Goal: Task Accomplishment & Management: Manage account settings

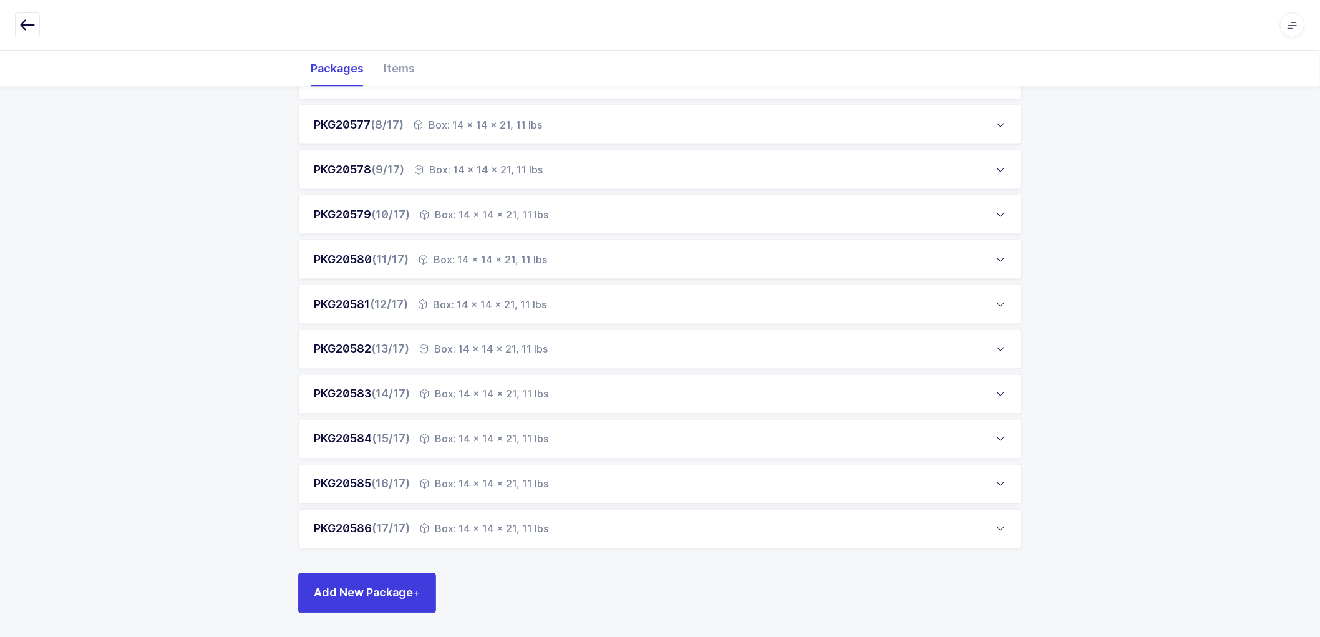
click at [198, 232] on div "PKG20569 (1/17) Box: 24 x 20 x 20, 38 lbs Order SKU UOM Qty Packed B0014959 AP-…" at bounding box center [660, 111] width 1320 height 1053
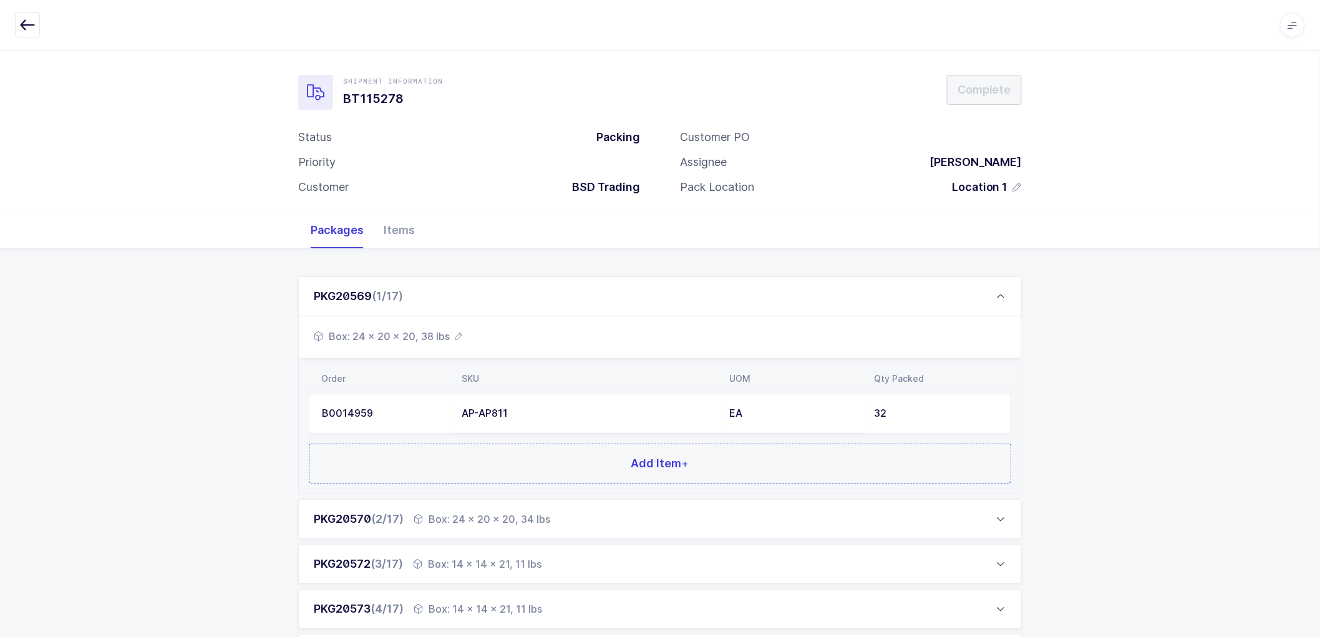
click at [190, 200] on div "Shipment Information BT115278 Complete Status Packing Priority Customer BSD Tra…" at bounding box center [660, 131] width 1320 height 162
click at [1003, 296] on icon at bounding box center [1001, 296] width 10 height 10
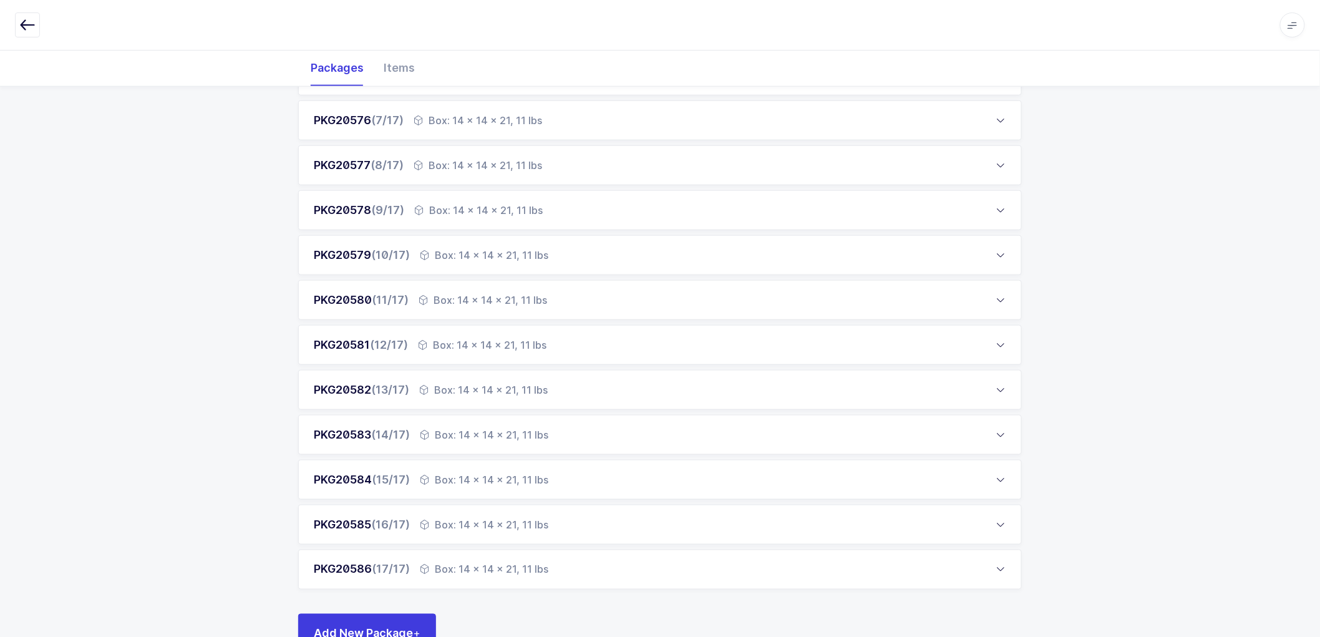
scroll to position [486, 0]
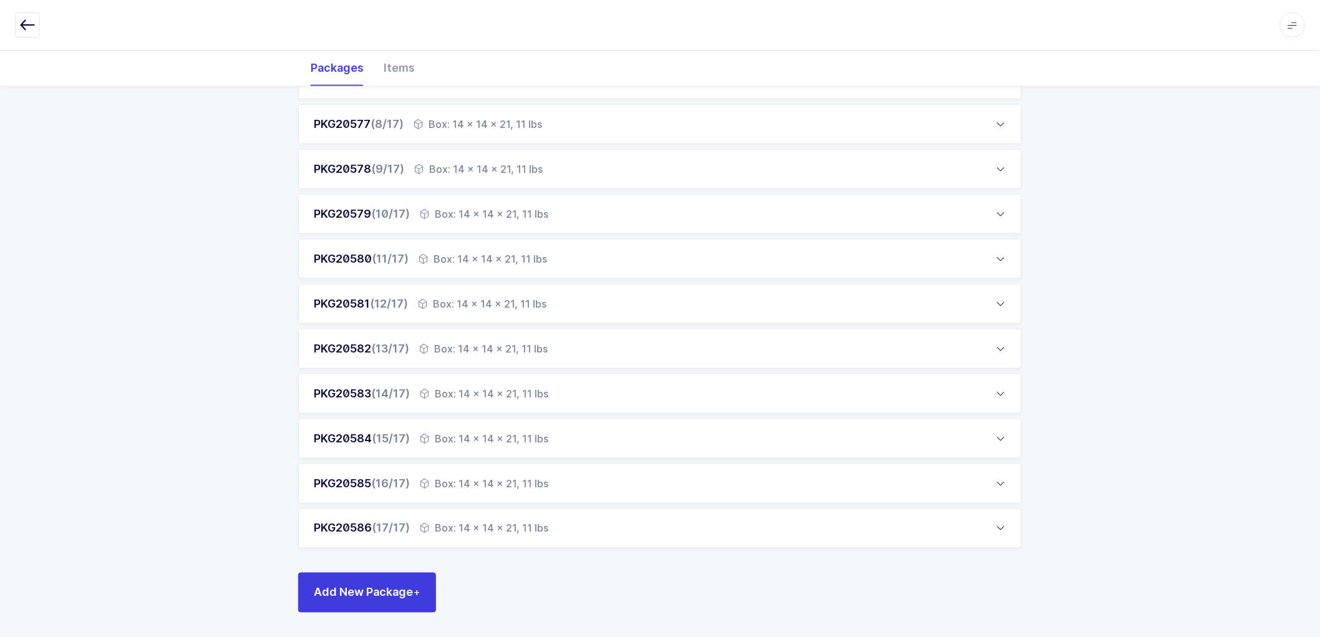
click at [506, 524] on div "Box: 14 x 14 x 21, 11 lbs" at bounding box center [484, 528] width 128 height 15
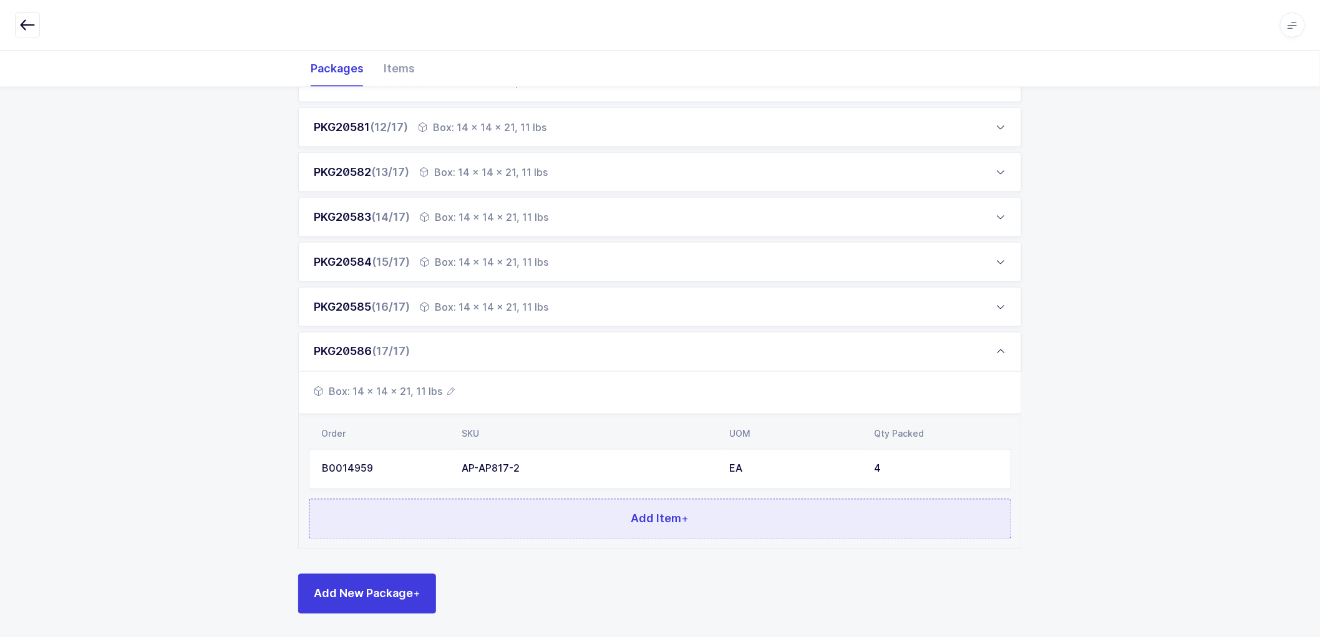
scroll to position [663, 0]
click at [647, 510] on span "Add Item +" at bounding box center [660, 518] width 58 height 16
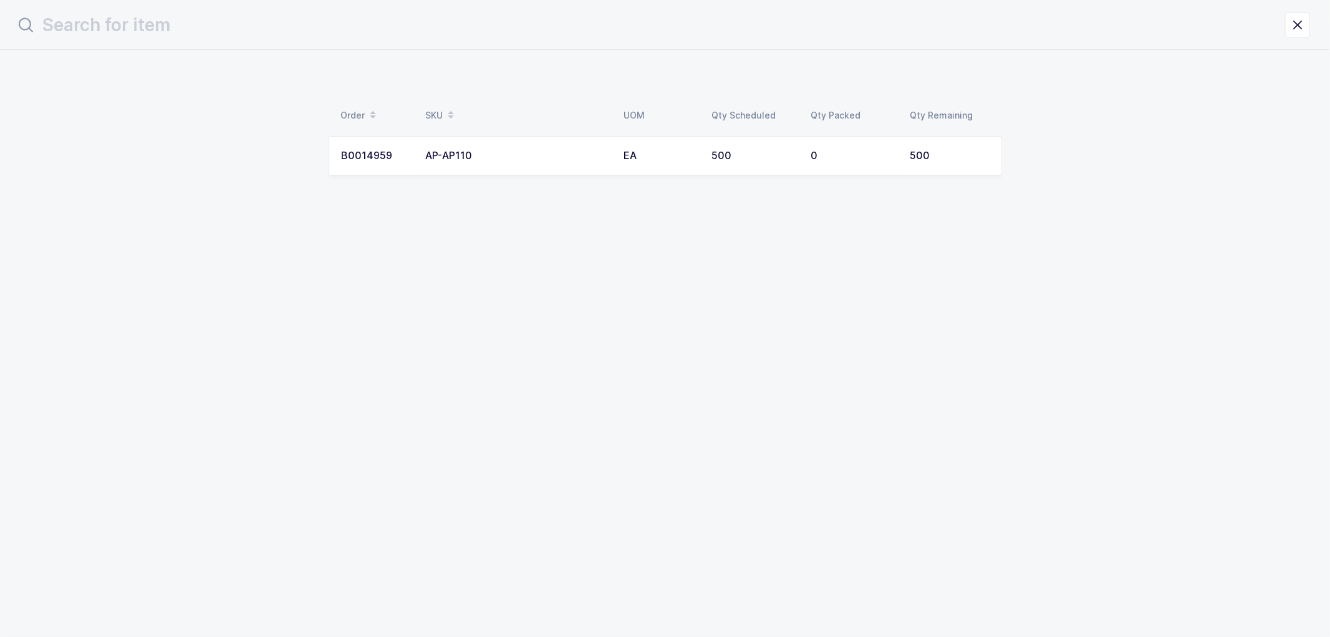
click at [417, 148] on td "B0014959" at bounding box center [374, 156] width 90 height 40
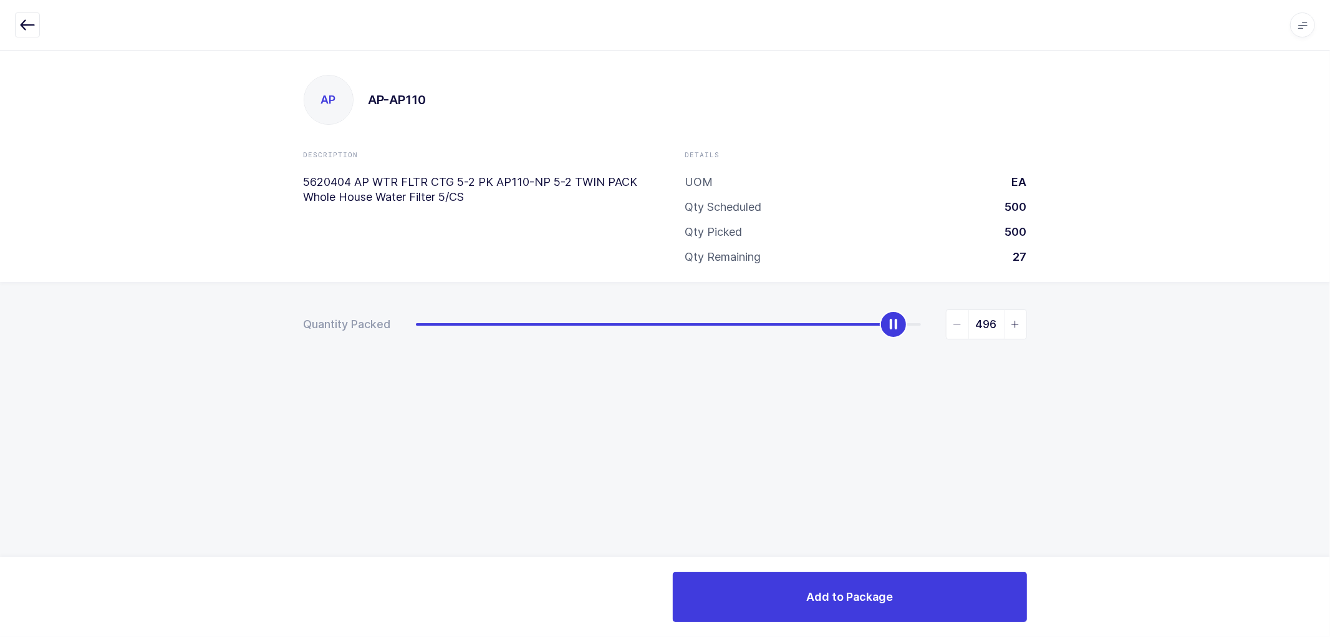
type input "500"
drag, startPoint x: 412, startPoint y: 325, endPoint x: 1052, endPoint y: 342, distance: 640.6
click at [1052, 342] on div "Quantity Packed 500" at bounding box center [665, 368] width 1330 height 172
click at [22, 29] on icon "button" at bounding box center [27, 24] width 15 height 15
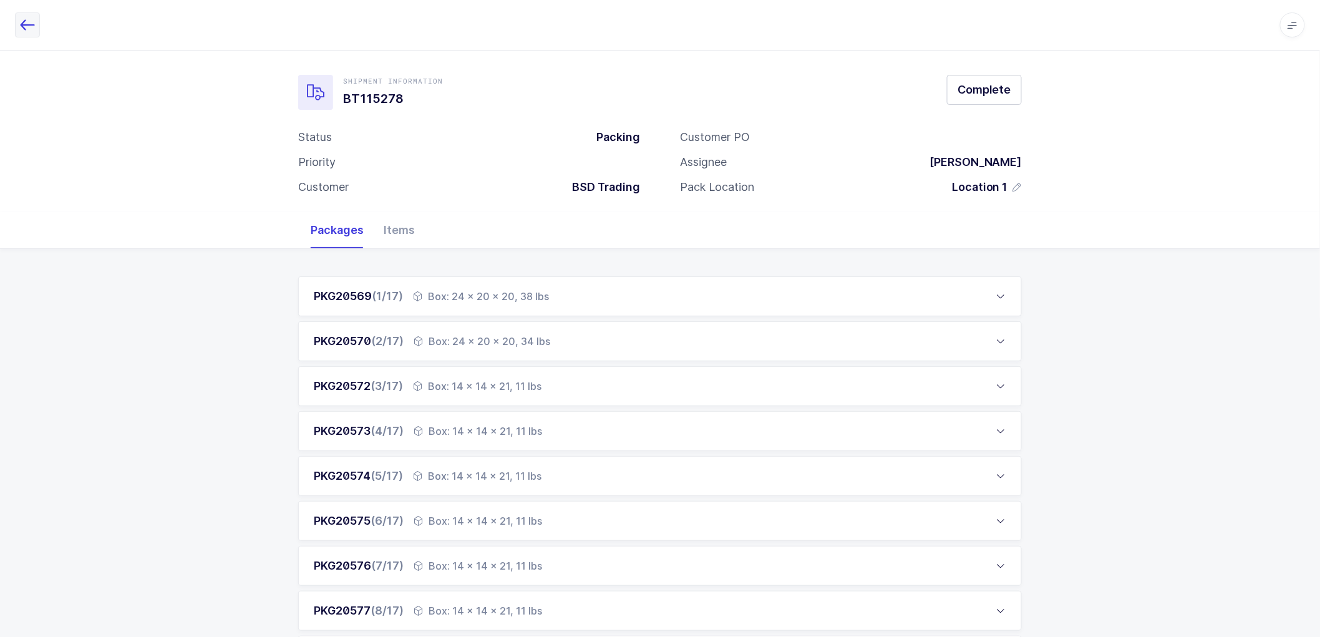
click at [22, 15] on button "button" at bounding box center [27, 24] width 25 height 25
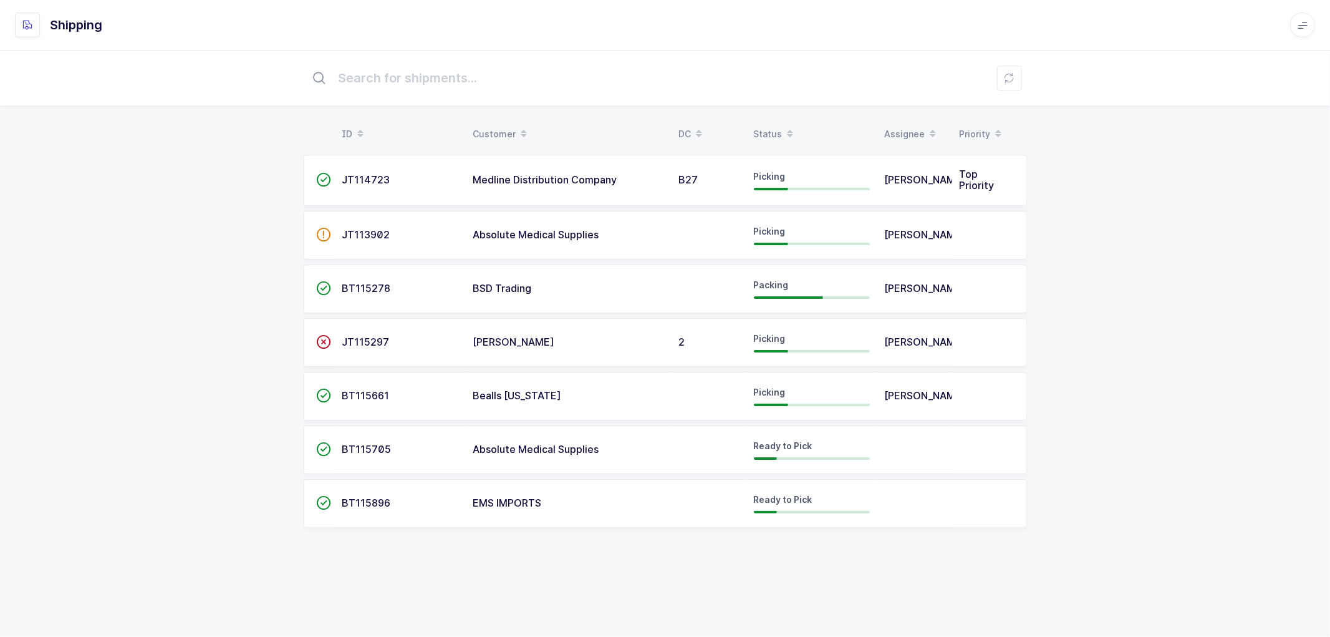
click at [358, 284] on span "BT115278" at bounding box center [366, 288] width 49 height 12
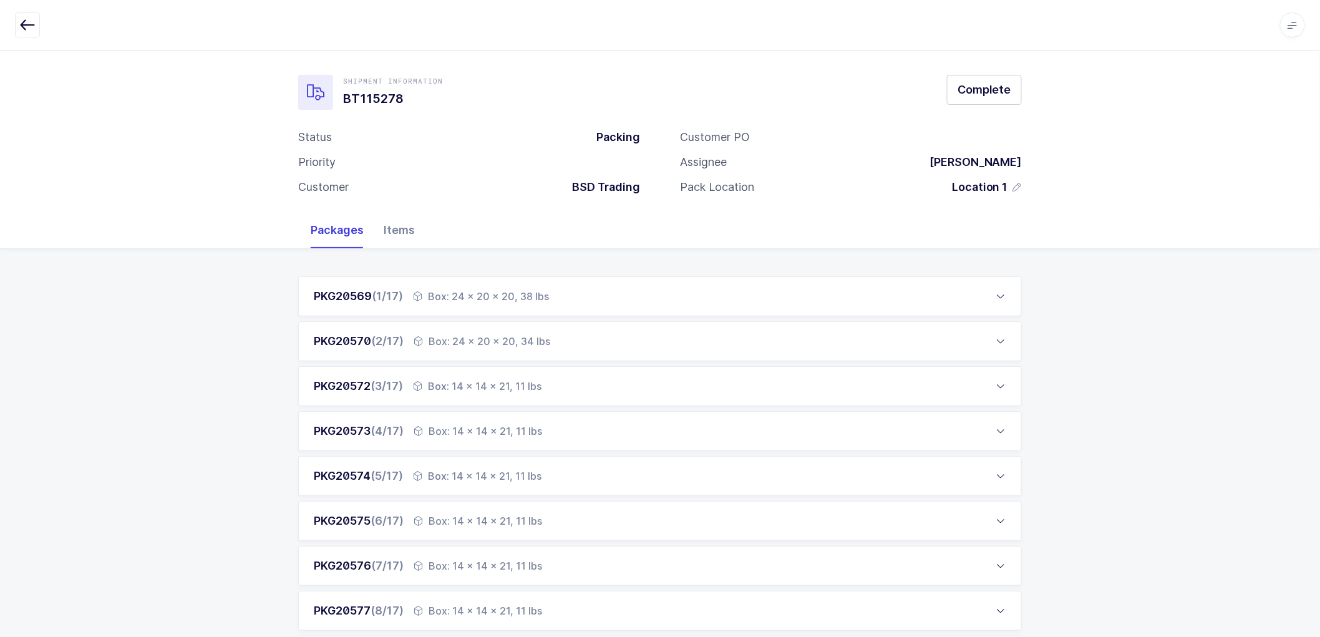
click at [393, 228] on div "Items" at bounding box center [399, 230] width 51 height 36
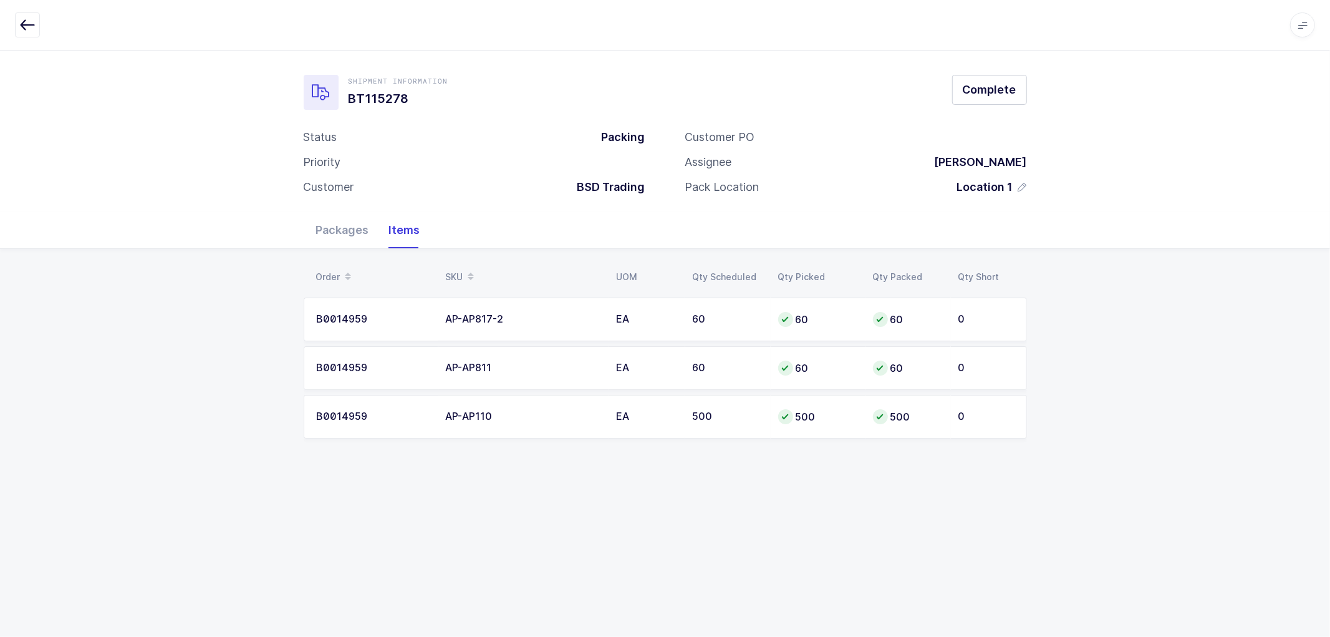
click at [583, 422] on td "AP-AP110" at bounding box center [523, 417] width 171 height 44
click at [475, 412] on div "AP-AP110" at bounding box center [524, 416] width 156 height 11
click at [471, 412] on div "AP-AP110" at bounding box center [524, 416] width 156 height 11
click at [472, 412] on div "AP-AP110" at bounding box center [524, 416] width 156 height 11
click at [29, 14] on div "Apps Core Warehouse Admin Mission Control Purchasing Nathan F. Logout Account N…" at bounding box center [665, 25] width 1330 height 51
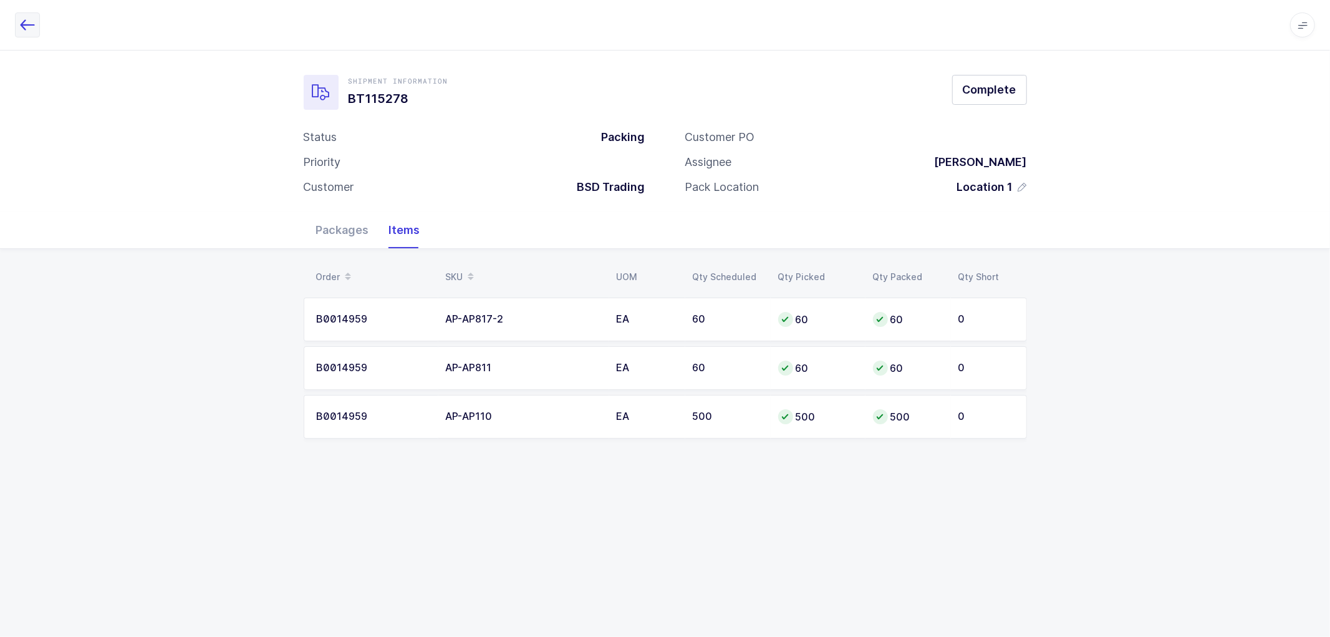
click at [26, 19] on icon "button" at bounding box center [27, 24] width 15 height 15
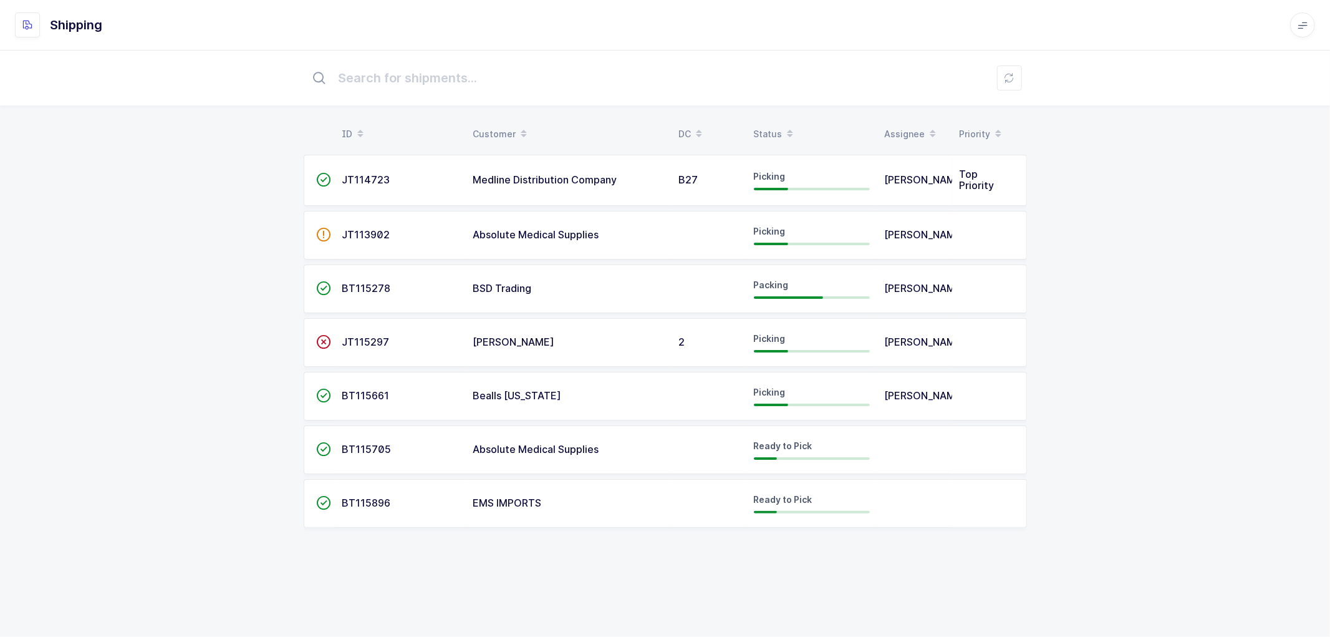
click at [354, 282] on span "BT115278" at bounding box center [366, 288] width 49 height 12
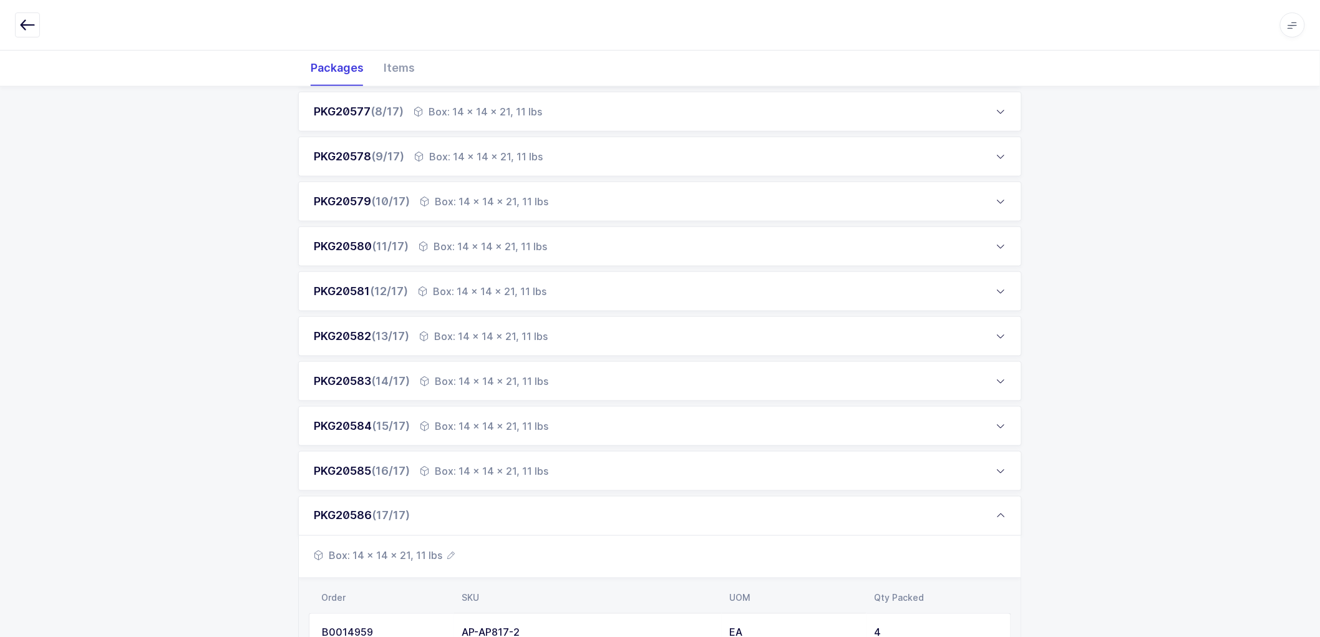
scroll to position [629, 0]
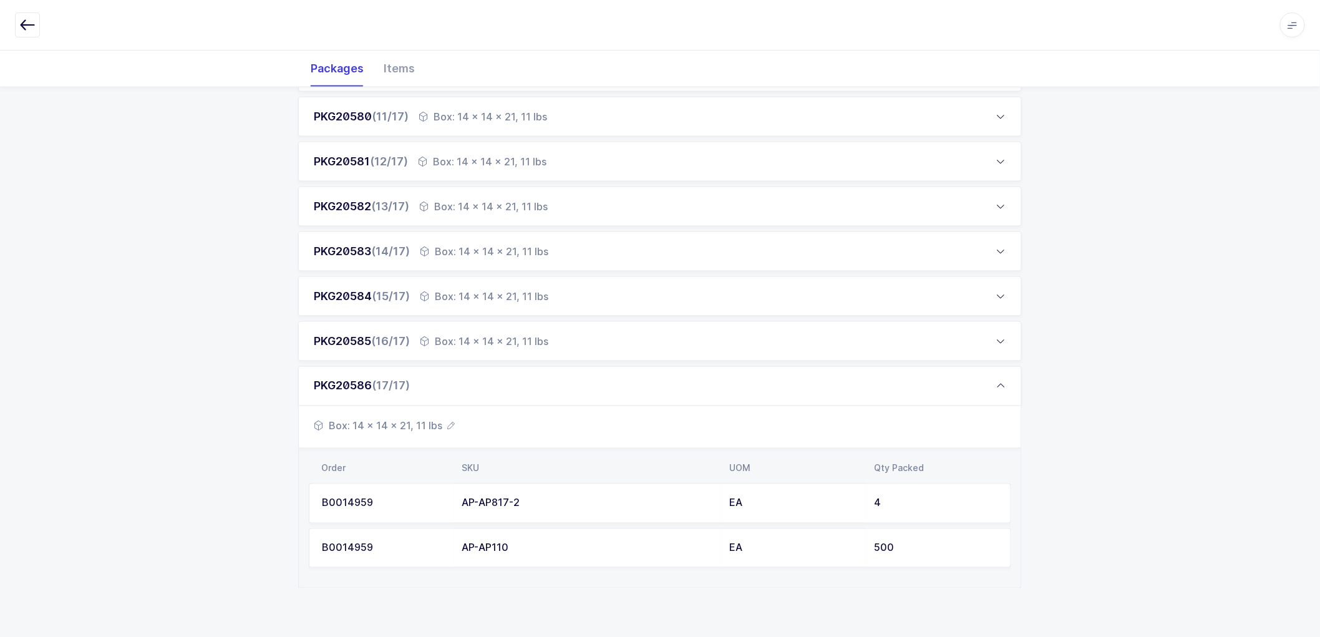
click at [1001, 379] on div "PKG20586 (17/17)" at bounding box center [659, 386] width 723 height 40
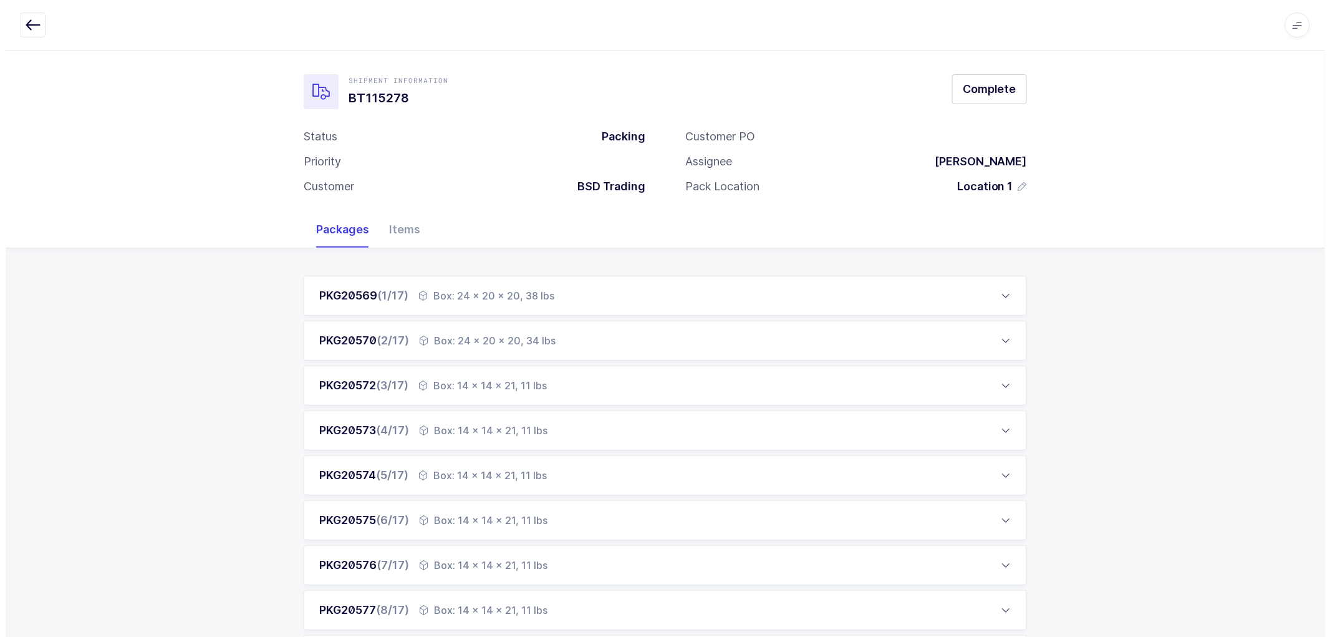
scroll to position [0, 0]
drag, startPoint x: 331, startPoint y: 201, endPoint x: 322, endPoint y: 137, distance: 64.8
click at [333, 192] on div "Shipment Information BT115278 Complete Status Packing Priority Customer BSD Tra…" at bounding box center [660, 131] width 1320 height 162
click at [319, 115] on div "Shipment Information BT115278 Complete Status Packing Priority Customer BSD Tra…" at bounding box center [659, 140] width 723 height 130
drag, startPoint x: 394, startPoint y: 84, endPoint x: 380, endPoint y: 90, distance: 15.1
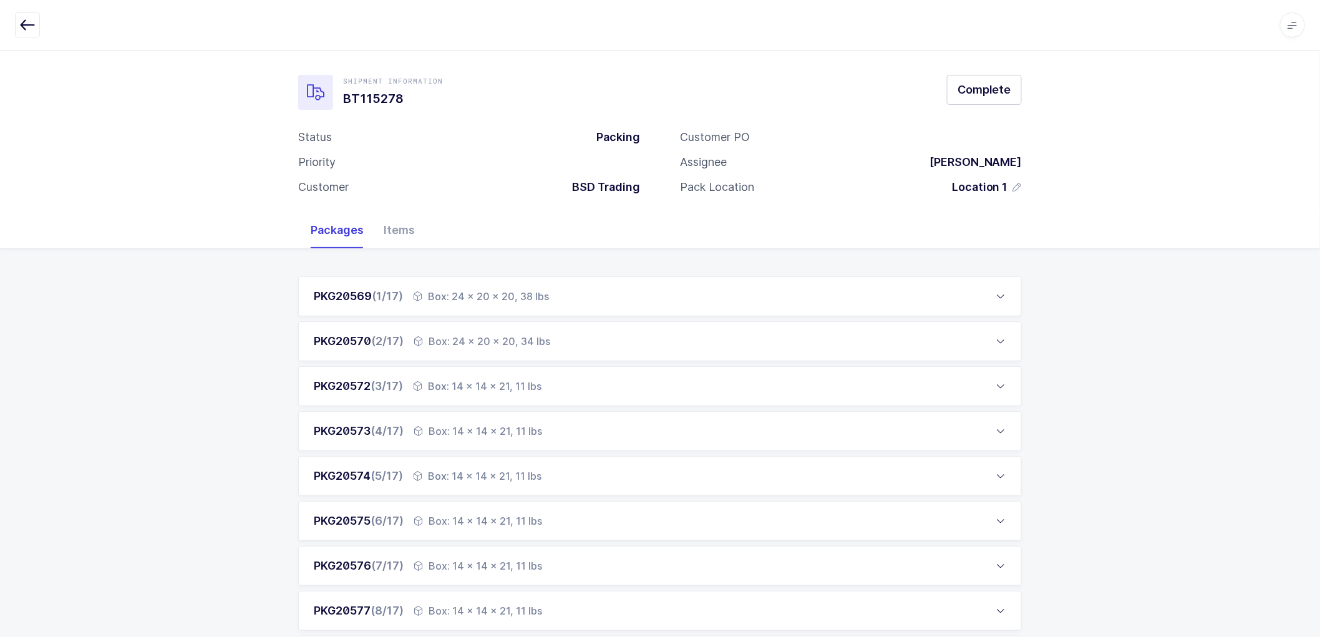
click at [393, 88] on div "Shipment Information BT115278" at bounding box center [393, 92] width 100 height 32
click at [490, 287] on div "PKG20569 (1/17) Box: 24 x 20 x 20, 38 lbs" at bounding box center [659, 296] width 723 height 40
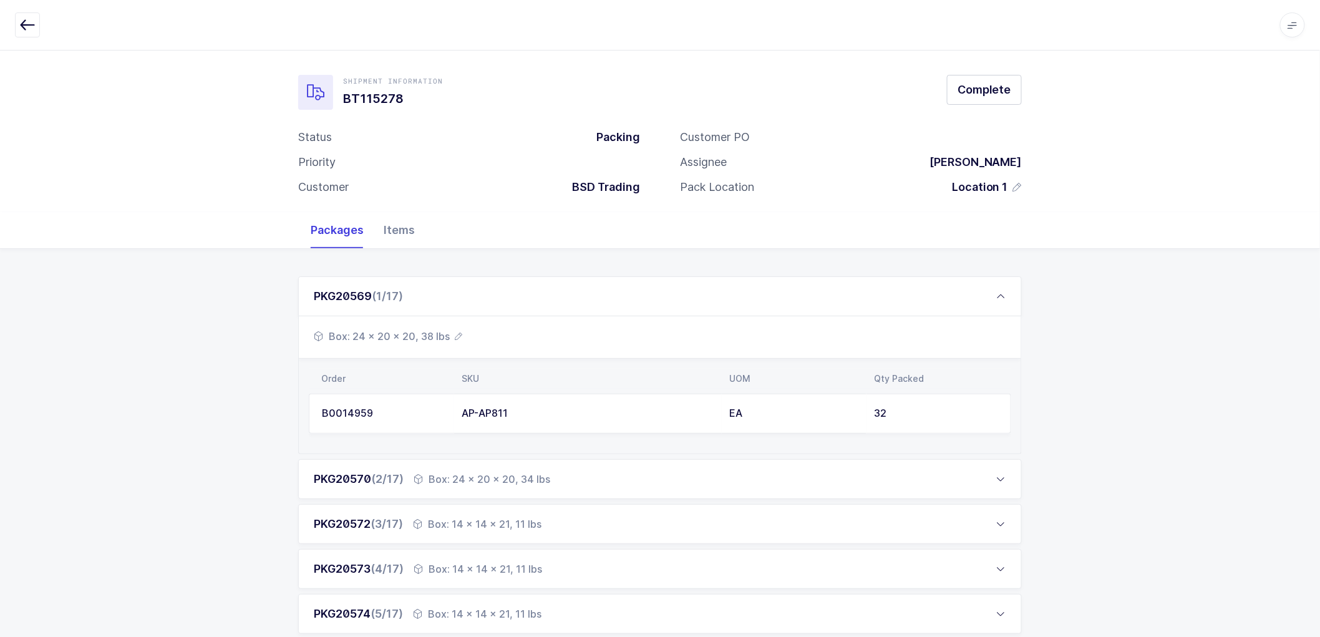
click at [388, 227] on div "Items" at bounding box center [399, 230] width 51 height 36
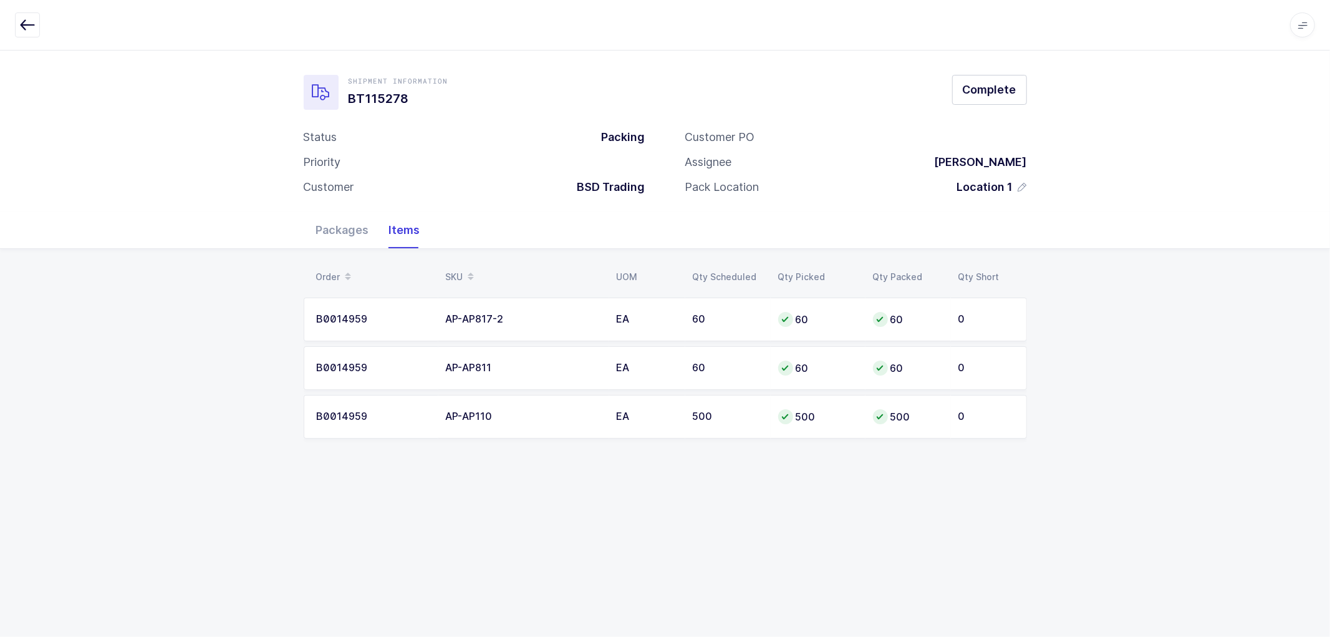
click at [619, 413] on div "EA" at bounding box center [647, 416] width 61 height 11
click at [354, 412] on div "B0014959" at bounding box center [374, 416] width 114 height 11
click at [355, 412] on div "B0014959" at bounding box center [374, 416] width 114 height 11
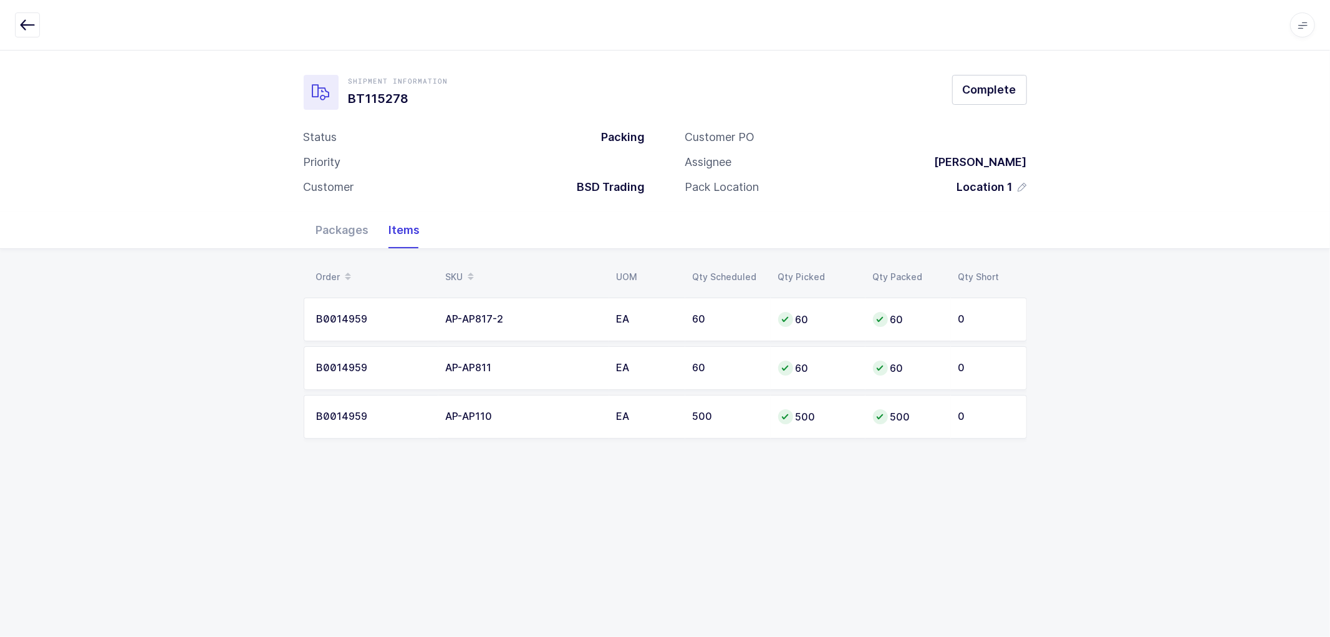
click at [895, 413] on div "500" at bounding box center [908, 416] width 70 height 15
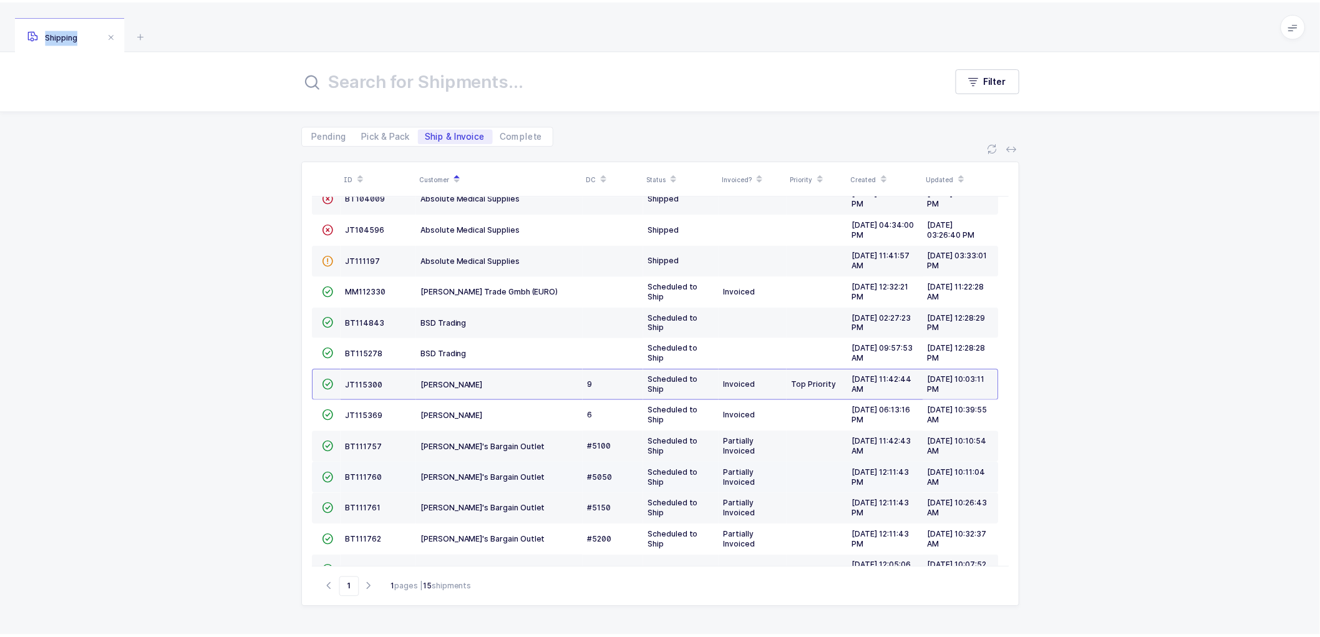
scroll to position [117, 0]
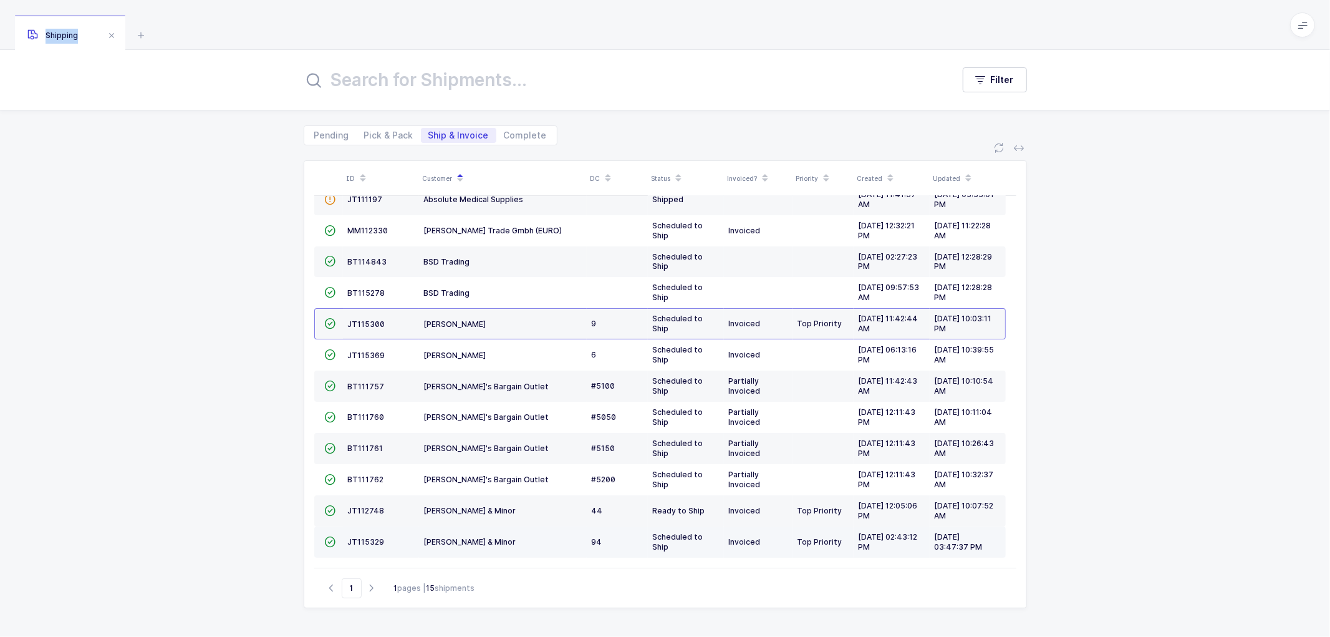
click at [360, 534] on td "JT115329" at bounding box center [381, 541] width 76 height 31
click at [362, 538] on span "JT115329" at bounding box center [366, 541] width 37 height 9
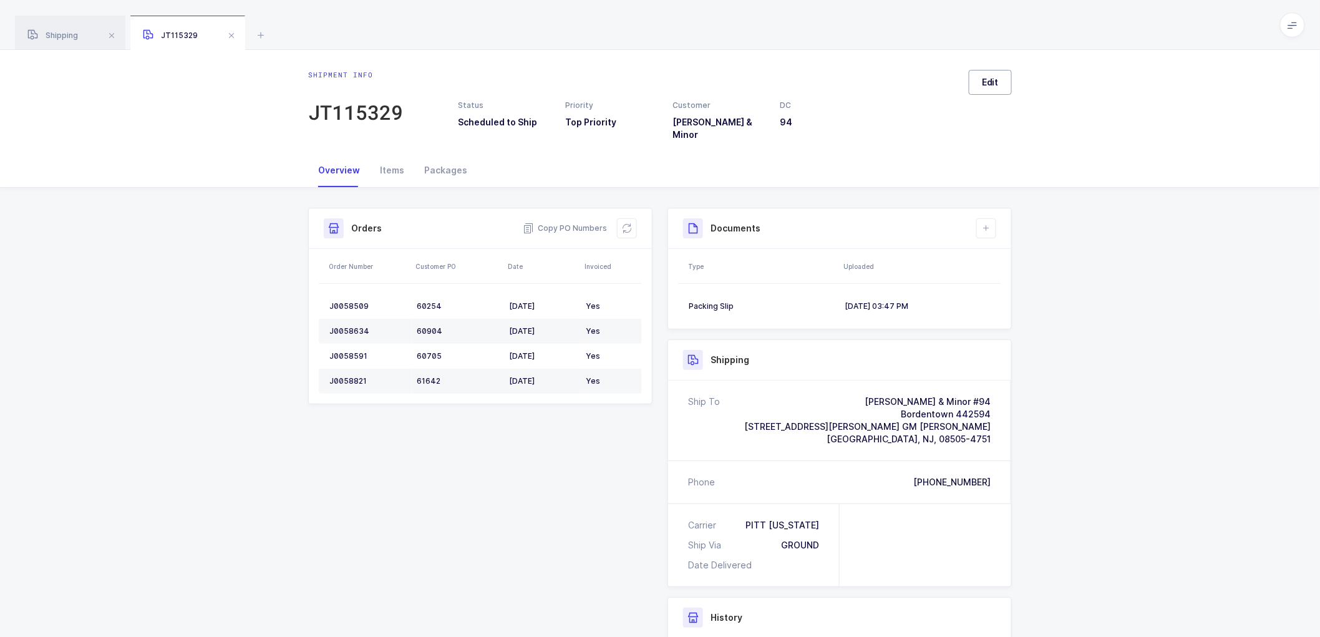
drag, startPoint x: 981, startPoint y: 88, endPoint x: 992, endPoint y: 88, distance: 11.2
click at [982, 88] on button "Edit" at bounding box center [989, 82] width 43 height 25
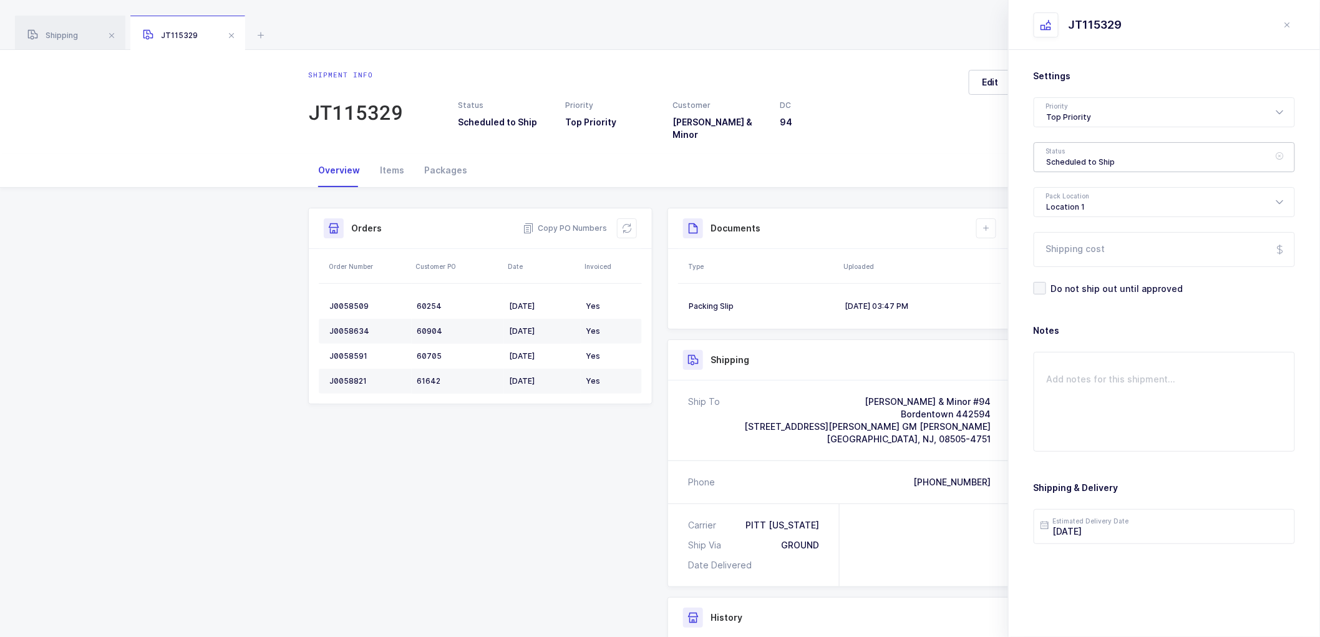
click at [1076, 160] on div "Scheduled to Ship" at bounding box center [1163, 157] width 261 height 30
drag, startPoint x: 1050, startPoint y: 251, endPoint x: 1063, endPoint y: 259, distance: 15.7
click at [1051, 251] on span "Shipped" at bounding box center [1064, 253] width 36 height 11
type input "Shipped"
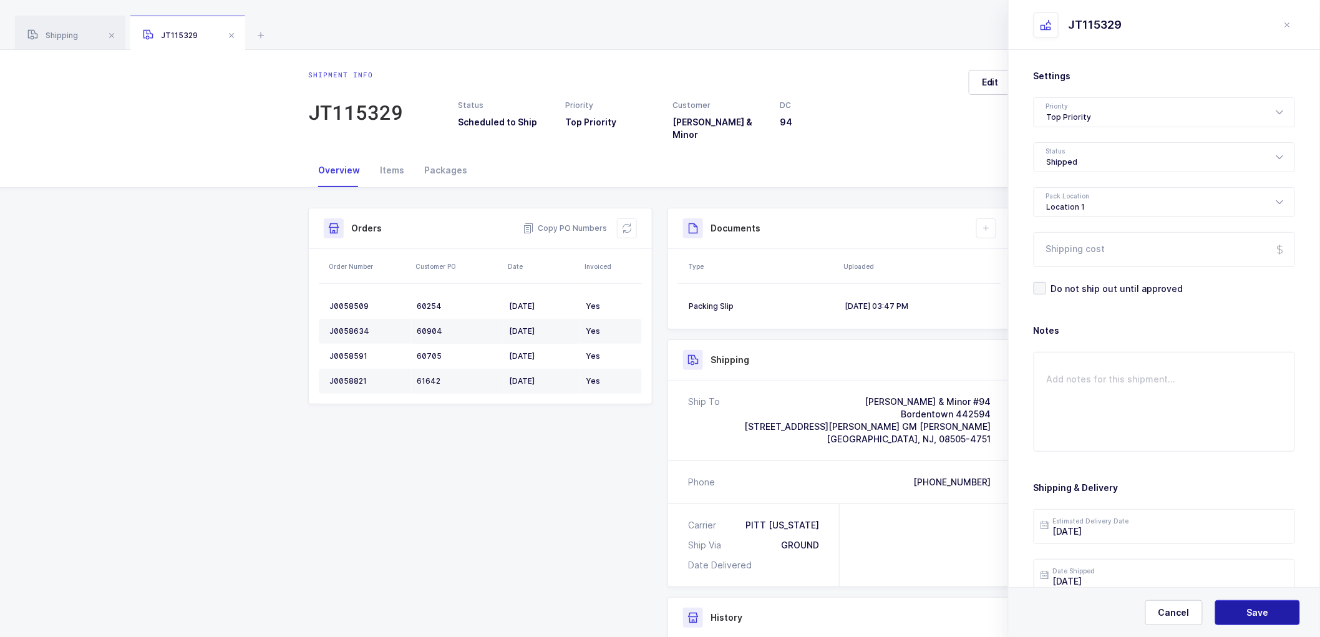
drag, startPoint x: 1242, startPoint y: 606, endPoint x: 1169, endPoint y: 469, distance: 155.1
click at [1242, 603] on button "Save" at bounding box center [1257, 612] width 85 height 25
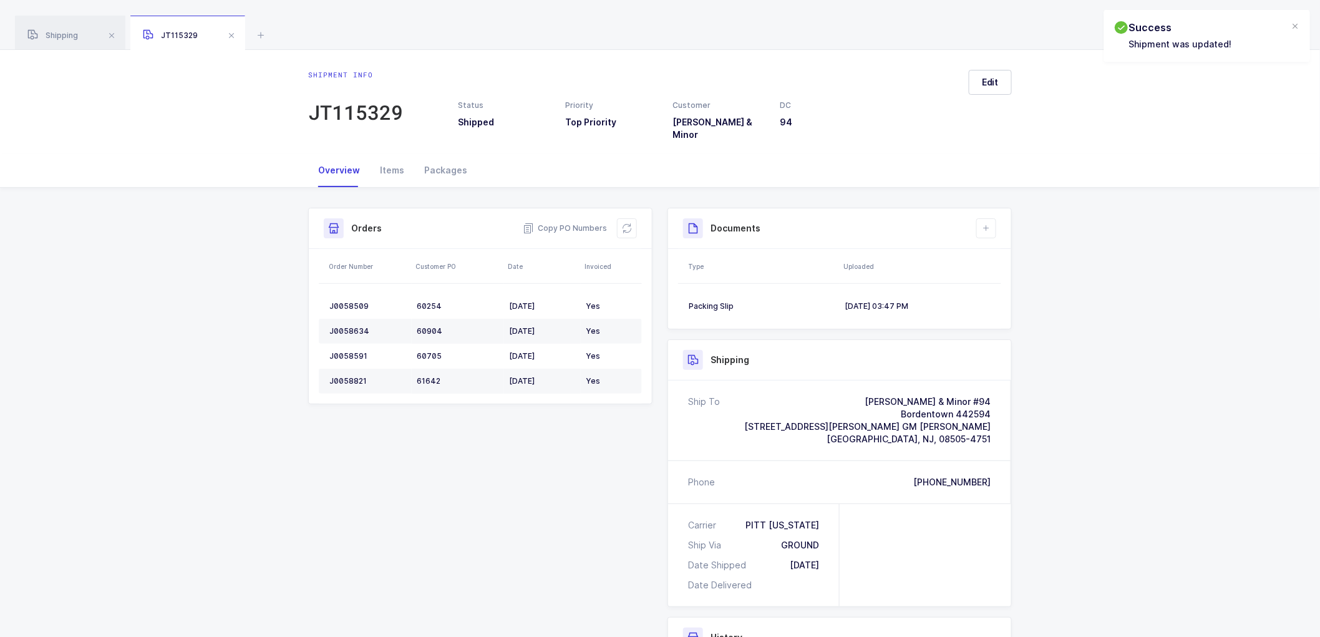
drag, startPoint x: 977, startPoint y: 213, endPoint x: 1016, endPoint y: 264, distance: 64.0
click at [979, 218] on button at bounding box center [986, 228] width 20 height 20
drag, startPoint x: 1011, startPoint y: 278, endPoint x: 1030, endPoint y: 246, distance: 37.4
click at [1011, 277] on li "Upload Document" at bounding box center [1028, 275] width 93 height 20
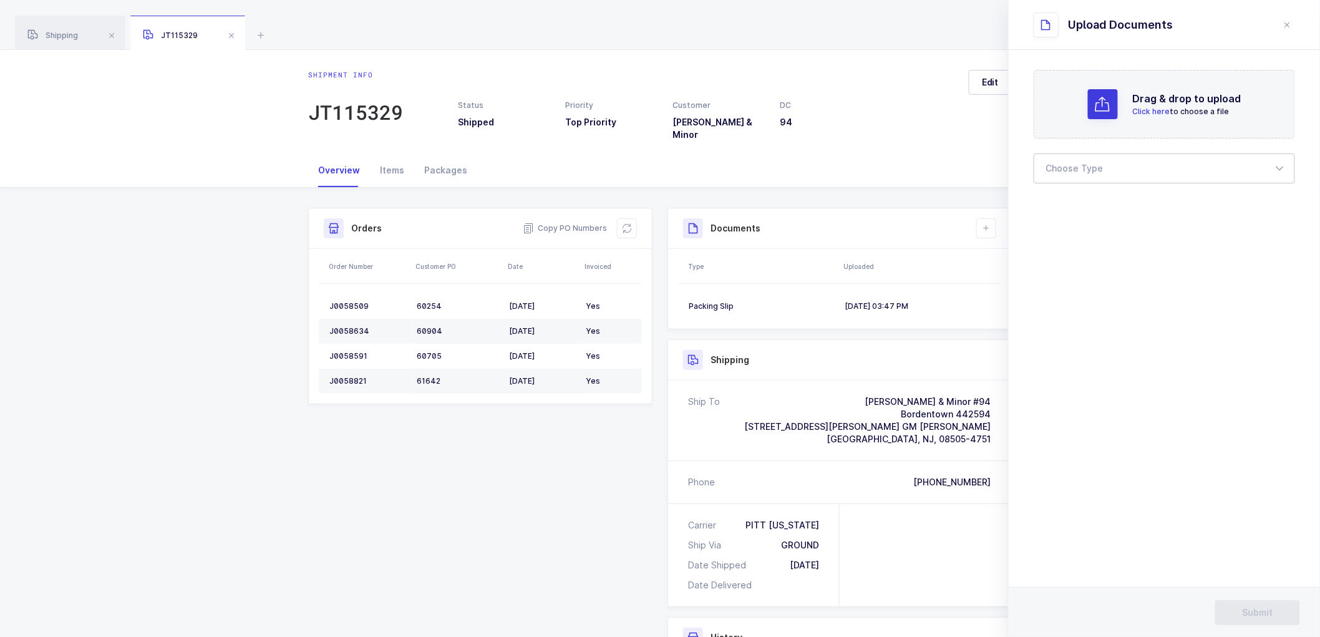
drag, startPoint x: 1074, startPoint y: 166, endPoint x: 1073, endPoint y: 173, distance: 7.0
click at [1074, 167] on div at bounding box center [1163, 168] width 261 height 30
click at [1069, 206] on span "Bill of Lading" at bounding box center [1074, 207] width 56 height 11
type input "Bill of Lading"
drag, startPoint x: 1233, startPoint y: 610, endPoint x: 758, endPoint y: 298, distance: 568.3
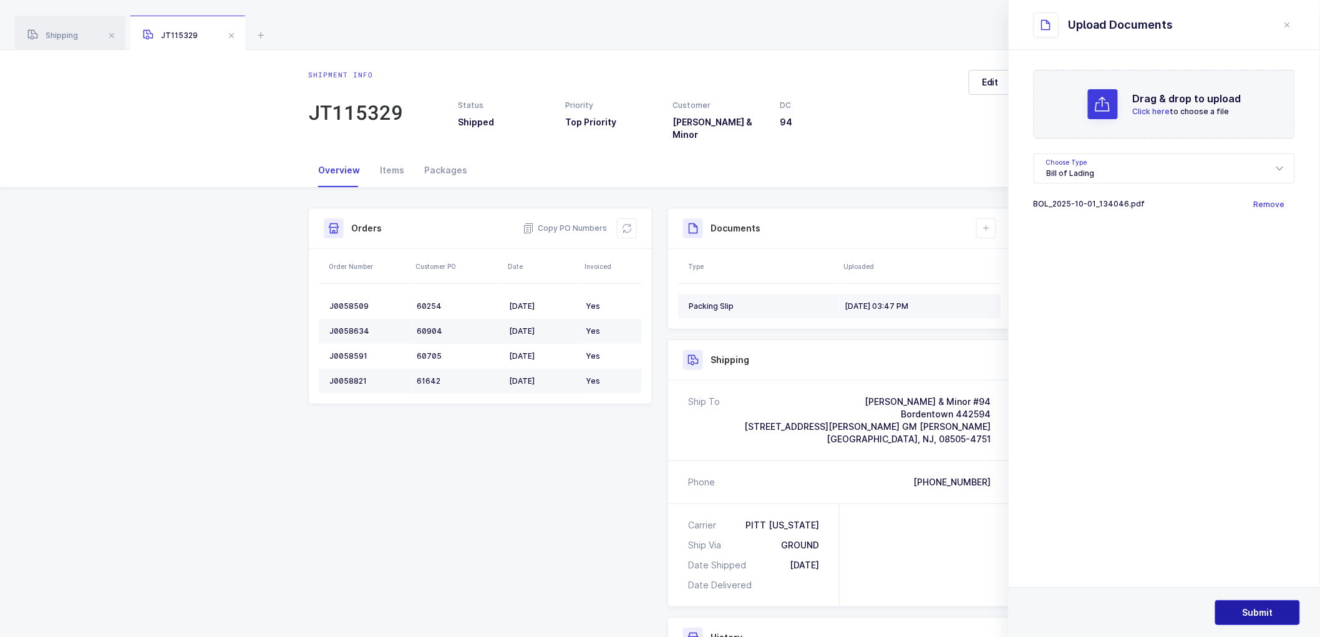
click at [1229, 607] on button "Submit" at bounding box center [1257, 612] width 85 height 25
click at [53, 30] on div "Shipping" at bounding box center [70, 33] width 110 height 35
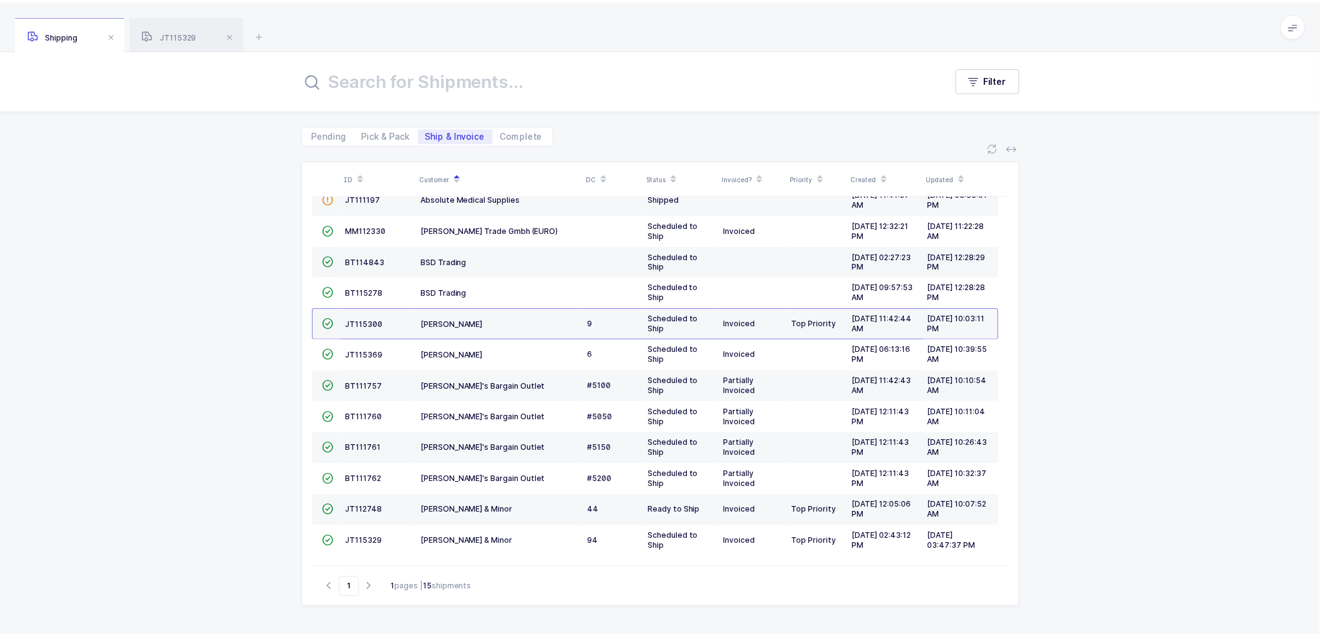
scroll to position [82, 0]
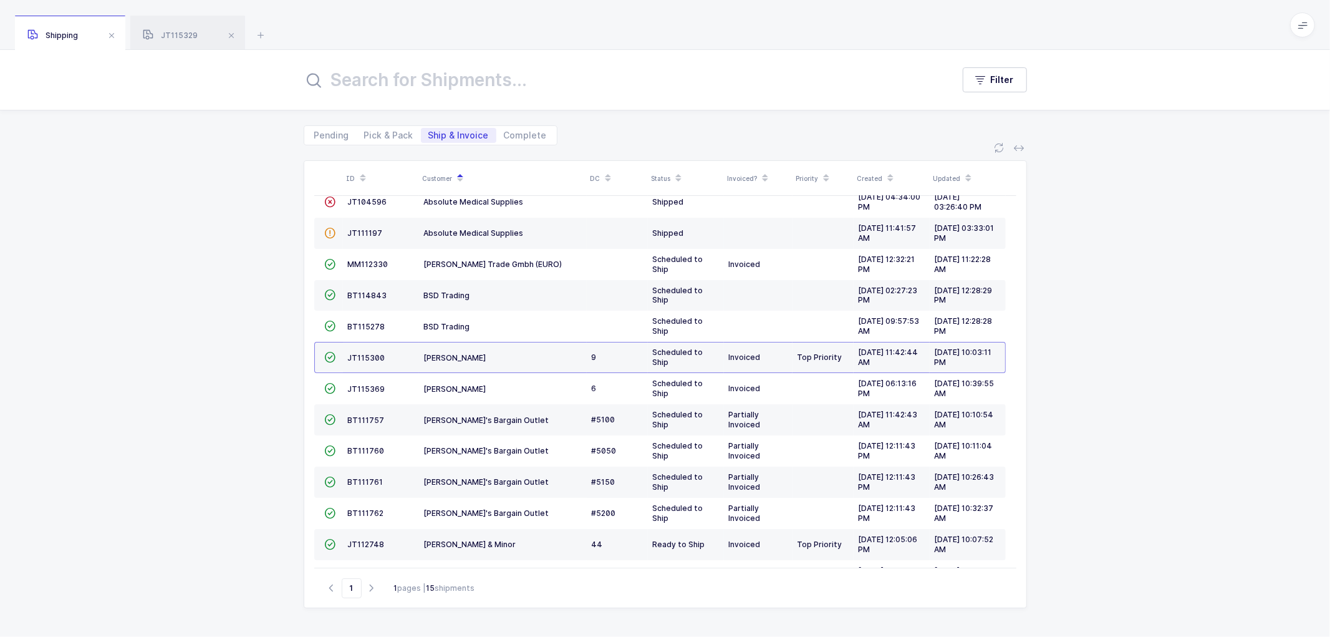
click at [1149, 463] on div "ID Customer DC Status Invoiced? Priority Created Updated  MM115825 Absolute Bu…" at bounding box center [665, 390] width 1330 height 491
click at [359, 543] on span "JT112748" at bounding box center [366, 543] width 37 height 9
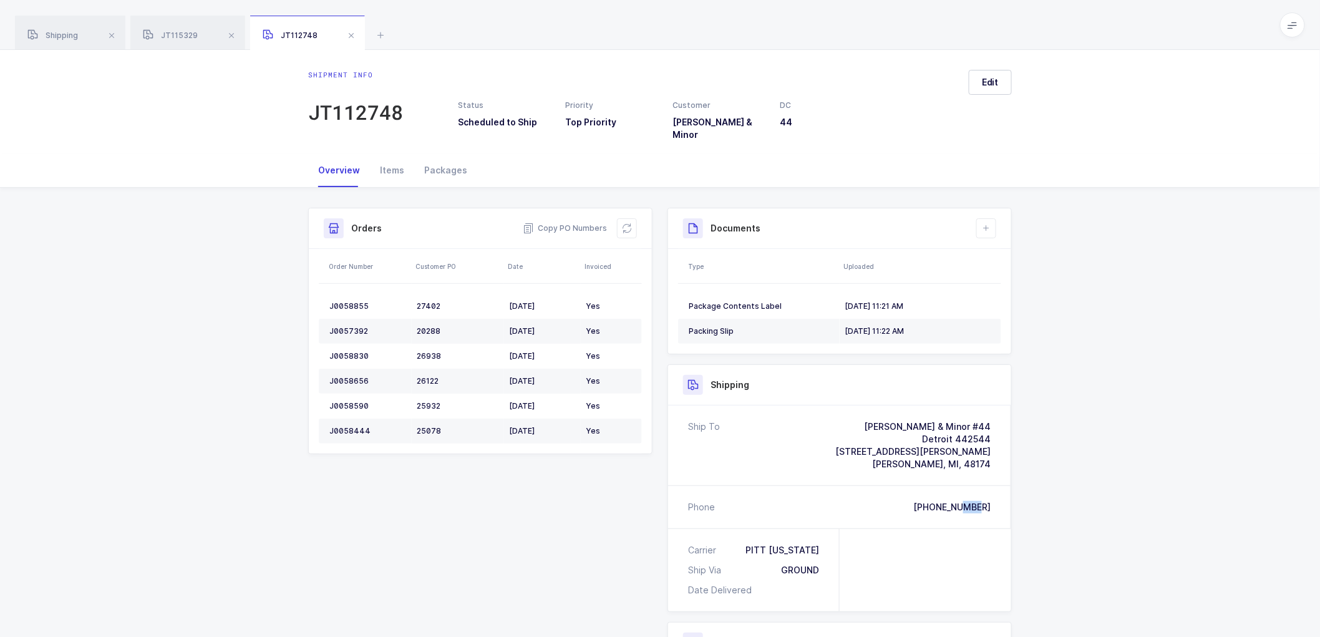
drag, startPoint x: 992, startPoint y: 500, endPoint x: 973, endPoint y: 499, distance: 18.1
click at [973, 499] on div "Phone 734-728-2020" at bounding box center [839, 507] width 343 height 42
click at [1105, 388] on div "Shipment Info Shipment Number JT112748 Status Scheduled to Ship Priority Top Pr…" at bounding box center [660, 510] width 1320 height 645
drag, startPoint x: 985, startPoint y: 72, endPoint x: 1006, endPoint y: 90, distance: 27.5
click at [985, 75] on button "Edit" at bounding box center [989, 82] width 43 height 25
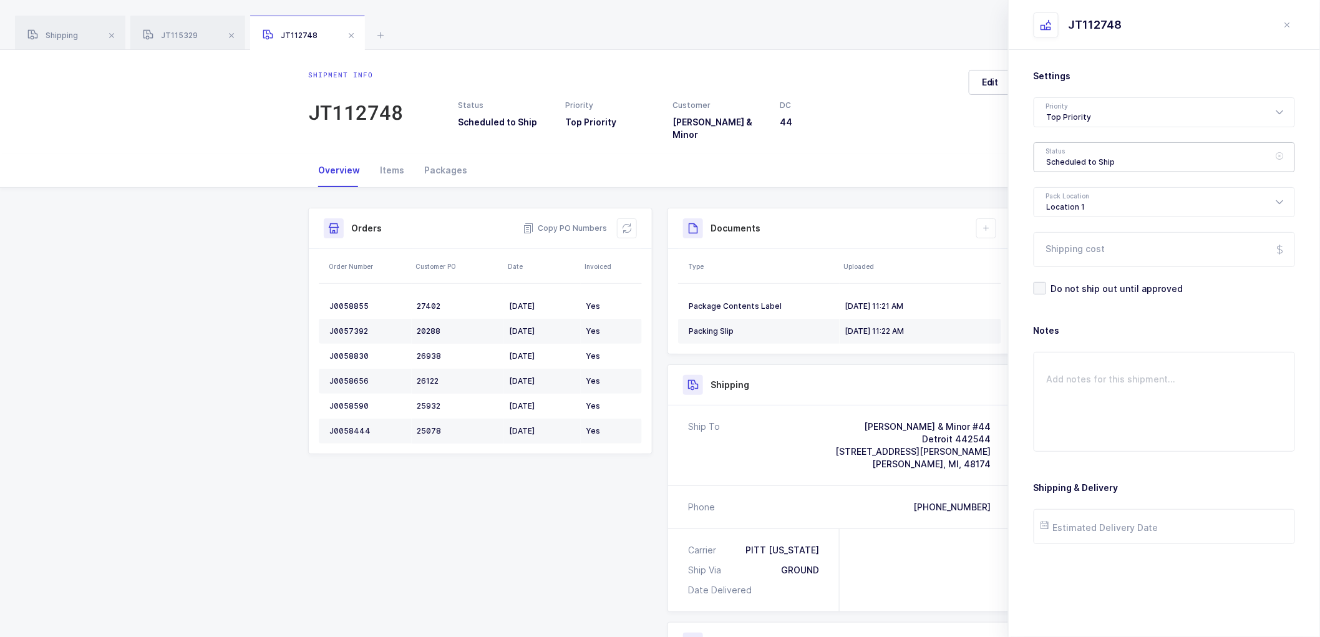
click at [1069, 152] on div "Scheduled to Ship" at bounding box center [1163, 157] width 261 height 30
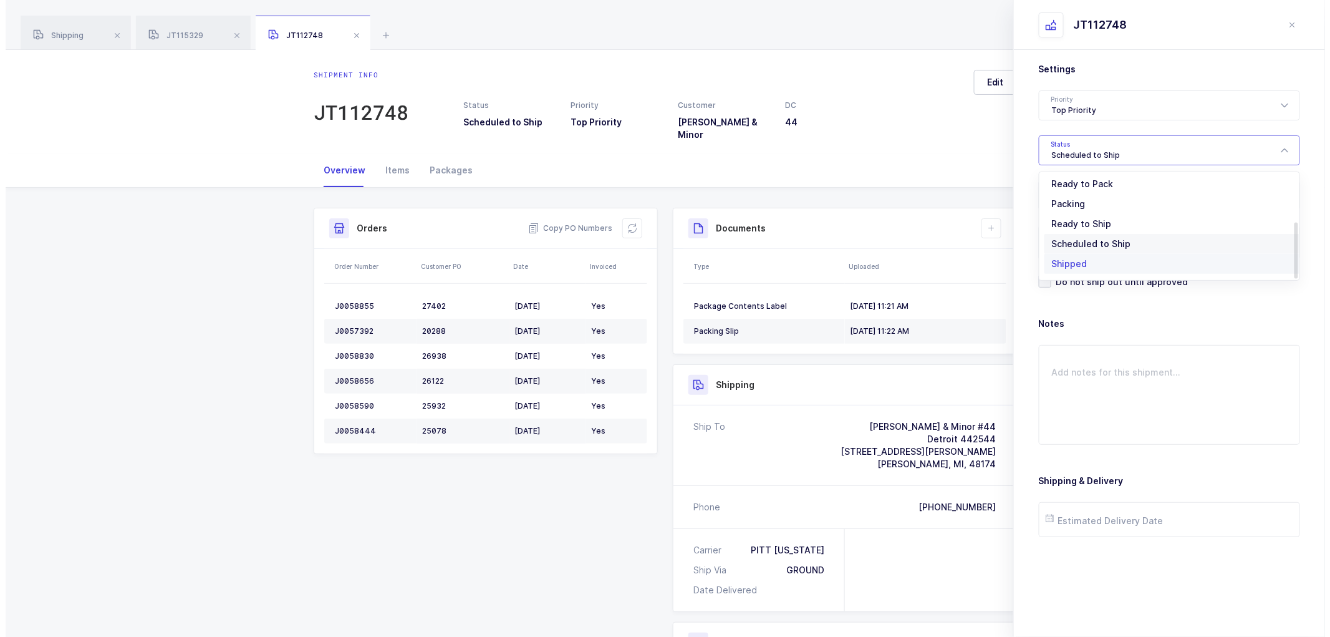
scroll to position [103, 0]
click at [1060, 246] on span "Shipped" at bounding box center [1064, 246] width 36 height 11
type input "Shipped"
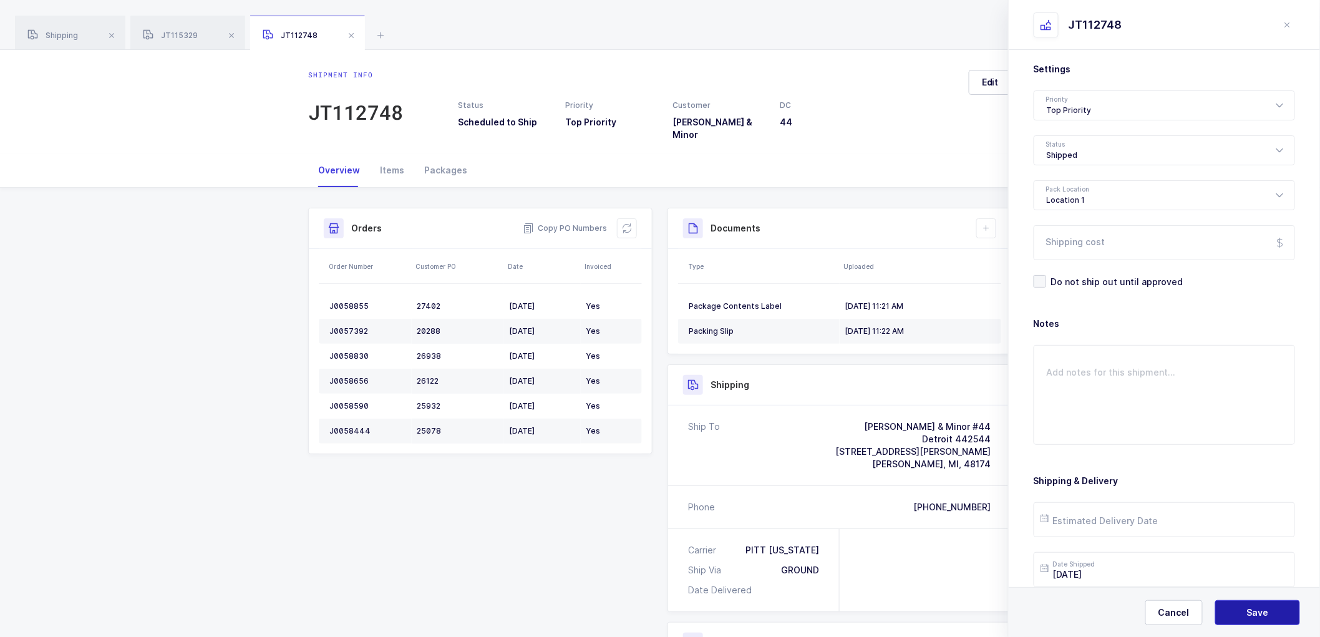
click at [1243, 609] on button "Save" at bounding box center [1257, 612] width 85 height 25
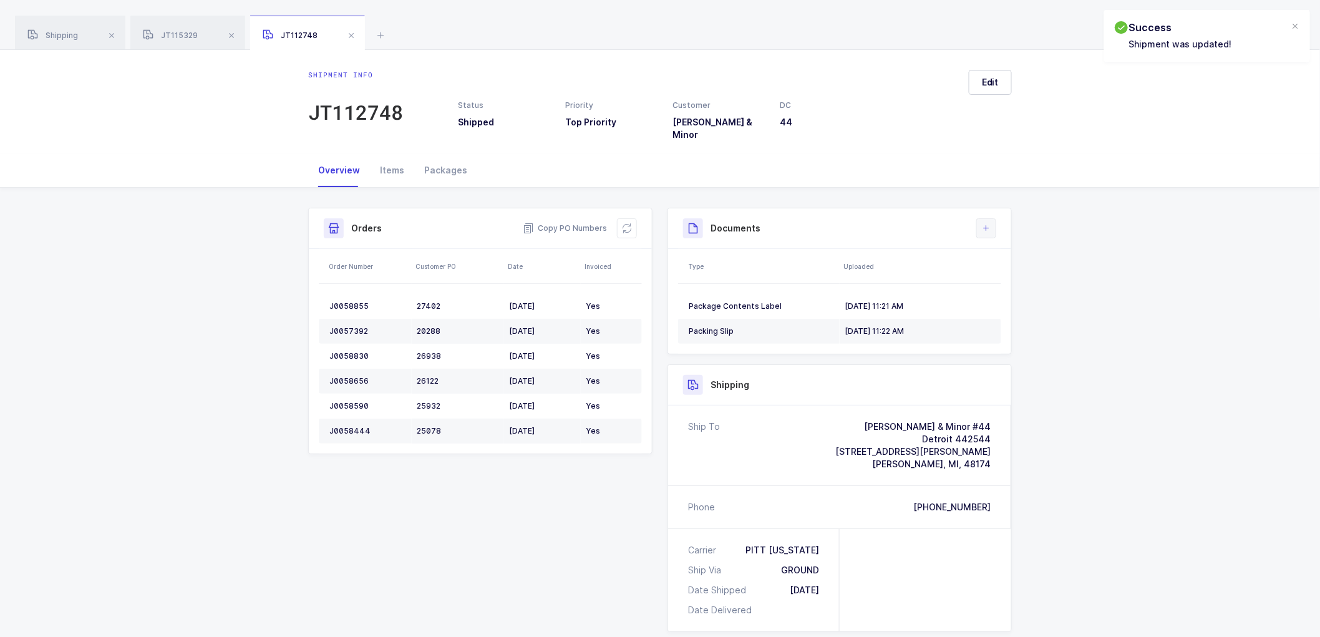
click at [982, 223] on icon at bounding box center [986, 228] width 10 height 10
click at [1008, 271] on li "Upload Document" at bounding box center [1028, 275] width 93 height 20
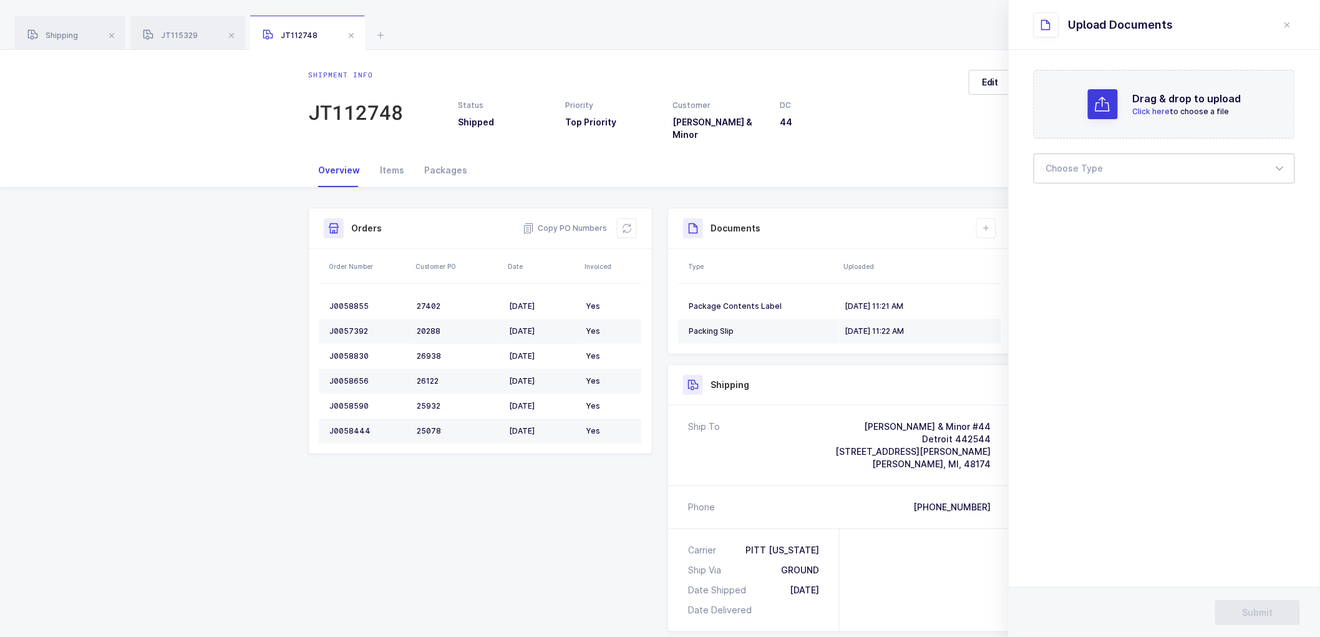
click at [1101, 170] on div at bounding box center [1163, 168] width 261 height 30
click at [1099, 207] on span "Bill of Lading" at bounding box center [1074, 207] width 56 height 11
type input "Bill of Lading"
click at [1238, 602] on button "Submit" at bounding box center [1257, 612] width 85 height 25
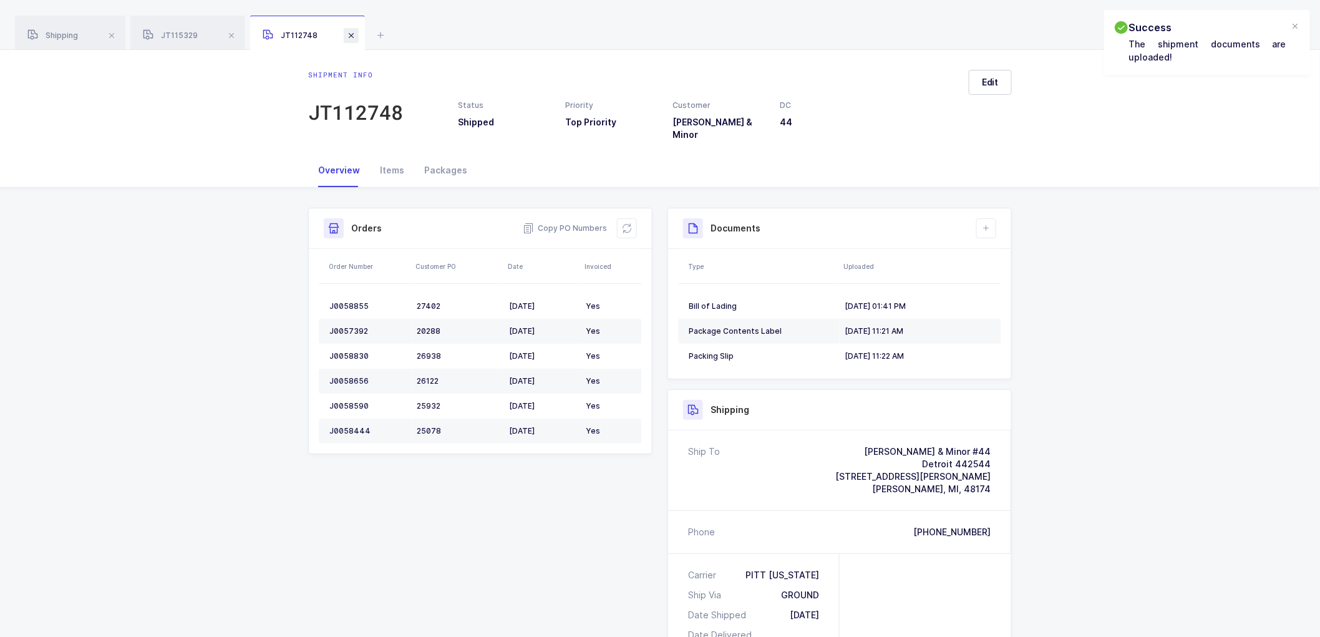
click at [349, 35] on span at bounding box center [351, 35] width 15 height 15
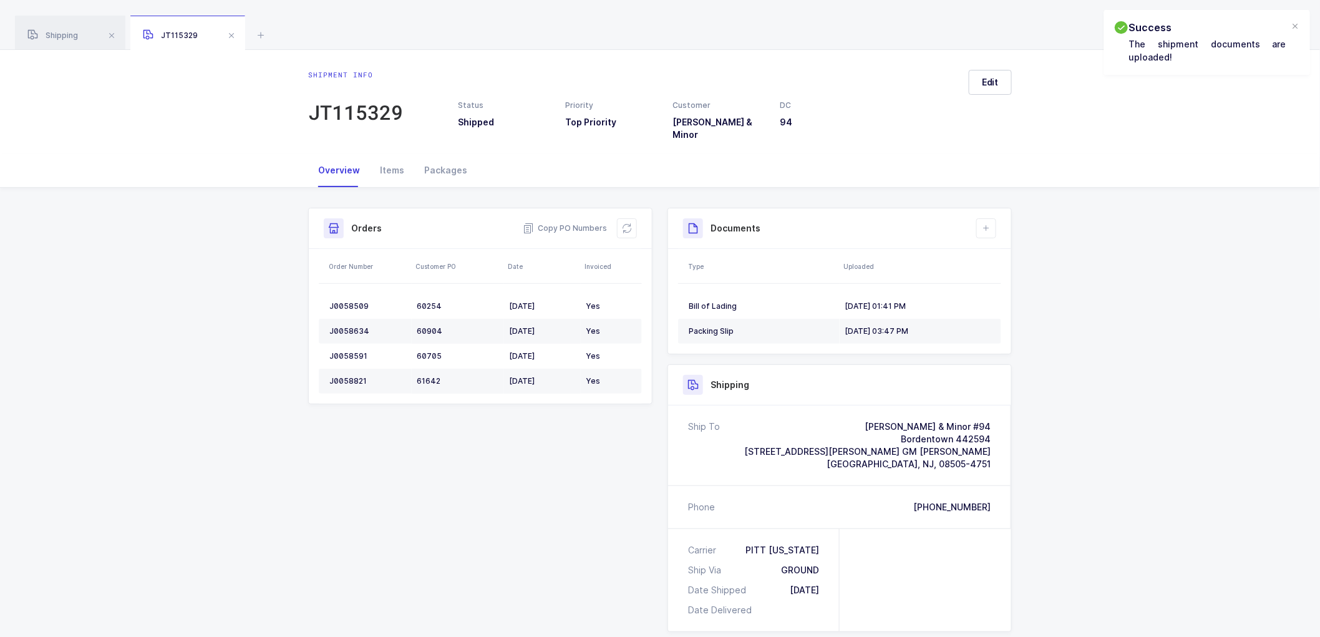
click at [233, 32] on span at bounding box center [231, 35] width 15 height 15
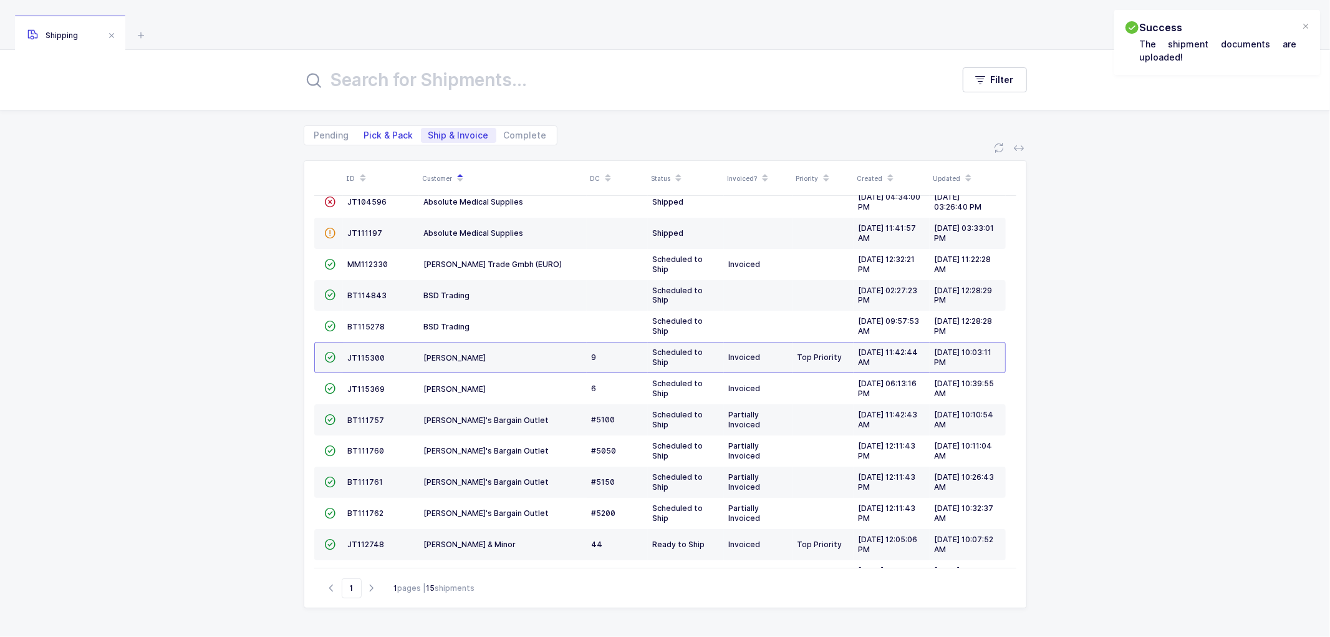
click at [380, 132] on span "Pick & Pack" at bounding box center [388, 135] width 49 height 9
click at [365, 132] on input "Pick & Pack" at bounding box center [361, 132] width 8 height 8
radio input "true"
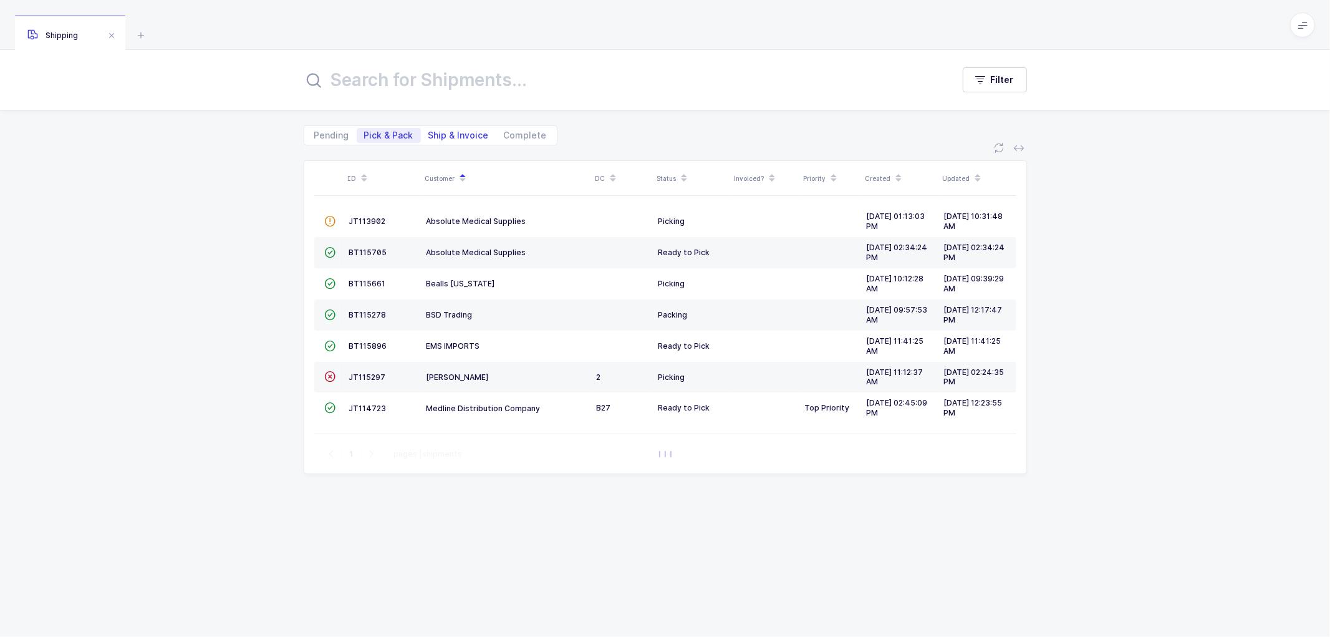
click at [443, 133] on span "Ship & Invoice" at bounding box center [458, 135] width 60 height 9
click at [429, 133] on input "Ship & Invoice" at bounding box center [425, 132] width 8 height 8
radio input "true"
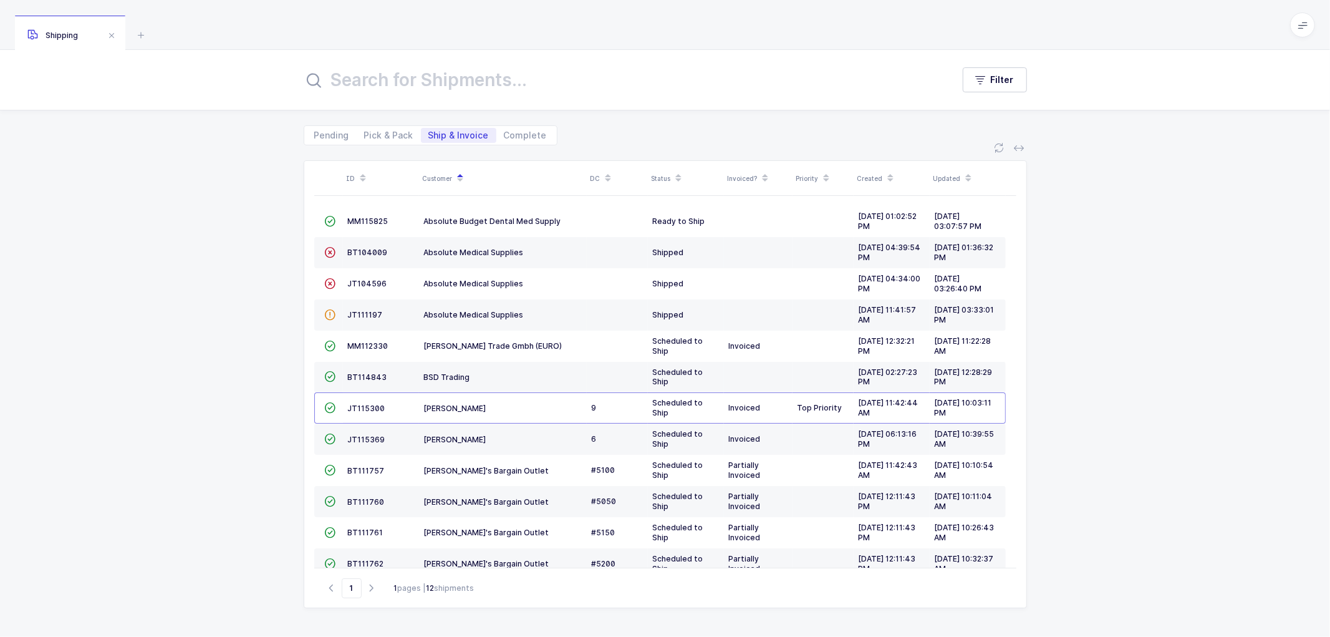
click at [238, 277] on div "ID Customer DC Status Invoiced? Priority Created Updated  MM115825 Absolute Bu…" at bounding box center [665, 390] width 1330 height 491
click at [1149, 269] on div "ID Customer DC Status Invoiced? Priority Created Updated  MM115825 Absolute Bu…" at bounding box center [665, 390] width 1330 height 491
drag, startPoint x: 203, startPoint y: 258, endPoint x: 226, endPoint y: 250, distance: 24.5
click at [203, 258] on div "ID Customer DC Status Invoiced? Priority Created Updated  MM115825 Absolute Bu…" at bounding box center [665, 390] width 1330 height 491
click at [288, 254] on div "ID Customer DC Status Invoiced? Priority Created Updated  MM115825 Absolute Bu…" at bounding box center [665, 390] width 1330 height 491
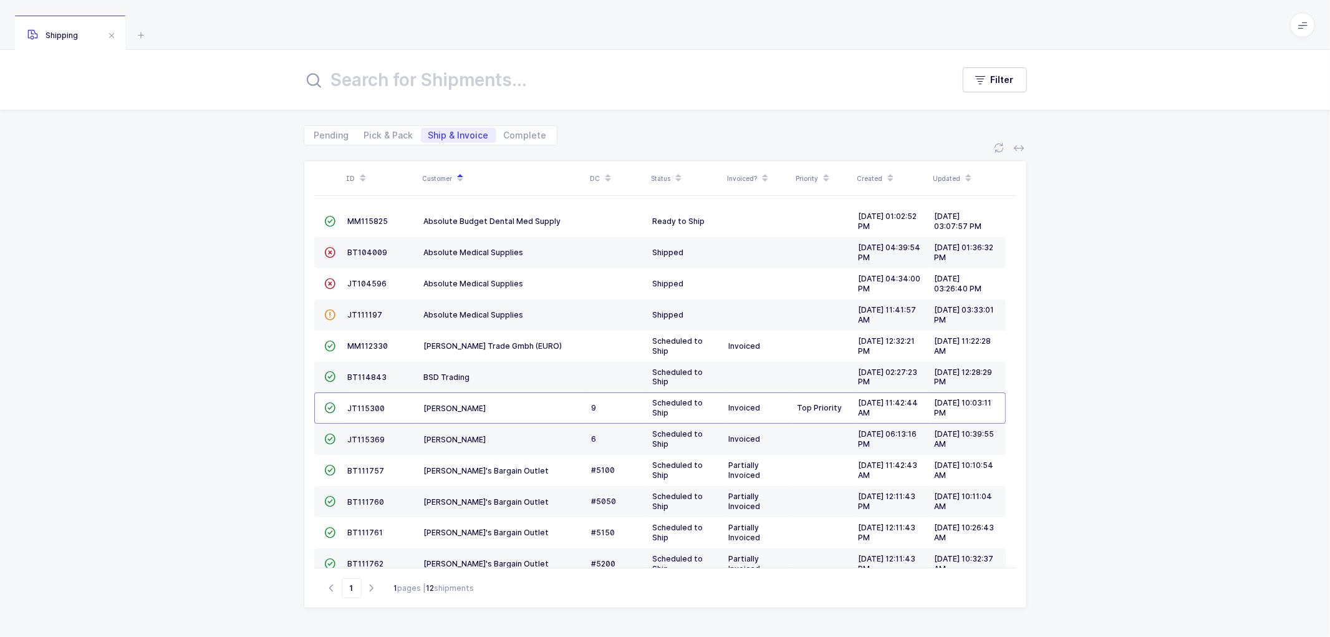
click at [1303, 19] on span at bounding box center [1302, 24] width 25 height 25
click at [1237, 109] on li "Warehouse" at bounding box center [1255, 108] width 93 height 10
drag, startPoint x: 441, startPoint y: 127, endPoint x: 453, endPoint y: 133, distance: 14.2
click at [443, 128] on div "Pending Pick & Pack Ship & Invoice Complete" at bounding box center [431, 135] width 254 height 20
click at [393, 131] on span "Pick & Pack" at bounding box center [388, 135] width 49 height 9
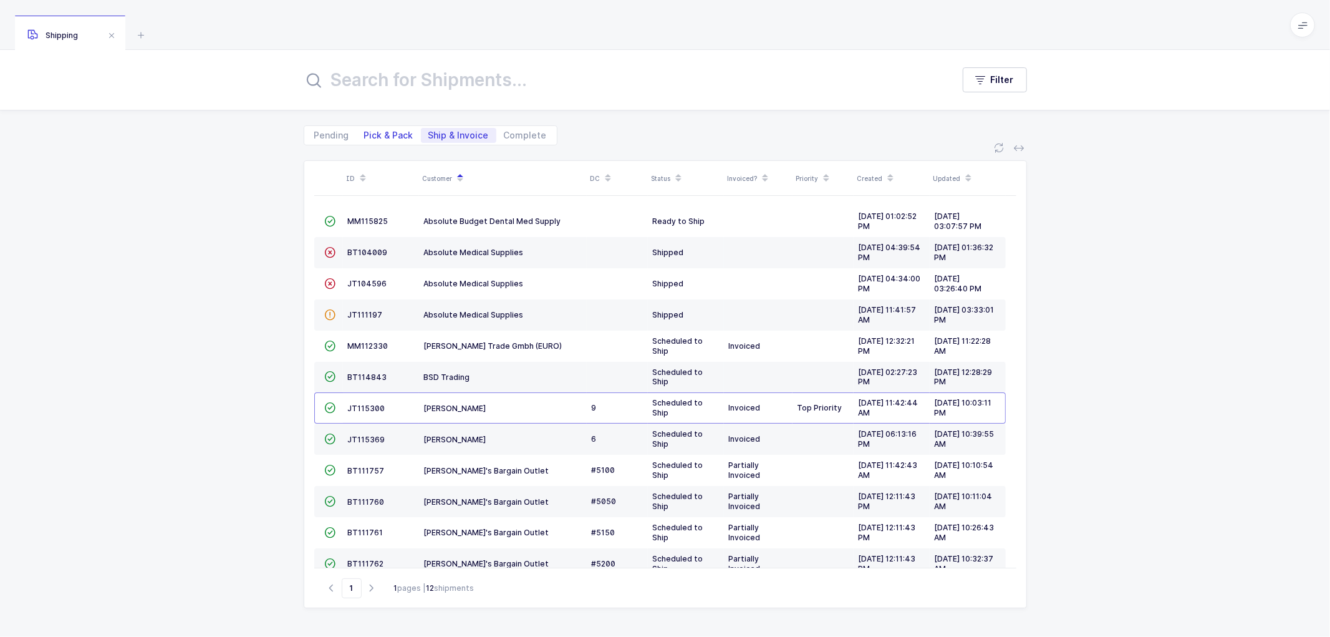
click at [365, 130] on input "Pick & Pack" at bounding box center [361, 132] width 8 height 8
radio input "true"
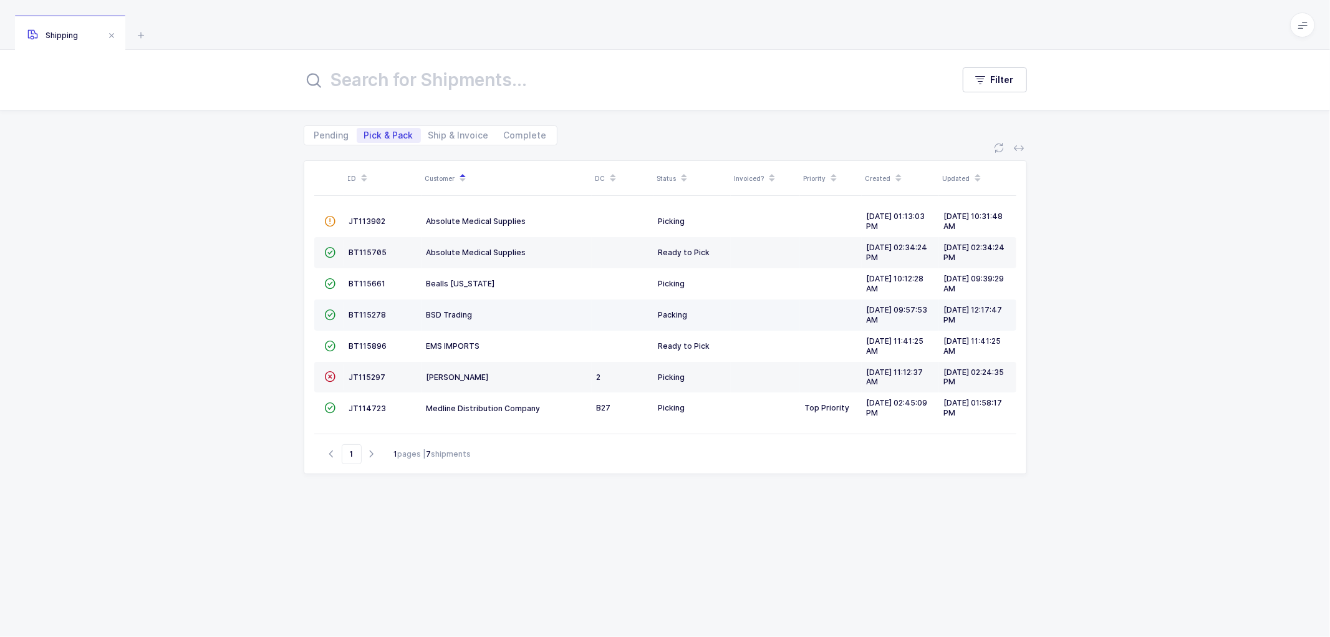
click at [370, 309] on td "BT115278" at bounding box center [382, 314] width 77 height 31
click at [360, 315] on span "BT115278" at bounding box center [367, 314] width 37 height 9
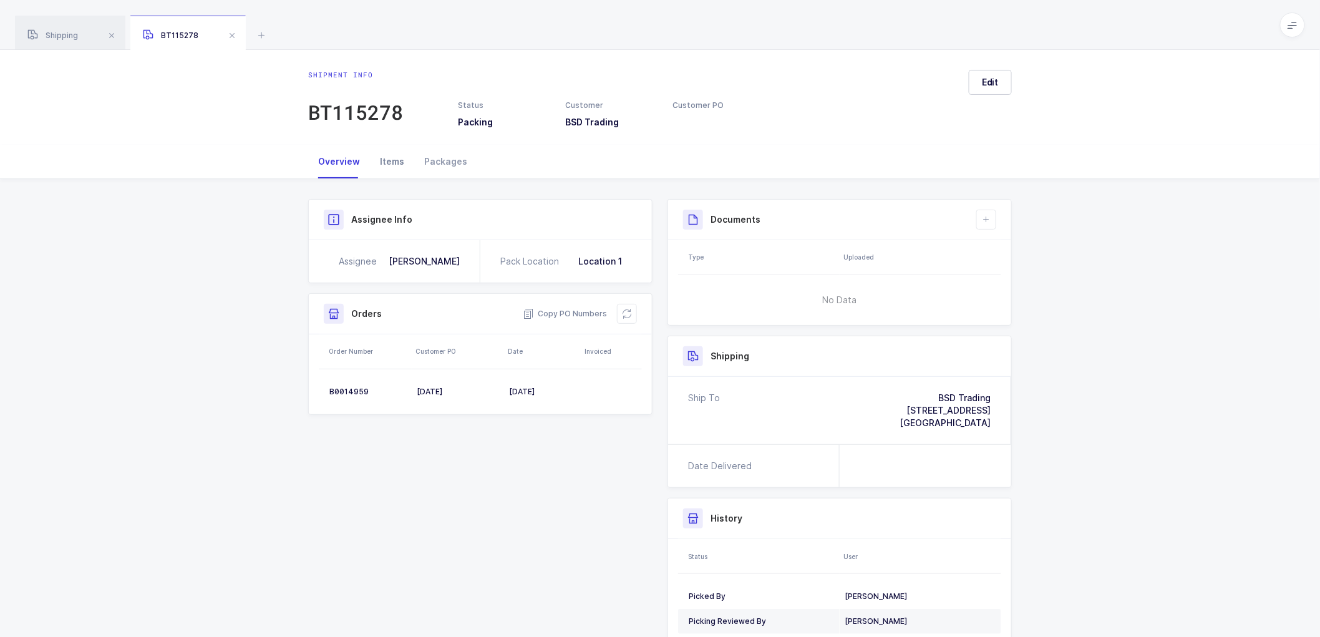
drag, startPoint x: 387, startPoint y: 157, endPoint x: 408, endPoint y: 153, distance: 21.5
click at [387, 157] on div "Items" at bounding box center [392, 162] width 44 height 34
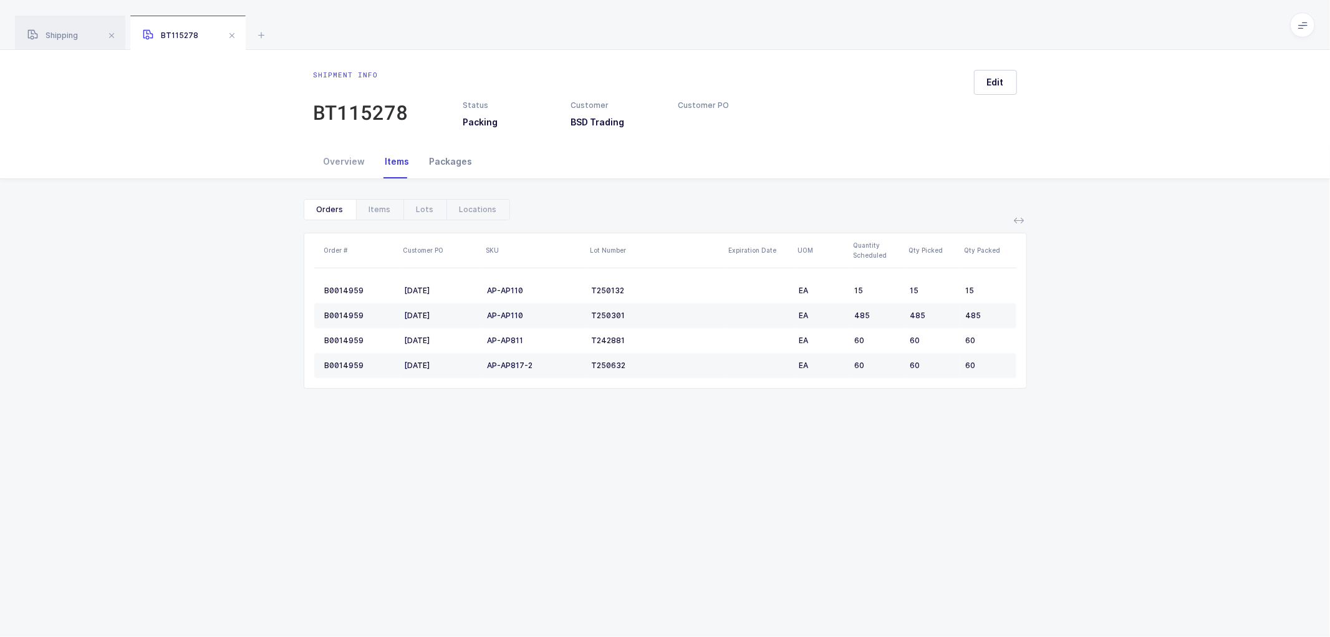
click at [447, 158] on div "Packages" at bounding box center [451, 162] width 63 height 34
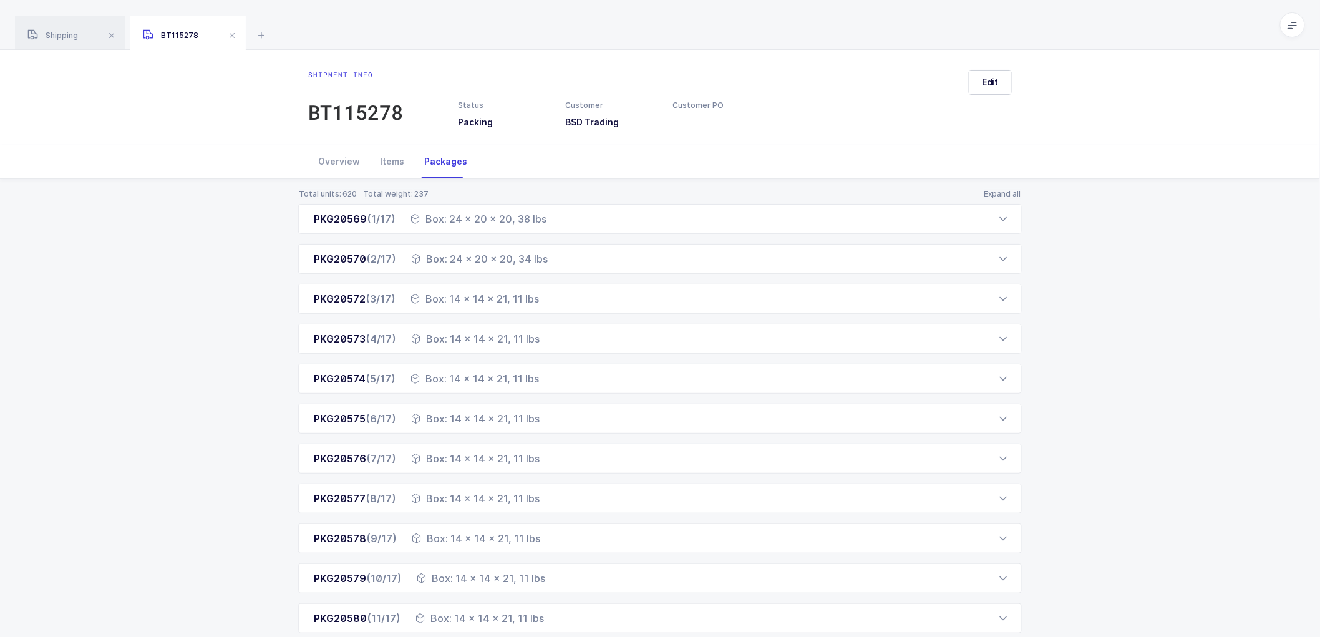
click at [447, 158] on div "Packages" at bounding box center [445, 162] width 63 height 34
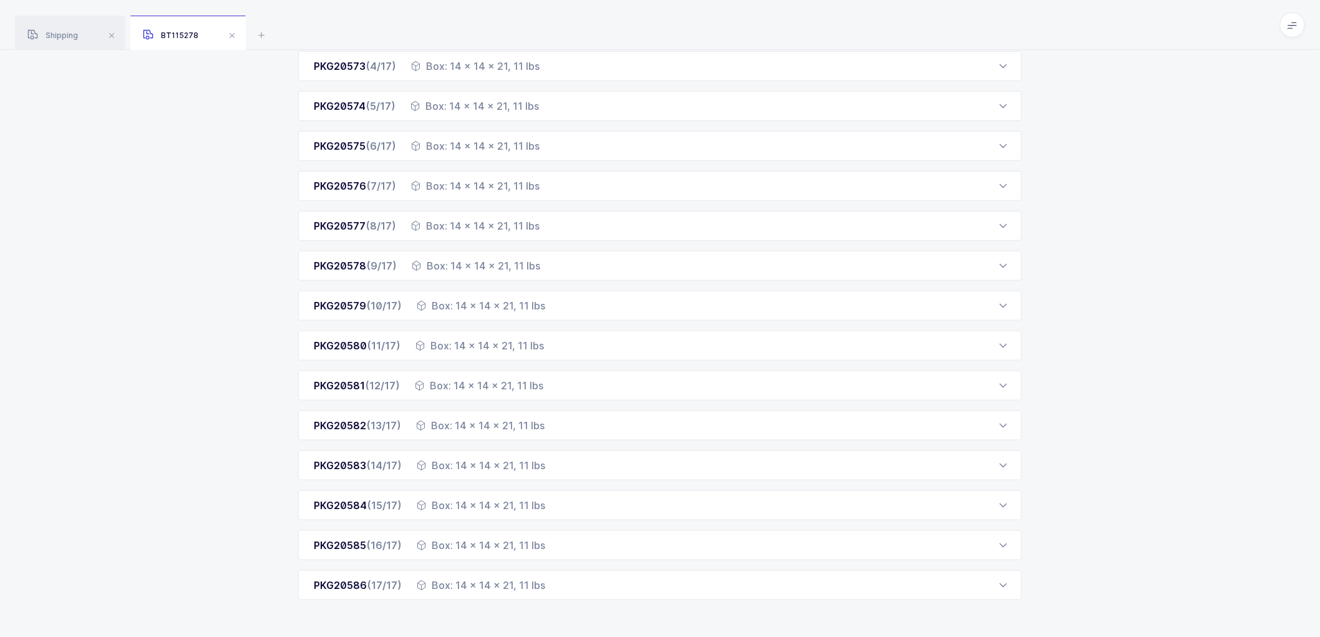
scroll to position [275, 0]
click at [402, 587] on div "PKG20586 (17/17) Box: 14 x 14 x 21, 11 lbs" at bounding box center [659, 582] width 723 height 30
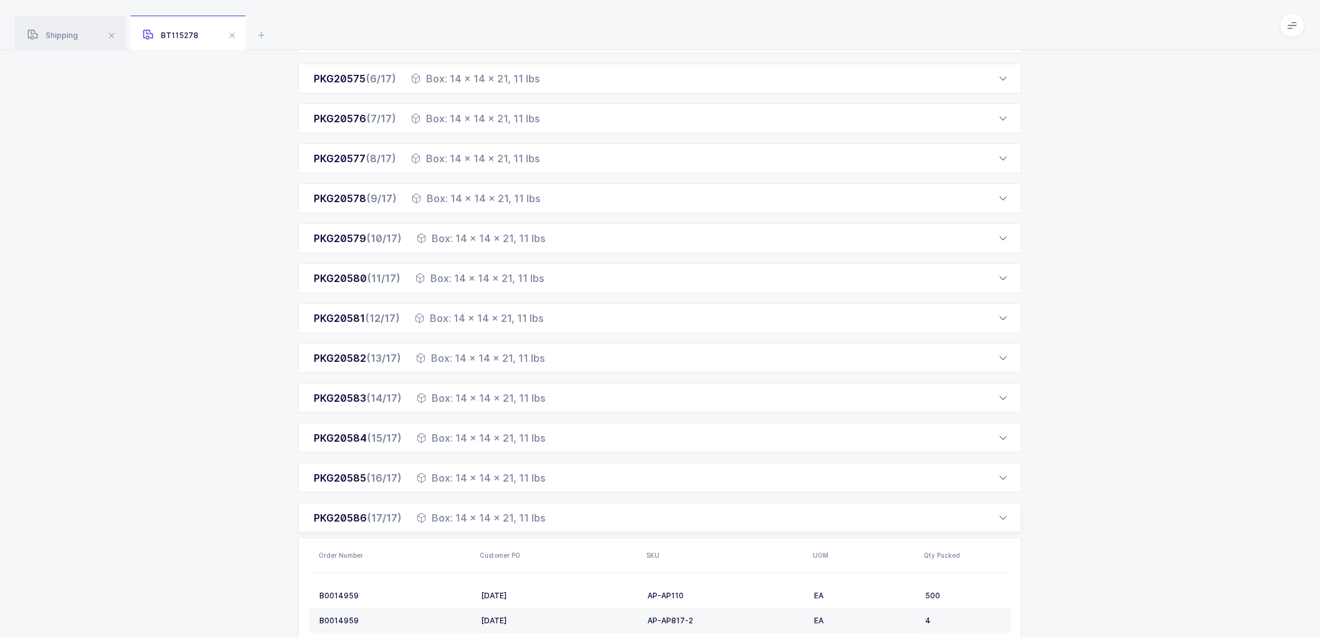
scroll to position [387, 0]
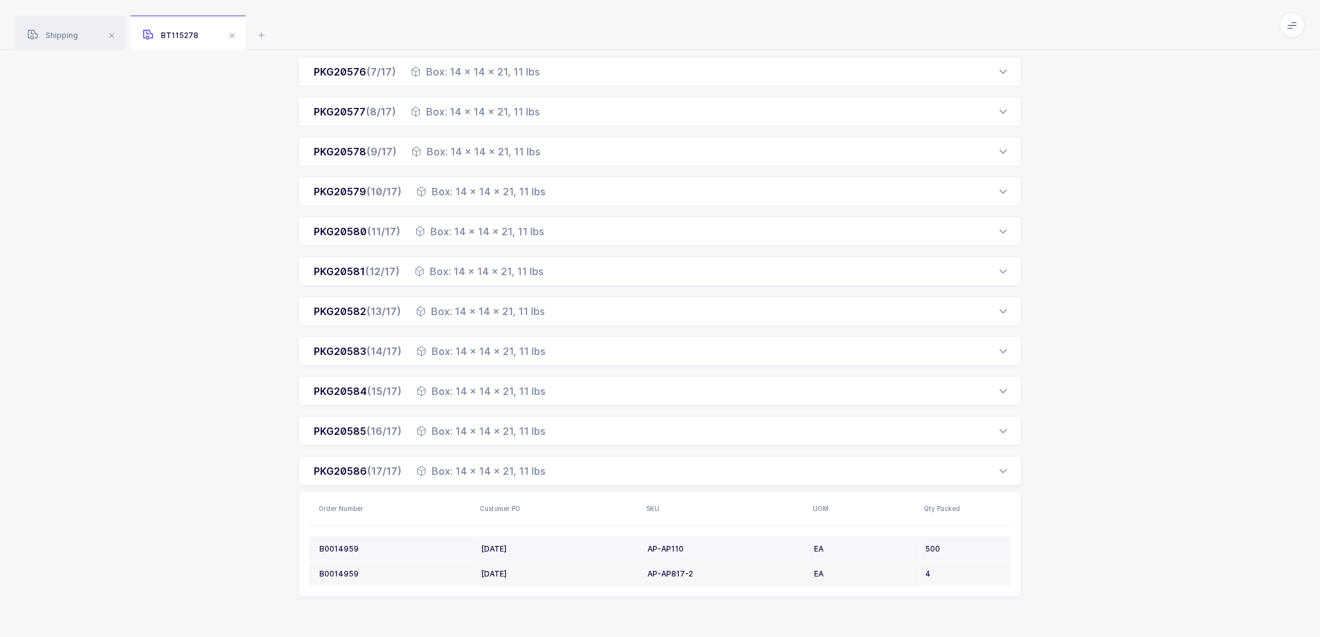
click at [485, 540] on td "9-3-25" at bounding box center [559, 548] width 166 height 25
drag, startPoint x: 341, startPoint y: 548, endPoint x: 388, endPoint y: 518, distance: 55.2
click at [344, 547] on div "B0014959" at bounding box center [395, 549] width 152 height 10
click at [324, 544] on div "B0014959" at bounding box center [395, 549] width 152 height 10
click at [350, 540] on td "B0014959" at bounding box center [392, 548] width 167 height 25
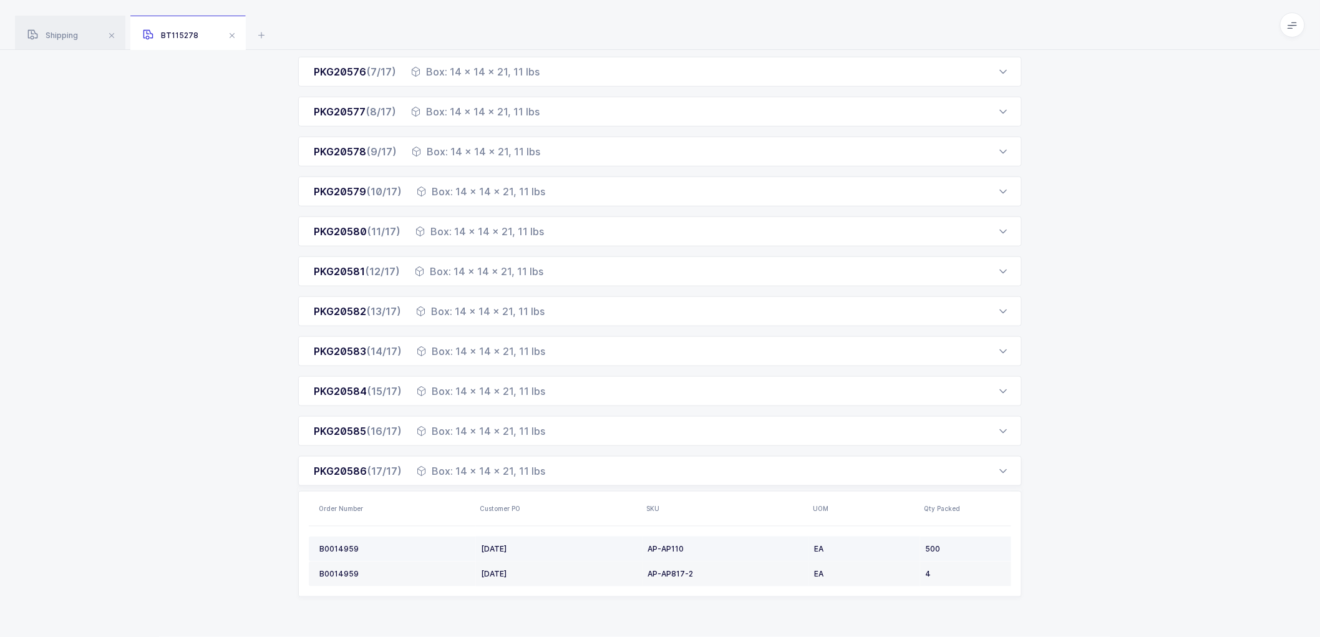
click at [826, 549] on div "EA" at bounding box center [864, 549] width 101 height 10
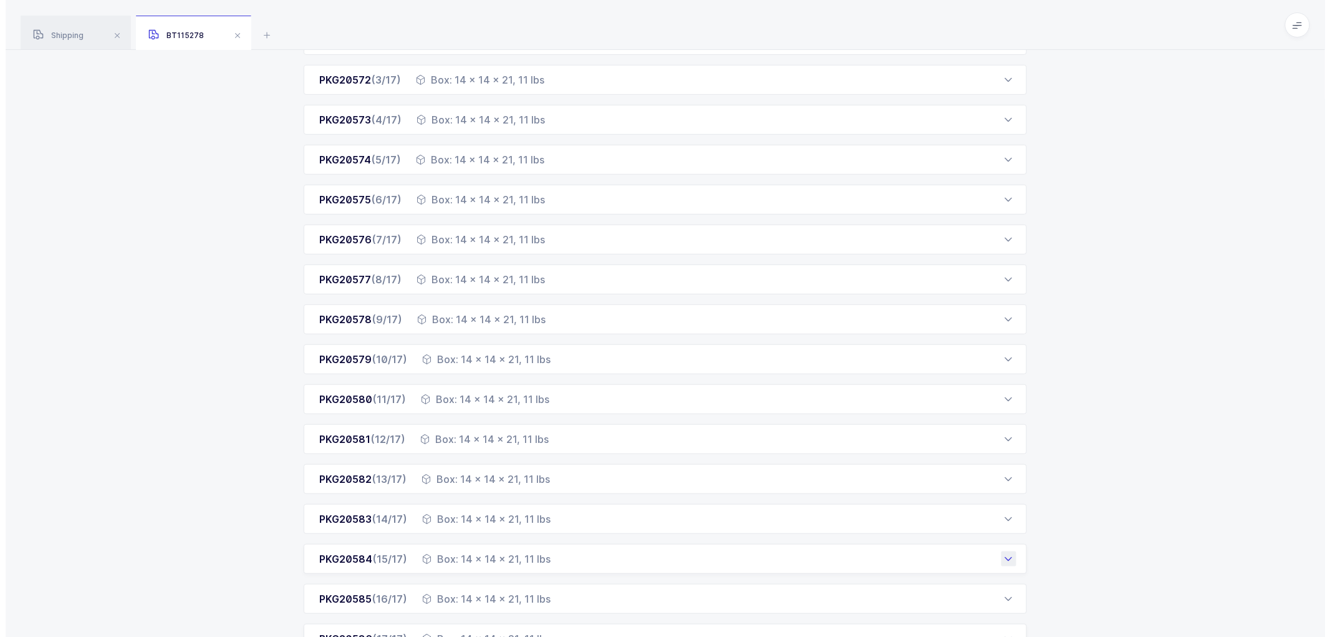
scroll to position [0, 0]
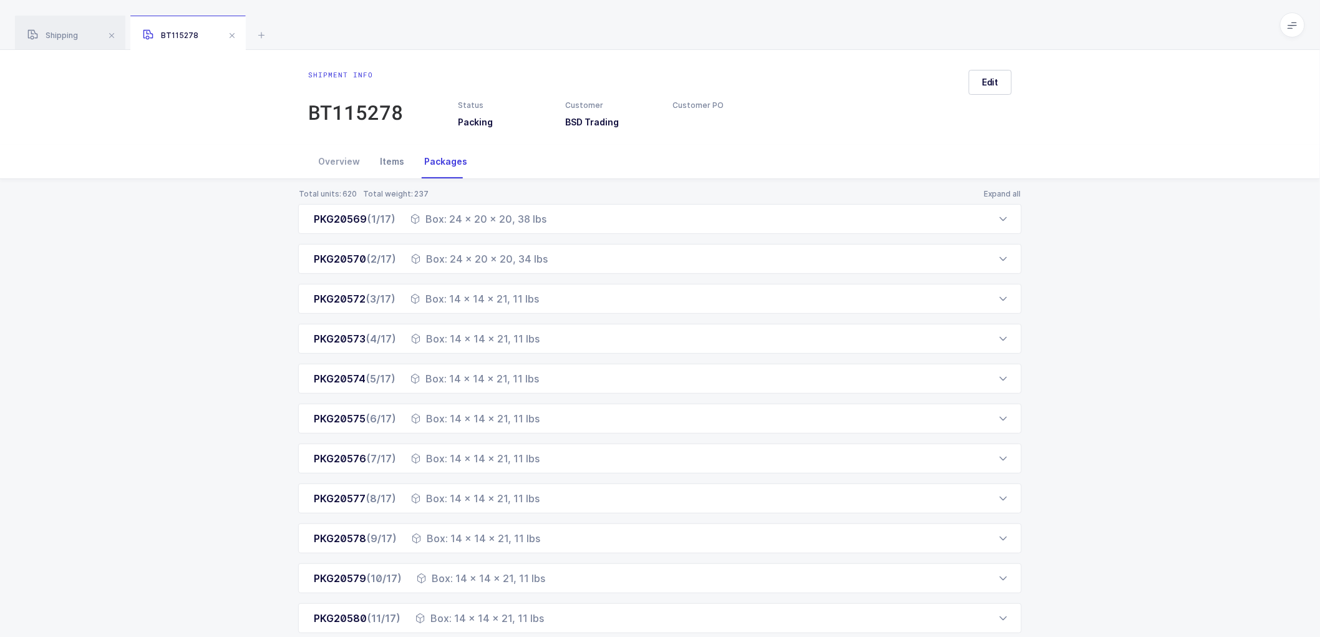
click at [382, 157] on div "Items" at bounding box center [392, 162] width 44 height 34
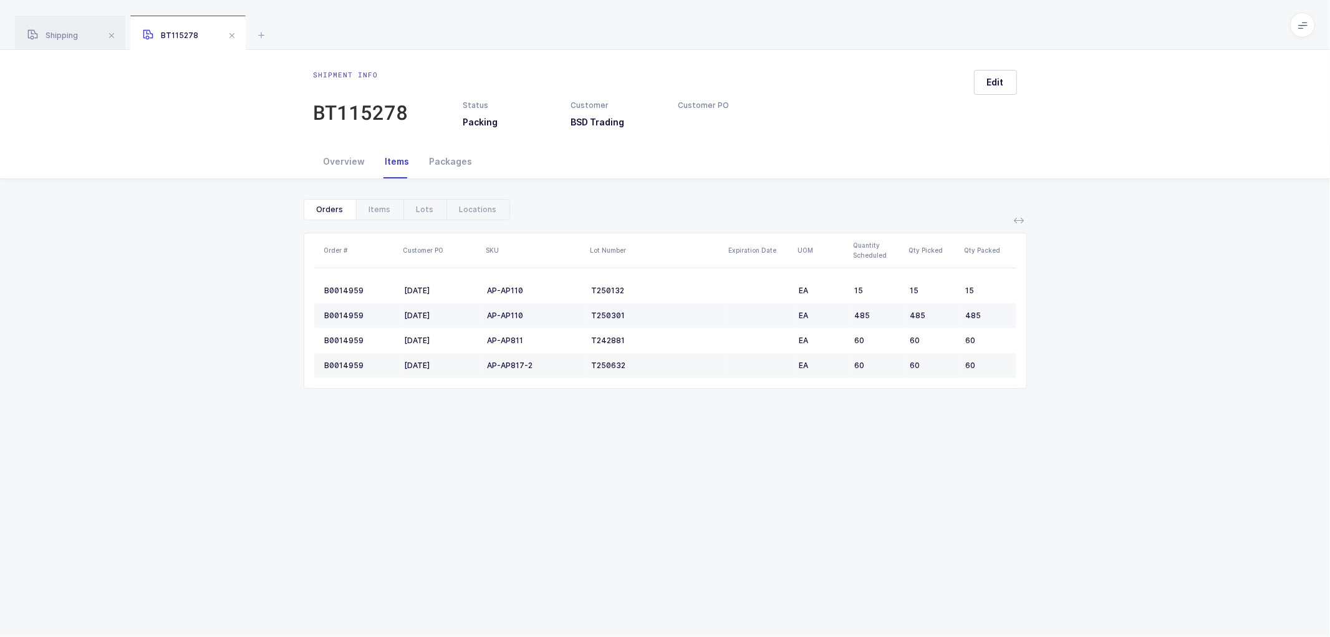
click at [769, 315] on td at bounding box center [759, 315] width 69 height 25
click at [967, 319] on td "485" at bounding box center [988, 315] width 55 height 25
click at [972, 317] on div "485" at bounding box center [986, 316] width 40 height 10
drag, startPoint x: 972, startPoint y: 317, endPoint x: 959, endPoint y: 318, distance: 12.5
click at [968, 318] on div "485" at bounding box center [986, 316] width 40 height 10
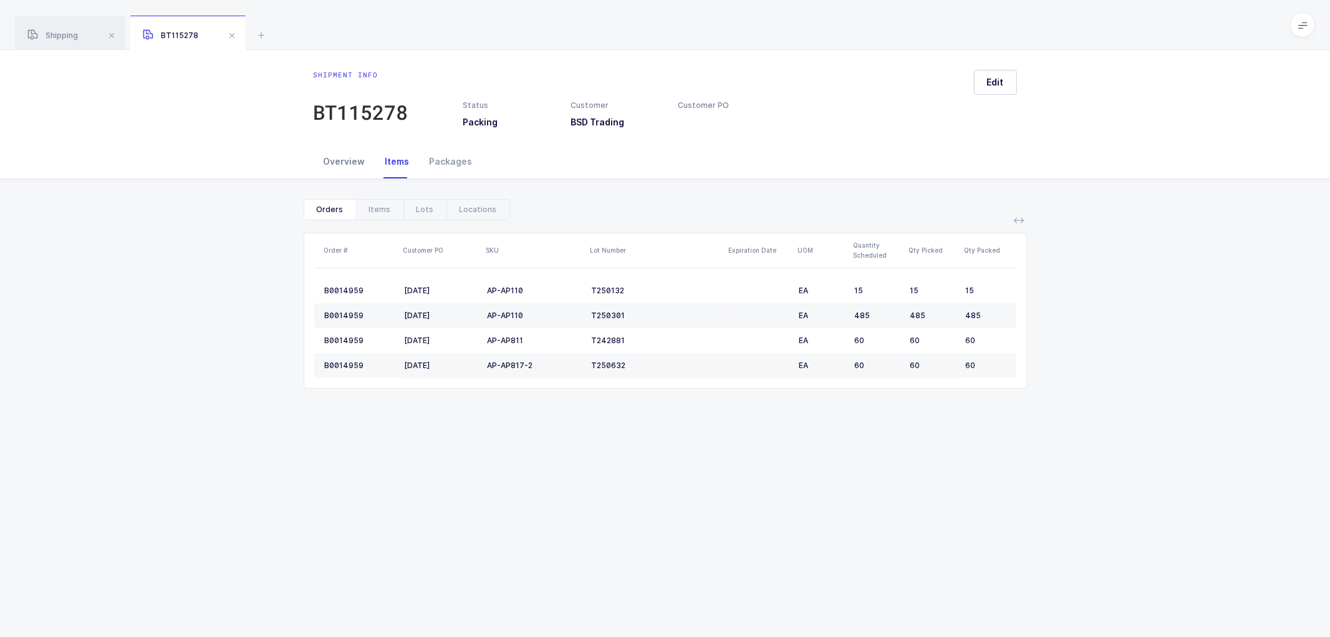
click at [344, 160] on div "Overview" at bounding box center [345, 162] width 62 height 34
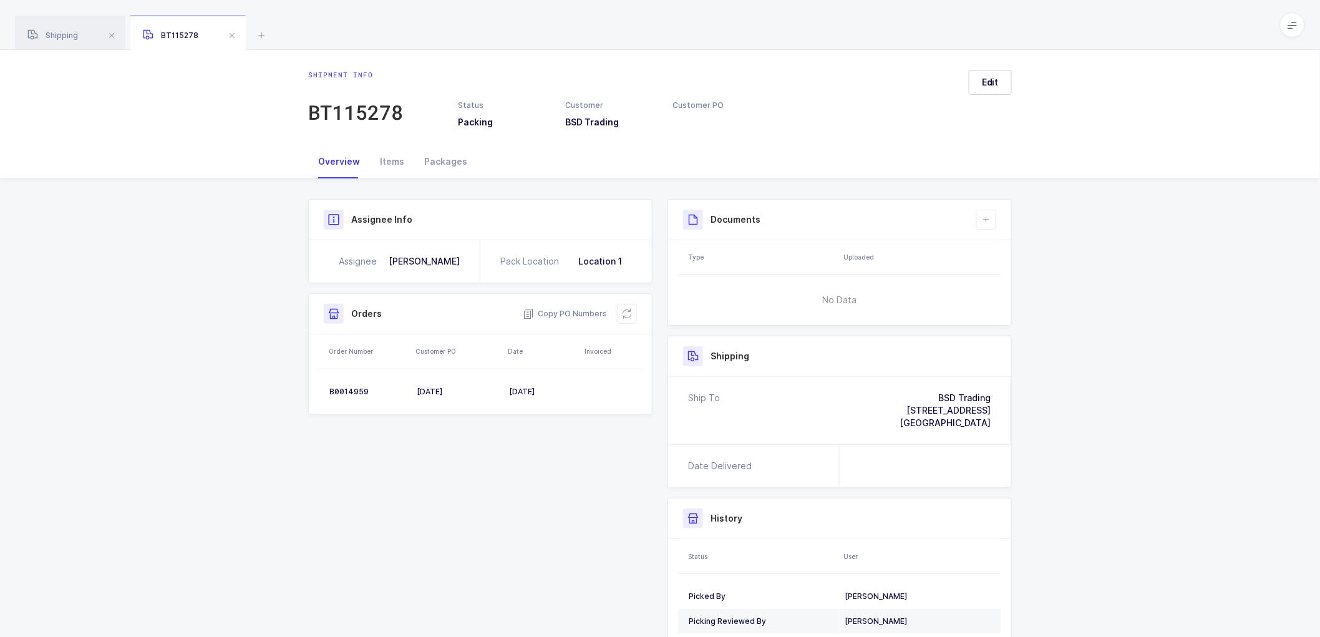
click at [1291, 28] on icon at bounding box center [1292, 25] width 10 height 10
click at [1237, 110] on li "Warehouse" at bounding box center [1245, 108] width 93 height 10
drag, startPoint x: 67, startPoint y: 37, endPoint x: 115, endPoint y: 39, distance: 47.4
click at [69, 37] on span "Shipping" at bounding box center [52, 35] width 51 height 9
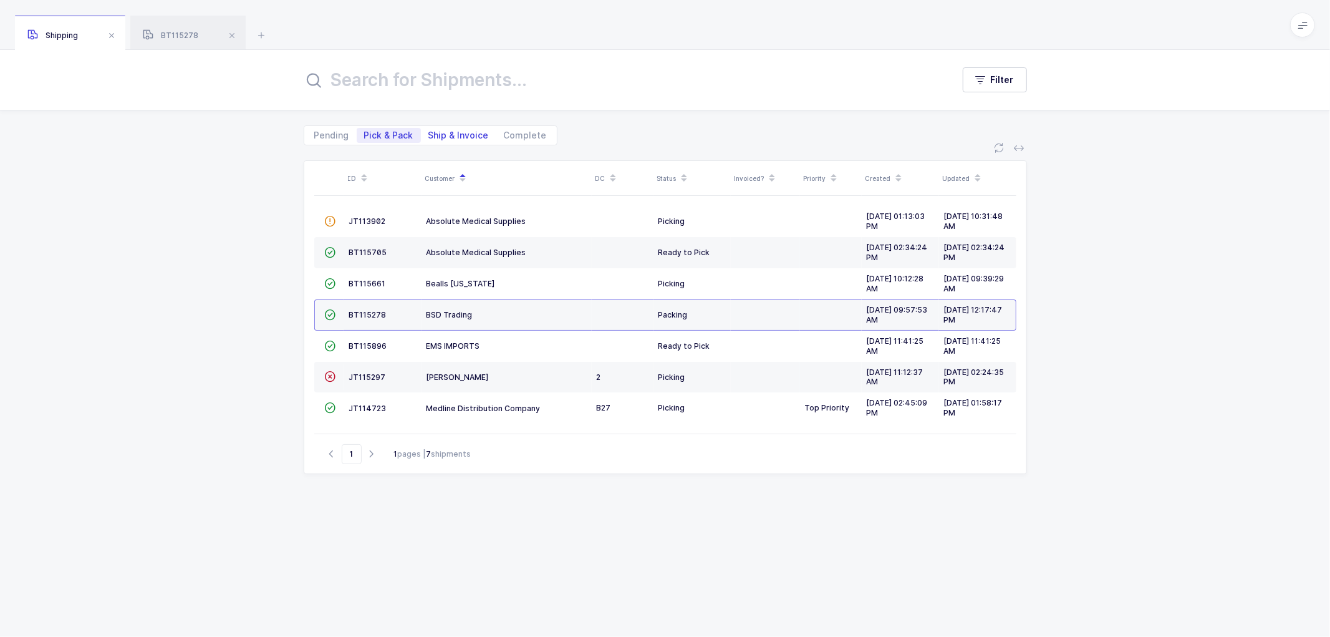
click at [463, 132] on span "Ship & Invoice" at bounding box center [458, 135] width 60 height 9
click at [429, 132] on input "Ship & Invoice" at bounding box center [425, 132] width 8 height 8
radio input "true"
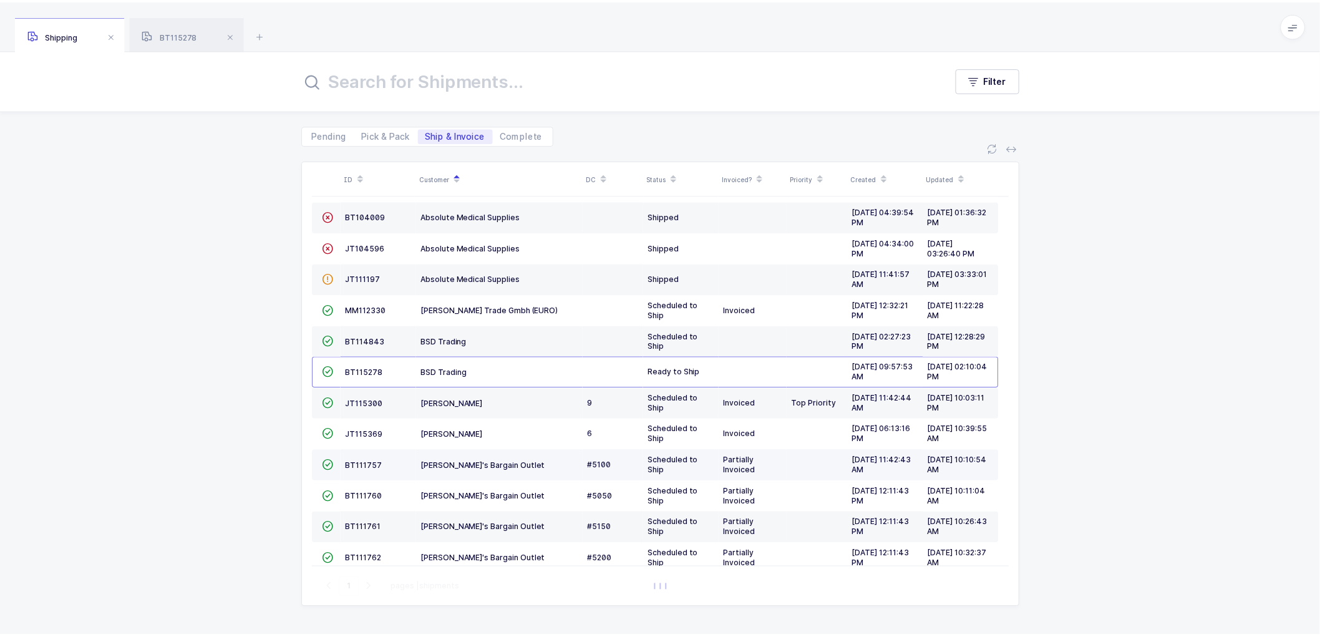
scroll to position [54, 0]
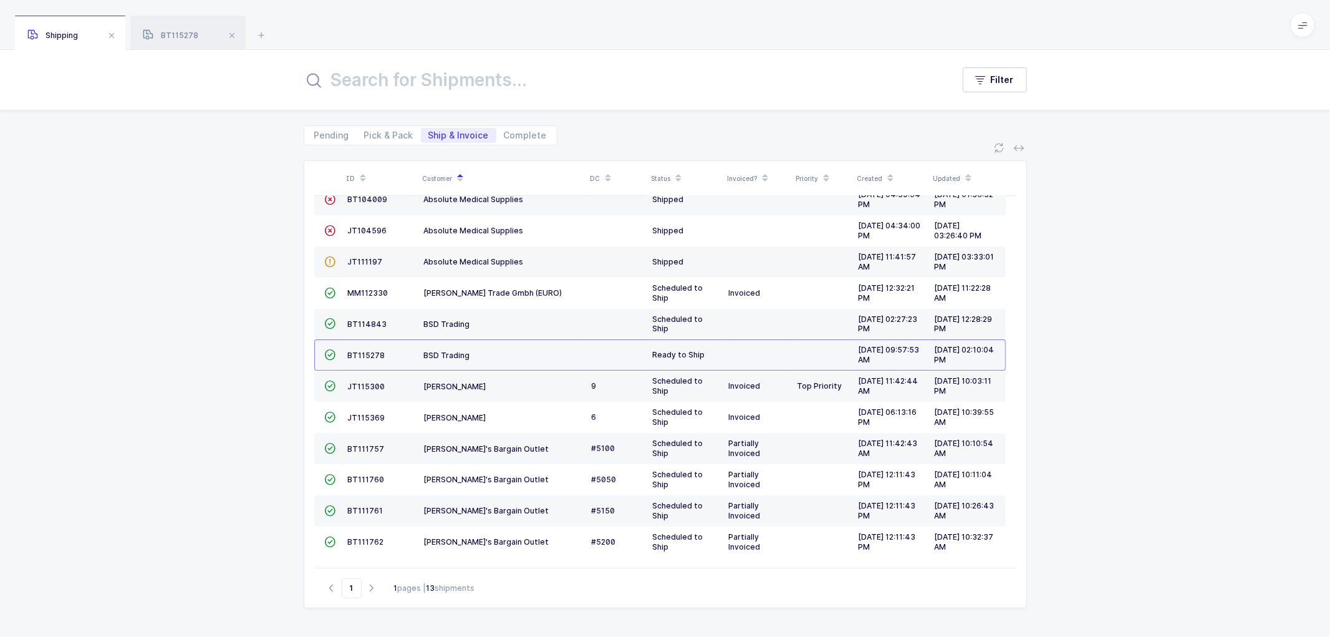
drag, startPoint x: 354, startPoint y: 344, endPoint x: 364, endPoint y: 342, distance: 9.7
click at [357, 342] on td "BT115278" at bounding box center [381, 354] width 76 height 31
click at [376, 353] on span "BT115278" at bounding box center [366, 354] width 37 height 9
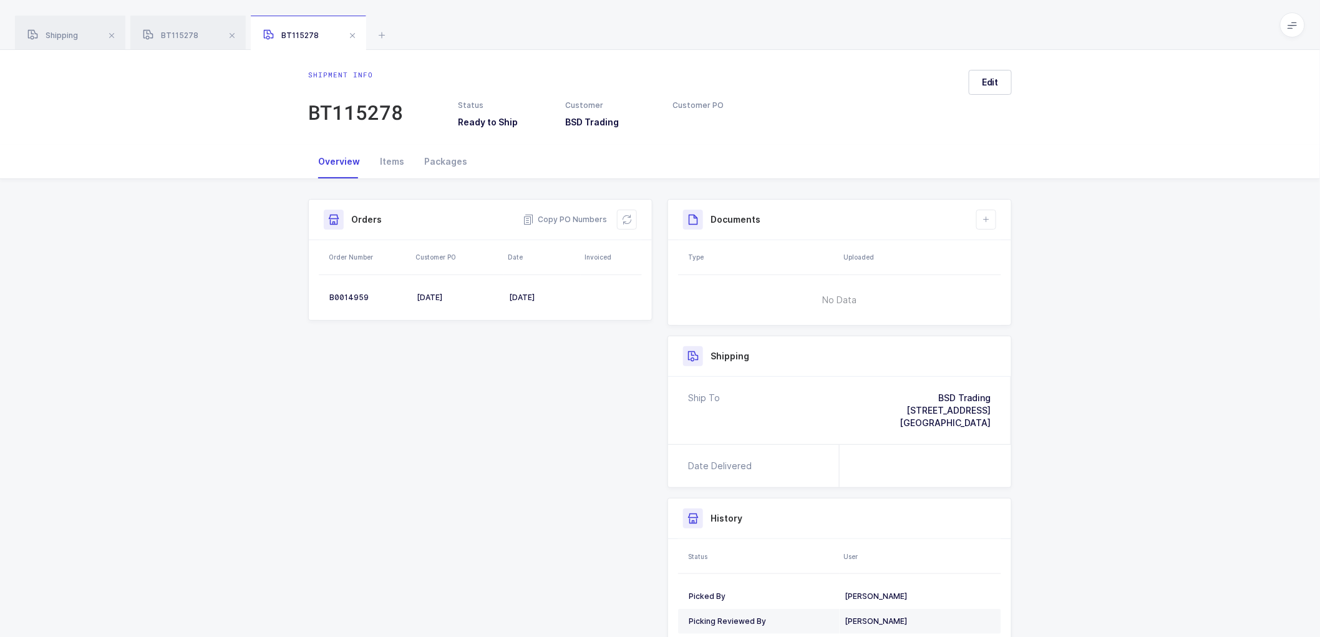
drag, startPoint x: 450, startPoint y: 157, endPoint x: 515, endPoint y: 158, distance: 65.5
click at [451, 157] on div "Packages" at bounding box center [445, 162] width 63 height 34
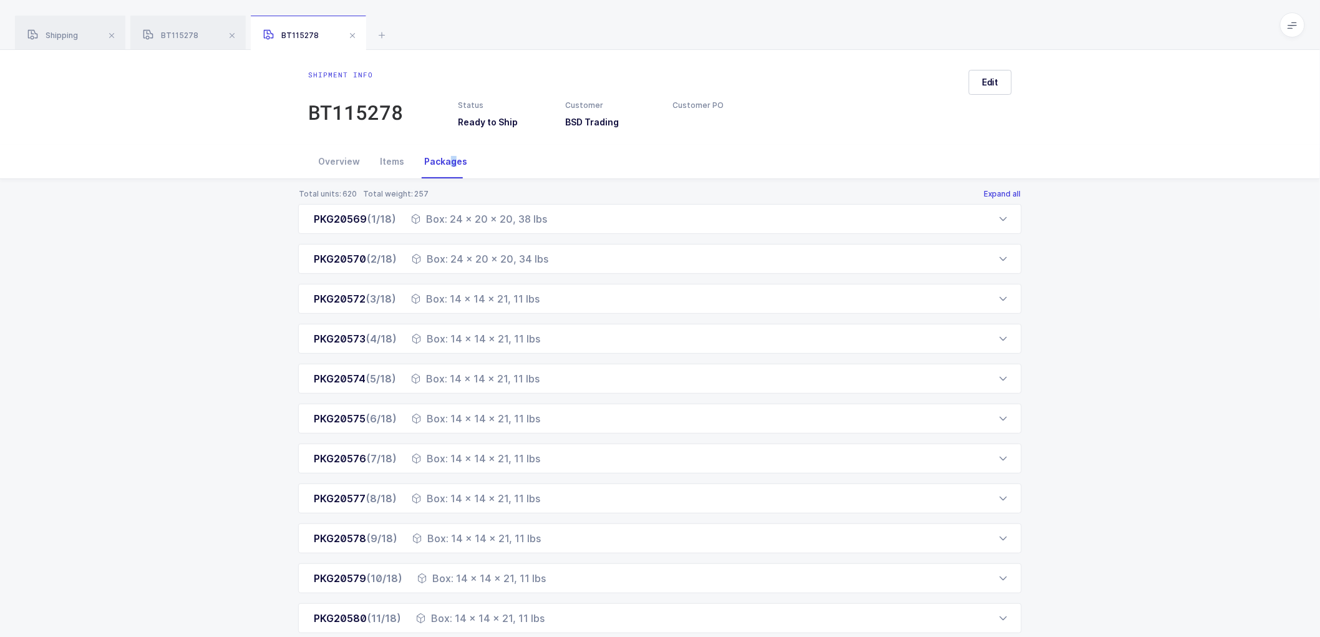
click at [1001, 189] on button "Expand all" at bounding box center [1002, 194] width 39 height 10
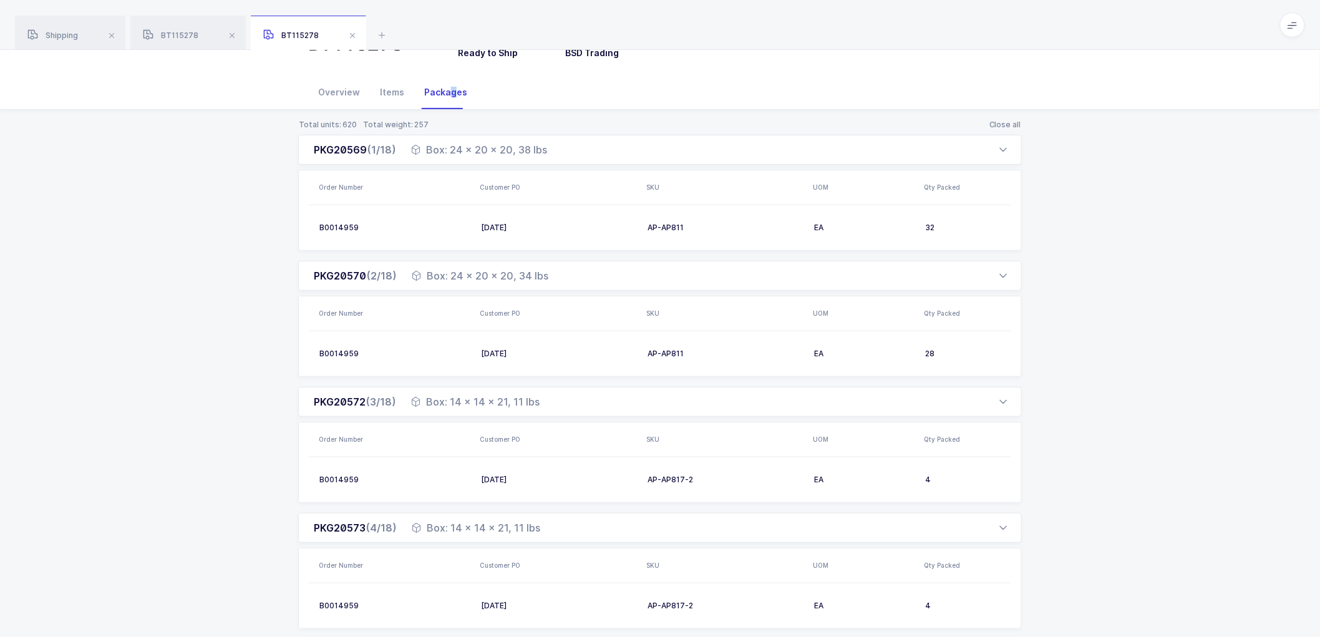
scroll to position [0, 14]
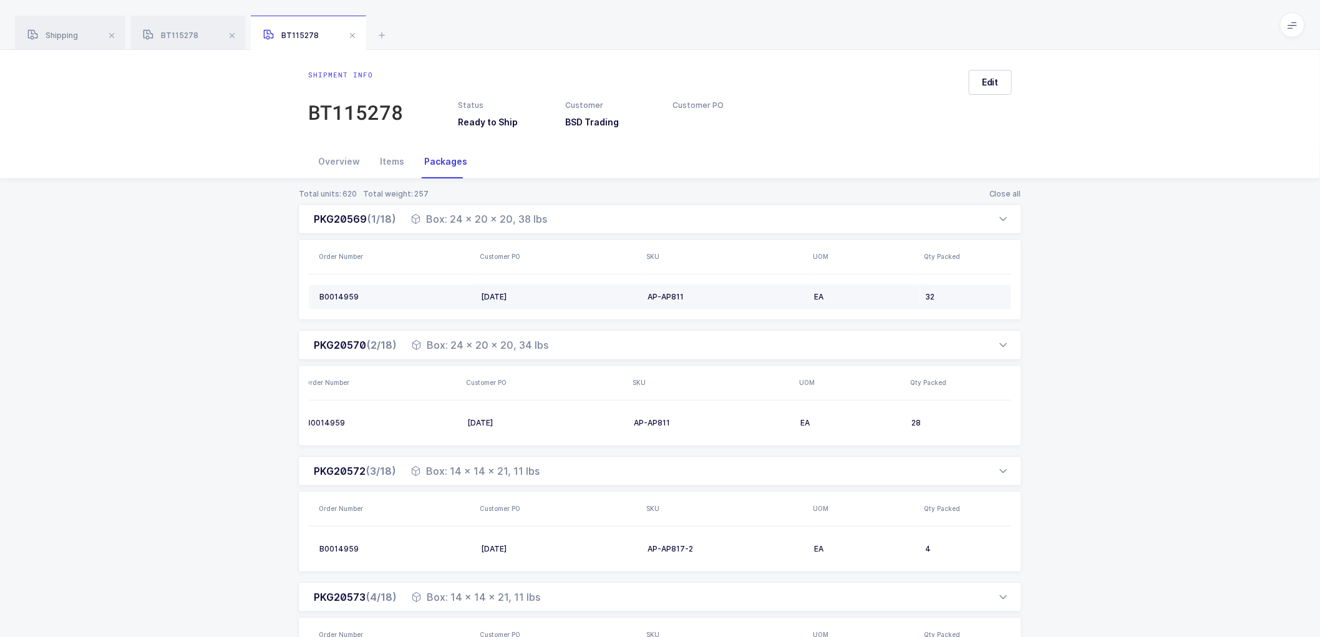
click at [660, 289] on td "AP-AP811" at bounding box center [725, 296] width 166 height 25
click at [663, 294] on div "AP-AP811" at bounding box center [725, 297] width 157 height 10
click at [660, 293] on div "AP-AP811" at bounding box center [725, 297] width 157 height 10
click at [643, 294] on td "AP-AP811" at bounding box center [725, 296] width 166 height 25
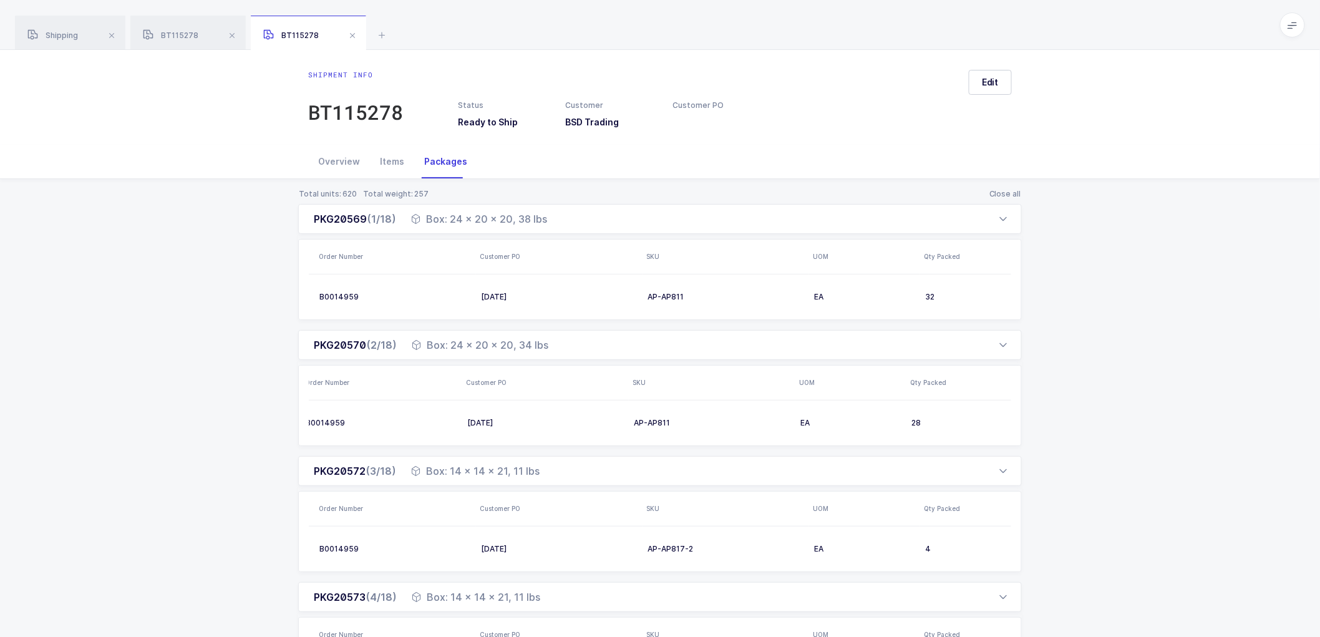
drag, startPoint x: 641, startPoint y: 294, endPoint x: 695, endPoint y: 294, distance: 53.6
click at [695, 294] on tr "B0014959 9-3-25 AP-AP811 EA 32" at bounding box center [670, 296] width 722 height 25
copy tr "AP-AP811"
click at [927, 291] on td "32" at bounding box center [975, 296] width 111 height 25
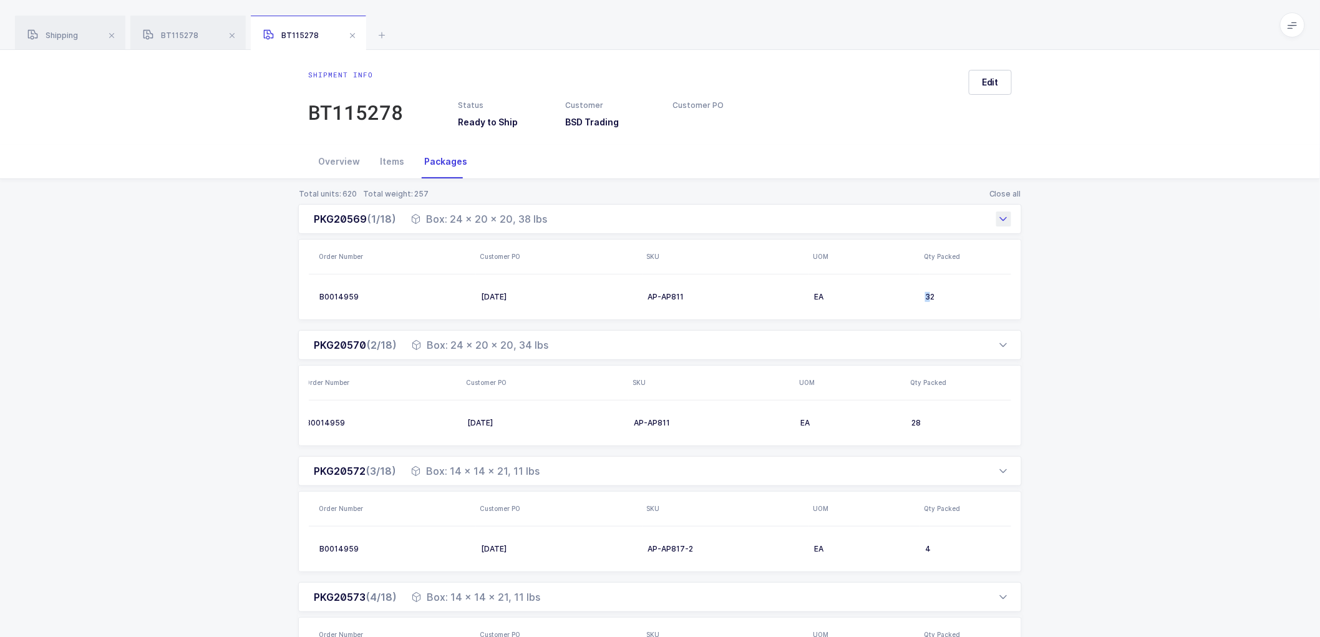
drag, startPoint x: 451, startPoint y: 220, endPoint x: 544, endPoint y: 221, distance: 93.5
click at [544, 221] on div "Box: 24 x 20 x 20, 38 lbs" at bounding box center [479, 218] width 136 height 15
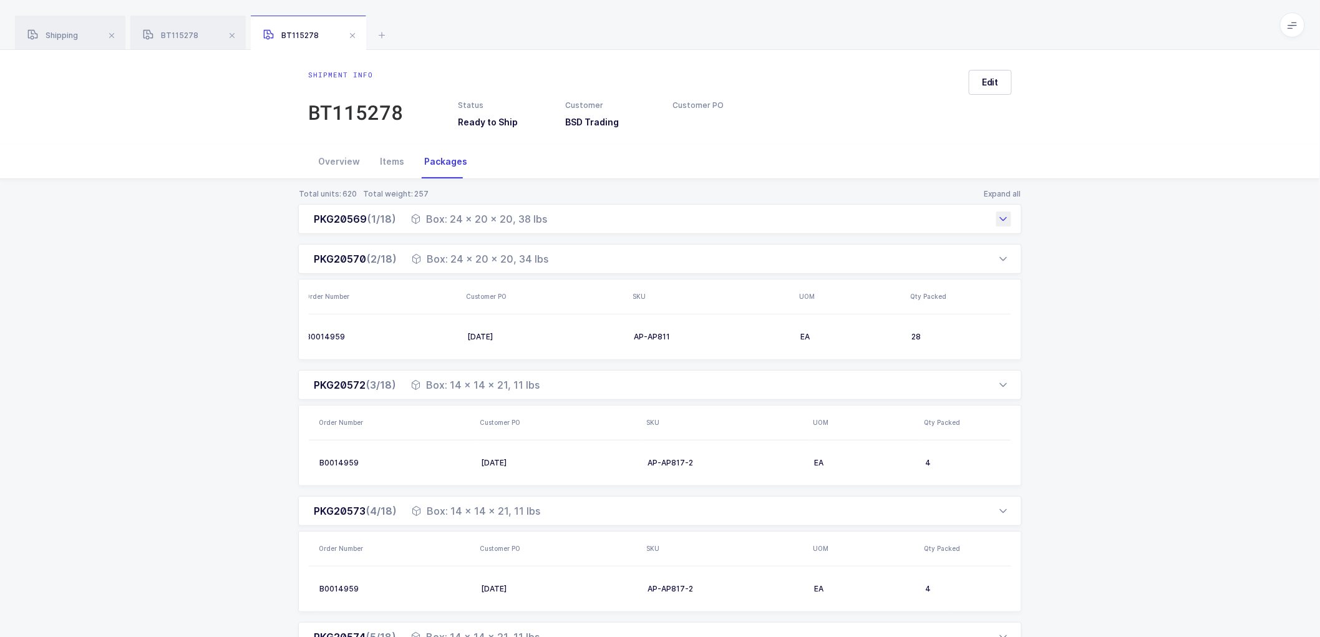
copy div "24 x 20 x 20, 38 lbs"
click at [999, 220] on icon at bounding box center [1003, 219] width 10 height 10
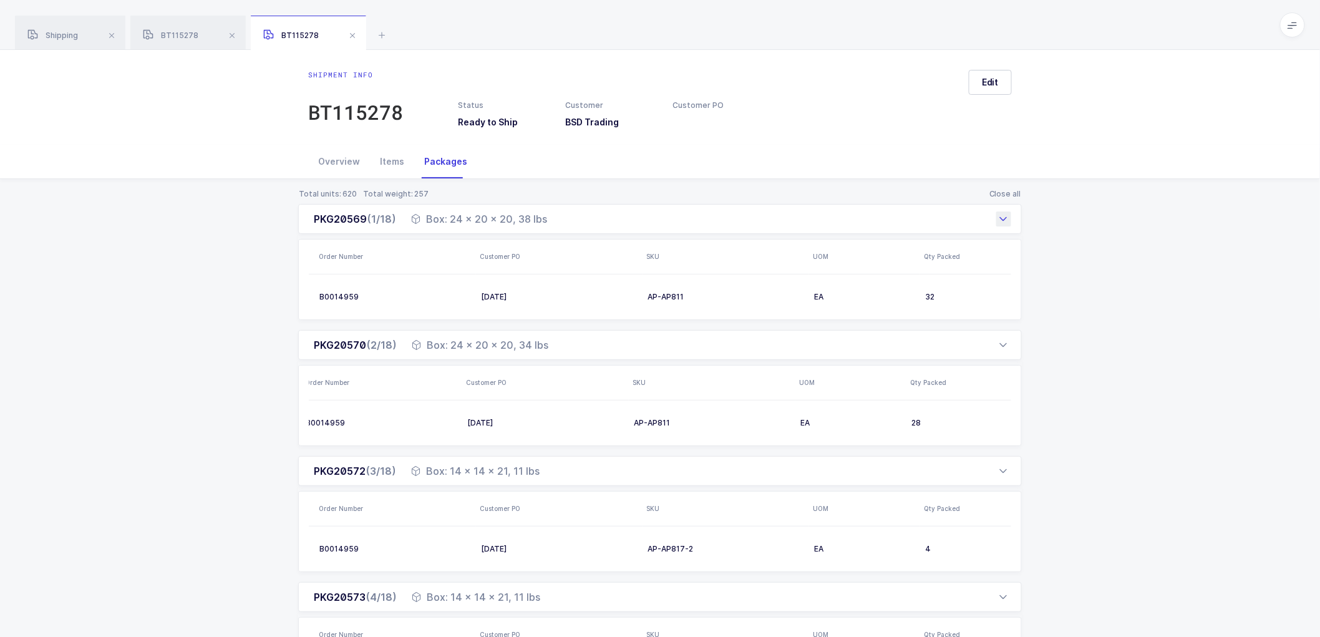
drag, startPoint x: 420, startPoint y: 220, endPoint x: 569, endPoint y: 226, distance: 148.5
click at [569, 226] on div "PKG20569 (1/18) Box: 24 x 20 x 20, 38 lbs" at bounding box center [659, 219] width 723 height 30
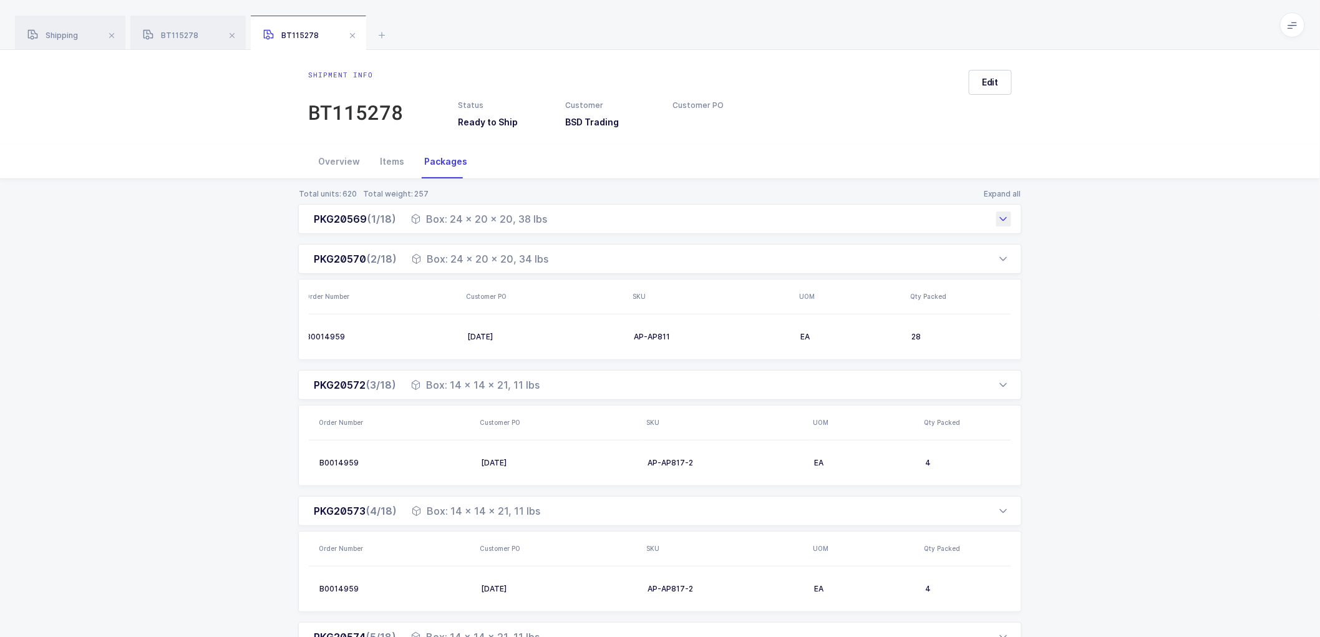
copy div "Box: 24 x 20 x 20, 38 lbs"
click at [753, 256] on div "PKG20570 (2/18) Box: 24 x 20 x 20, 34 lbs" at bounding box center [659, 259] width 723 height 30
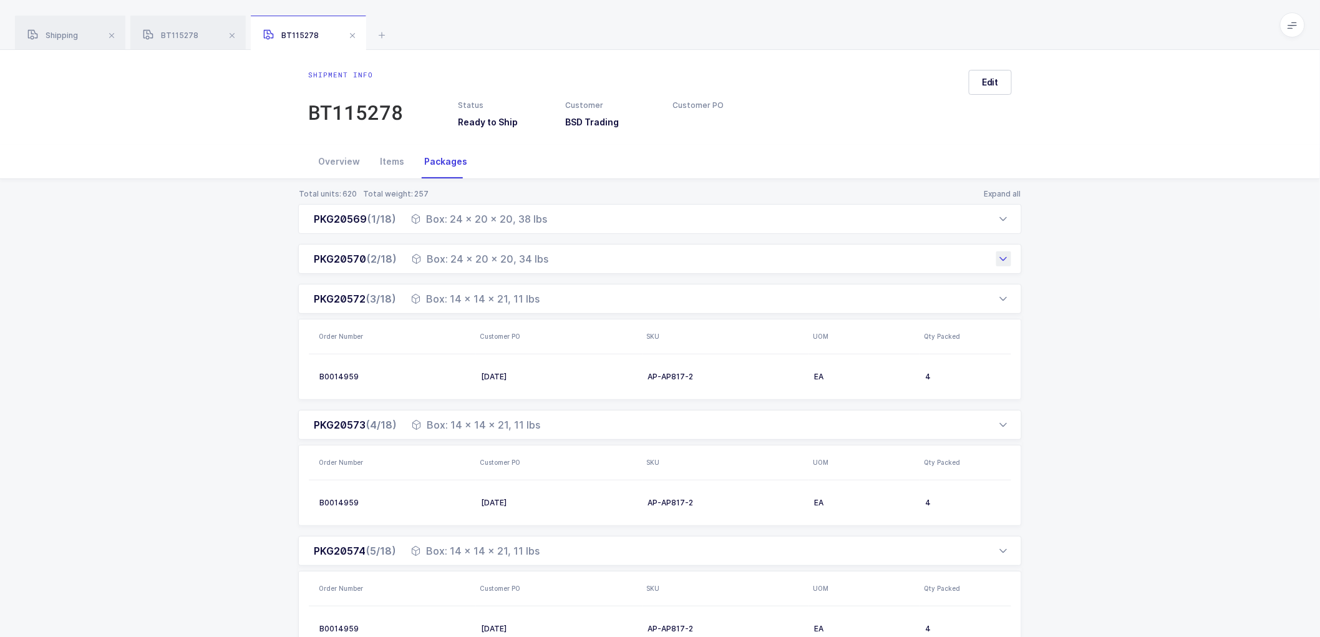
drag, startPoint x: 422, startPoint y: 256, endPoint x: 562, endPoint y: 270, distance: 140.4
click at [562, 270] on div "PKG20570 (2/18) Box: 24 x 20 x 20, 34 lbs" at bounding box center [659, 259] width 723 height 30
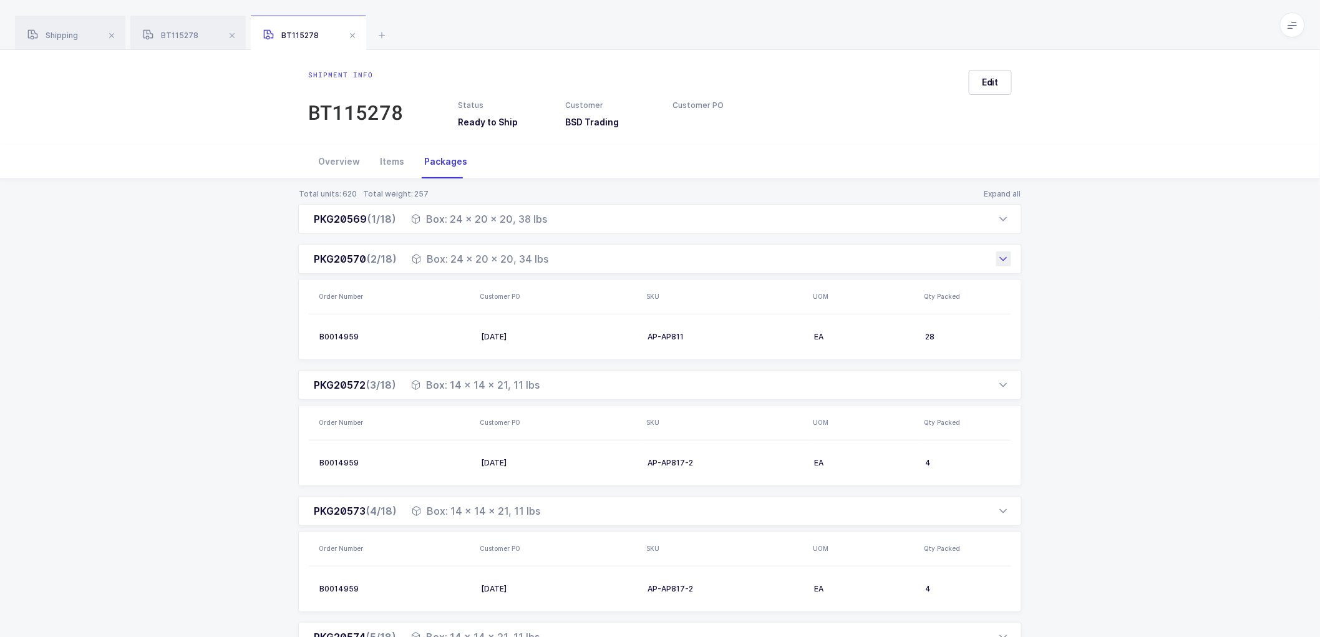
copy div "Box: 24 x 20 x 20, 34 lbs"
click at [1009, 219] on div at bounding box center [1003, 218] width 15 height 15
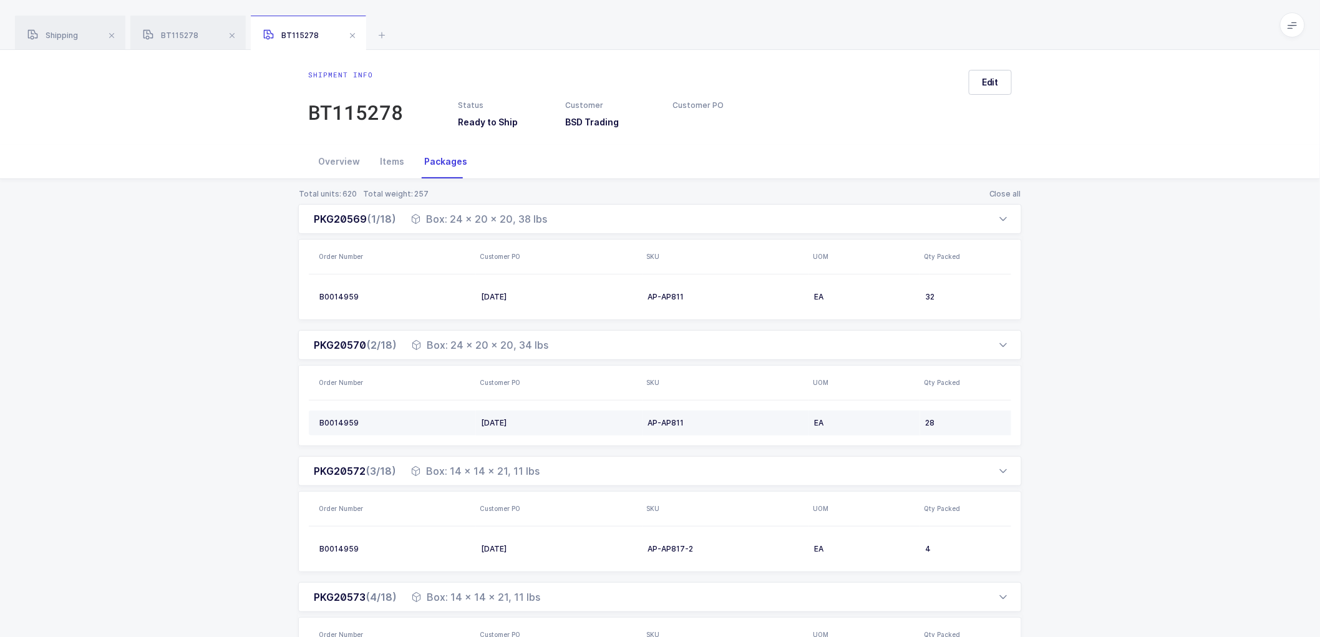
drag, startPoint x: 310, startPoint y: 221, endPoint x: 984, endPoint y: 428, distance: 705.0
click at [528, 253] on div "Customer PO" at bounding box center [559, 256] width 159 height 10
click at [593, 213] on div "PKG20569 (1/18) Box: 24 x 20 x 20, 38 lbs" at bounding box center [659, 219] width 723 height 30
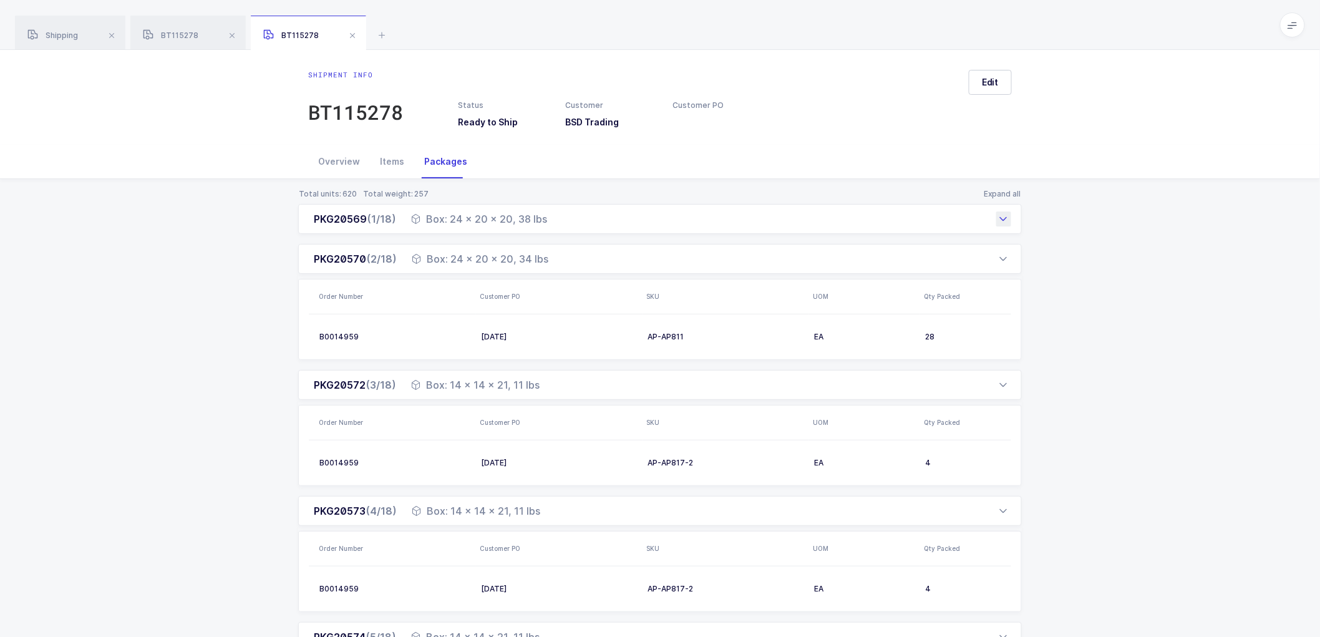
drag, startPoint x: 625, startPoint y: 208, endPoint x: 546, endPoint y: 211, distance: 78.6
click at [625, 208] on div "PKG20569 (1/18) Box: 24 x 20 x 20, 38 lbs" at bounding box center [659, 219] width 723 height 30
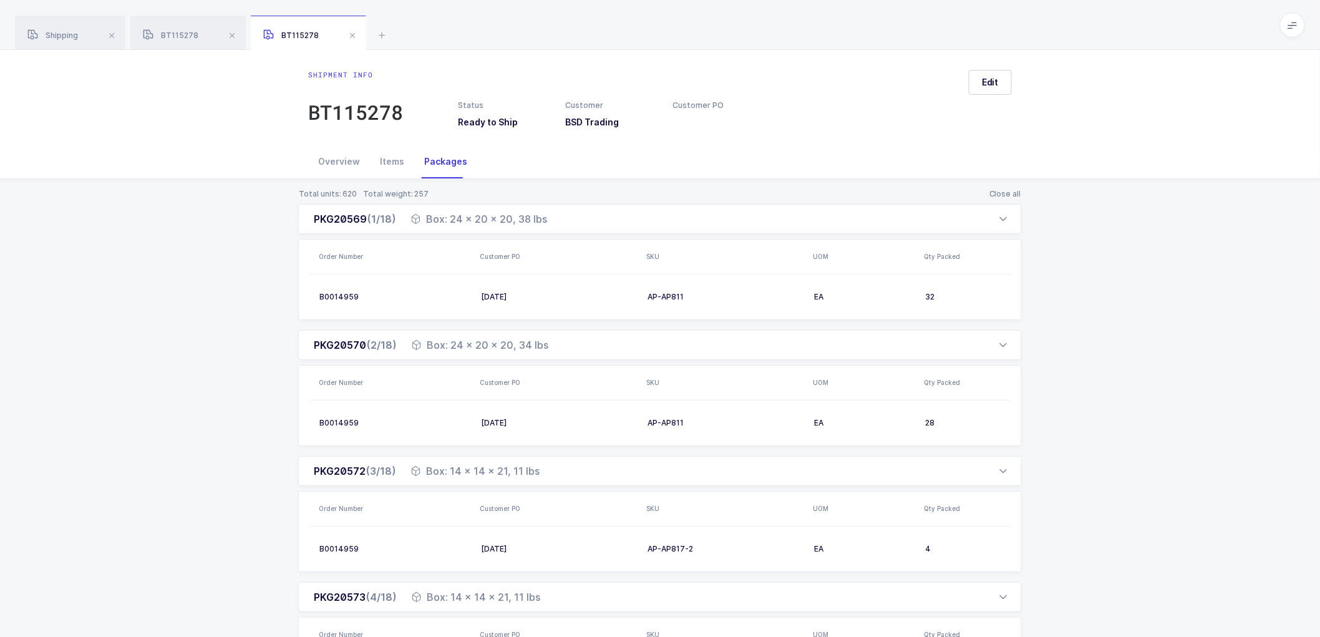
drag, startPoint x: 1177, startPoint y: 315, endPoint x: 1086, endPoint y: 334, distance: 93.1
drag, startPoint x: 208, startPoint y: 245, endPoint x: 150, endPoint y: 248, distance: 57.5
drag, startPoint x: 1156, startPoint y: 332, endPoint x: 1081, endPoint y: 362, distance: 80.6
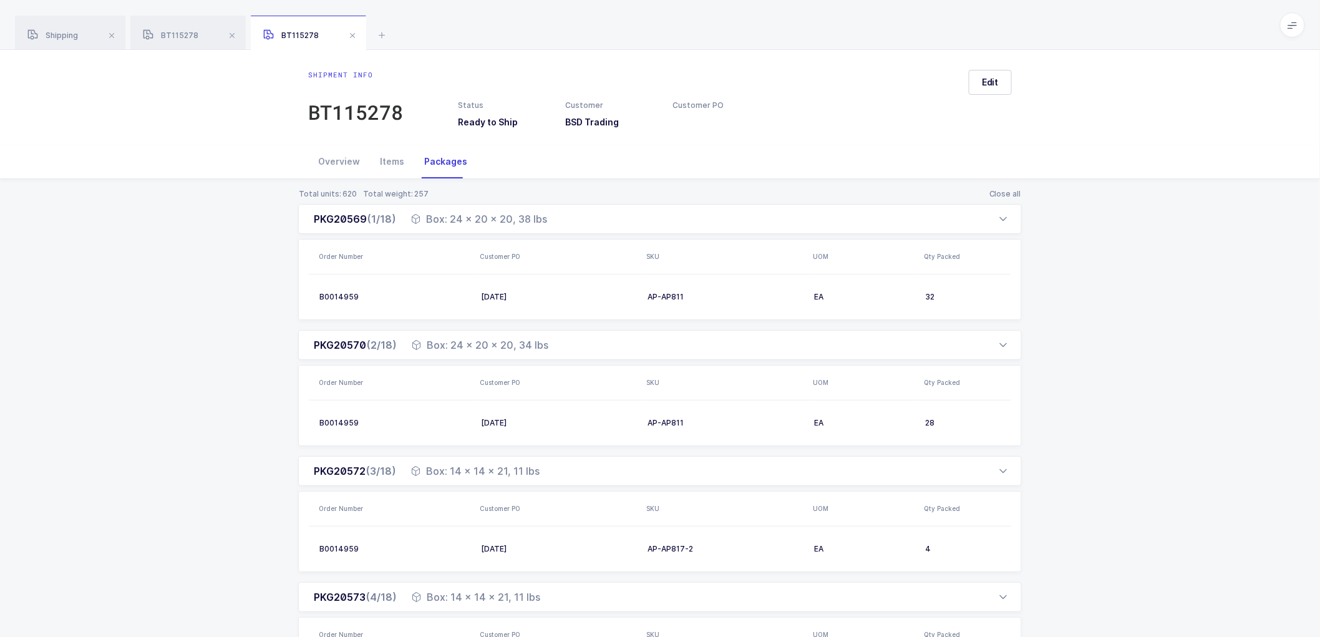
drag, startPoint x: 309, startPoint y: 218, endPoint x: 546, endPoint y: 226, distance: 236.5
click at [546, 226] on div "PKG20569 (1/18) Box: 24 x 20 x 20, 38 lbs" at bounding box center [659, 219] width 723 height 30
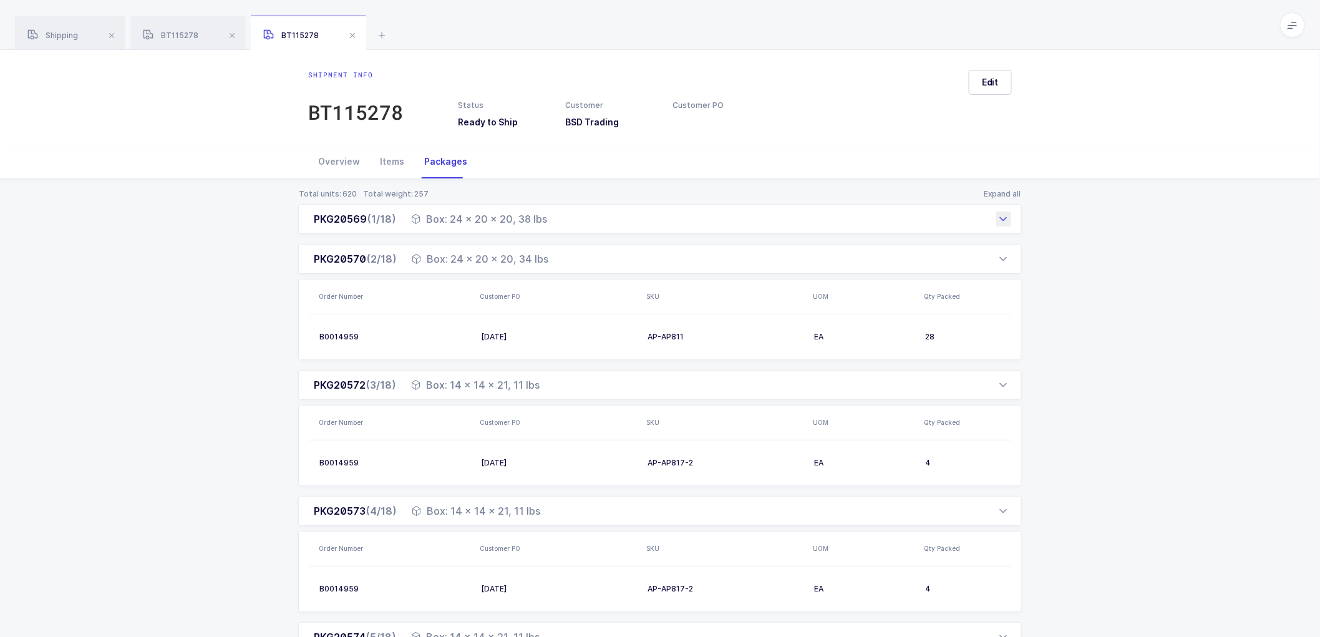
copy div "PKG20569 (1/18) Box: 24 x 20 x 20, 38 lbs"
drag, startPoint x: 428, startPoint y: 389, endPoint x: 539, endPoint y: 388, distance: 111.0
click at [539, 388] on div "PKG20572 (3/18) Box: 14 x 14 x 21, 11 lbs" at bounding box center [659, 385] width 723 height 30
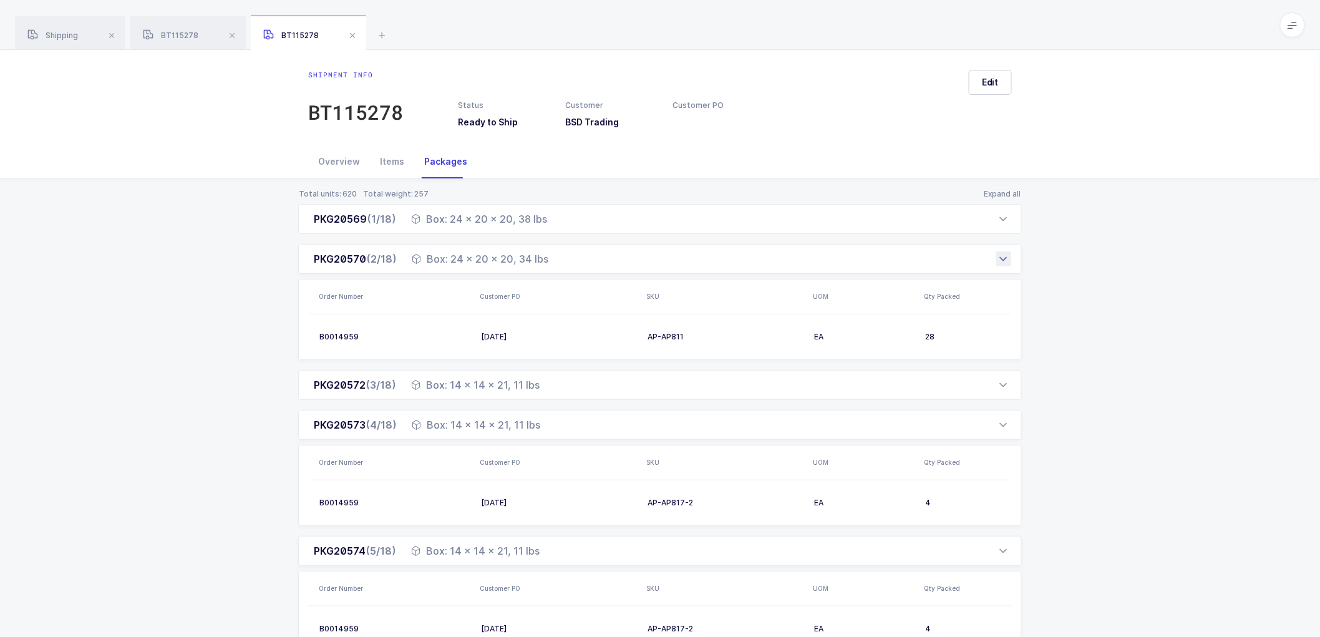
drag, startPoint x: 426, startPoint y: 260, endPoint x: 552, endPoint y: 271, distance: 126.4
click at [552, 271] on div "PKG20570 (2/18) Box: 24 x 20 x 20, 34 lbs" at bounding box center [659, 259] width 723 height 30
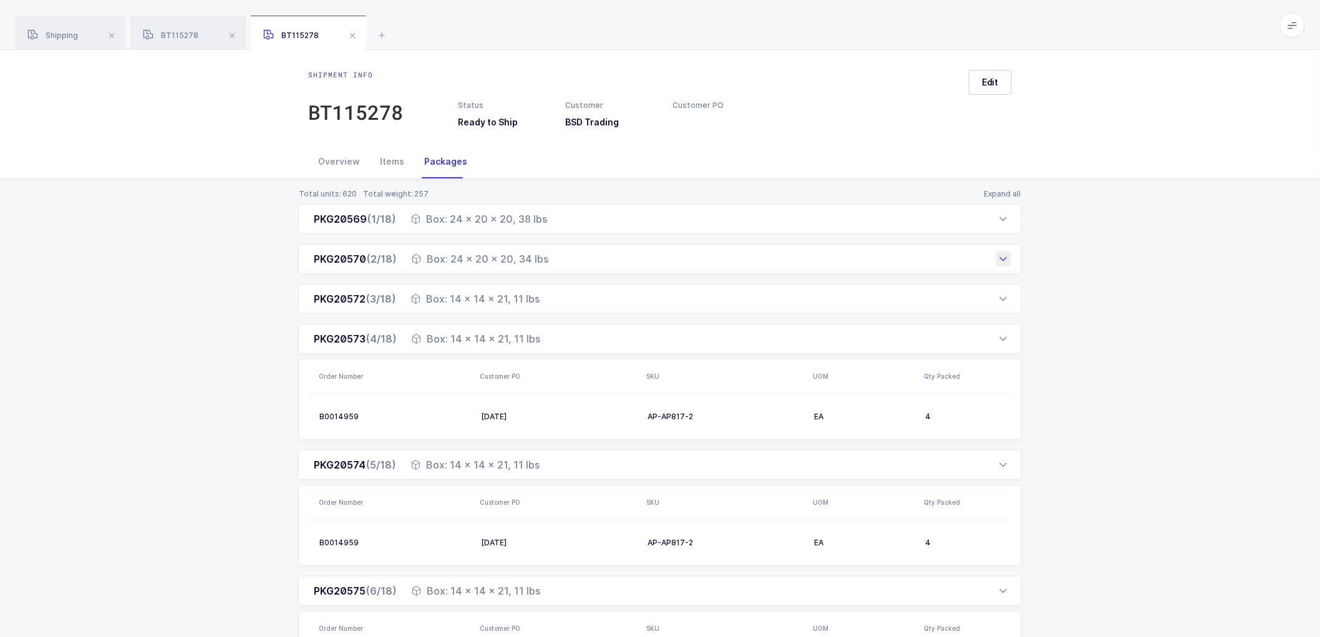
copy div "Box: 24 x 20 x 20, 34 lbs"
drag, startPoint x: 450, startPoint y: 339, endPoint x: 547, endPoint y: 345, distance: 97.5
click at [547, 345] on div "PKG20573 (4/18) Box: 14 x 14 x 21, 11 lbs" at bounding box center [659, 339] width 723 height 30
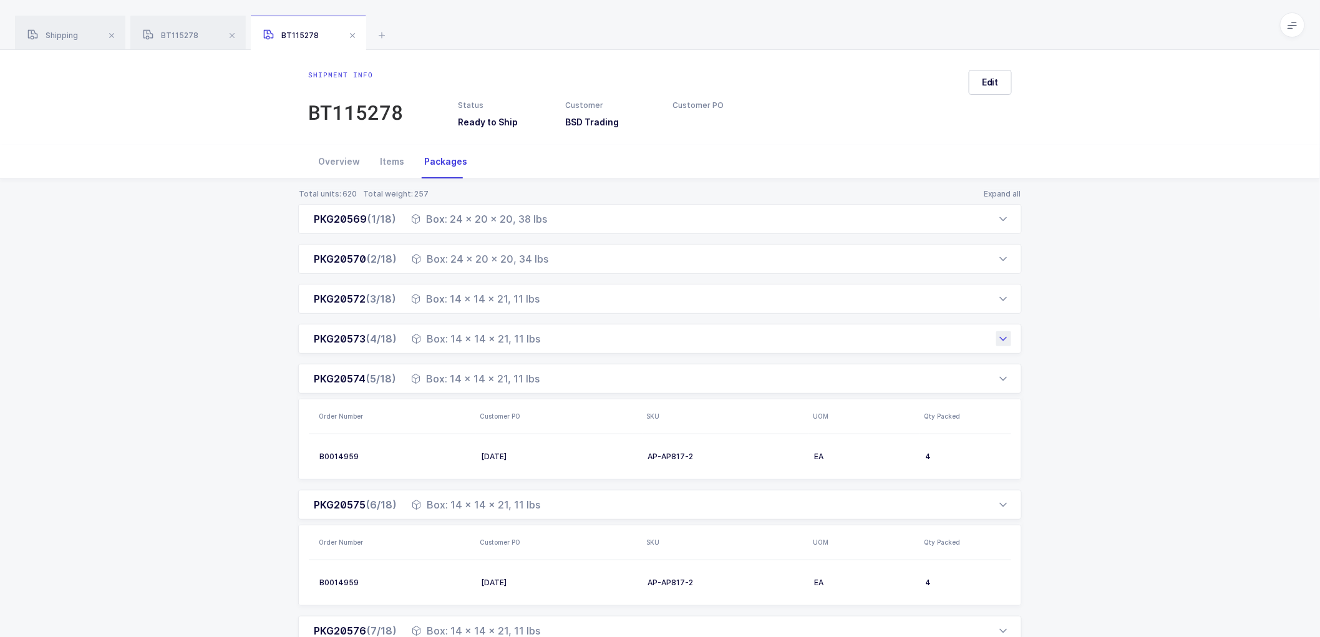
copy div "14 x 14 x 21, 11 lbs"
drag, startPoint x: 248, startPoint y: 224, endPoint x: 256, endPoint y: 218, distance: 10.2
drag, startPoint x: 163, startPoint y: 34, endPoint x: 197, endPoint y: 17, distance: 37.4
click at [178, 28] on div "BT115278" at bounding box center [187, 33] width 115 height 35
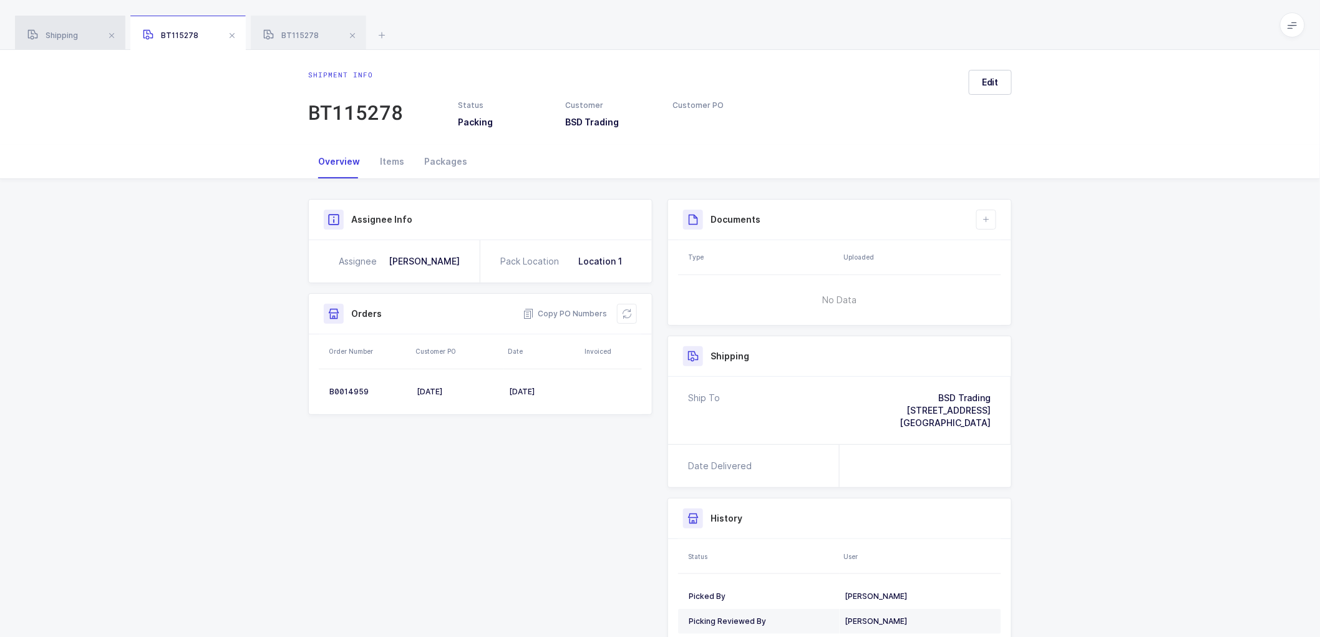
click at [57, 35] on span "Shipping" at bounding box center [52, 35] width 51 height 9
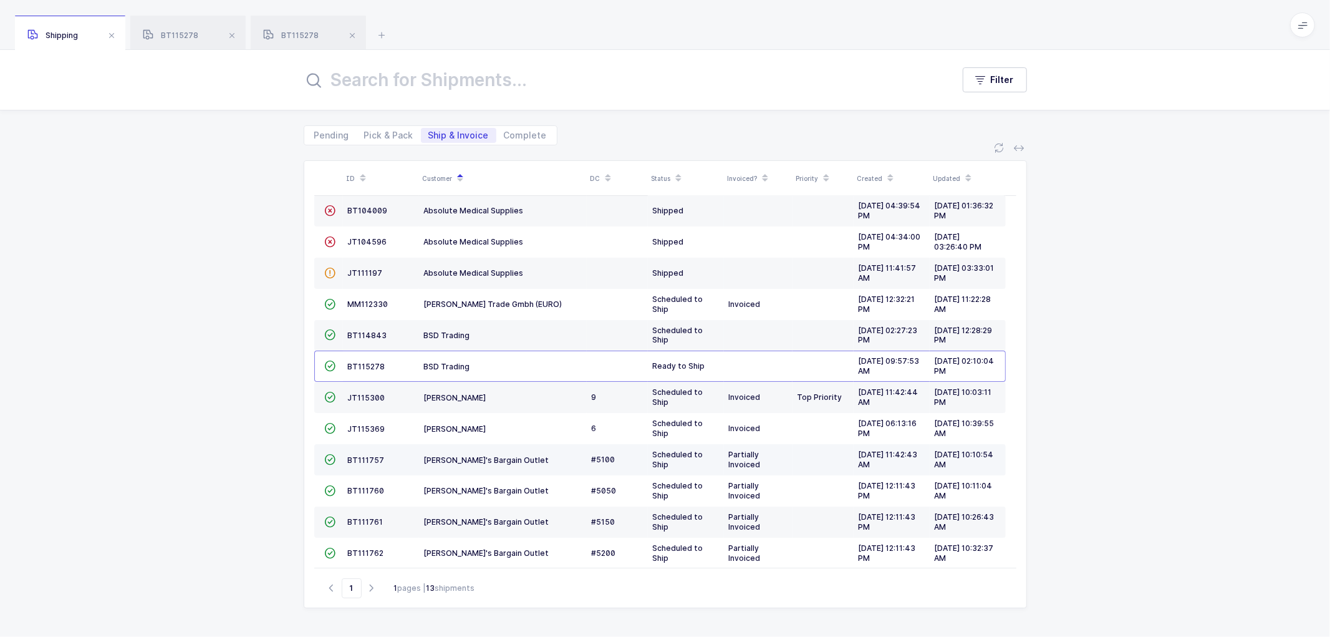
scroll to position [54, 0]
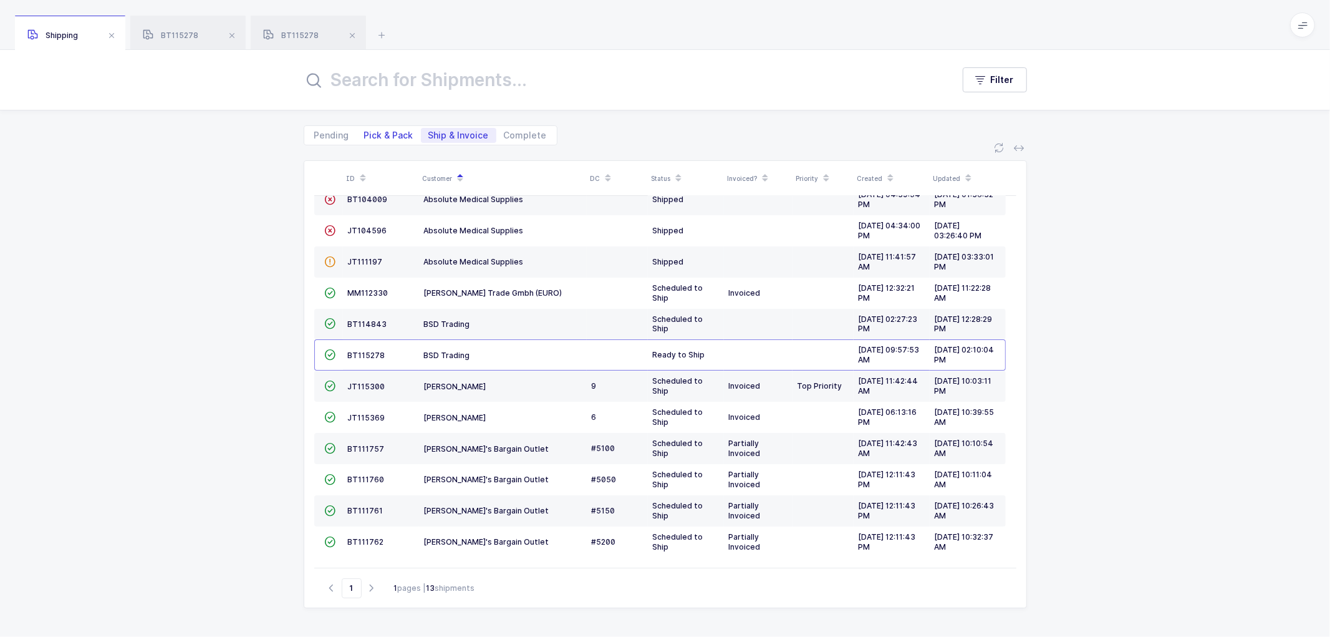
click at [377, 134] on span "Pick & Pack" at bounding box center [388, 135] width 49 height 9
click at [365, 134] on input "Pick & Pack" at bounding box center [361, 132] width 8 height 8
radio input "true"
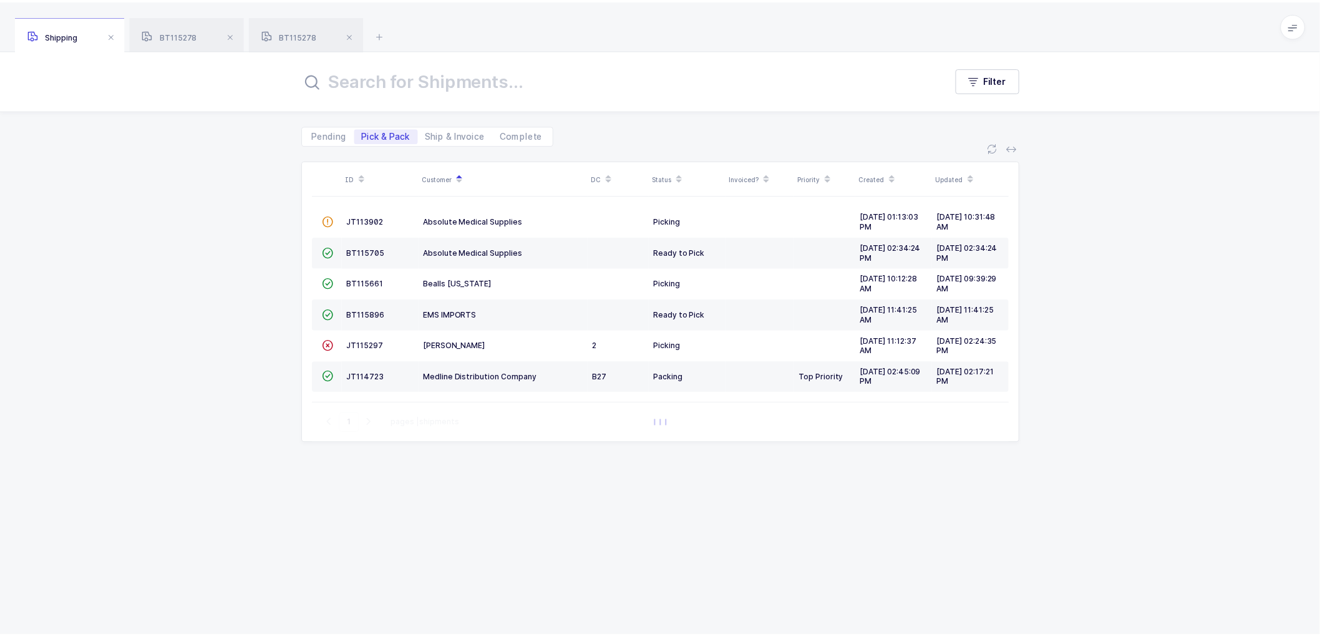
scroll to position [0, 0]
click at [286, 29] on div "BT115278" at bounding box center [308, 33] width 115 height 35
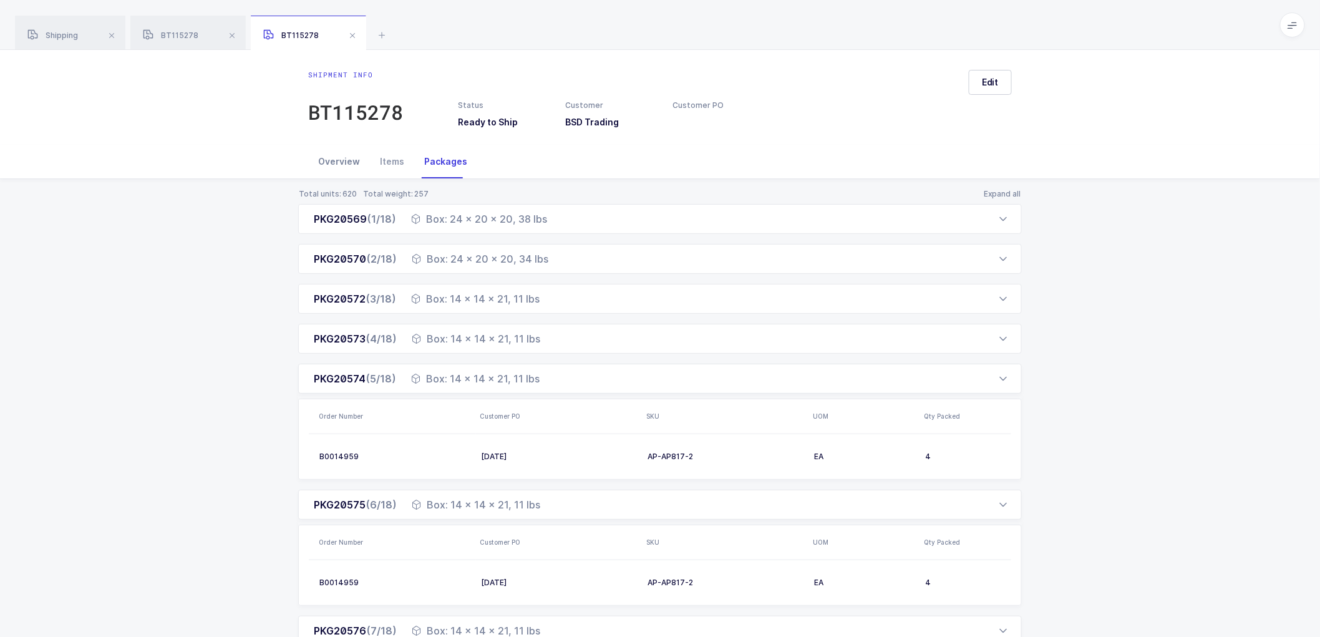
click at [349, 164] on div "Overview" at bounding box center [339, 162] width 62 height 34
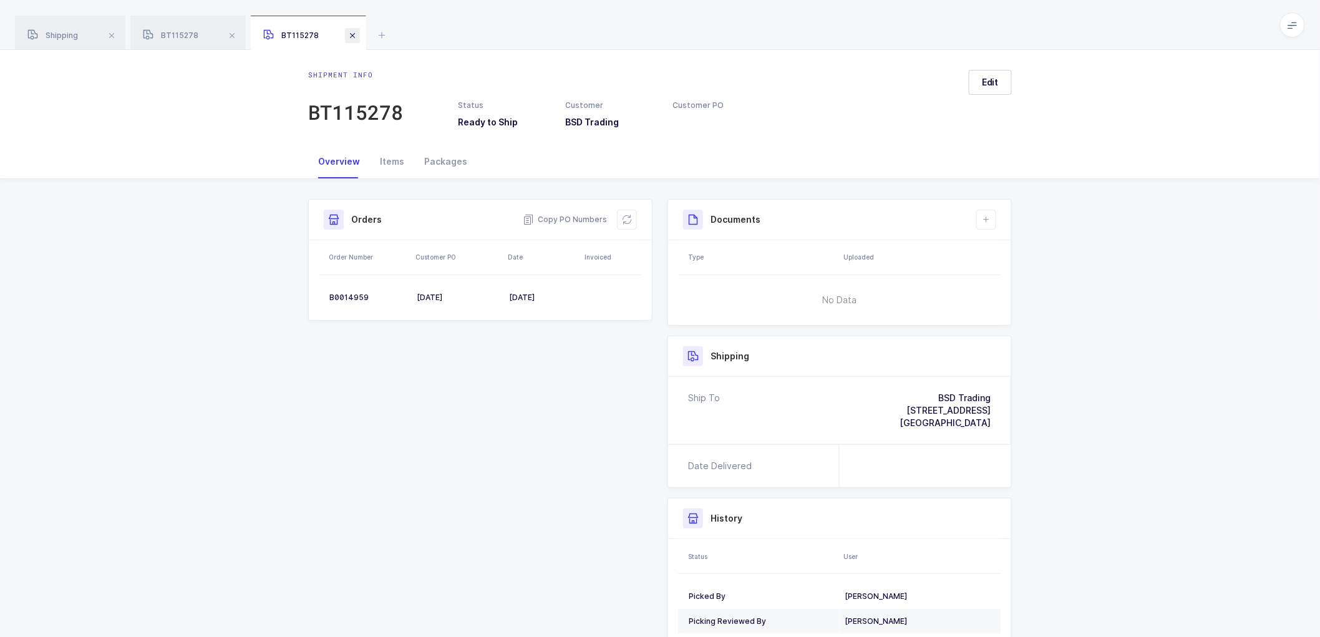
click at [352, 34] on span at bounding box center [352, 35] width 15 height 15
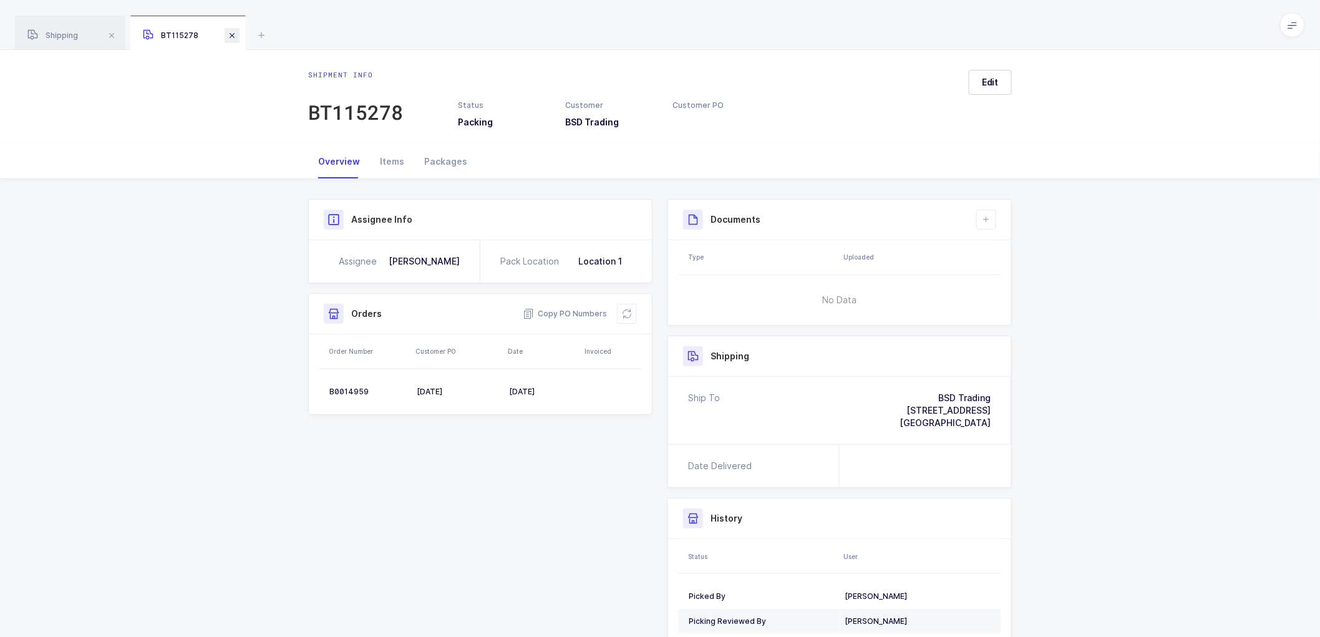
click at [229, 30] on span at bounding box center [231, 35] width 15 height 15
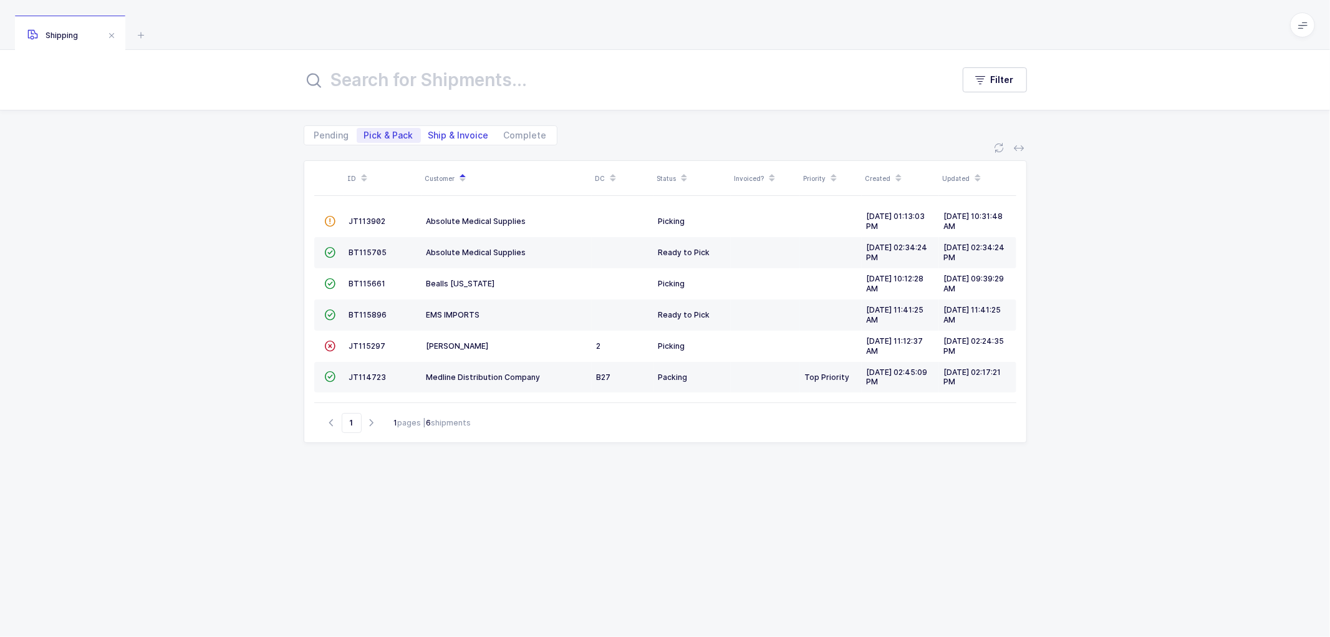
click at [442, 133] on span "Ship & Invoice" at bounding box center [458, 135] width 60 height 9
click at [429, 133] on input "Ship & Invoice" at bounding box center [425, 132] width 8 height 8
radio input "true"
radio input "false"
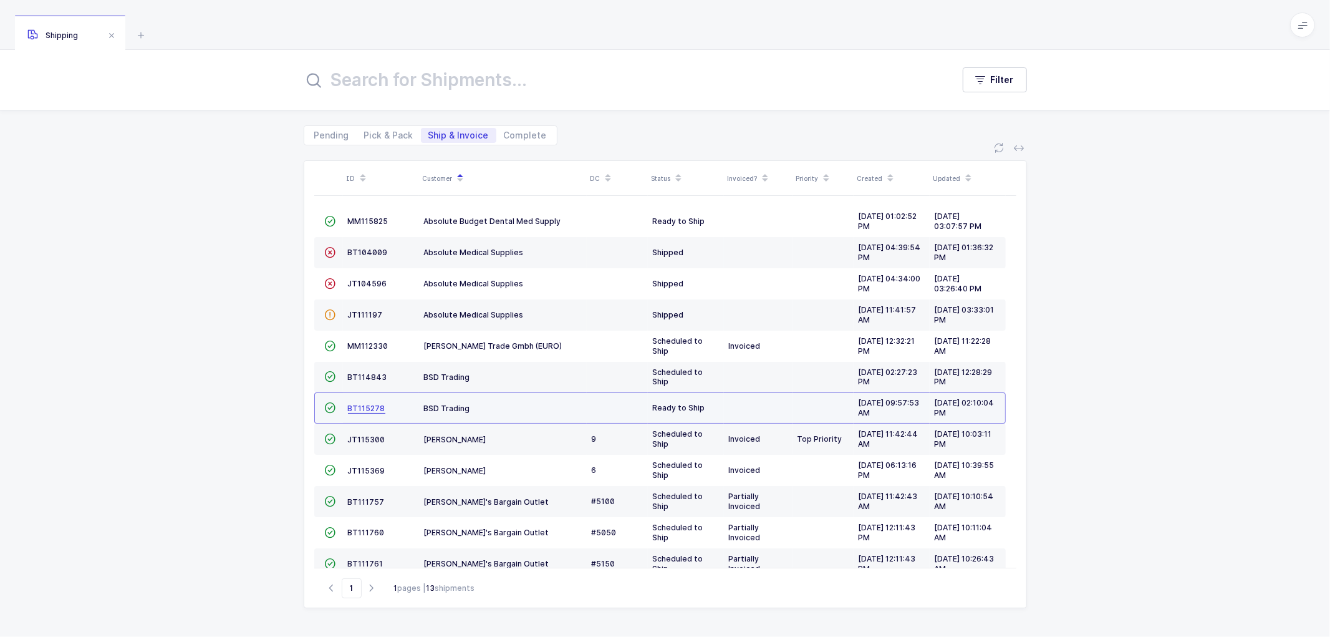
click at [357, 407] on span "BT115278" at bounding box center [366, 407] width 37 height 9
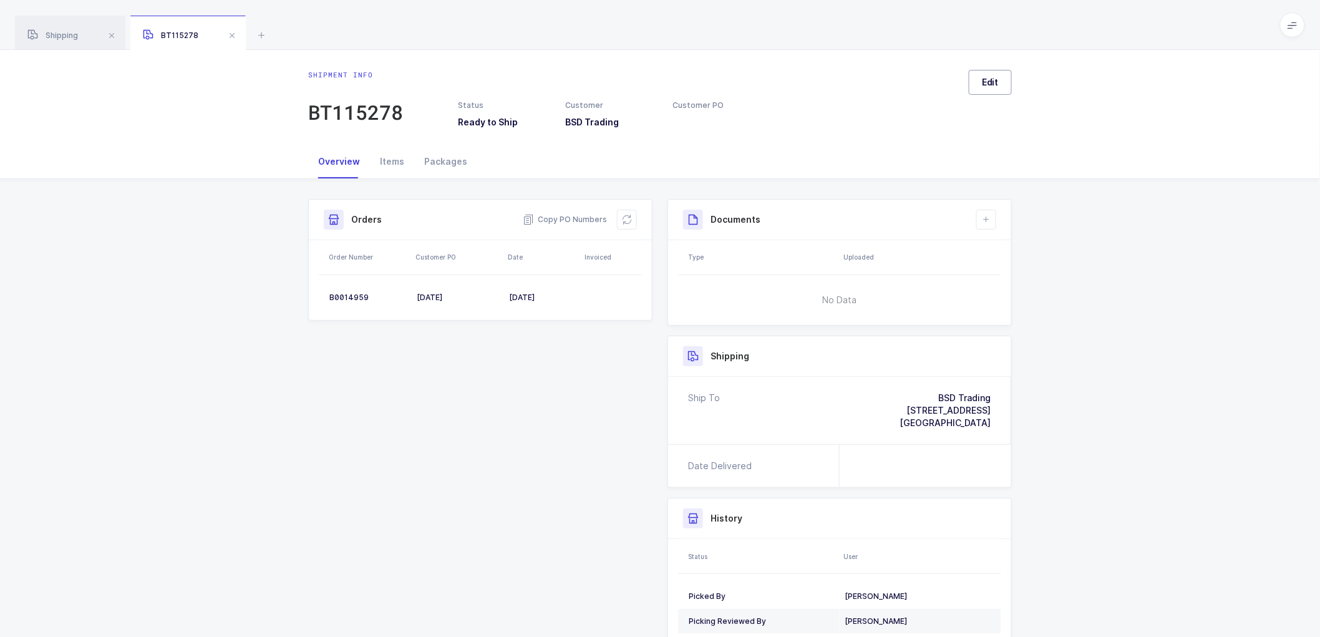
click at [992, 90] on button "Edit" at bounding box center [989, 82] width 43 height 25
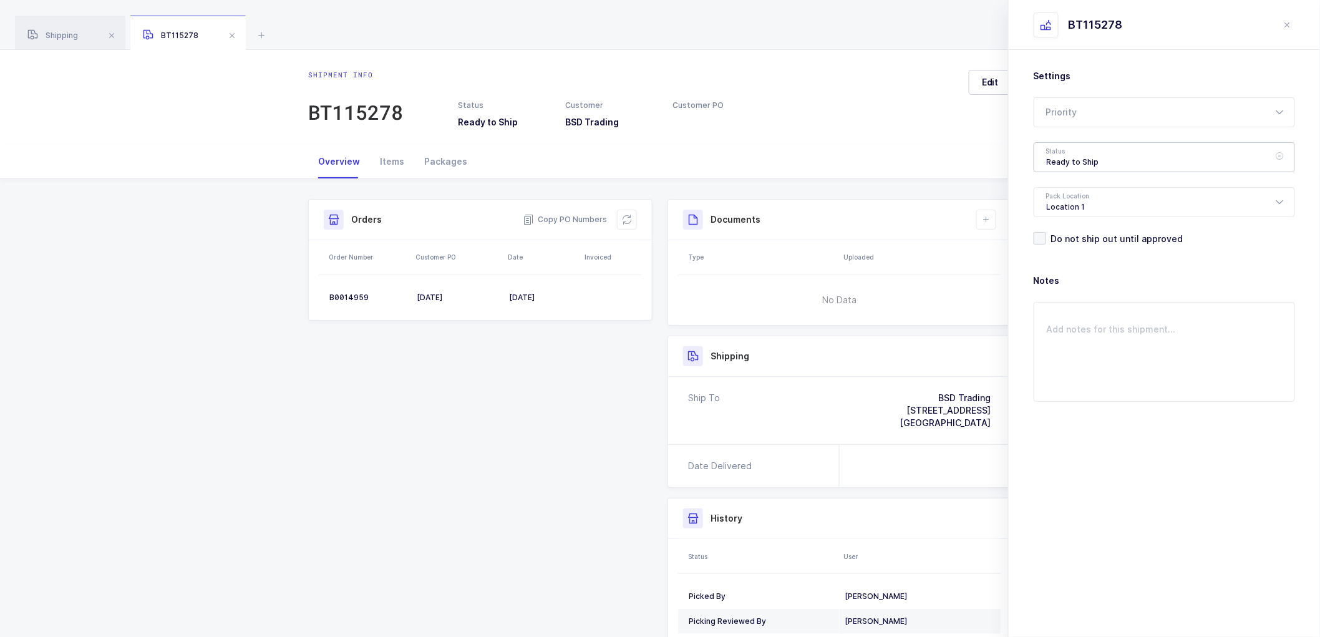
drag, startPoint x: 1060, startPoint y: 152, endPoint x: 1083, endPoint y: 168, distance: 28.2
click at [1061, 151] on div "Ready to Ship" at bounding box center [1163, 157] width 261 height 30
click at [1058, 190] on span "Packing" at bounding box center [1063, 193] width 34 height 11
type input "Packing"
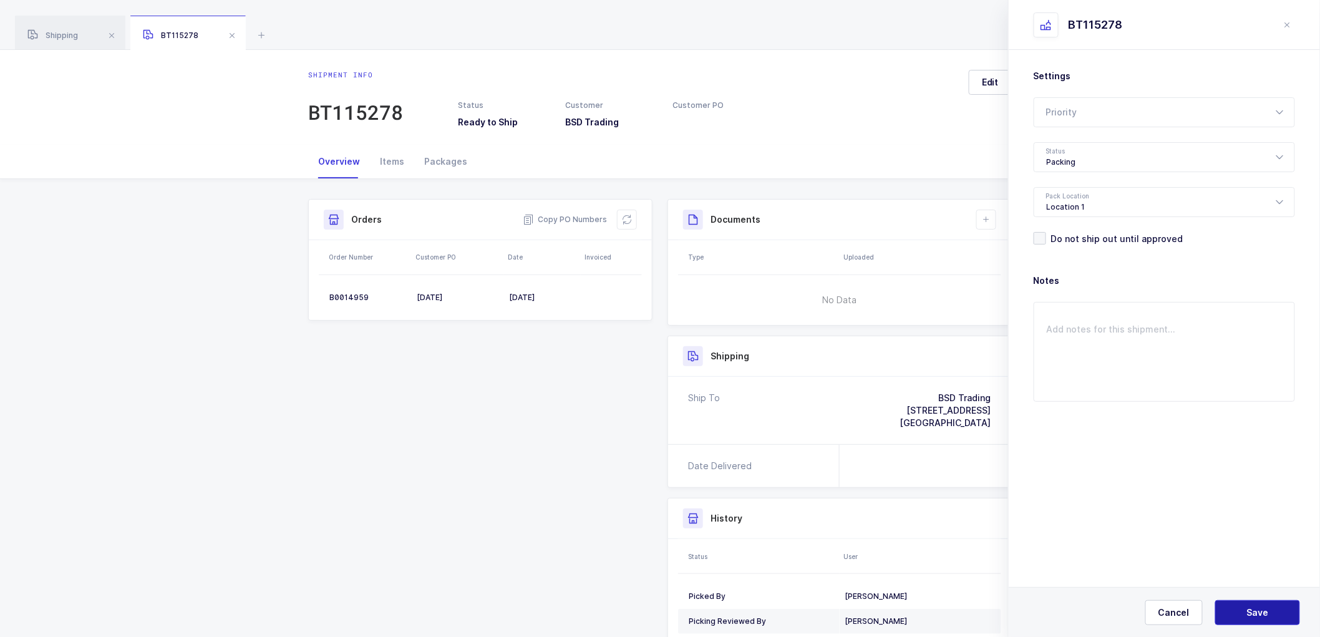
click at [1260, 613] on span "Save" at bounding box center [1258, 612] width 22 height 12
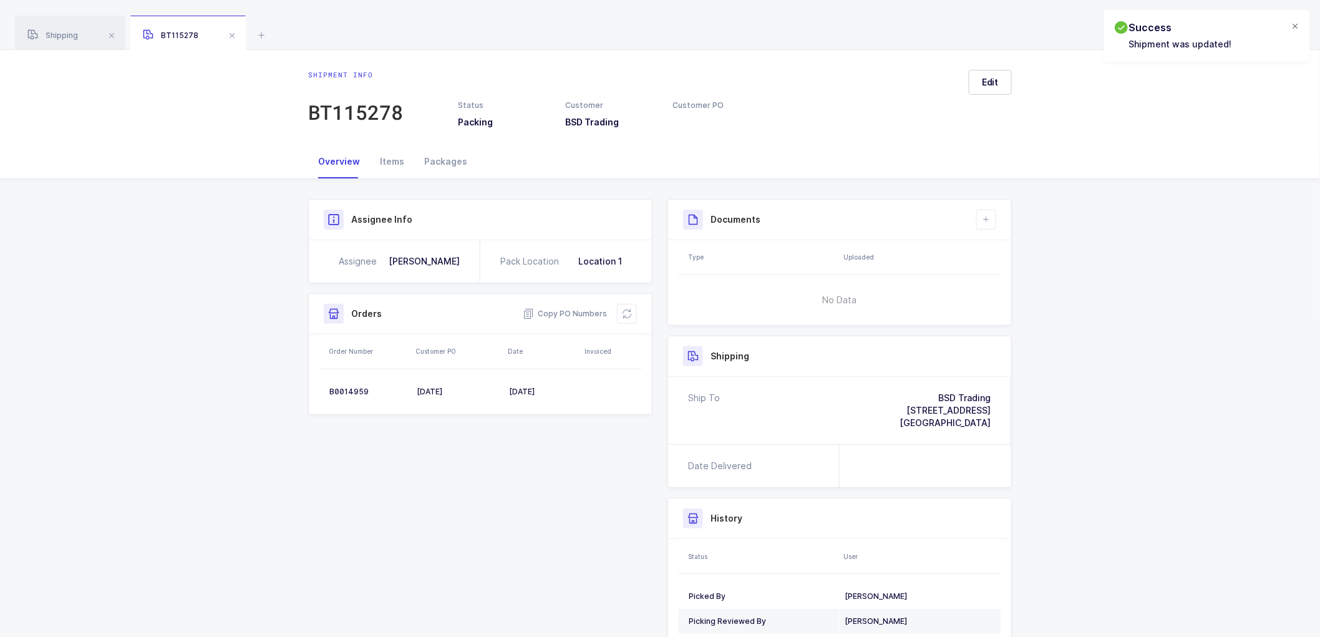
click at [1296, 23] on div at bounding box center [1295, 26] width 10 height 11
click at [1286, 26] on span at bounding box center [1292, 24] width 25 height 25
click at [1241, 103] on li "Warehouse" at bounding box center [1245, 108] width 93 height 10
click at [213, 140] on div "Shipment info BT115278 Status Packing Customer BSD Trading Customer PO Edit" at bounding box center [660, 97] width 1320 height 95
click at [66, 37] on span "Shipping" at bounding box center [52, 35] width 51 height 9
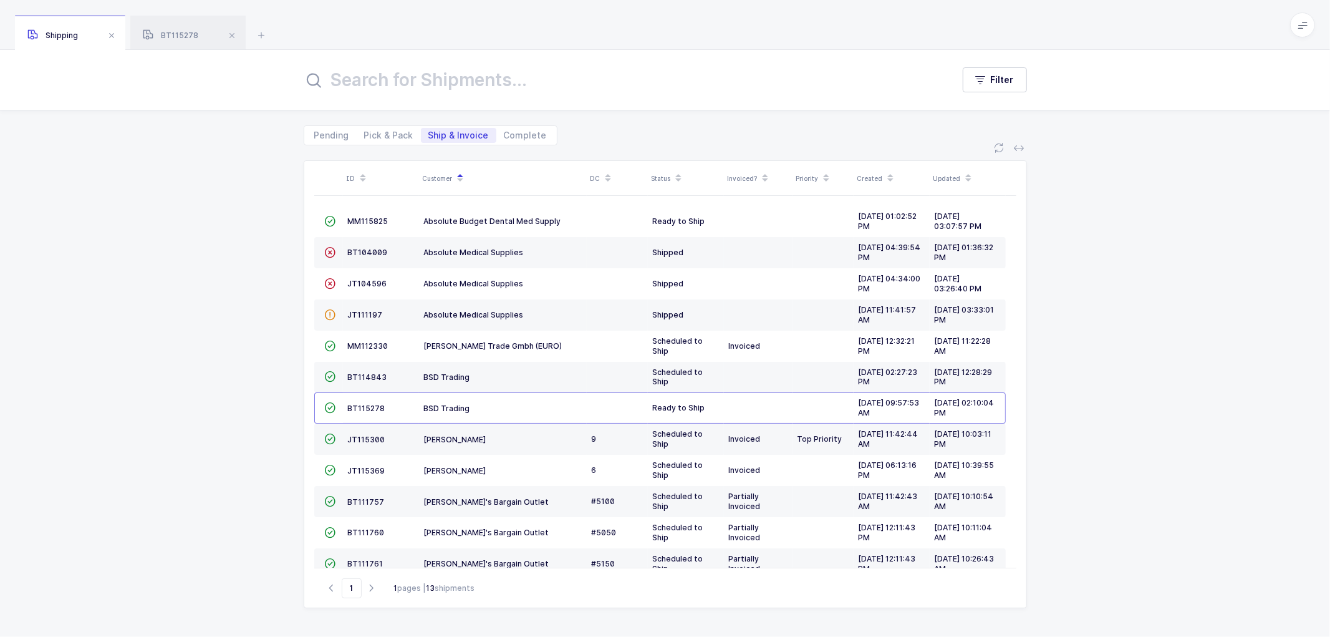
click at [248, 379] on div "ID Customer DC Status Invoiced? Priority Created Updated  MM115825 Absolute Bu…" at bounding box center [665, 390] width 1330 height 491
drag, startPoint x: 179, startPoint y: 382, endPoint x: 529, endPoint y: 321, distance: 355.1
click at [190, 370] on div "ID Customer DC Status Invoiced? Priority Created Updated  MM115825 Absolute Bu…" at bounding box center [665, 390] width 1330 height 491
drag, startPoint x: 377, startPoint y: 135, endPoint x: 385, endPoint y: 133, distance: 7.6
click at [379, 133] on span "Pick & Pack" at bounding box center [388, 135] width 49 height 9
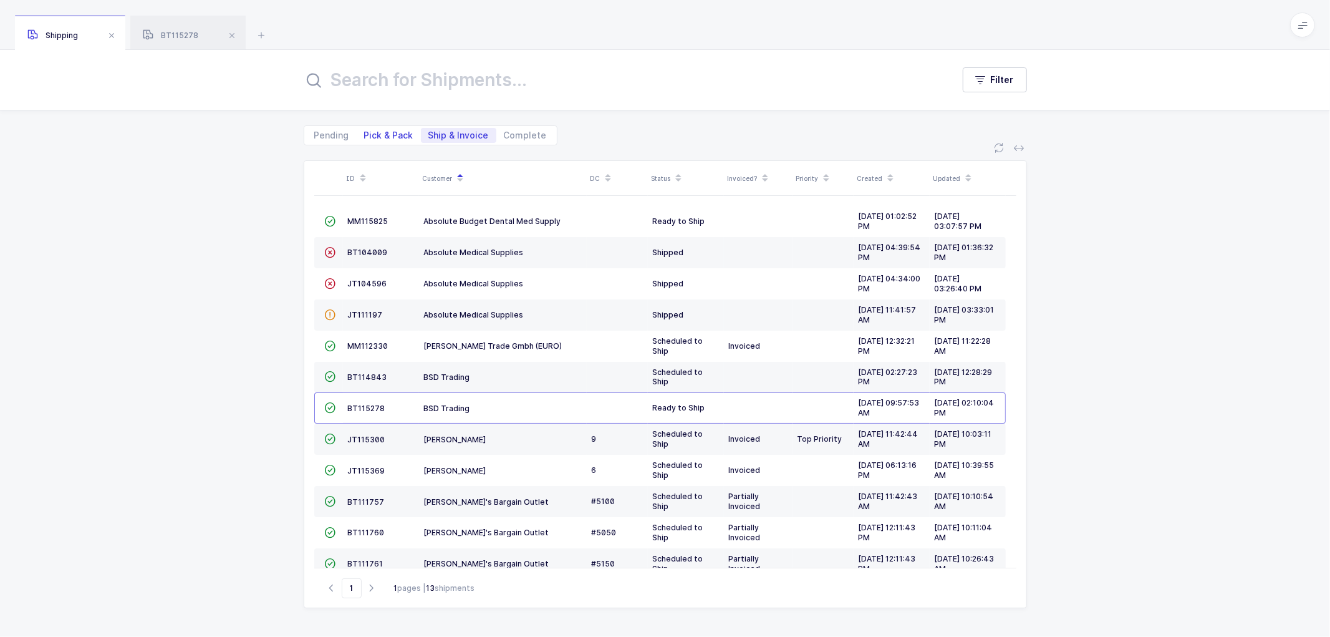
click at [398, 133] on span "Pick & Pack" at bounding box center [388, 135] width 49 height 9
click at [365, 133] on input "Pick & Pack" at bounding box center [361, 132] width 8 height 8
radio input "true"
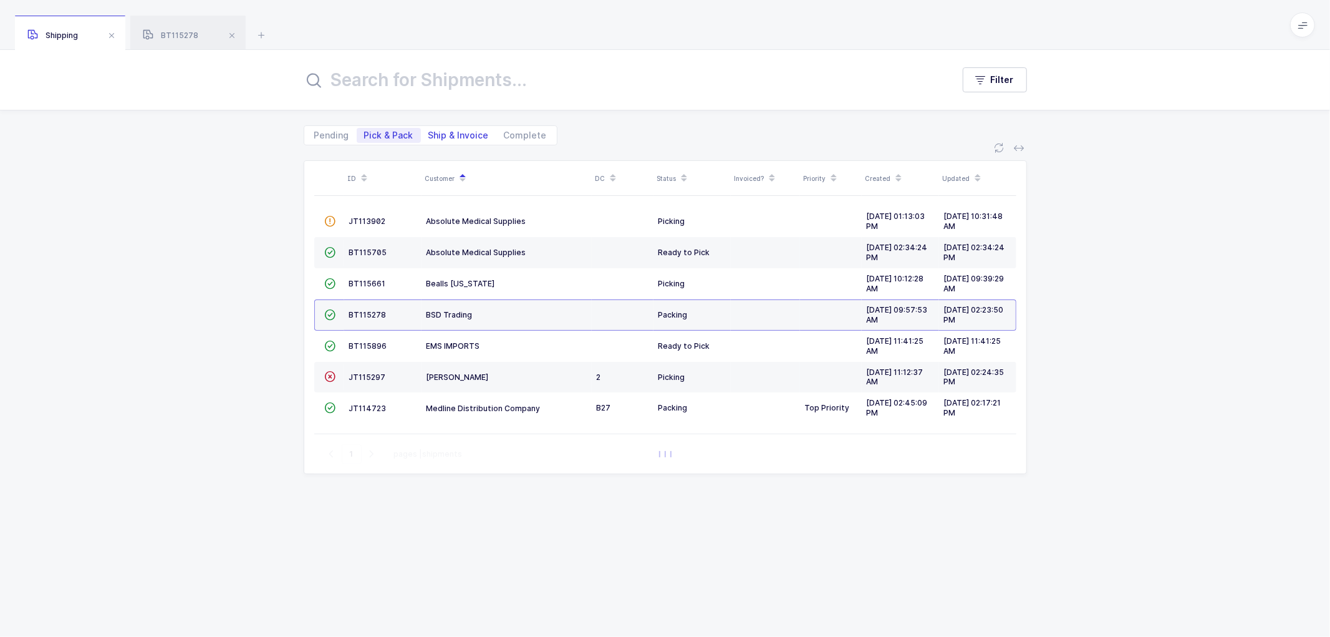
click at [462, 131] on span "Ship & Invoice" at bounding box center [458, 135] width 60 height 9
click at [429, 130] on input "Ship & Invoice" at bounding box center [425, 132] width 8 height 8
radio input "true"
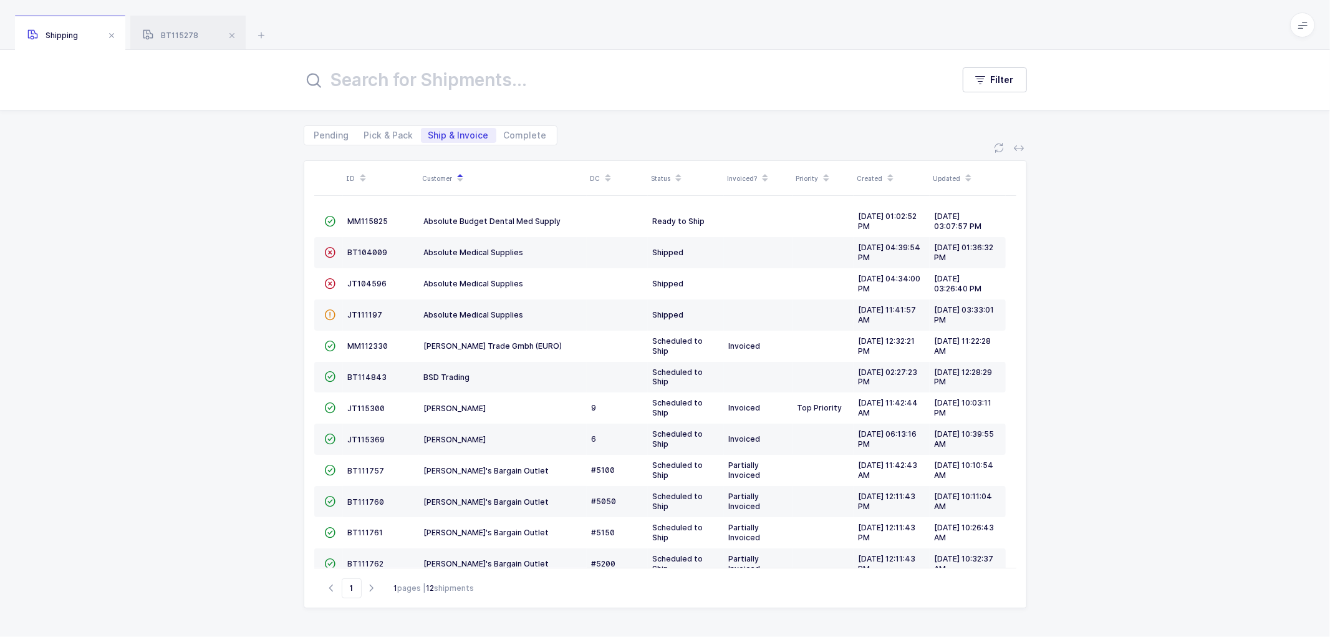
click at [1058, 373] on div "ID Customer DC Status Invoiced? Priority Created Updated  MM115825 Absolute Bu…" at bounding box center [665, 390] width 1330 height 491
click at [289, 349] on div "ID Customer DC Status Invoiced? Priority Created Updated  MM115825 Absolute Bu…" at bounding box center [665, 390] width 1330 height 491
click at [243, 353] on div "ID Customer DC Status Invoiced? Priority Created Updated  MM115825 Absolute Bu…" at bounding box center [665, 390] width 1330 height 491
click at [170, 27] on div "BT115278" at bounding box center [187, 33] width 115 height 35
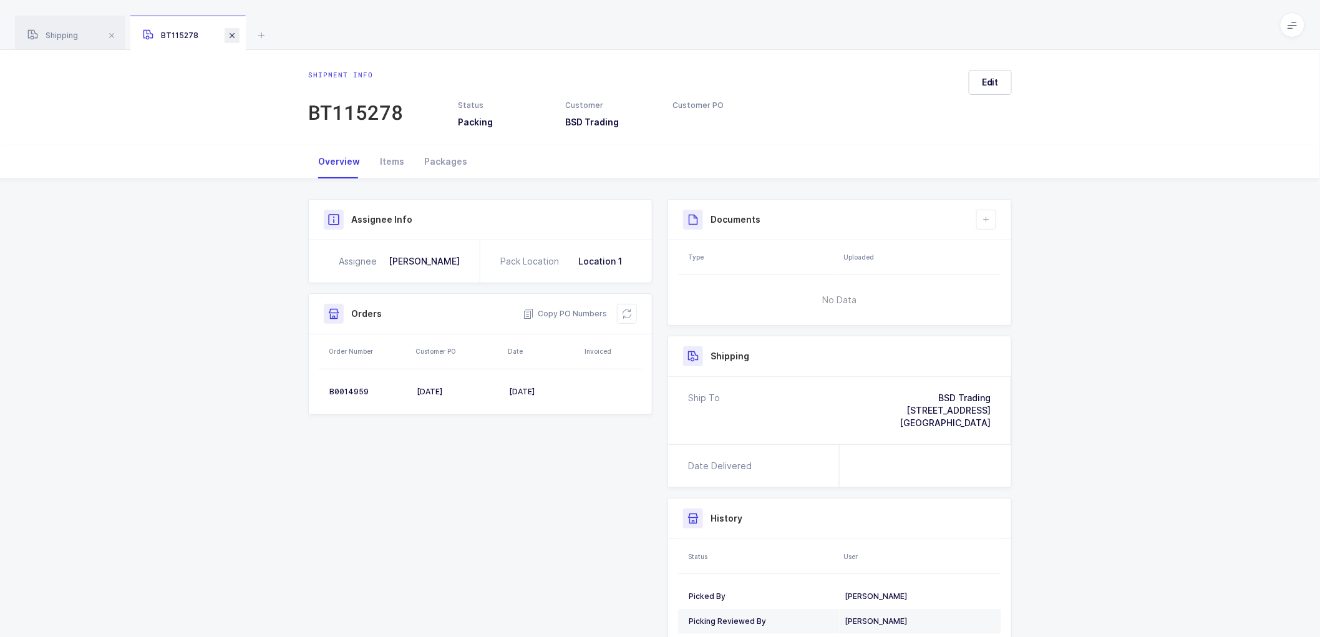
click at [234, 32] on span at bounding box center [231, 35] width 15 height 15
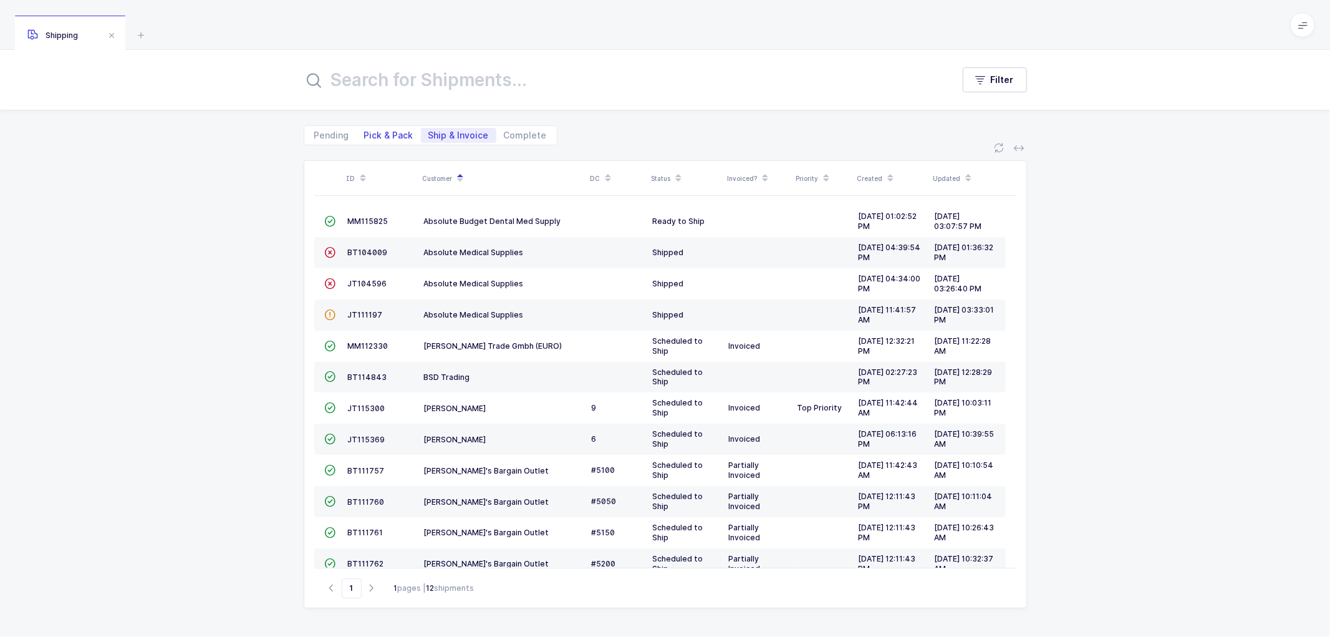
click at [385, 134] on span "Pick & Pack" at bounding box center [388, 135] width 49 height 9
click at [365, 134] on input "Pick & Pack" at bounding box center [361, 132] width 8 height 8
radio input "true"
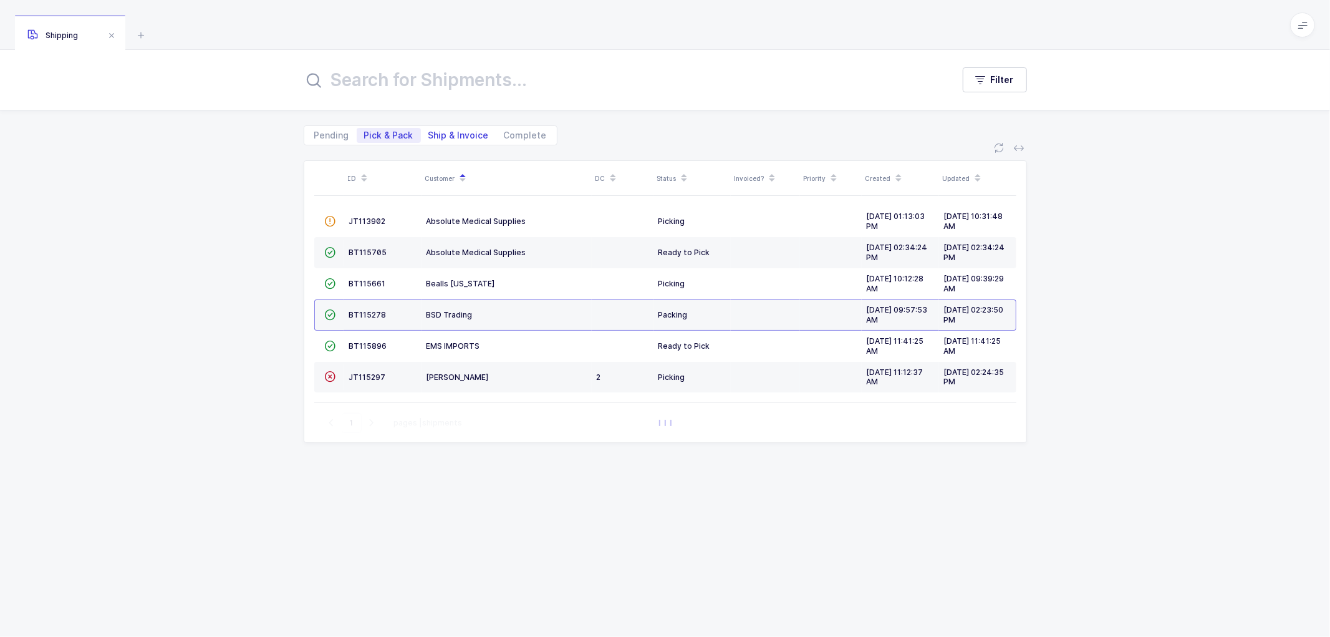
click at [456, 131] on span "Ship & Invoice" at bounding box center [458, 135] width 60 height 9
click at [429, 131] on input "Ship & Invoice" at bounding box center [425, 132] width 8 height 8
radio input "true"
radio input "false"
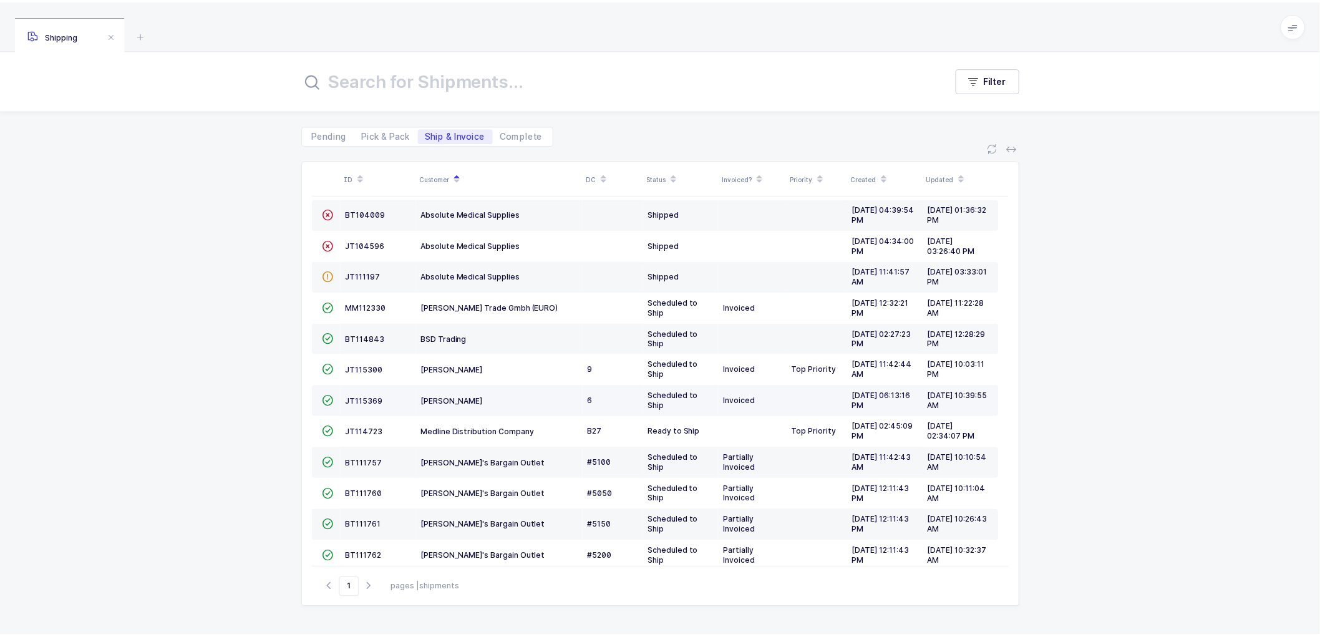
scroll to position [54, 0]
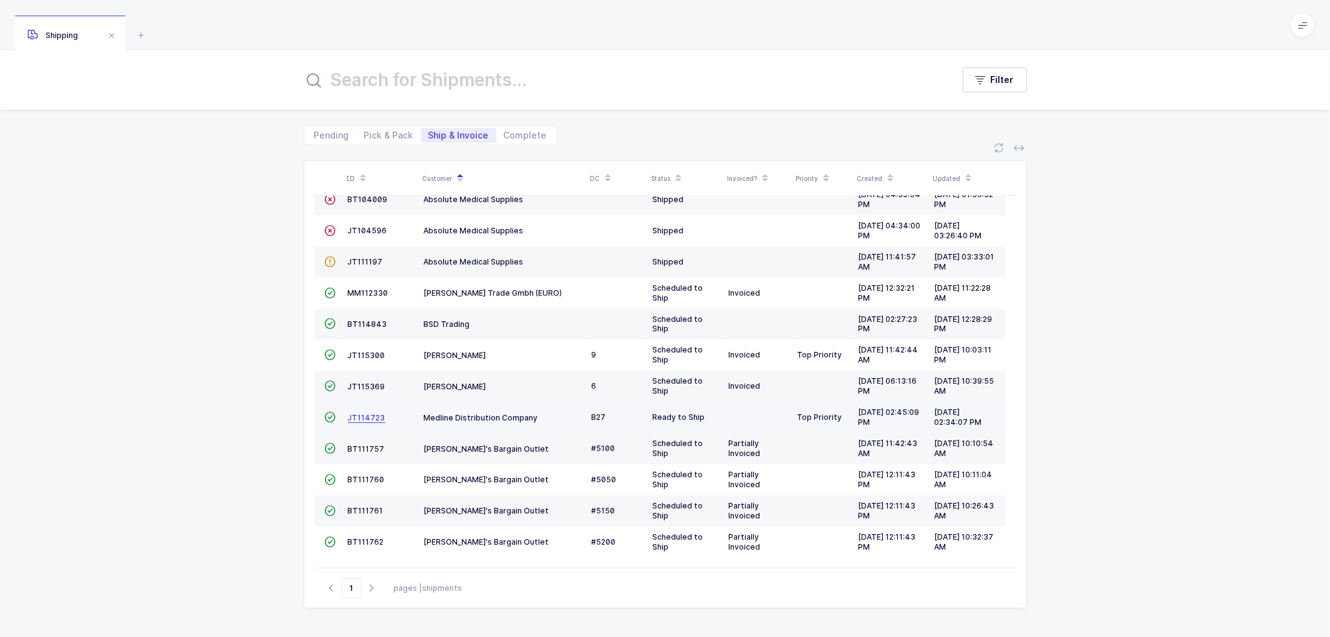
click at [362, 413] on span "JT114723" at bounding box center [366, 417] width 37 height 9
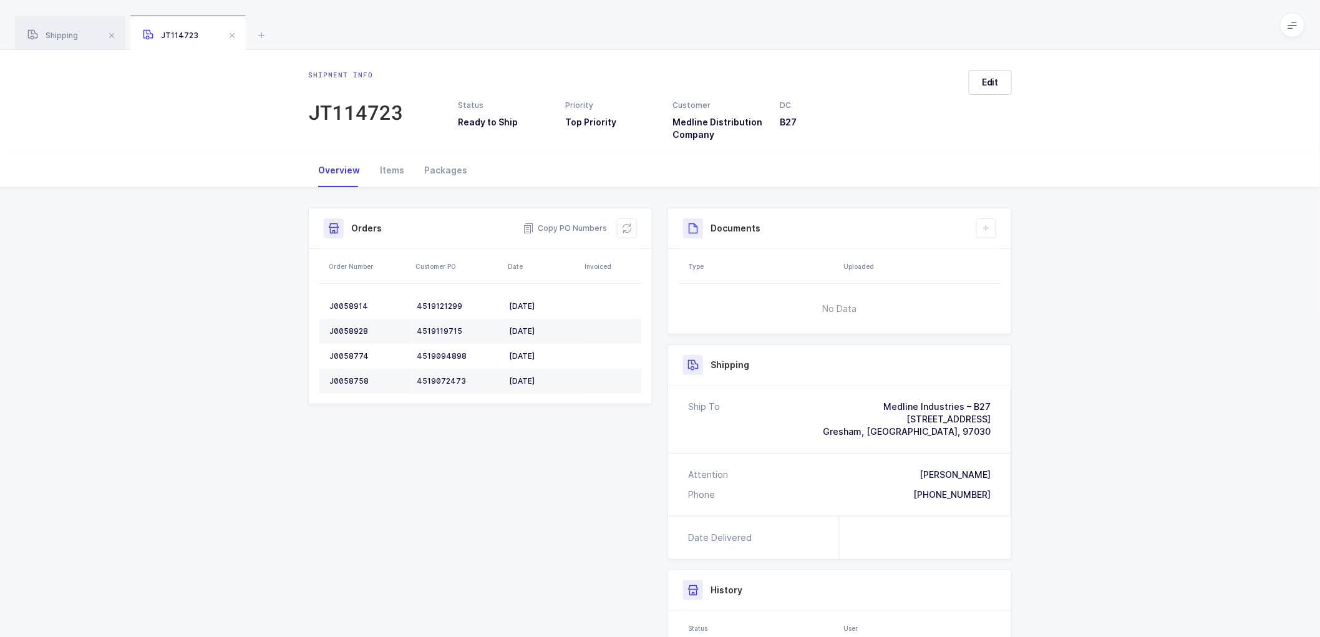
click at [992, 495] on div "Attention Mark Cardoos Phone 503-665-5824" at bounding box center [839, 484] width 343 height 62
drag, startPoint x: 438, startPoint y: 173, endPoint x: 481, endPoint y: 166, distance: 43.0
click at [438, 173] on div "Packages" at bounding box center [445, 170] width 63 height 34
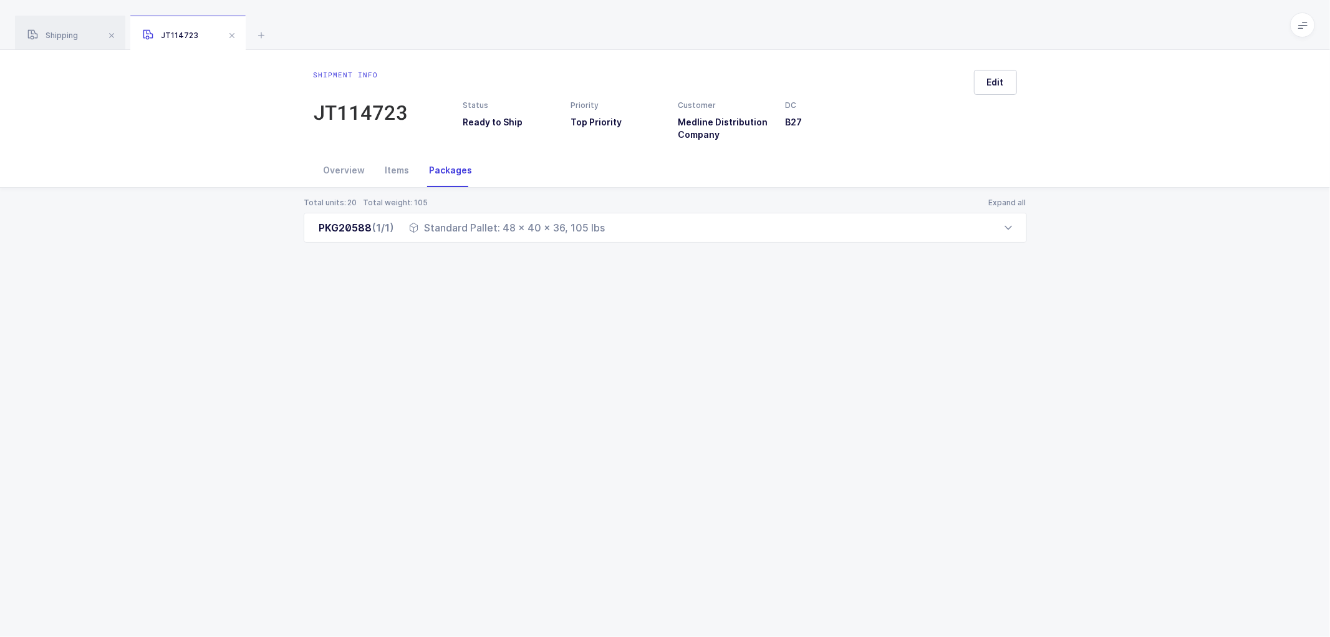
drag, startPoint x: 341, startPoint y: 166, endPoint x: 549, endPoint y: 167, distance: 207.7
click at [342, 166] on div "Overview" at bounding box center [345, 170] width 62 height 34
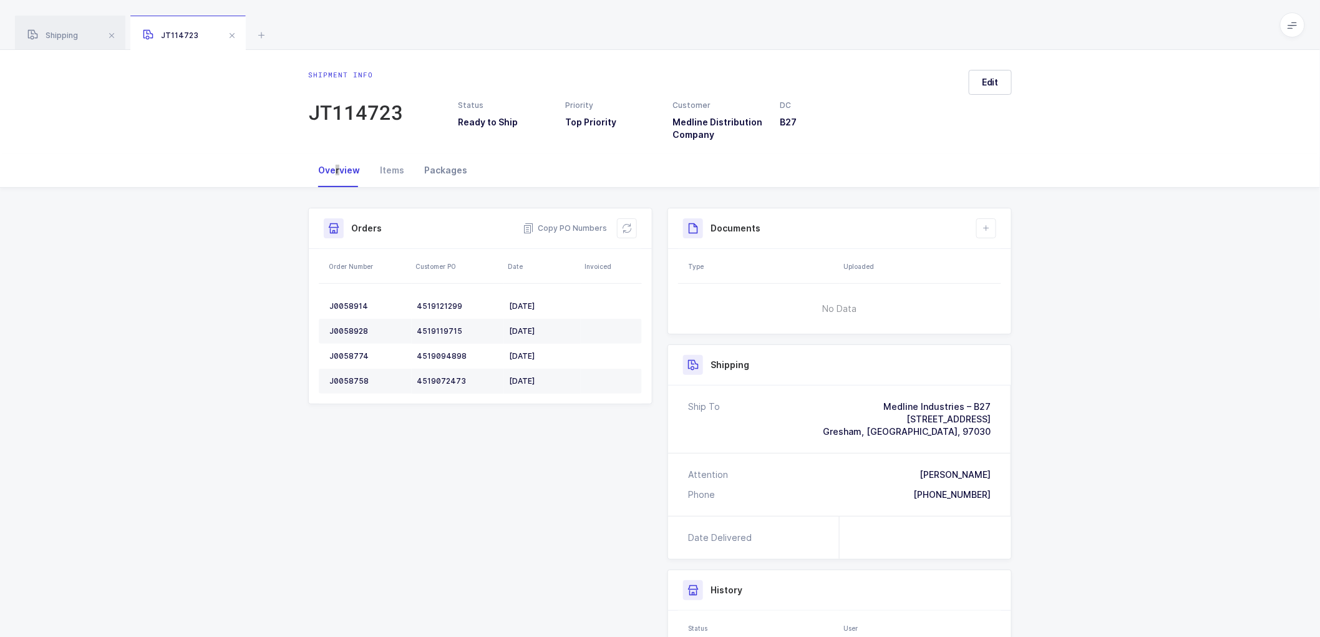
click at [444, 163] on div "Packages" at bounding box center [445, 170] width 63 height 34
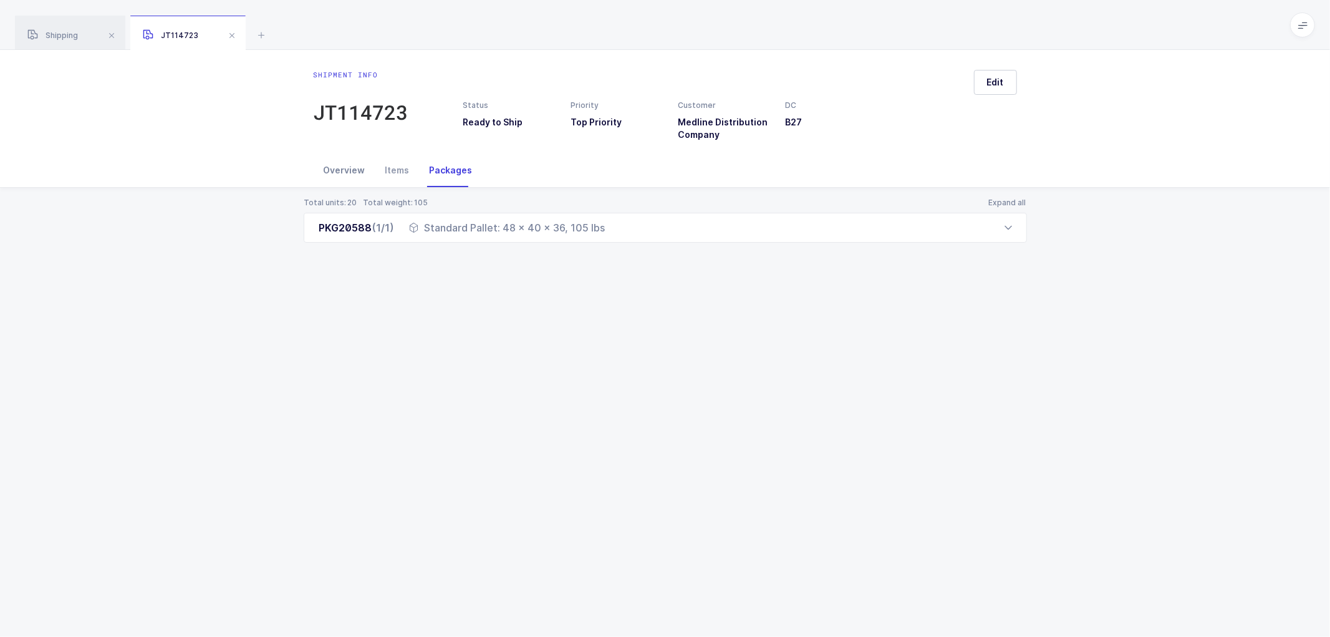
drag, startPoint x: 345, startPoint y: 165, endPoint x: 363, endPoint y: 168, distance: 17.9
click at [345, 165] on div "Overview" at bounding box center [345, 170] width 62 height 34
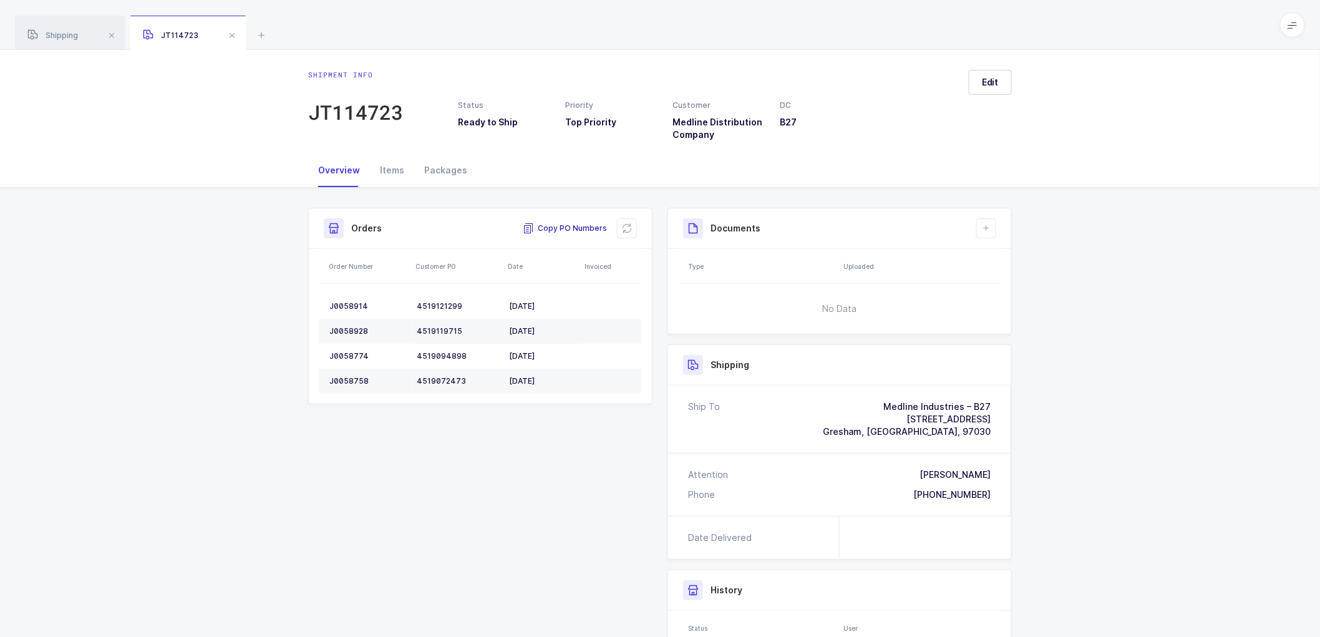
click at [563, 228] on span "Copy PO Numbers" at bounding box center [565, 228] width 84 height 12
drag, startPoint x: 1169, startPoint y: 354, endPoint x: 1177, endPoint y: 355, distance: 8.2
click at [1169, 355] on div "Shipment Info Shipment Number JT114723 Status Ready to Ship Priority Top Priori…" at bounding box center [660, 499] width 1320 height 622
click at [349, 300] on td "J0058914" at bounding box center [365, 306] width 93 height 25
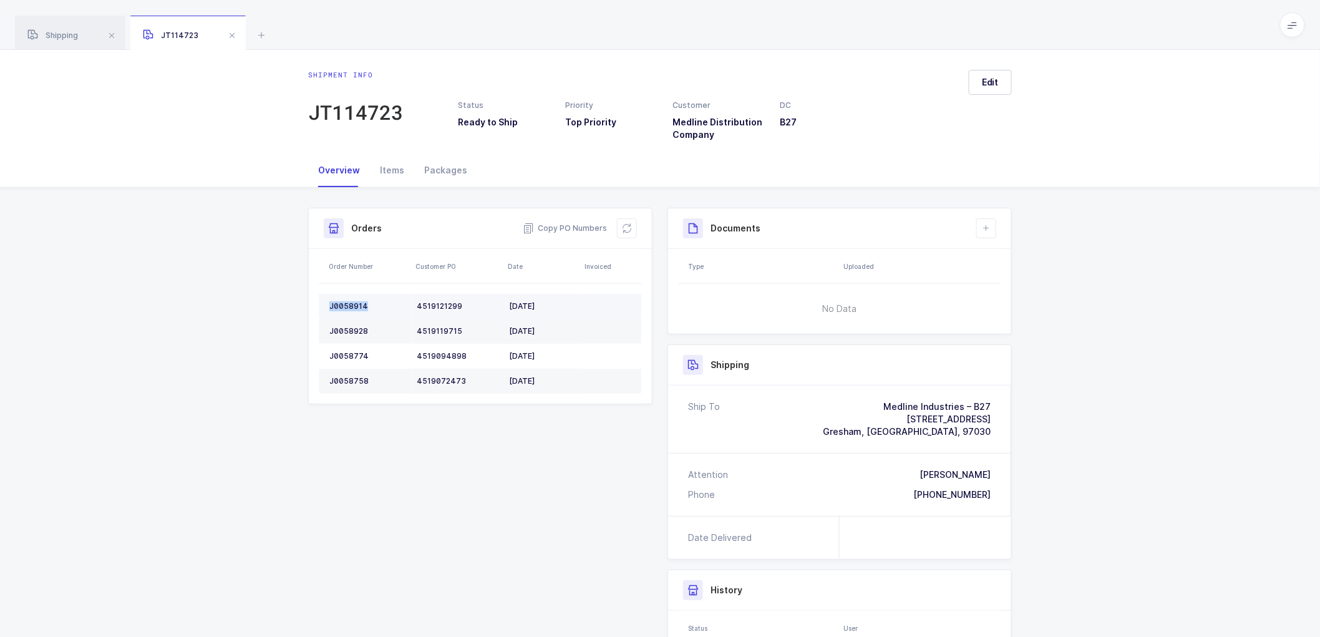
copy div "J0058914"
click at [345, 302] on div "J0058914" at bounding box center [367, 306] width 77 height 10
copy div "J0058914"
click at [351, 327] on div "J0058928" at bounding box center [367, 331] width 77 height 10
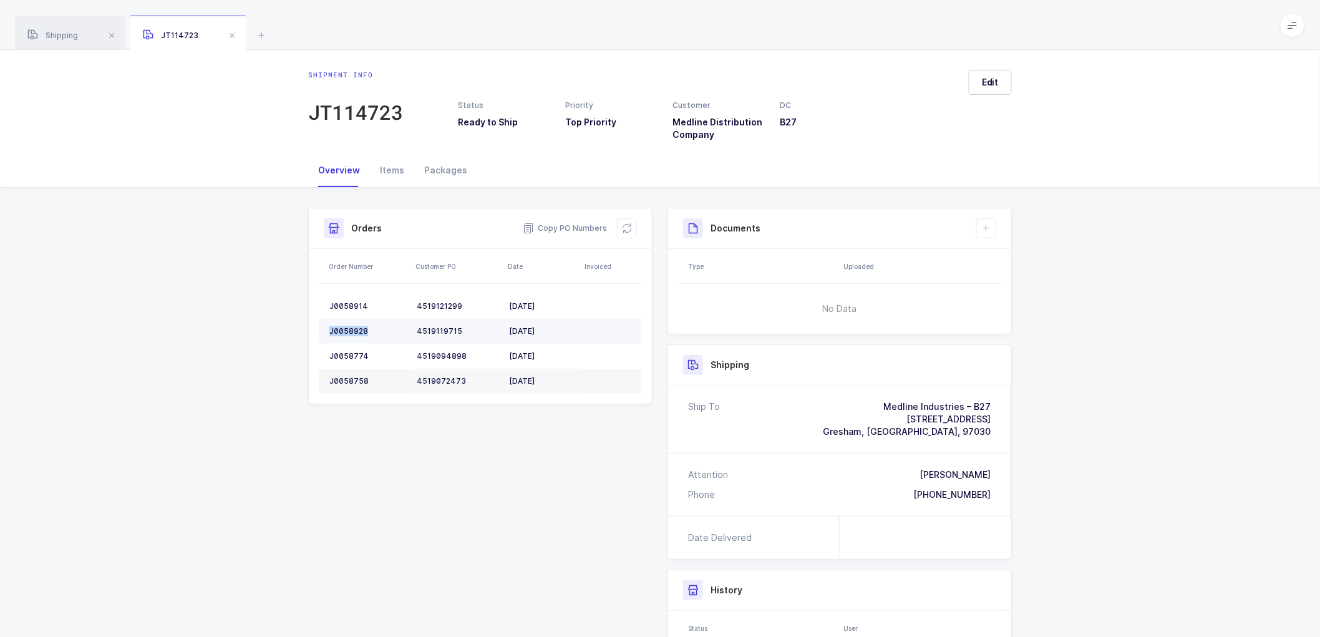
click at [352, 327] on div "J0058928" at bounding box center [367, 331] width 77 height 10
copy div "J0058928"
click at [348, 348] on td "J0058774" at bounding box center [365, 356] width 93 height 25
click at [347, 376] on div "J0058758" at bounding box center [367, 381] width 77 height 10
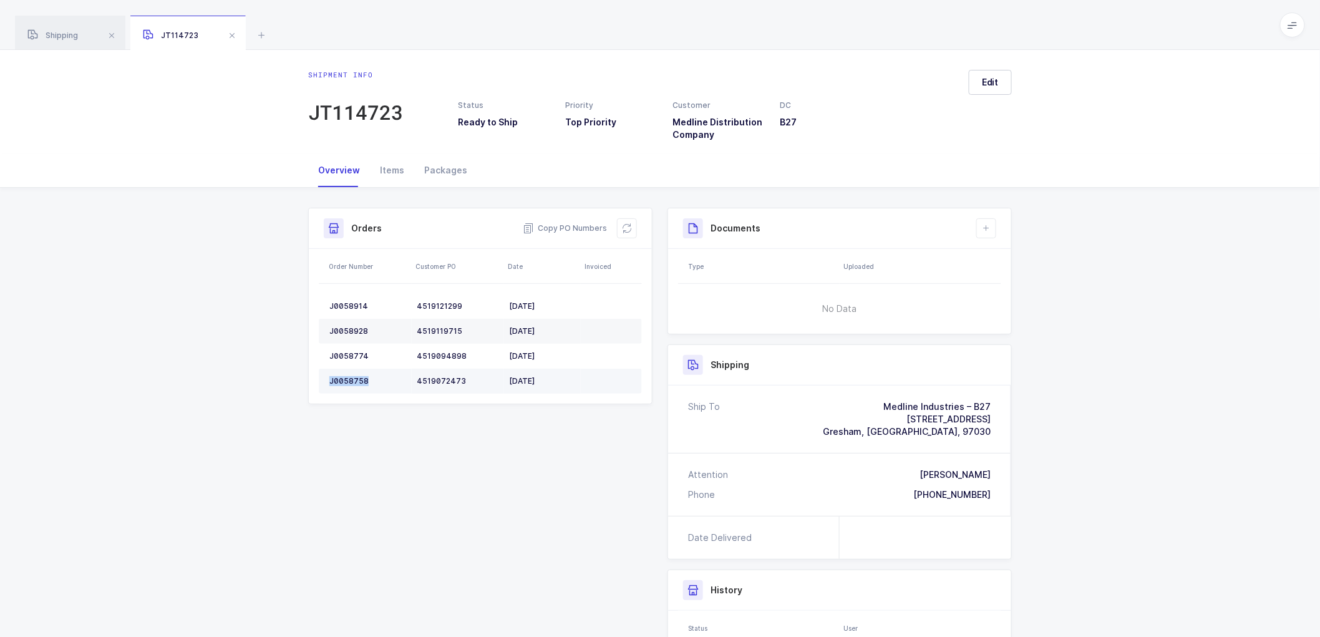
click at [347, 376] on div "J0058758" at bounding box center [367, 381] width 77 height 10
drag, startPoint x: 624, startPoint y: 225, endPoint x: 652, endPoint y: 221, distance: 28.3
click at [624, 225] on icon at bounding box center [627, 228] width 10 height 10
click at [984, 84] on span "Edit" at bounding box center [990, 82] width 17 height 12
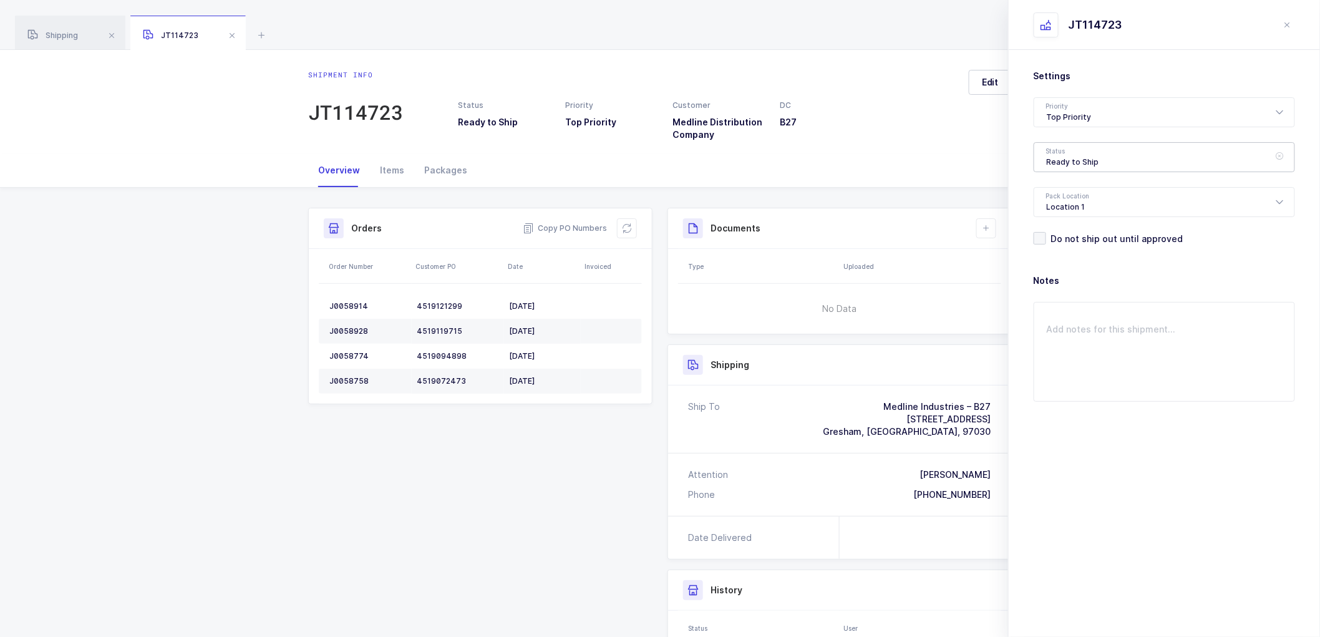
click at [1085, 148] on div "Ready to Ship" at bounding box center [1163, 157] width 261 height 30
click at [1079, 234] on span "Scheduled to Ship" at bounding box center [1085, 233] width 79 height 11
type input "Scheduled to Ship"
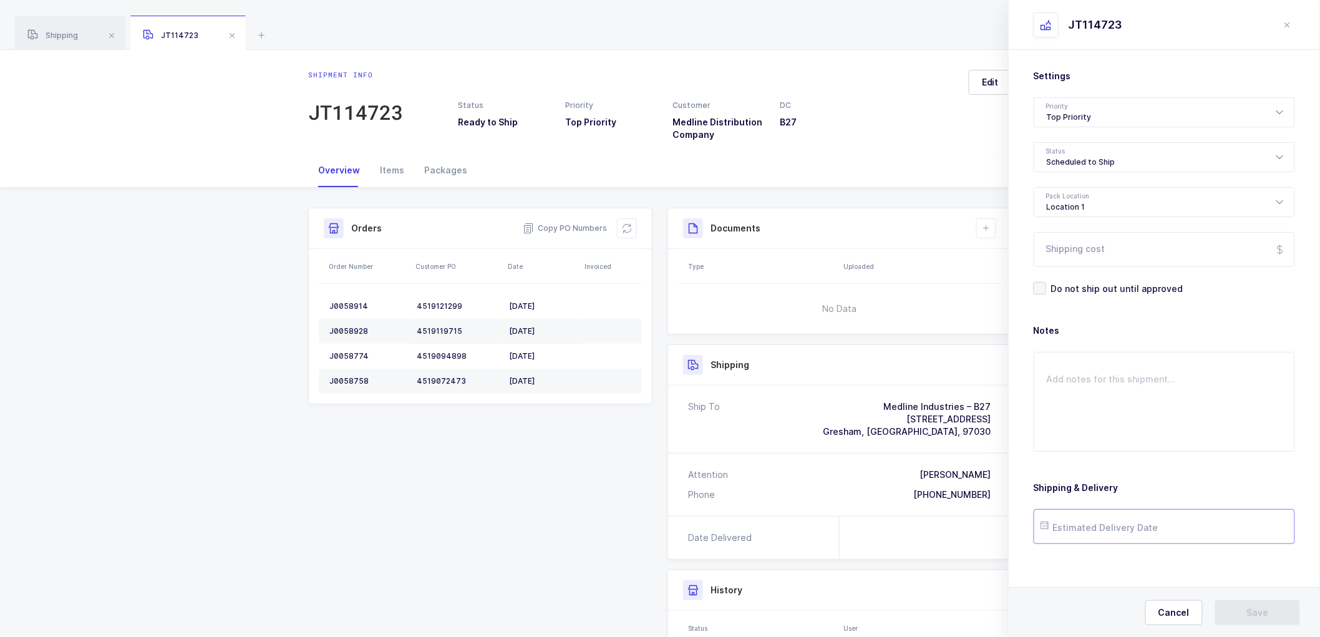
click at [1095, 526] on input "text" at bounding box center [1163, 526] width 261 height 35
click at [1133, 384] on span "8" at bounding box center [1134, 384] width 15 height 15
type input "2025-10-08"
click at [1250, 609] on span "Save" at bounding box center [1258, 612] width 22 height 12
click at [986, 223] on icon at bounding box center [986, 228] width 10 height 10
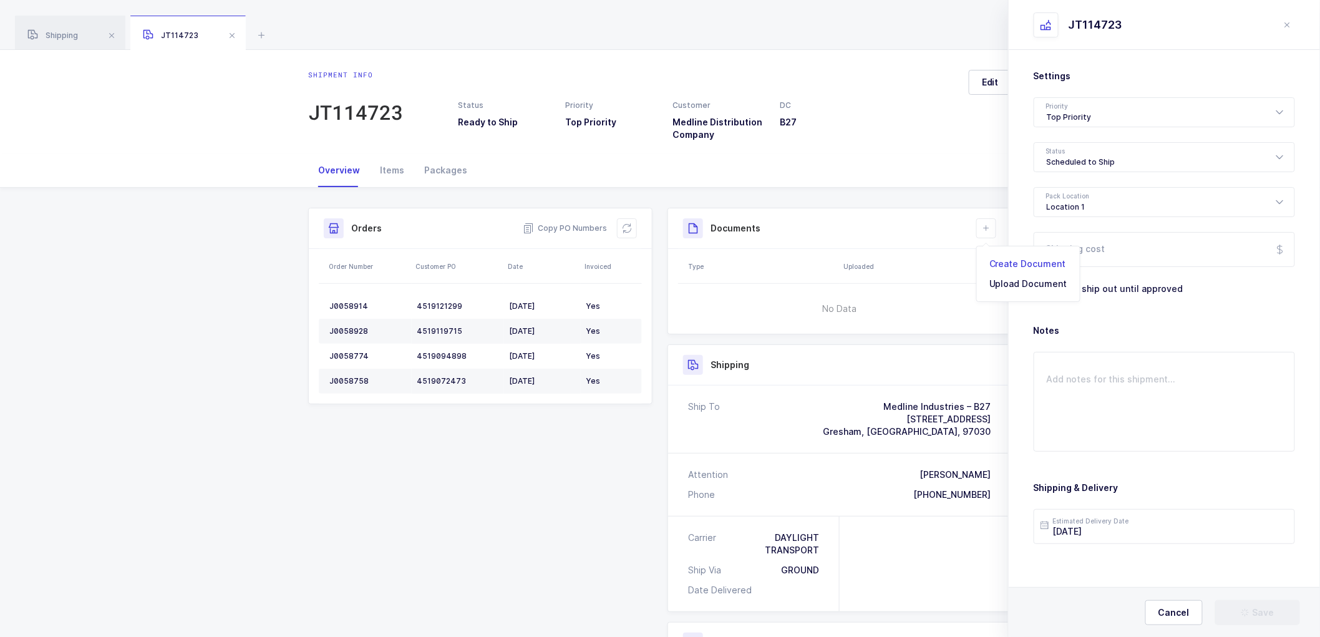
click at [1005, 263] on li "Create Document" at bounding box center [1028, 264] width 93 height 20
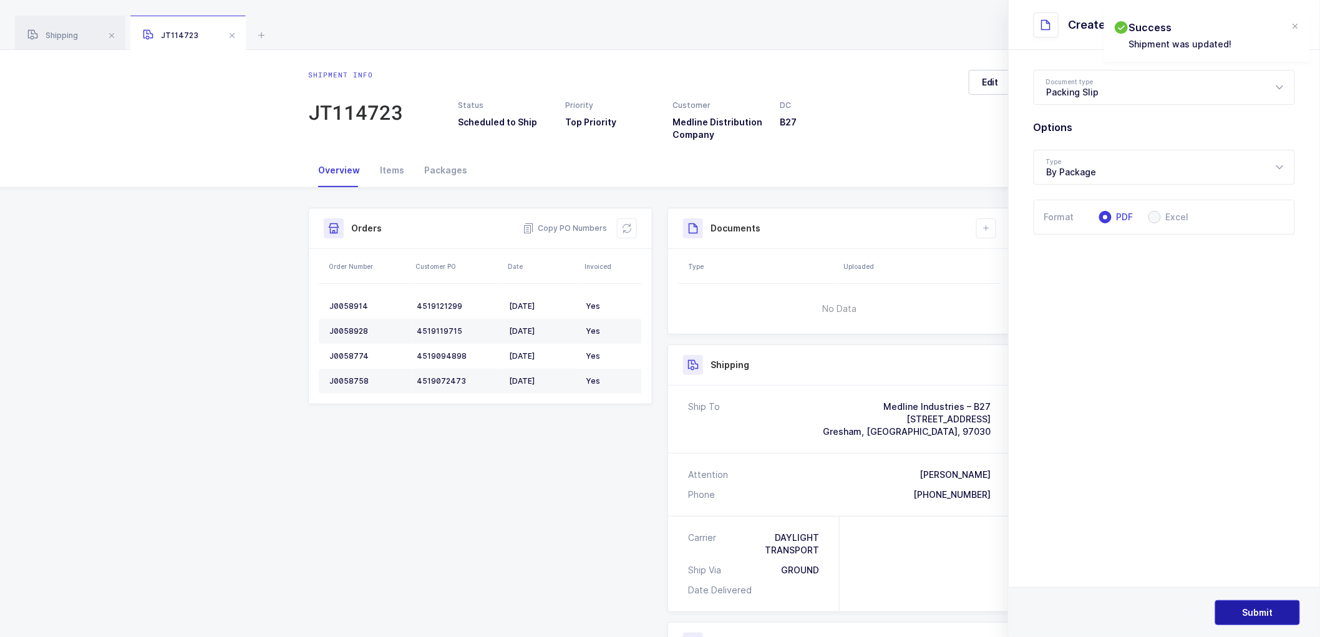
click at [1256, 608] on span "Submit" at bounding box center [1257, 612] width 31 height 12
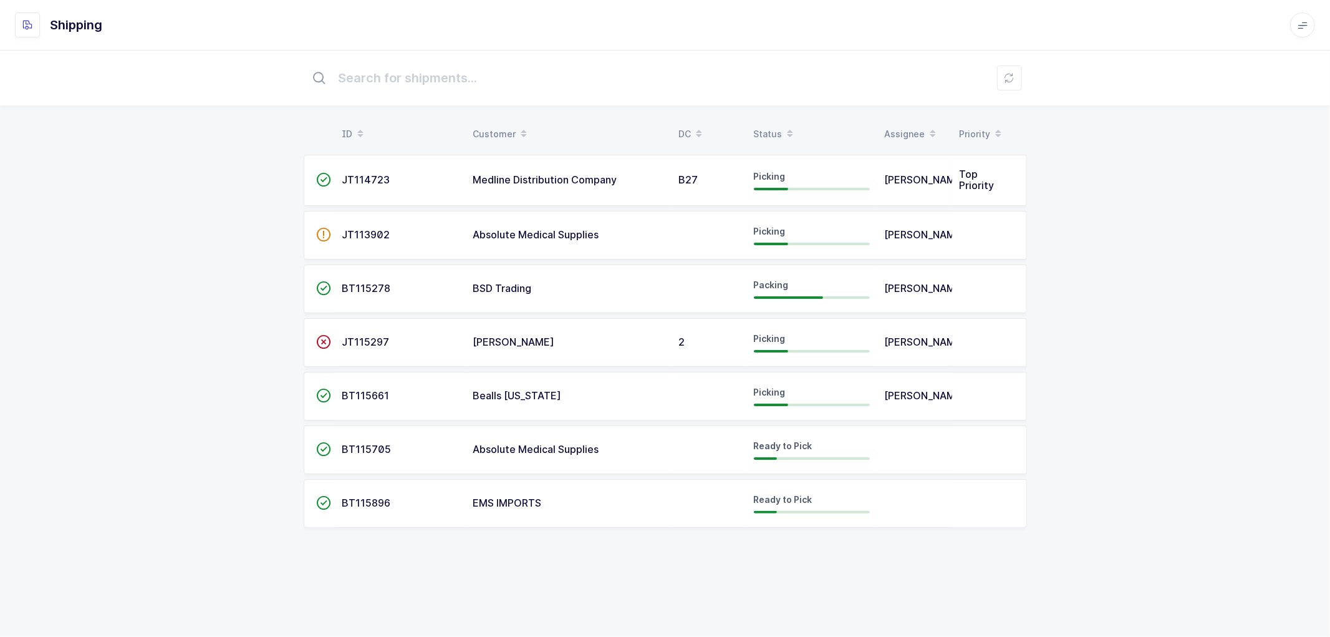
click at [353, 289] on span "BT115278" at bounding box center [366, 288] width 49 height 12
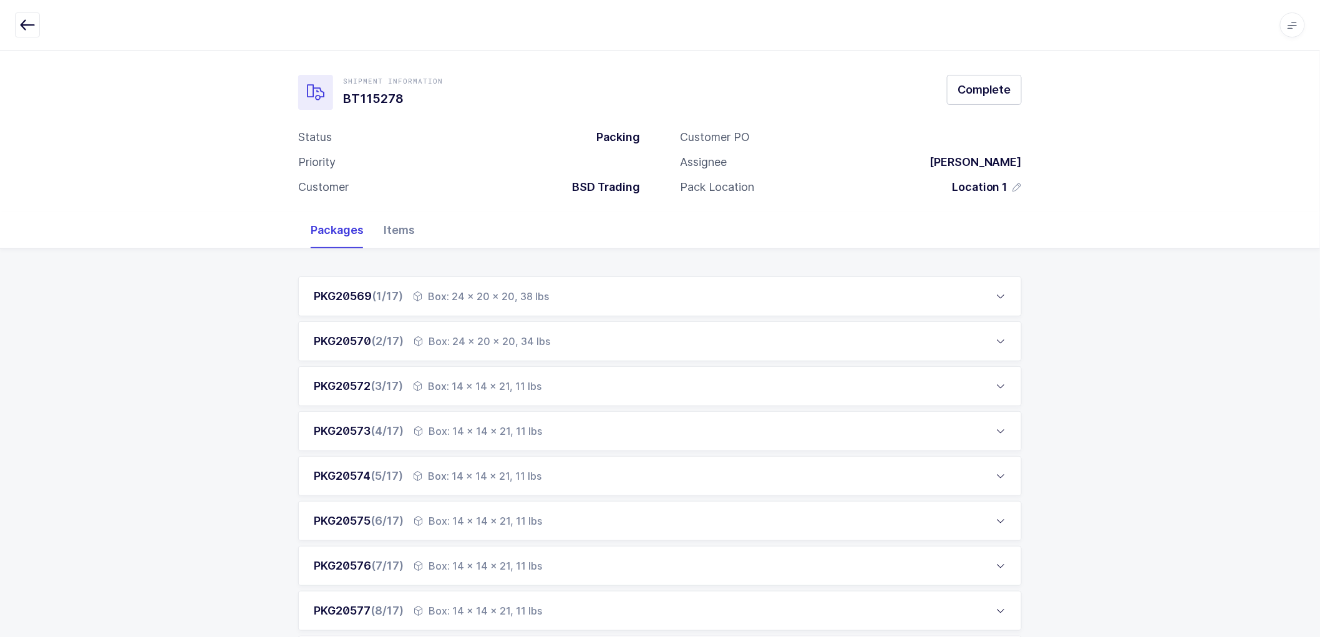
click at [393, 231] on div "Items" at bounding box center [399, 230] width 51 height 36
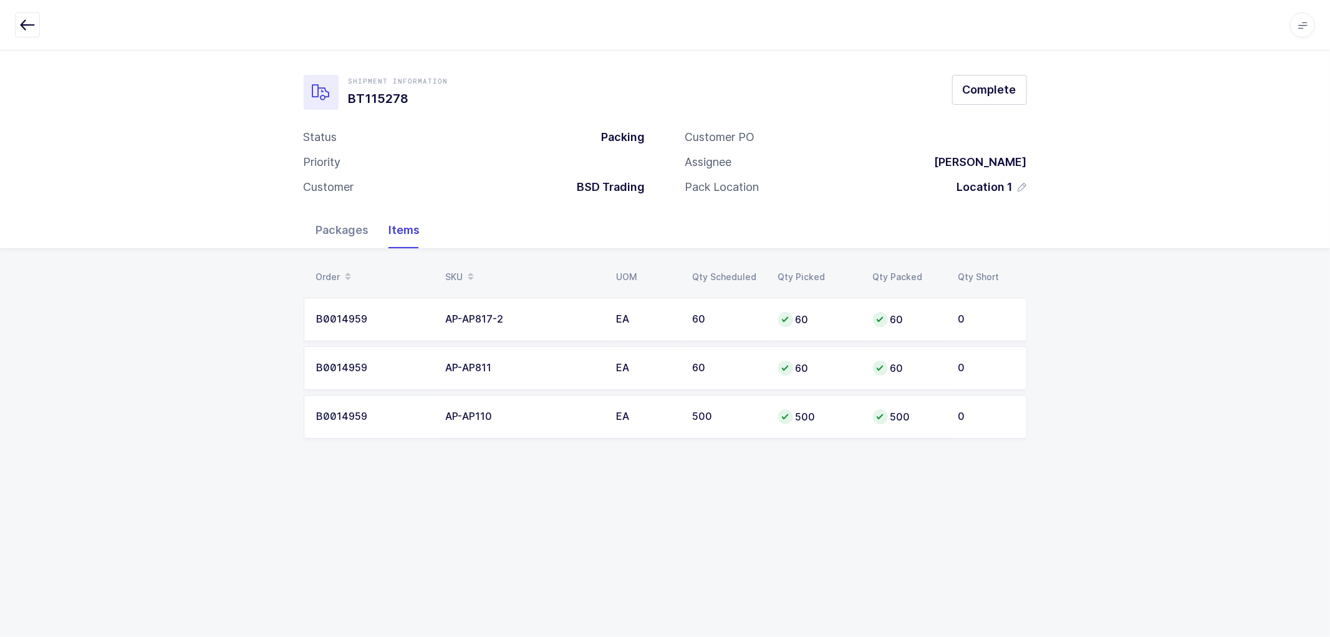
click at [331, 234] on div "Packages" at bounding box center [342, 230] width 73 height 36
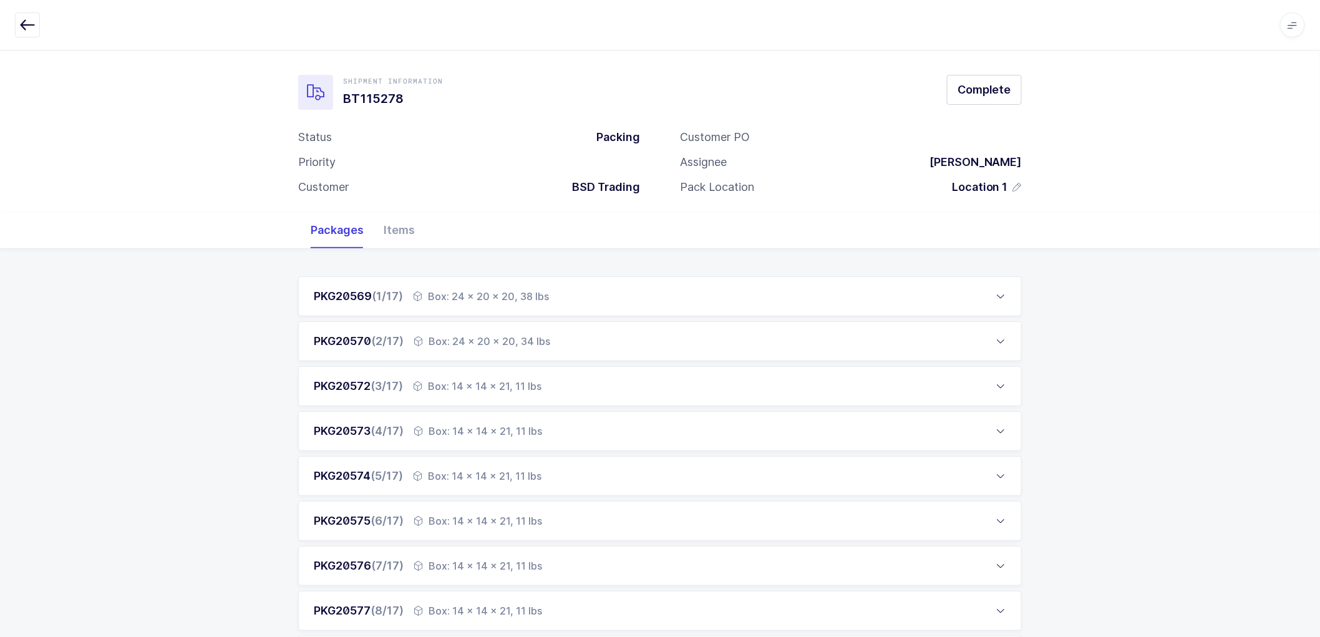
click at [342, 125] on div "Shipment Information BT115278 Complete Status Packing Priority Customer BSD Tra…" at bounding box center [659, 140] width 723 height 130
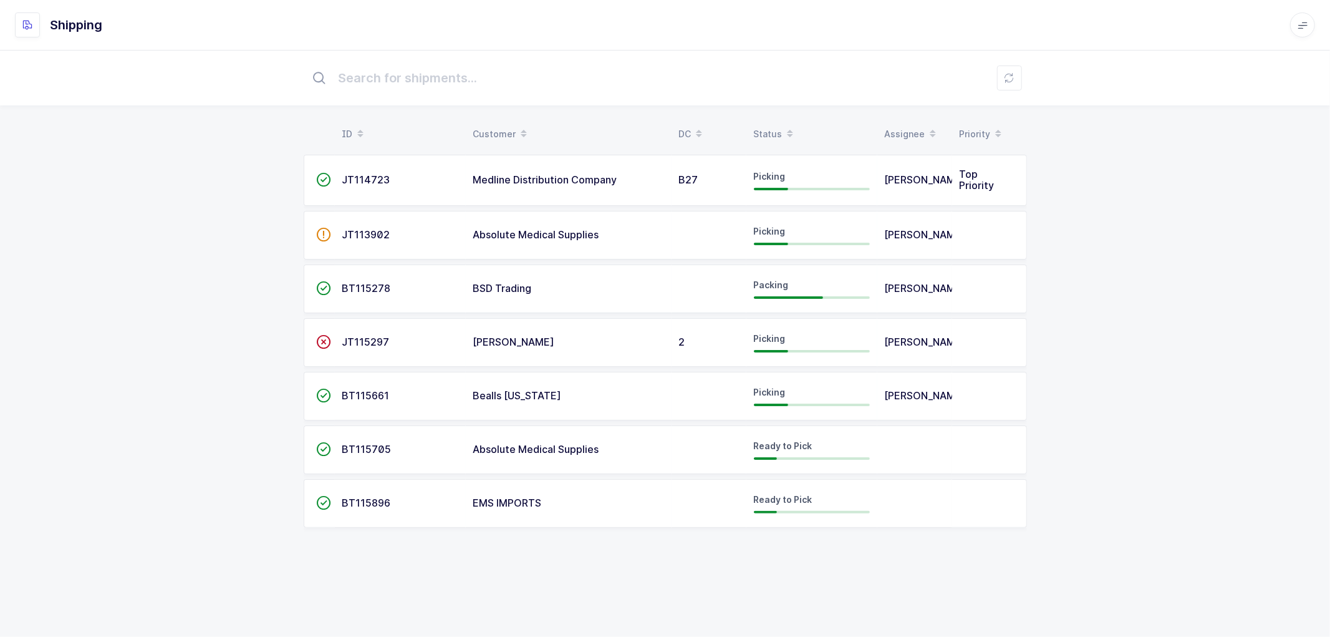
click at [355, 283] on span "BT115278" at bounding box center [366, 288] width 49 height 12
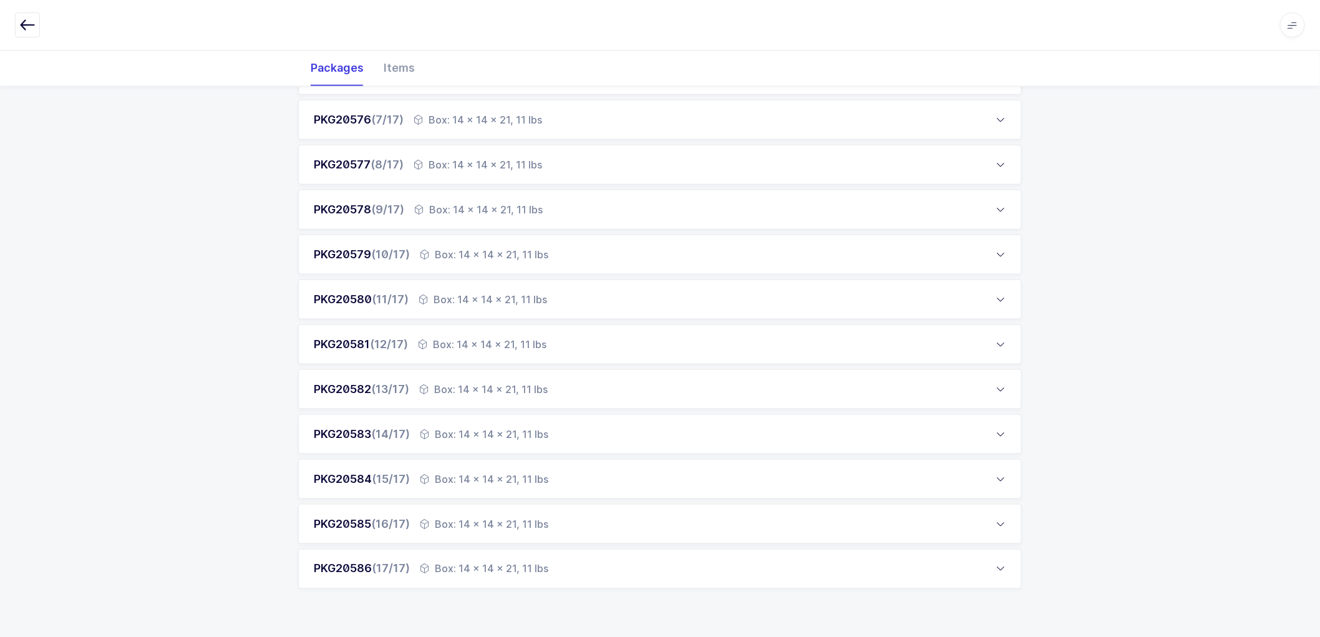
scroll to position [446, 0]
click at [531, 567] on div "Box: 14 x 14 x 21, 11 lbs" at bounding box center [484, 568] width 128 height 15
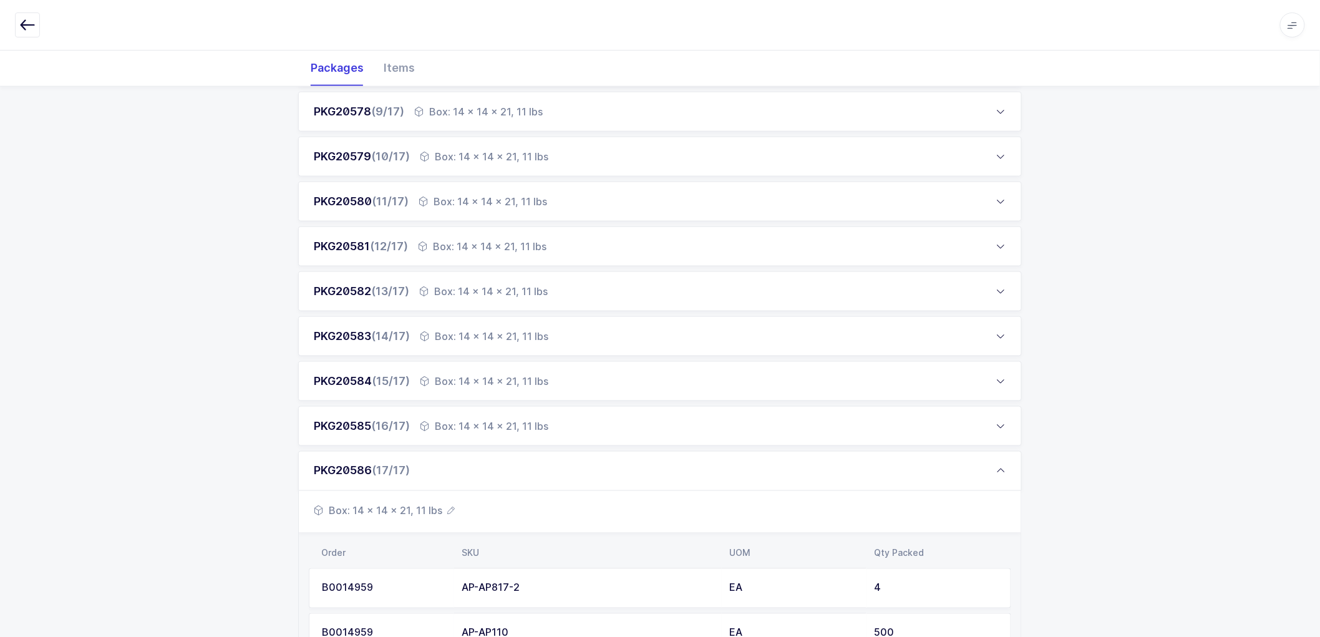
scroll to position [629, 0]
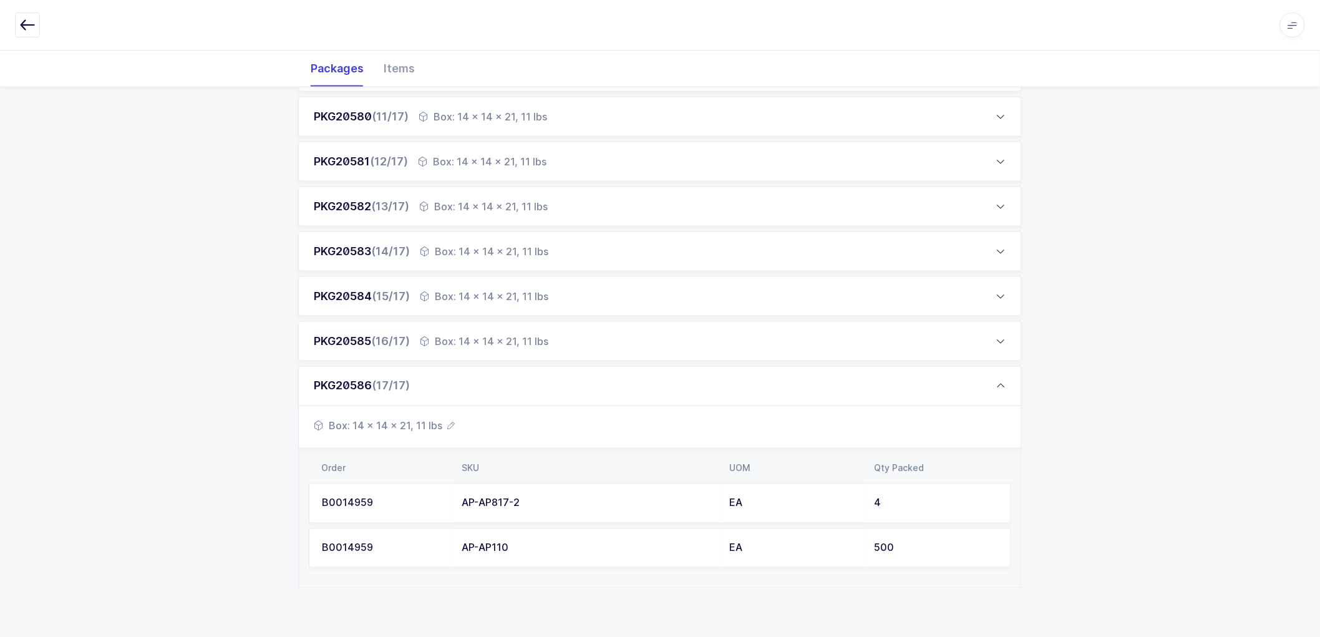
click at [736, 543] on div "EA" at bounding box center [794, 548] width 130 height 11
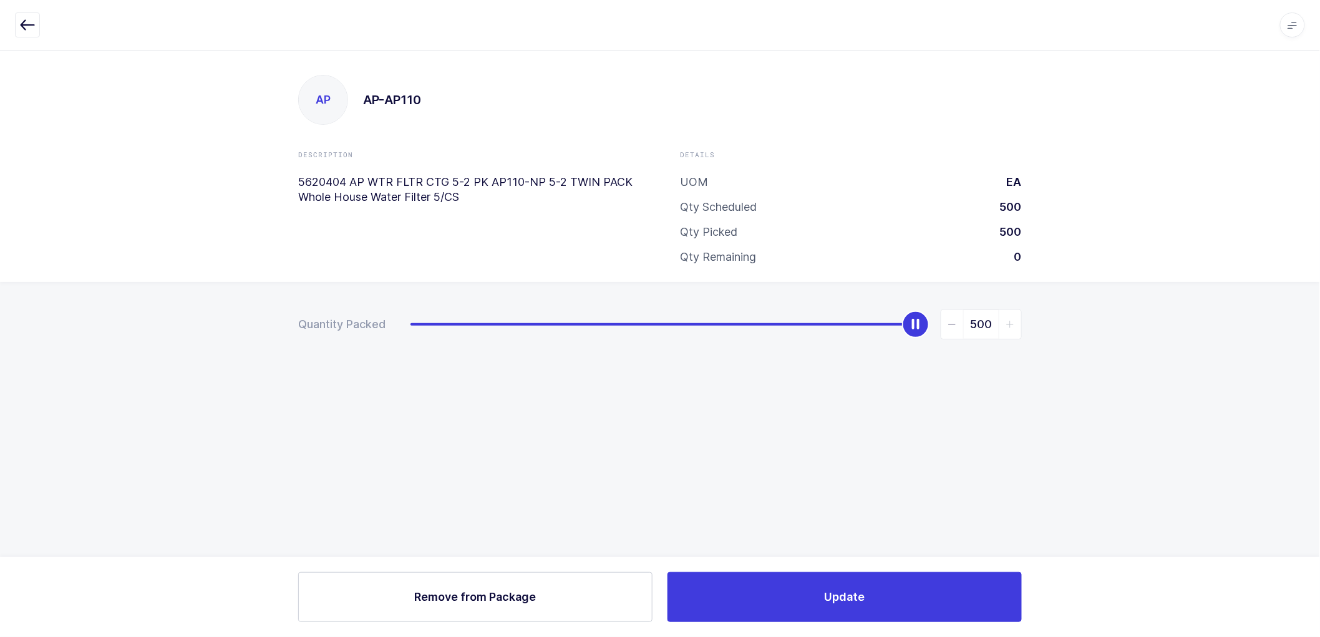
scroll to position [0, 0]
click at [926, 322] on div "slider between 0 and 500" at bounding box center [919, 324] width 27 height 27
type input "0"
drag, startPoint x: 925, startPoint y: 324, endPoint x: 314, endPoint y: 345, distance: 611.5
click at [314, 345] on div "Quantity Packed 0" at bounding box center [665, 368] width 1330 height 172
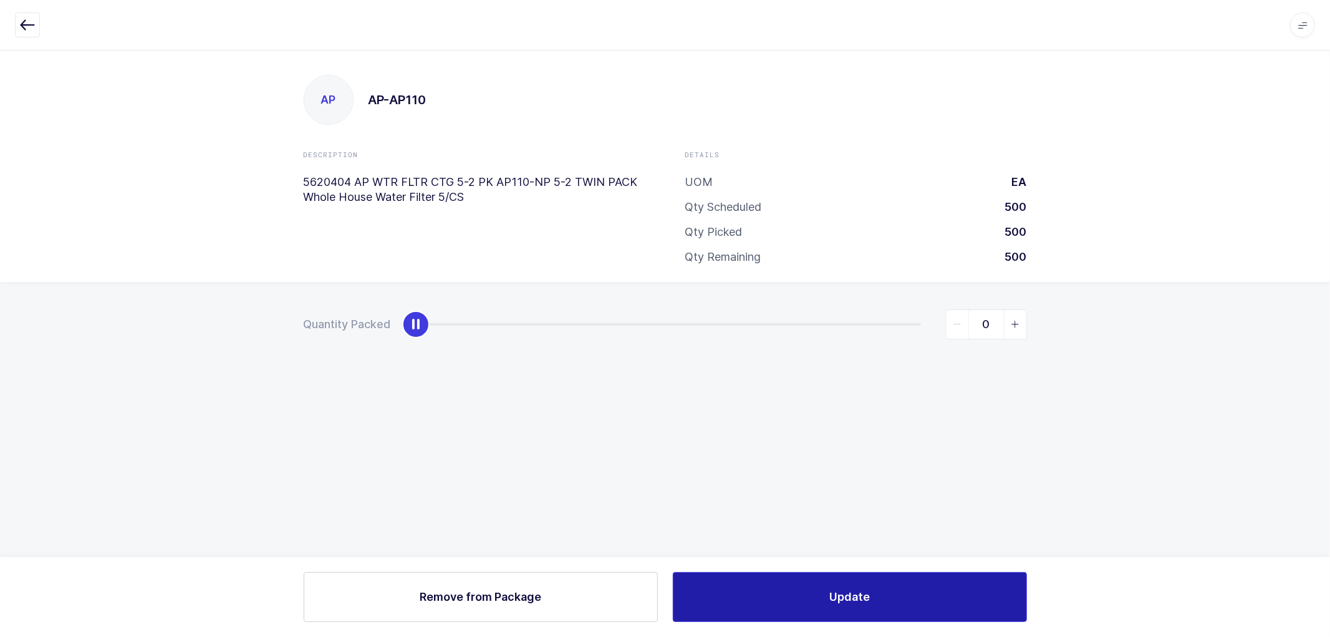
click at [849, 594] on span "Update" at bounding box center [849, 597] width 41 height 16
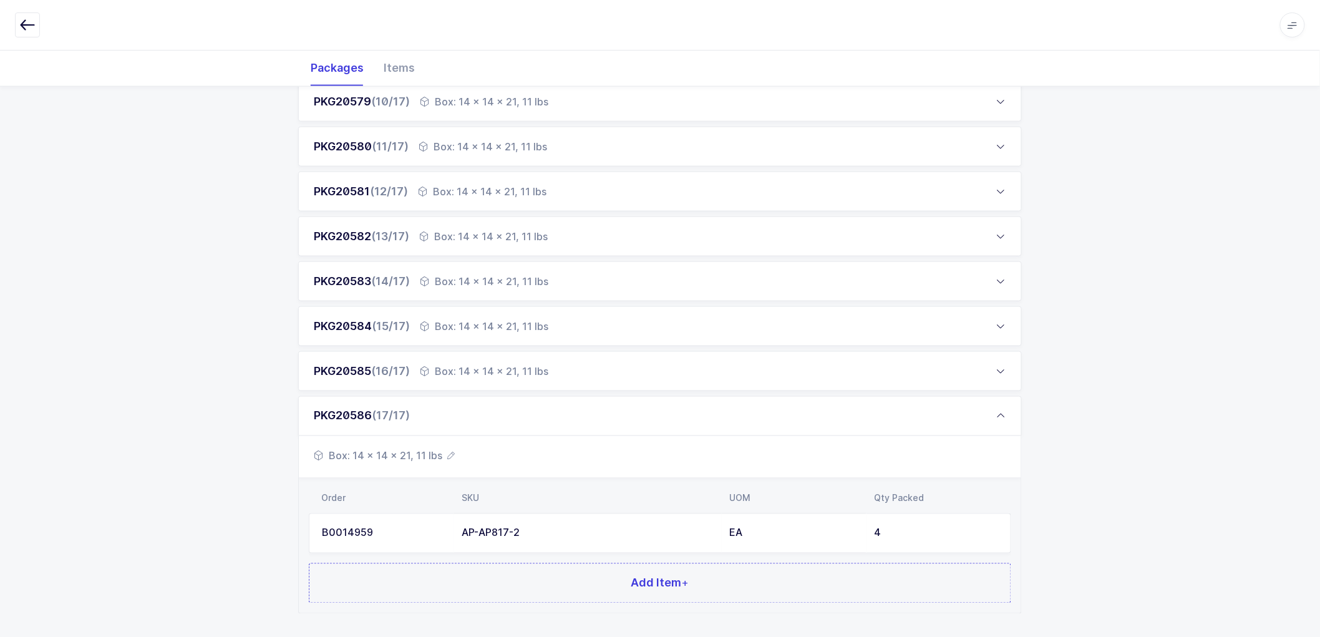
scroll to position [663, 0]
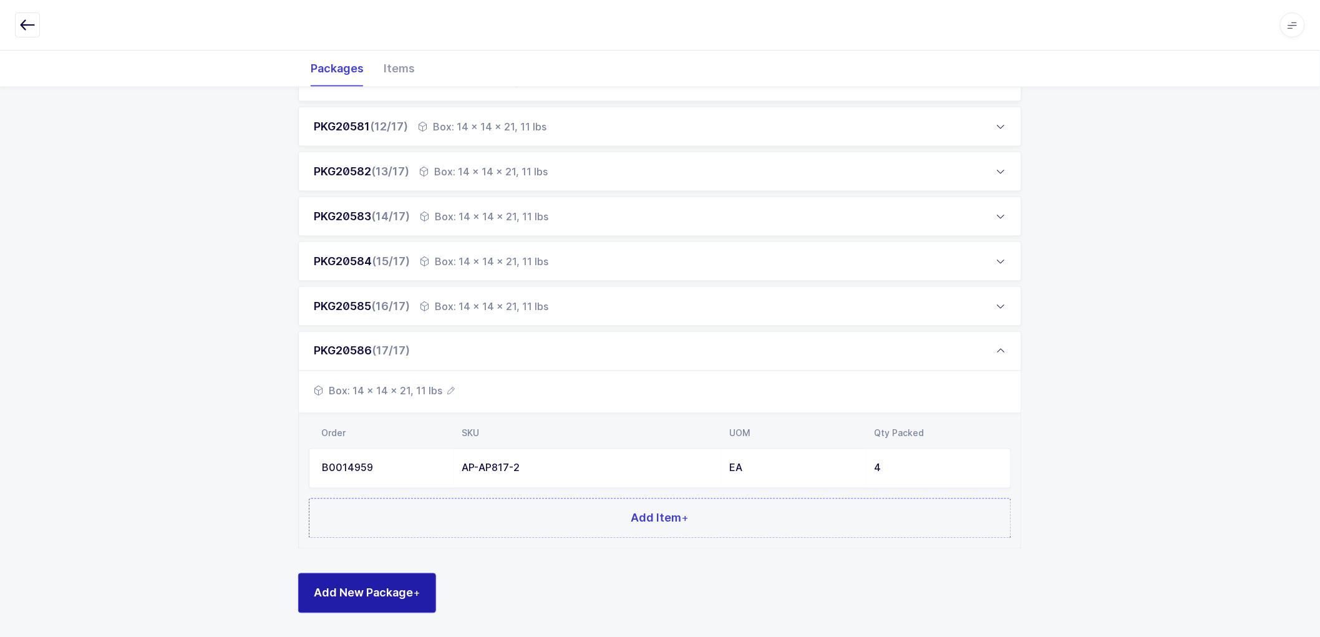
click at [378, 585] on span "Add New Package +" at bounding box center [367, 593] width 107 height 16
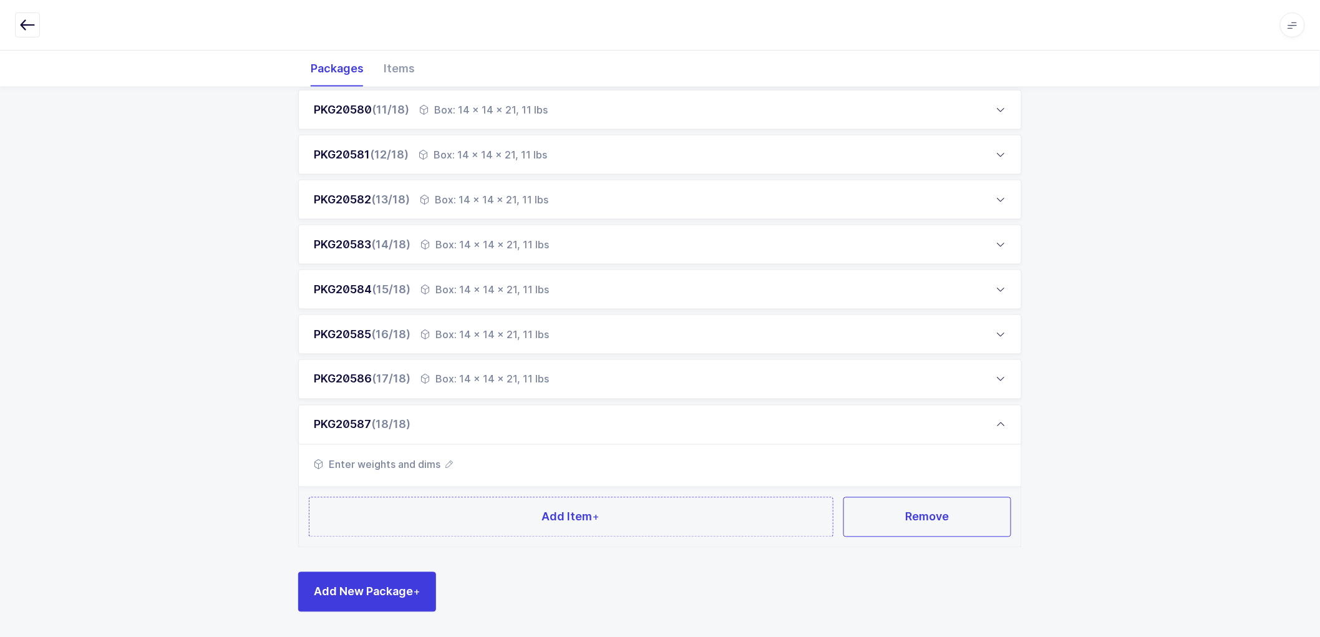
scroll to position [634, 0]
click at [445, 463] on icon "button" at bounding box center [448, 464] width 7 height 7
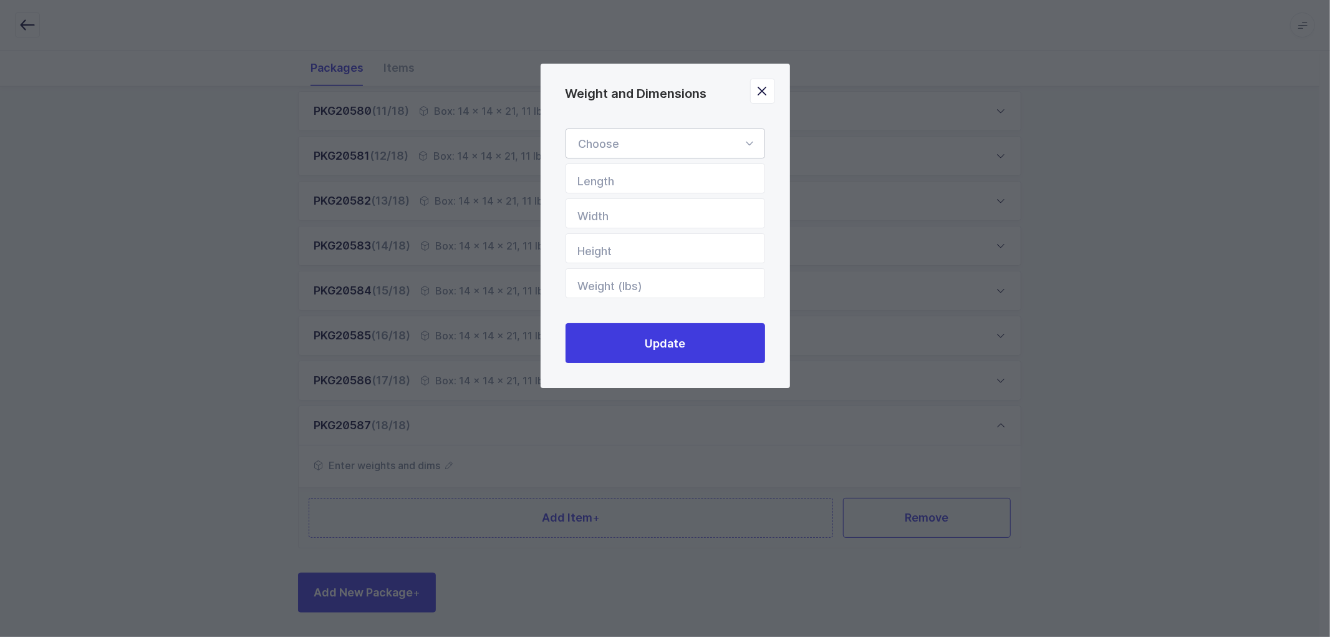
click at [655, 141] on div "Weight and Dimensions" at bounding box center [666, 143] width 200 height 30
click at [612, 226] on li "Box" at bounding box center [670, 227] width 199 height 24
type input "Box"
click at [652, 186] on input "Length" at bounding box center [666, 178] width 200 height 30
type input "20"
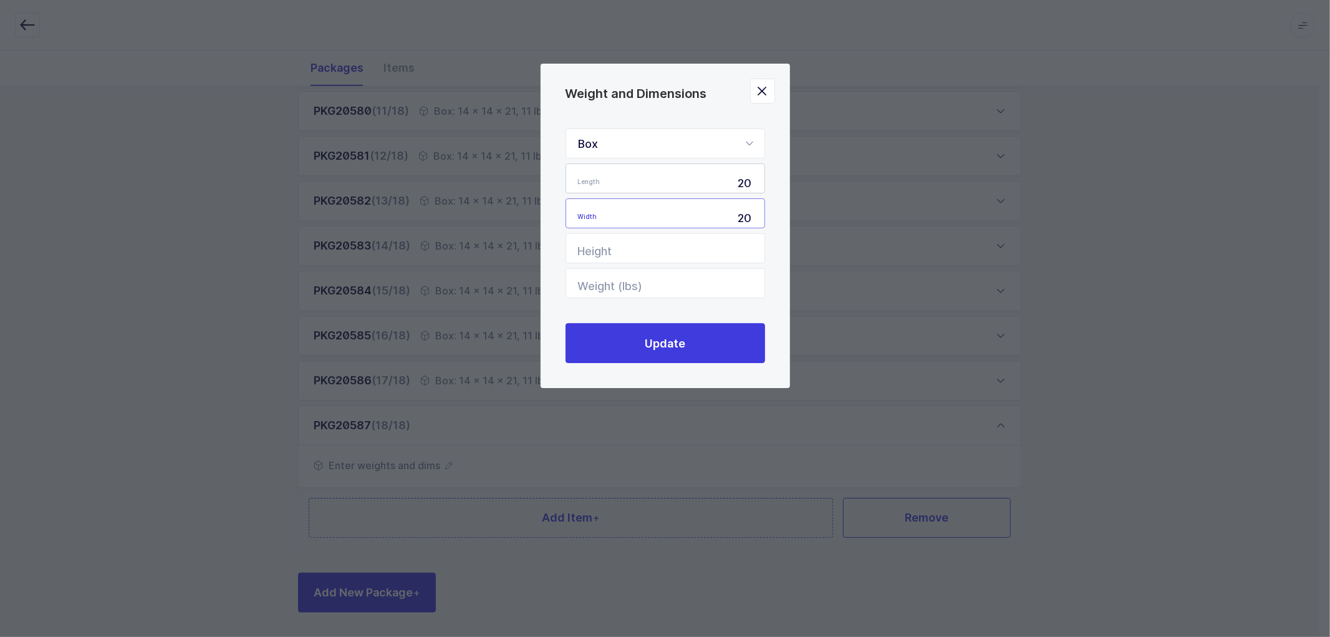
type input "20"
click at [629, 277] on input "Weight (lbs)" at bounding box center [666, 283] width 200 height 30
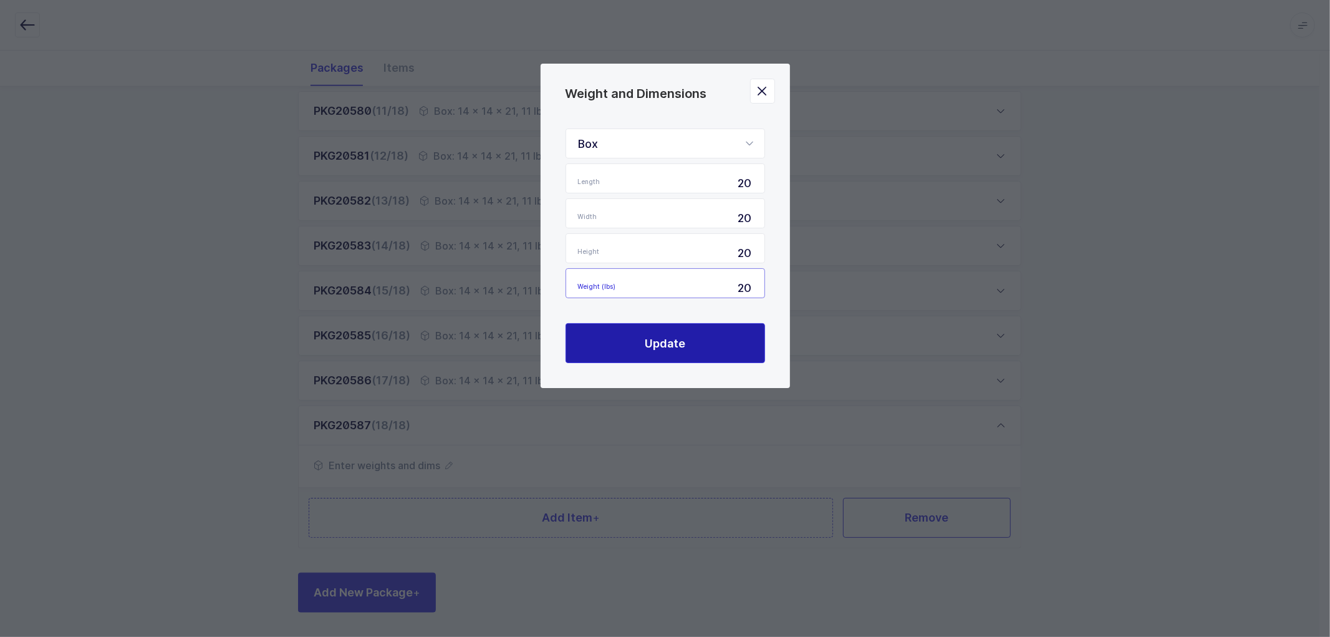
type input "20"
click at [655, 339] on span "Update" at bounding box center [665, 343] width 41 height 16
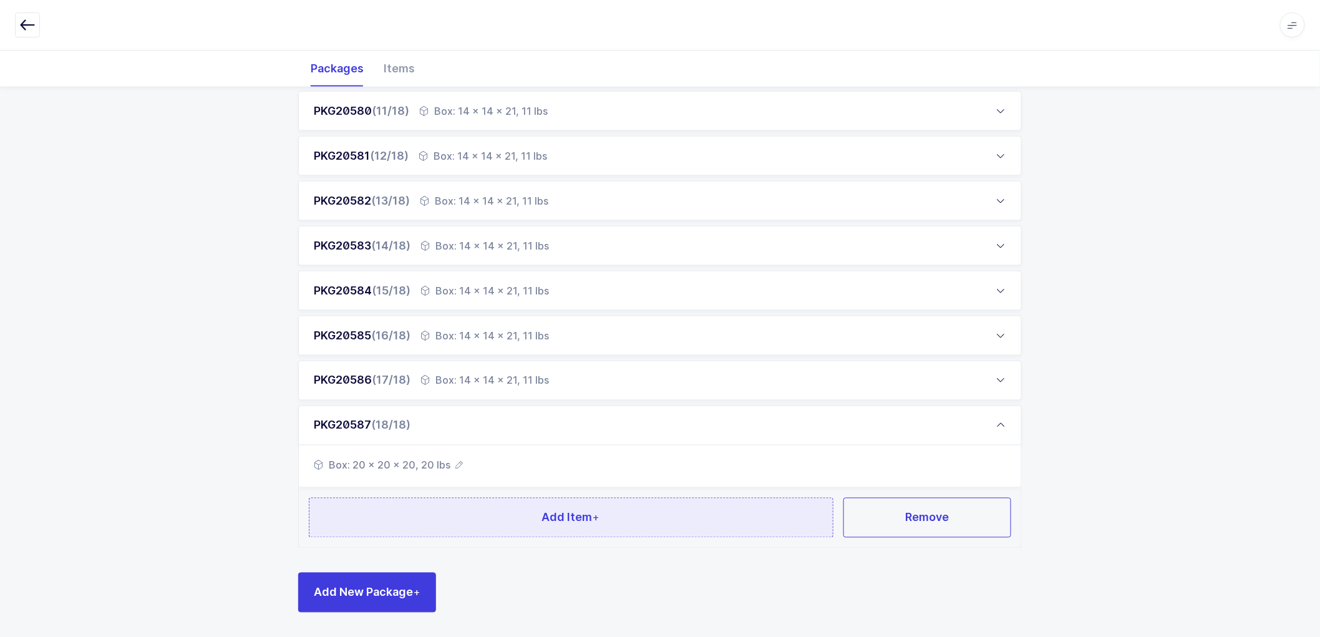
click at [625, 514] on button "Add Item +" at bounding box center [571, 518] width 524 height 40
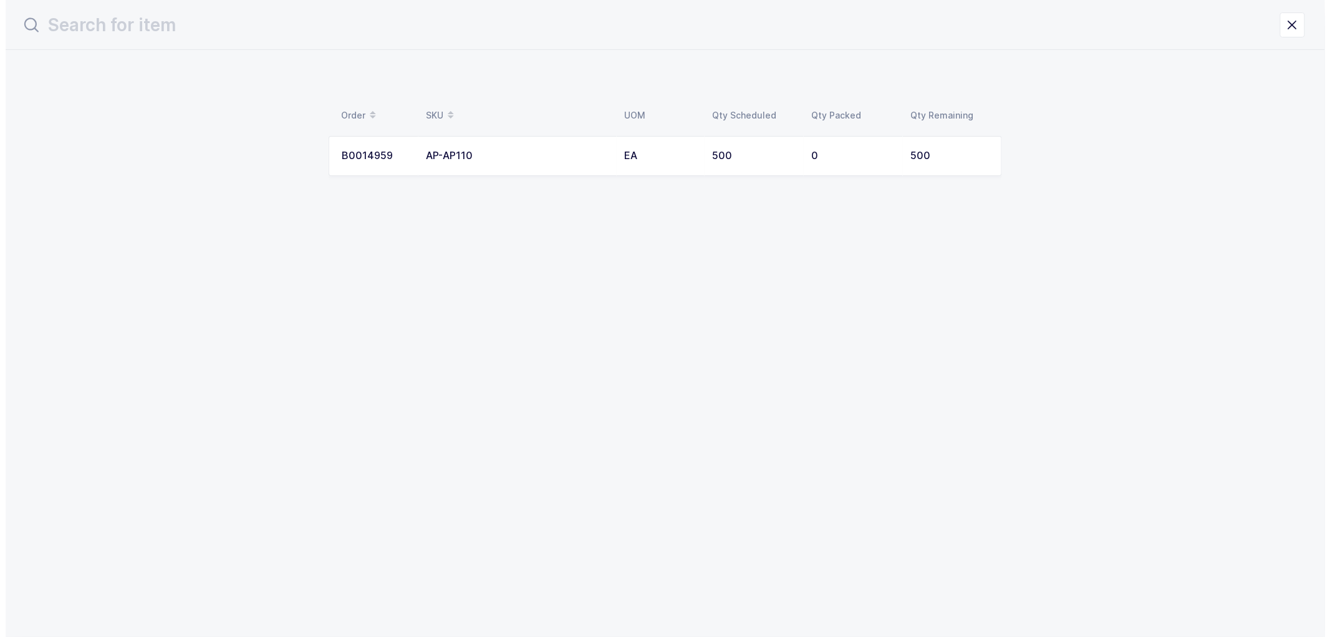
scroll to position [0, 0]
click at [595, 147] on td "AP-AP110" at bounding box center [517, 156] width 198 height 40
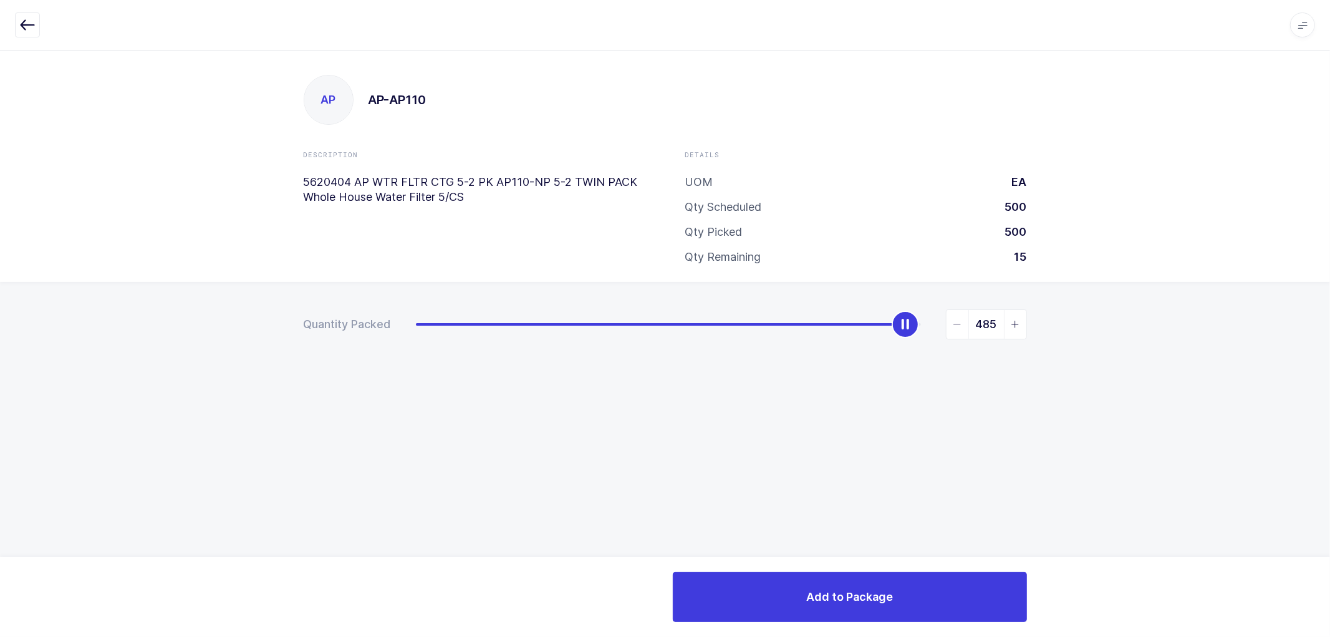
type input "500"
drag, startPoint x: 432, startPoint y: 326, endPoint x: 1030, endPoint y: 327, distance: 597.4
click at [1030, 327] on div "Quantity Packed 500" at bounding box center [665, 368] width 1330 height 172
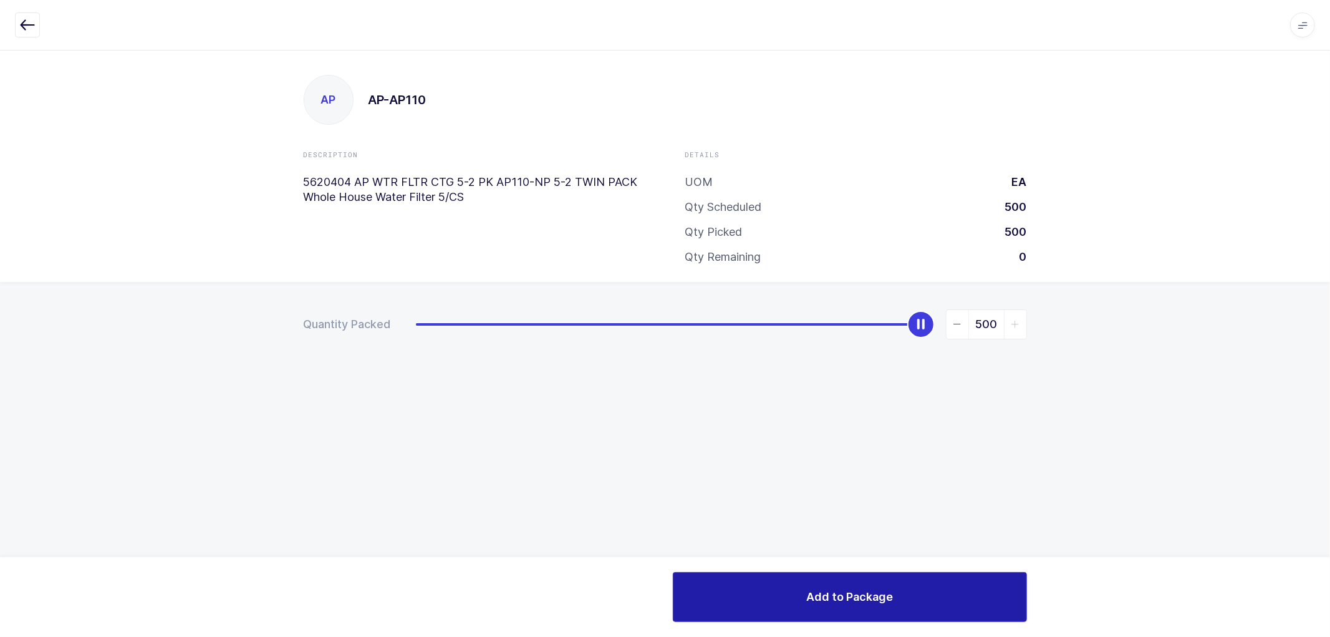
click at [842, 594] on span "Add to Package" at bounding box center [849, 597] width 87 height 16
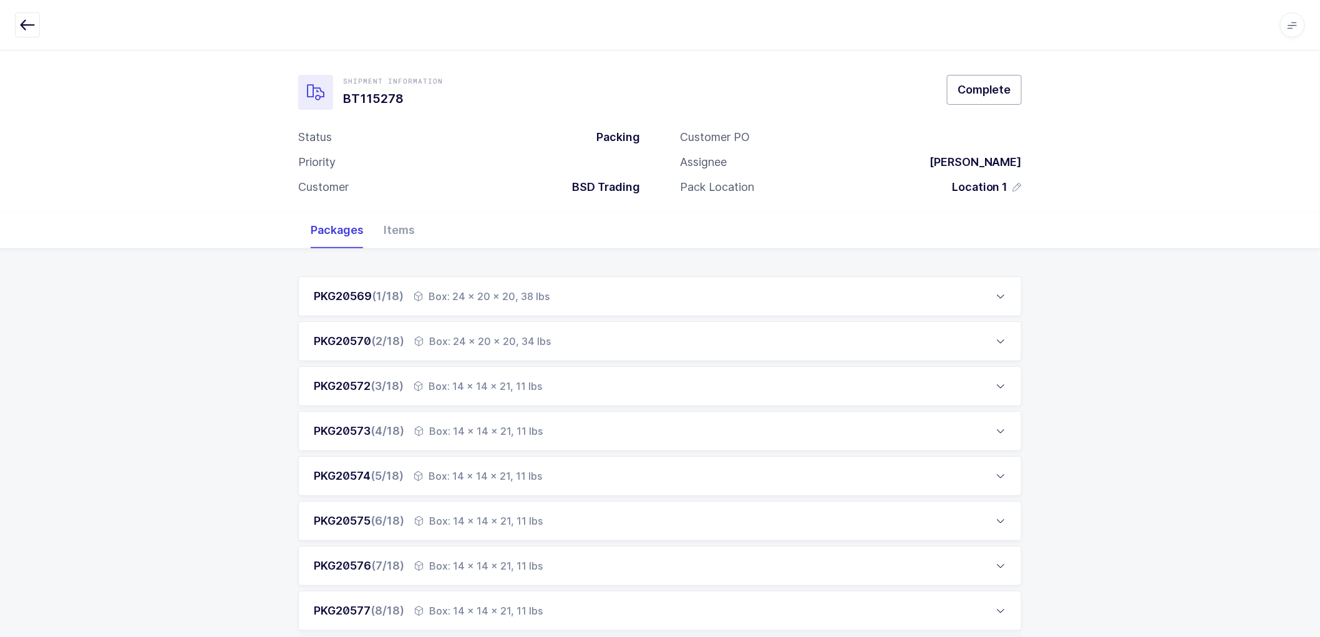
click at [982, 90] on span "Complete" at bounding box center [984, 90] width 54 height 16
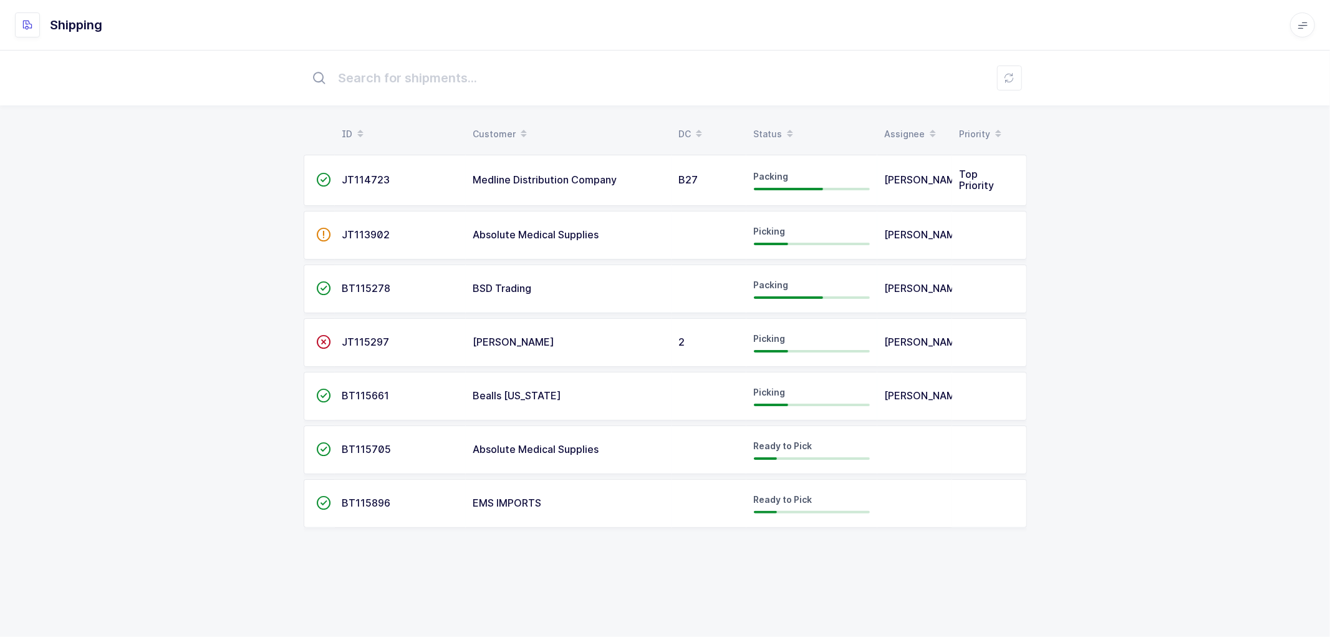
drag, startPoint x: 354, startPoint y: 287, endPoint x: 475, endPoint y: 276, distance: 121.5
click at [354, 287] on span "BT115278" at bounding box center [366, 288] width 49 height 12
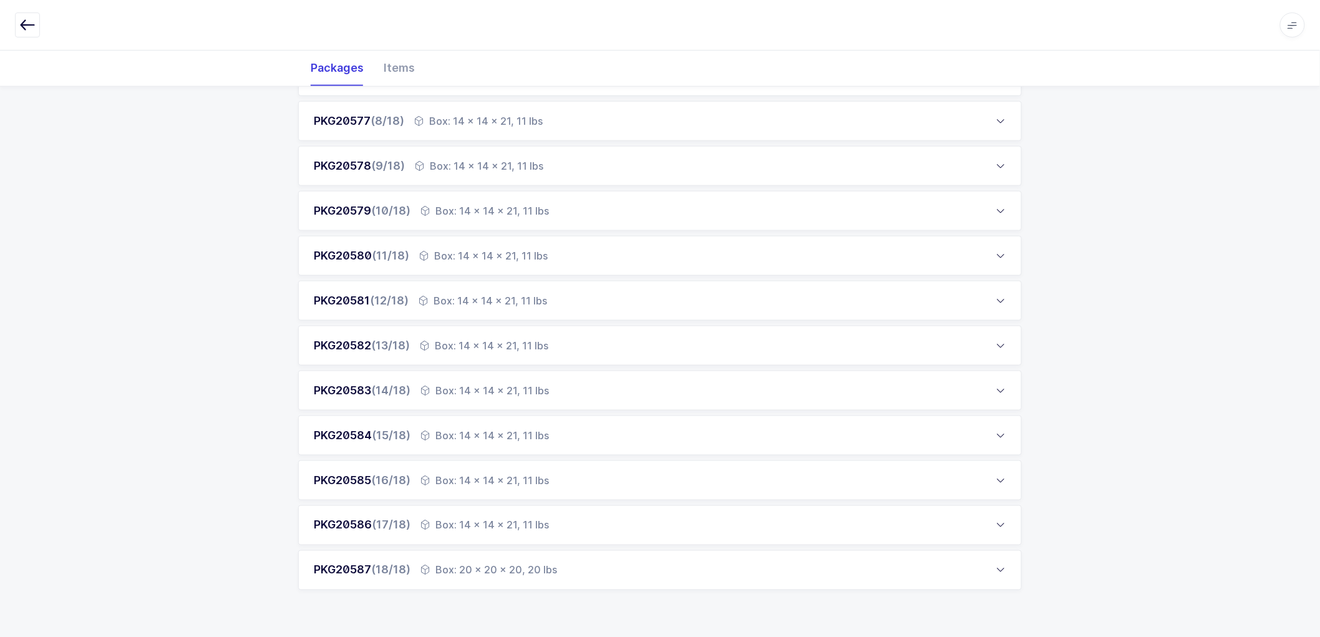
scroll to position [491, 0]
click at [401, 562] on span "(18/18)" at bounding box center [390, 567] width 39 height 13
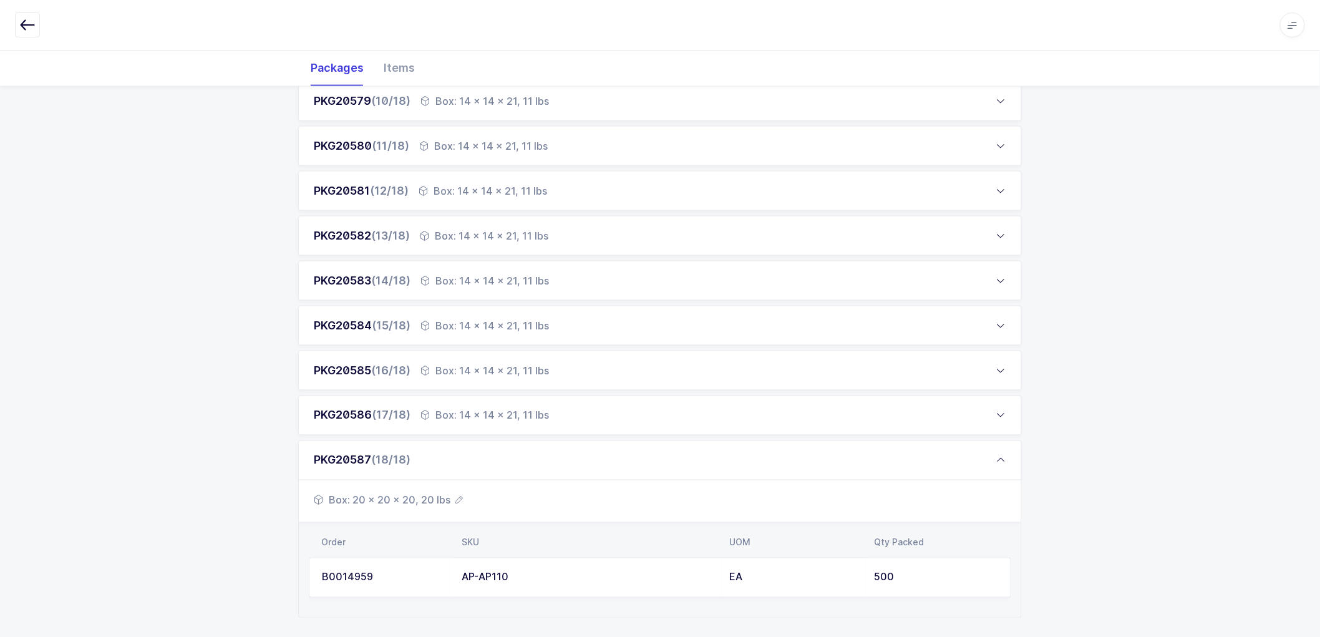
scroll to position [629, 0]
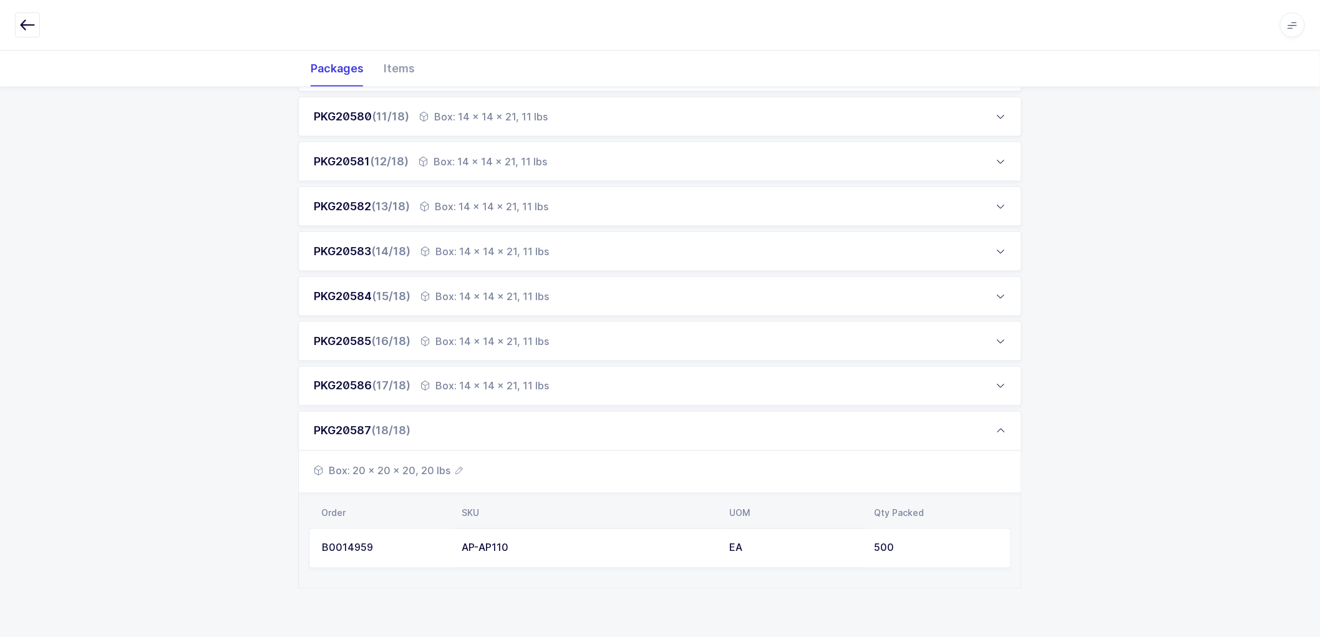
click at [479, 543] on div "AP-AP110" at bounding box center [587, 548] width 253 height 11
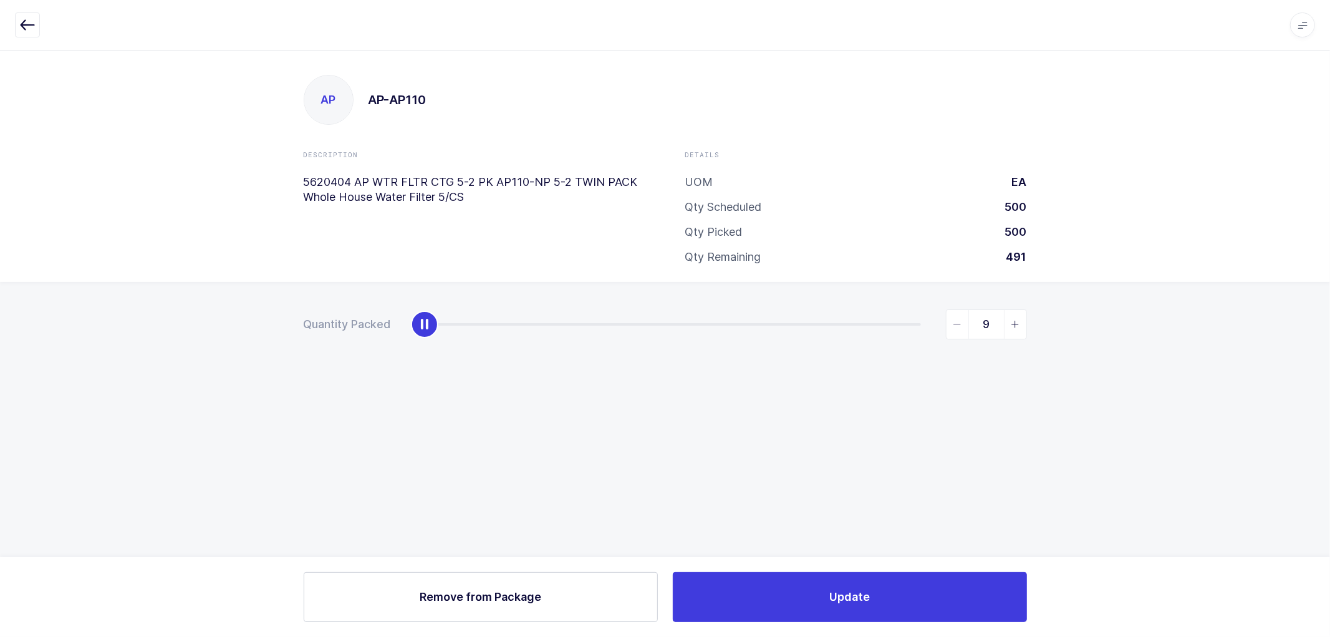
type input "0"
drag, startPoint x: 920, startPoint y: 331, endPoint x: 362, endPoint y: 351, distance: 557.9
click at [362, 351] on div "Quantity Packed 0" at bounding box center [665, 368] width 1330 height 172
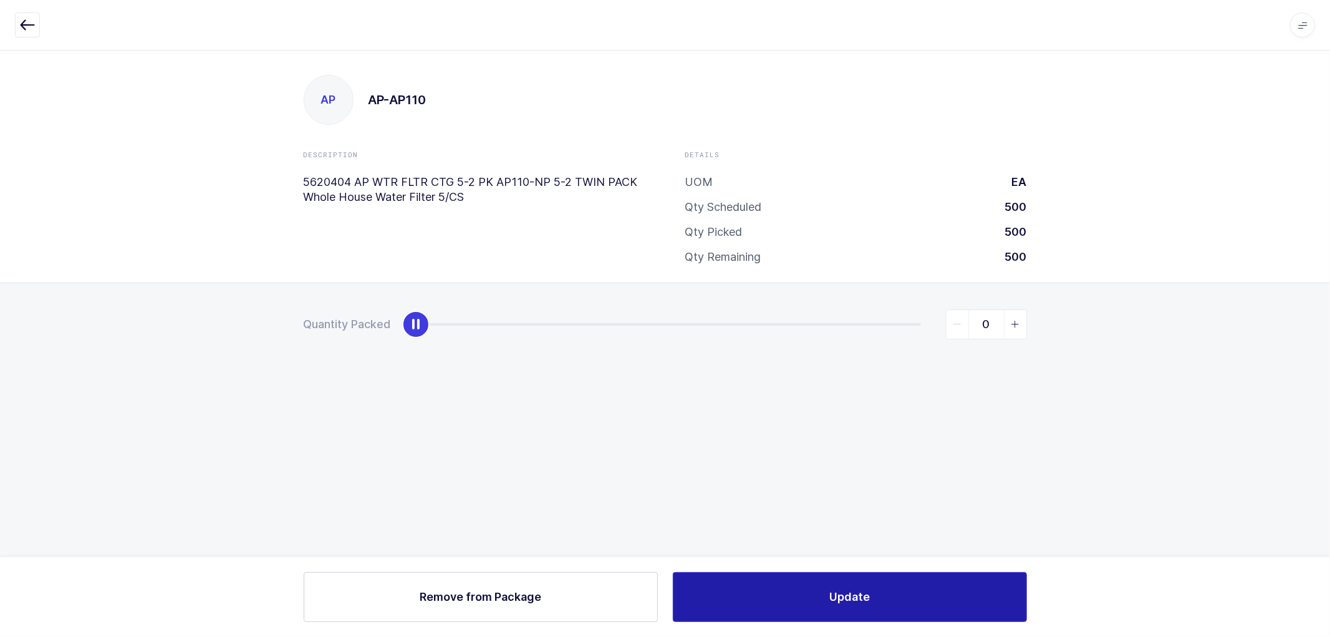
click at [823, 588] on button "Update" at bounding box center [850, 597] width 354 height 50
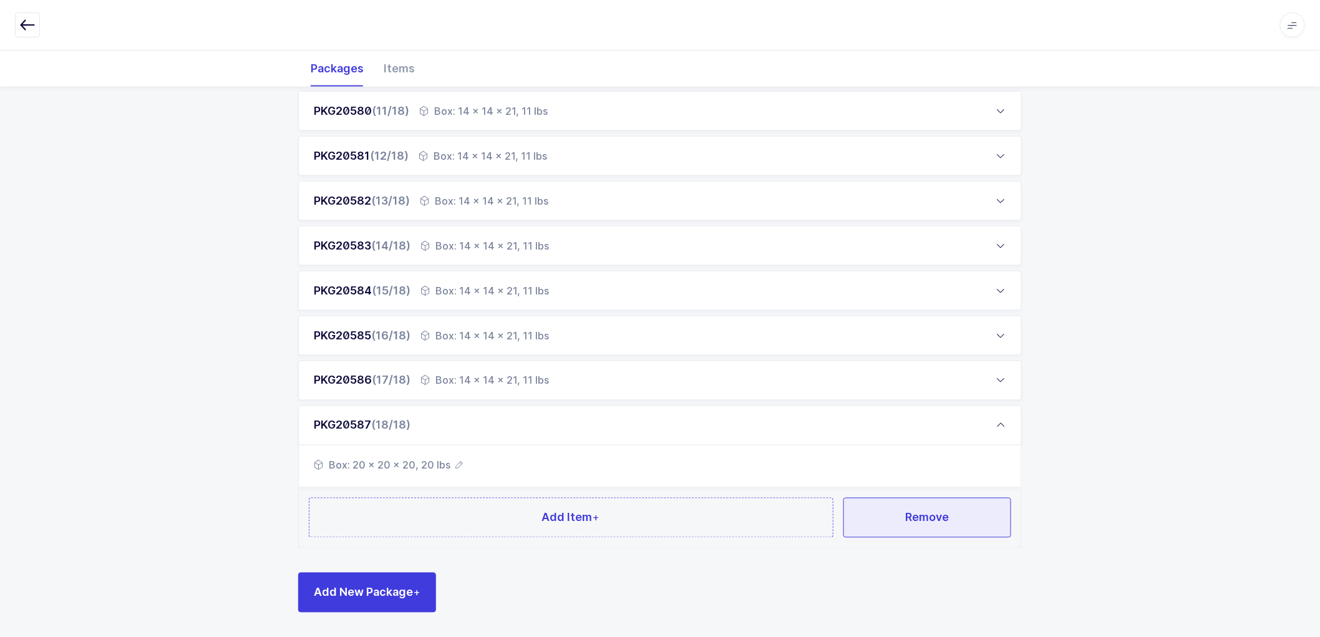
click at [939, 513] on span "Remove" at bounding box center [927, 517] width 44 height 16
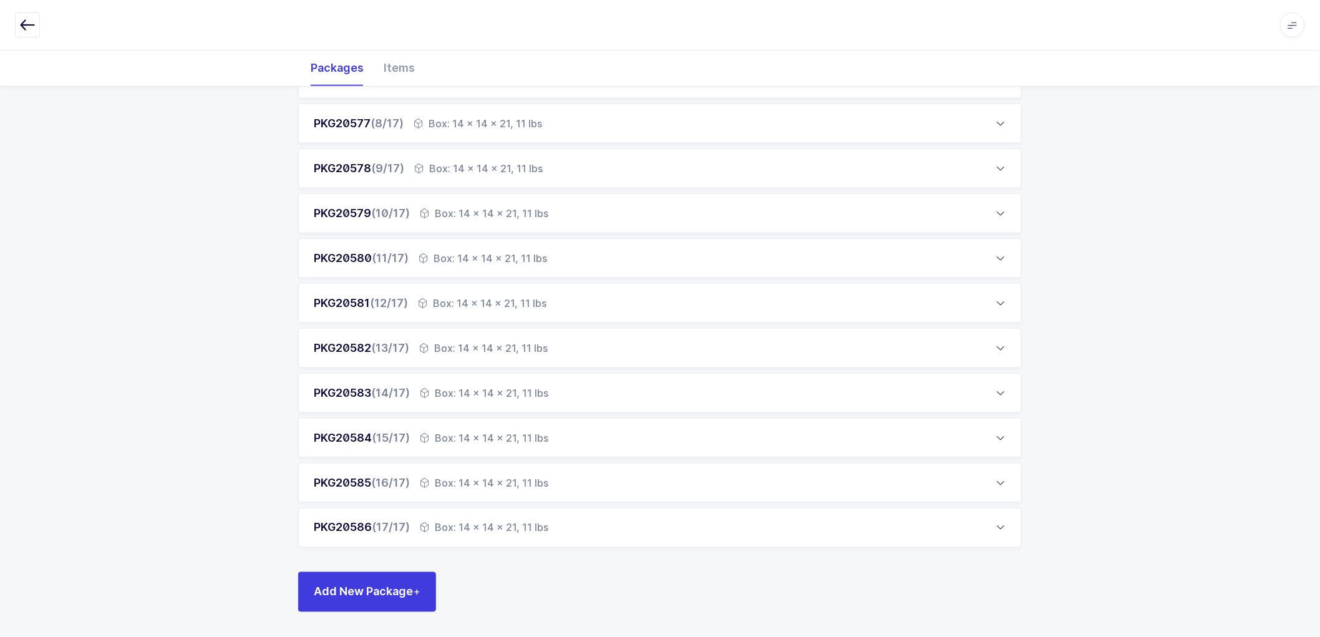
scroll to position [486, 0]
click at [367, 587] on span "Add New Package +" at bounding box center [367, 592] width 107 height 16
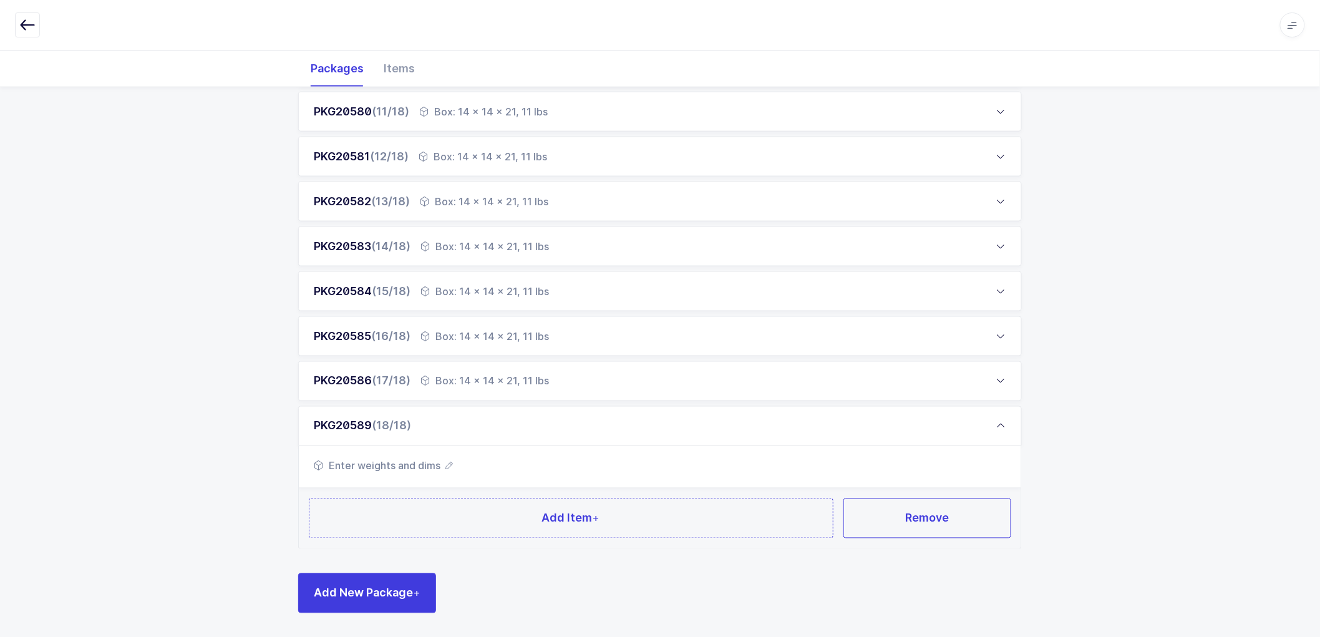
scroll to position [634, 0]
click at [446, 462] on icon "button" at bounding box center [448, 464] width 7 height 7
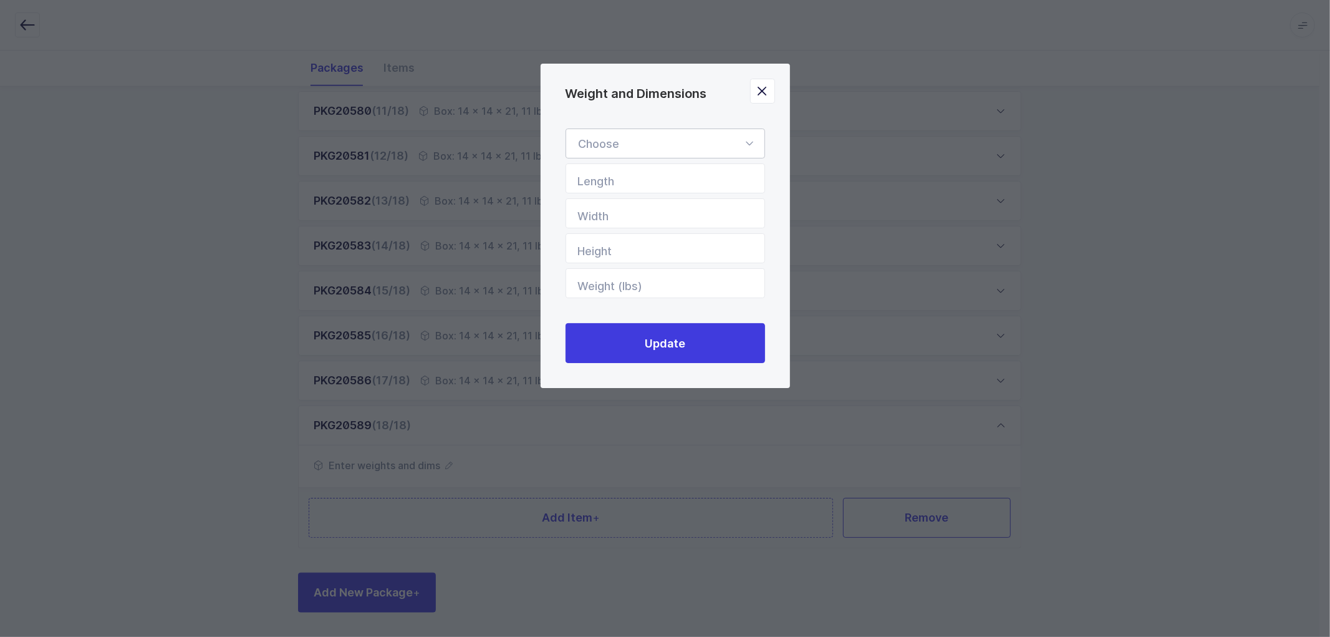
click at [644, 134] on div "Weight and Dimensions" at bounding box center [666, 143] width 200 height 30
click at [602, 225] on li "Box" at bounding box center [670, 227] width 199 height 24
type input "Box"
click at [632, 178] on input "Length" at bounding box center [666, 178] width 200 height 30
type input "24"
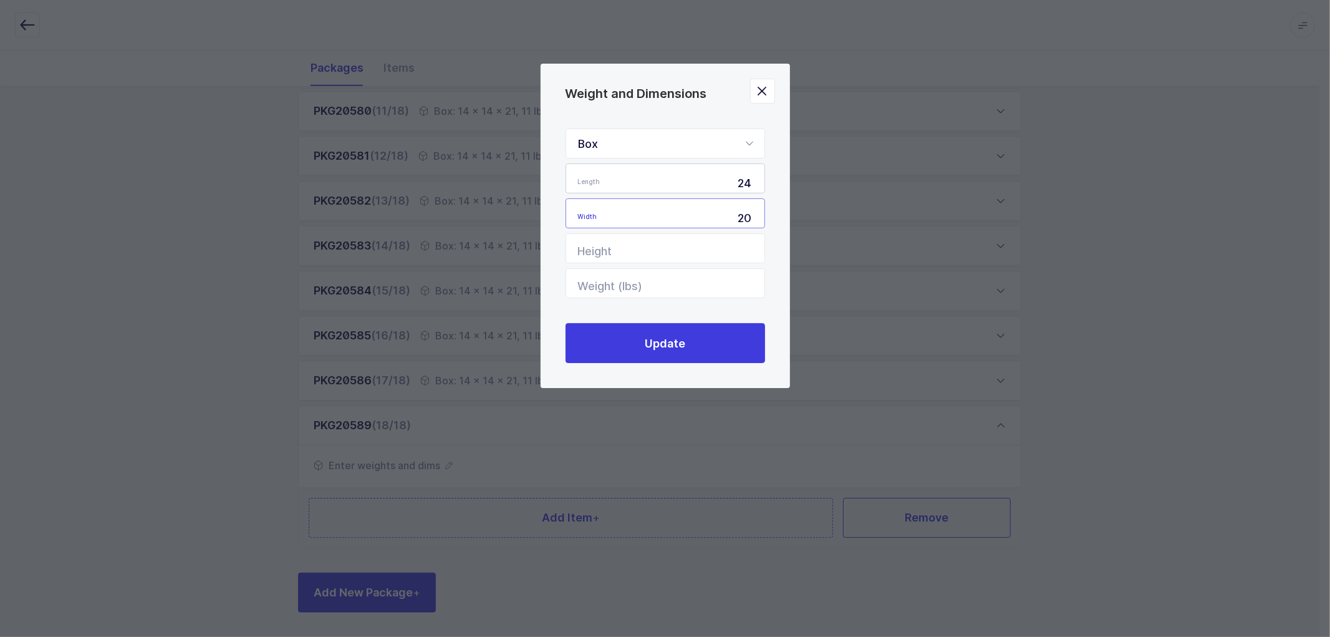
type input "20"
click at [658, 282] on input "Weight (lbs)" at bounding box center [666, 283] width 200 height 30
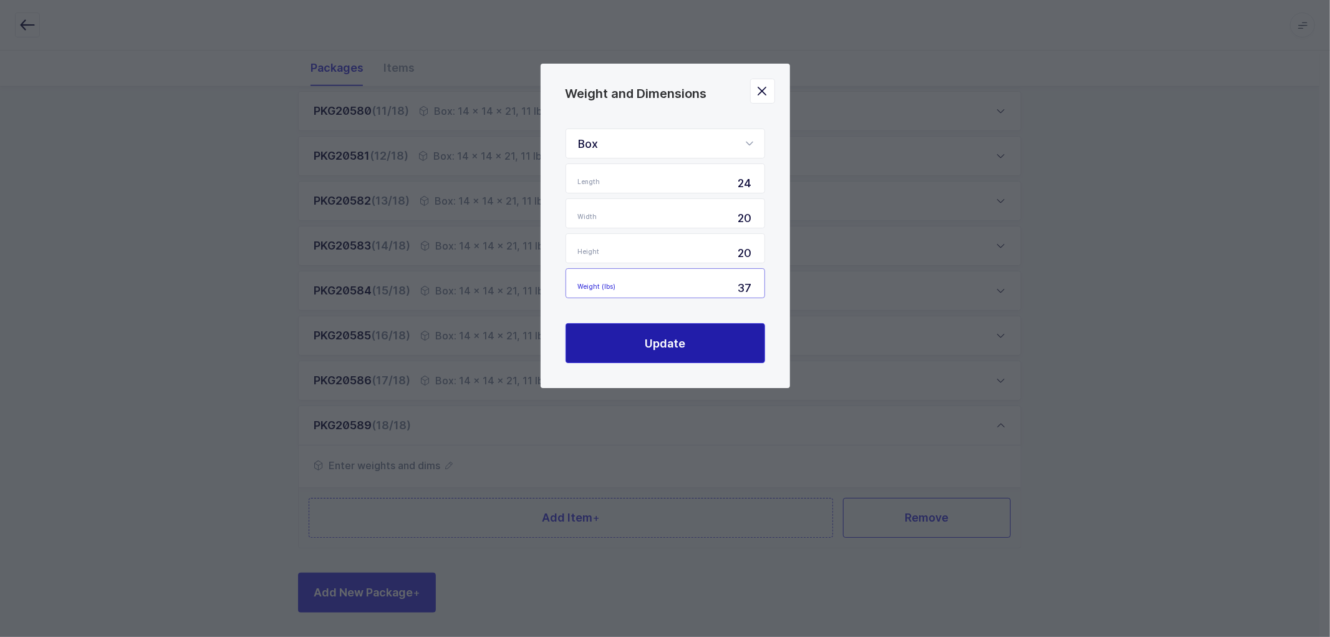
type input "37"
click at [655, 335] on span "Update" at bounding box center [665, 343] width 41 height 16
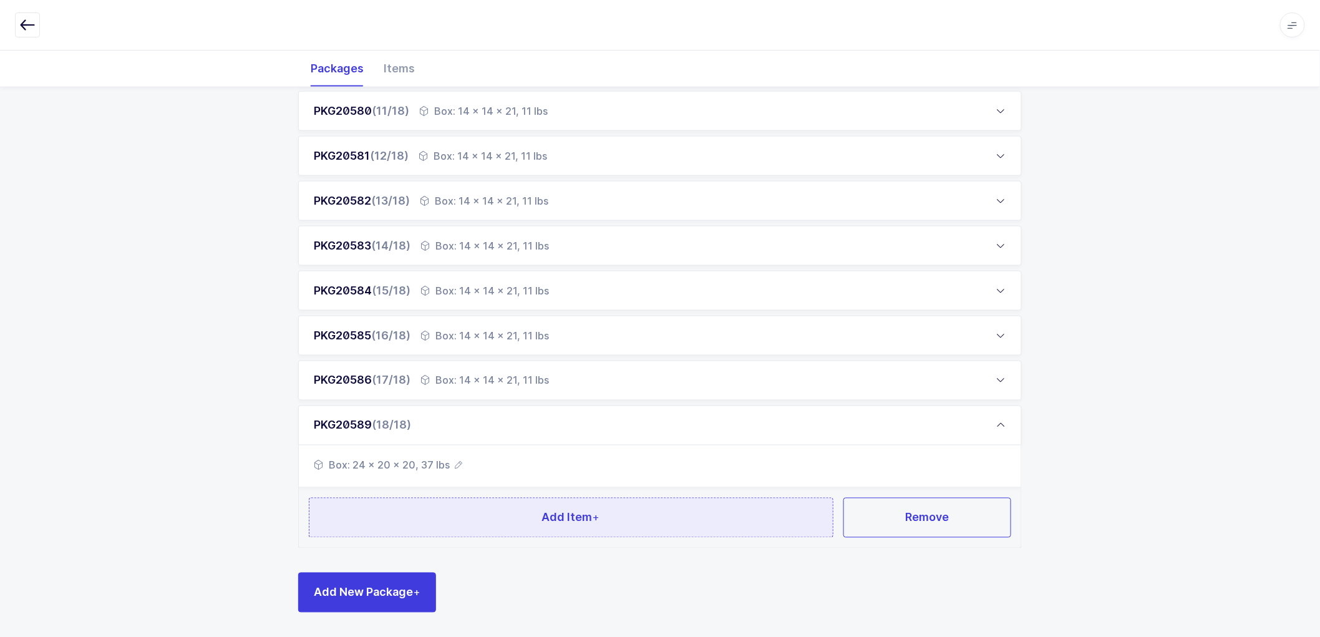
click at [582, 515] on span "Add Item +" at bounding box center [571, 517] width 58 height 16
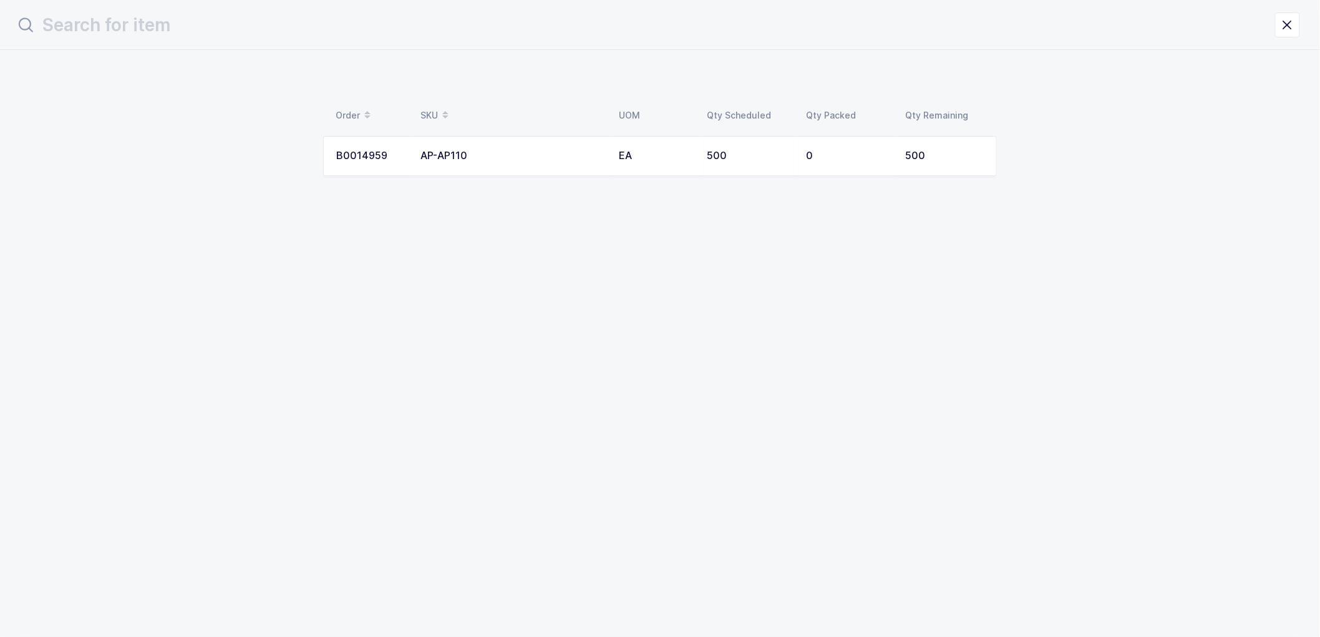
scroll to position [0, 0]
click at [668, 147] on td "EA" at bounding box center [661, 156] width 88 height 40
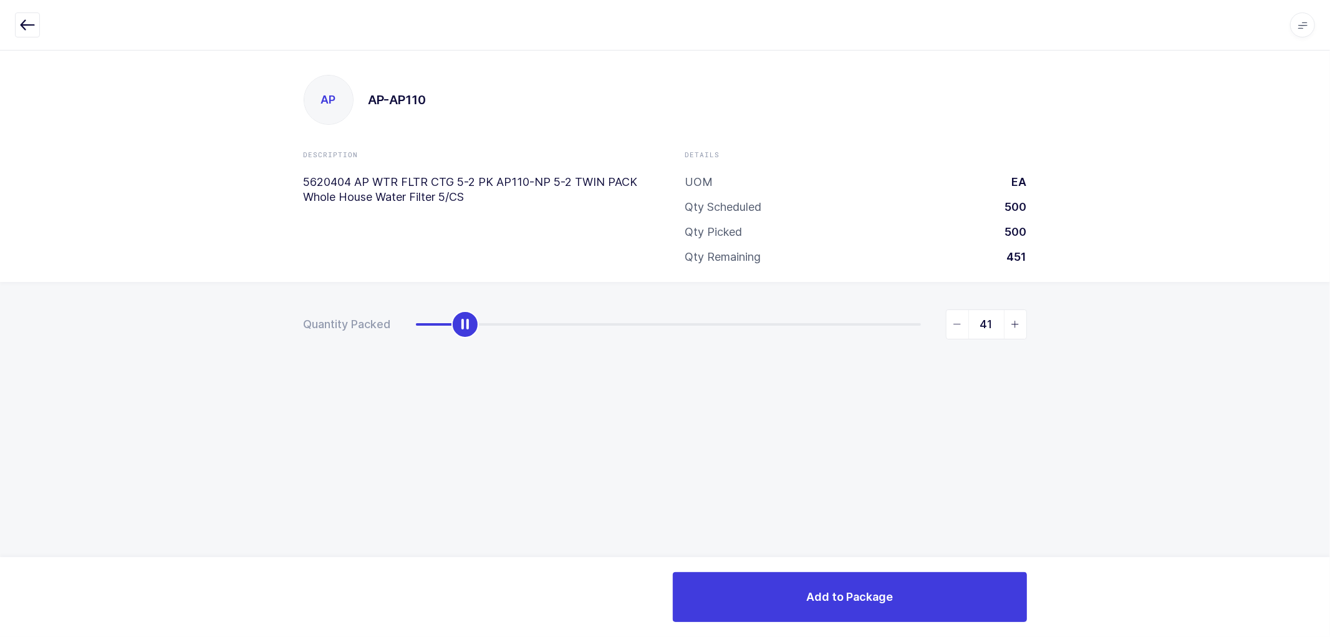
type input "40"
drag, startPoint x: 418, startPoint y: 321, endPoint x: 458, endPoint y: 327, distance: 40.4
click at [458, 327] on div "slider between 0 and 500" at bounding box center [455, 324] width 27 height 27
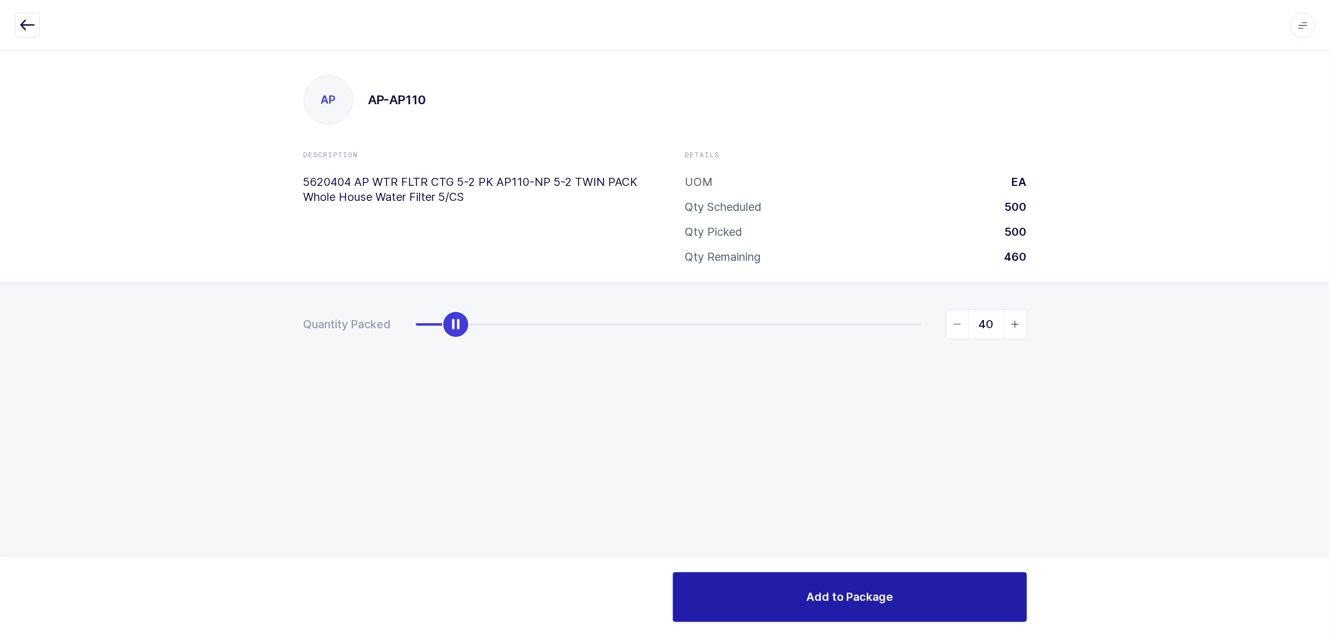
click at [842, 589] on span "Add to Package" at bounding box center [849, 597] width 87 height 16
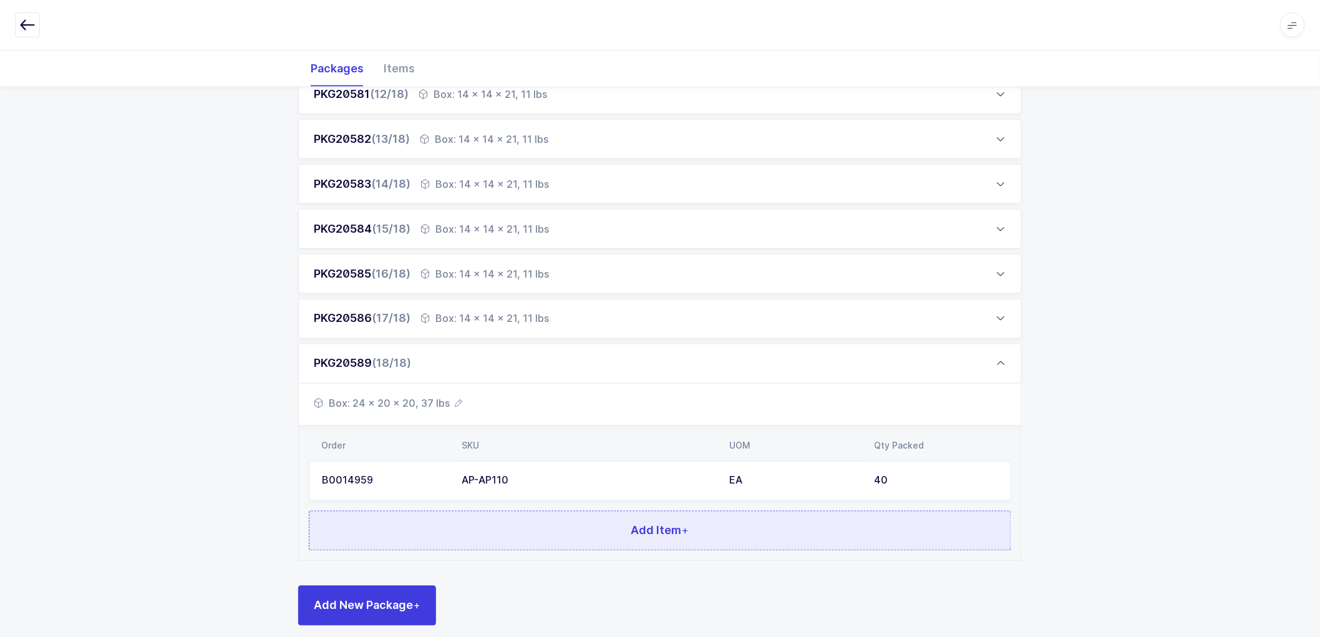
scroll to position [708, 0]
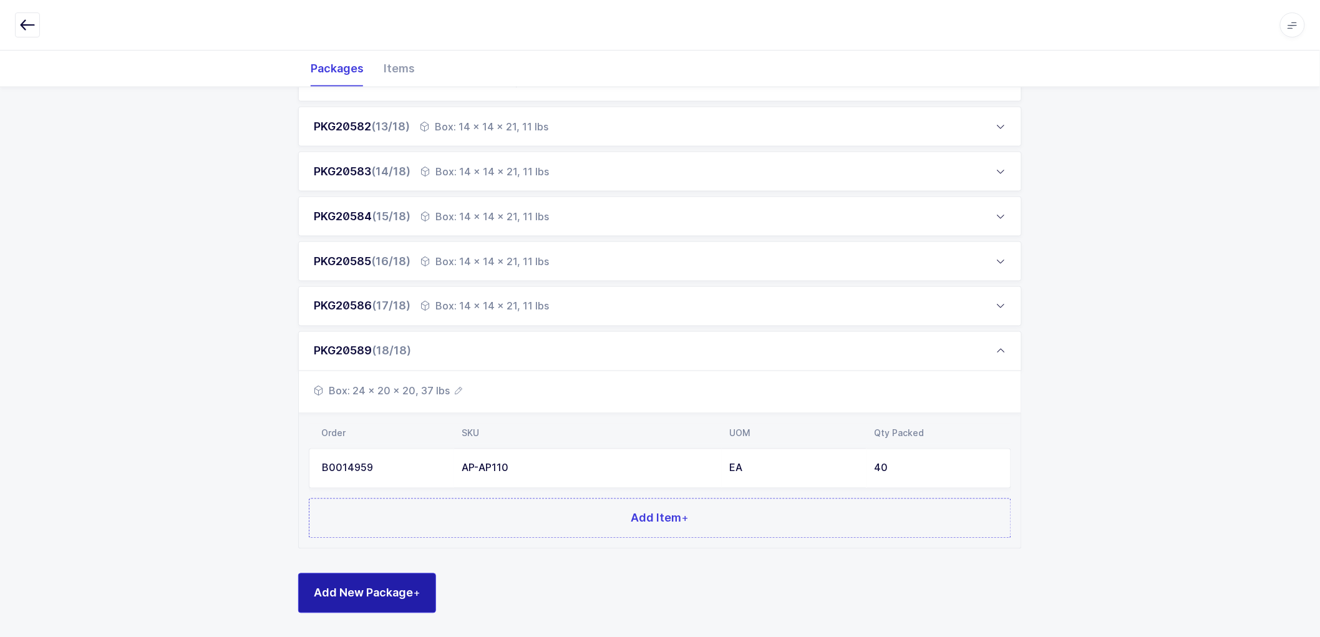
drag, startPoint x: 356, startPoint y: 591, endPoint x: 375, endPoint y: 470, distance: 121.8
click at [356, 590] on span "Add New Package +" at bounding box center [367, 593] width 107 height 16
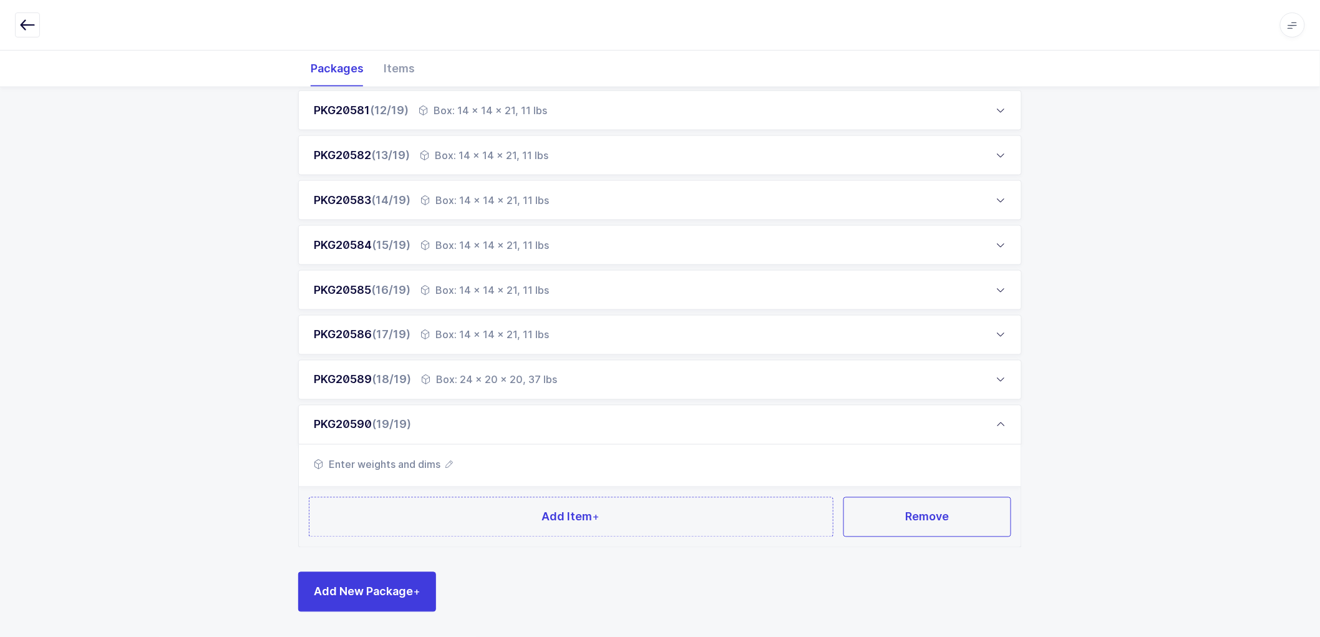
scroll to position [680, 0]
click at [451, 458] on span "Enter weights and dims" at bounding box center [383, 464] width 139 height 15
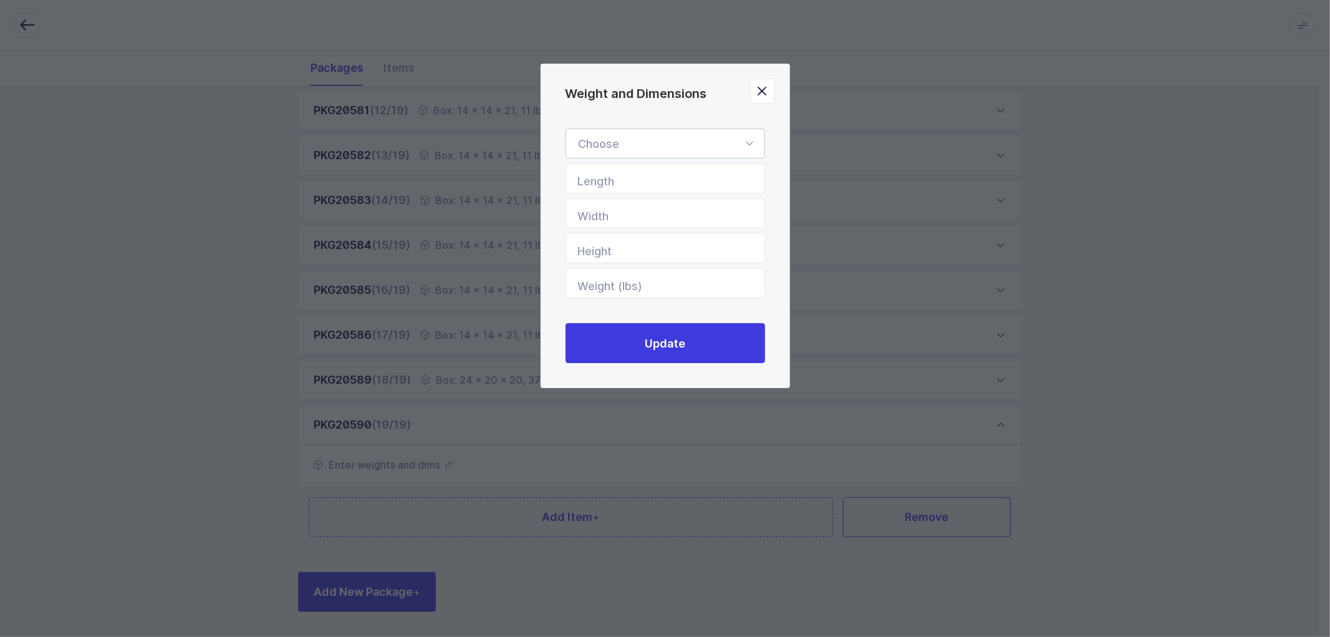
drag, startPoint x: 609, startPoint y: 138, endPoint x: 618, endPoint y: 157, distance: 20.6
click at [609, 138] on div "Weight and Dimensions" at bounding box center [666, 143] width 200 height 30
click at [597, 221] on span "Box" at bounding box center [589, 226] width 20 height 13
type input "Box"
click at [622, 180] on input "Length" at bounding box center [666, 178] width 200 height 30
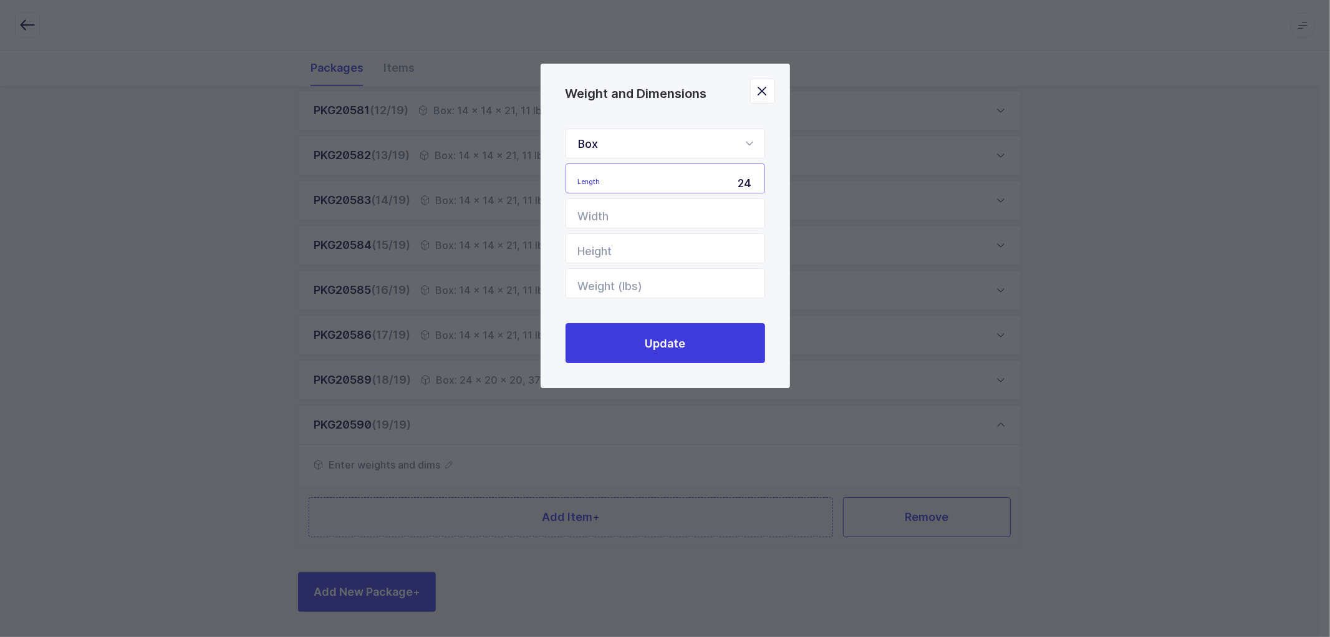
type input "24"
type input "20"
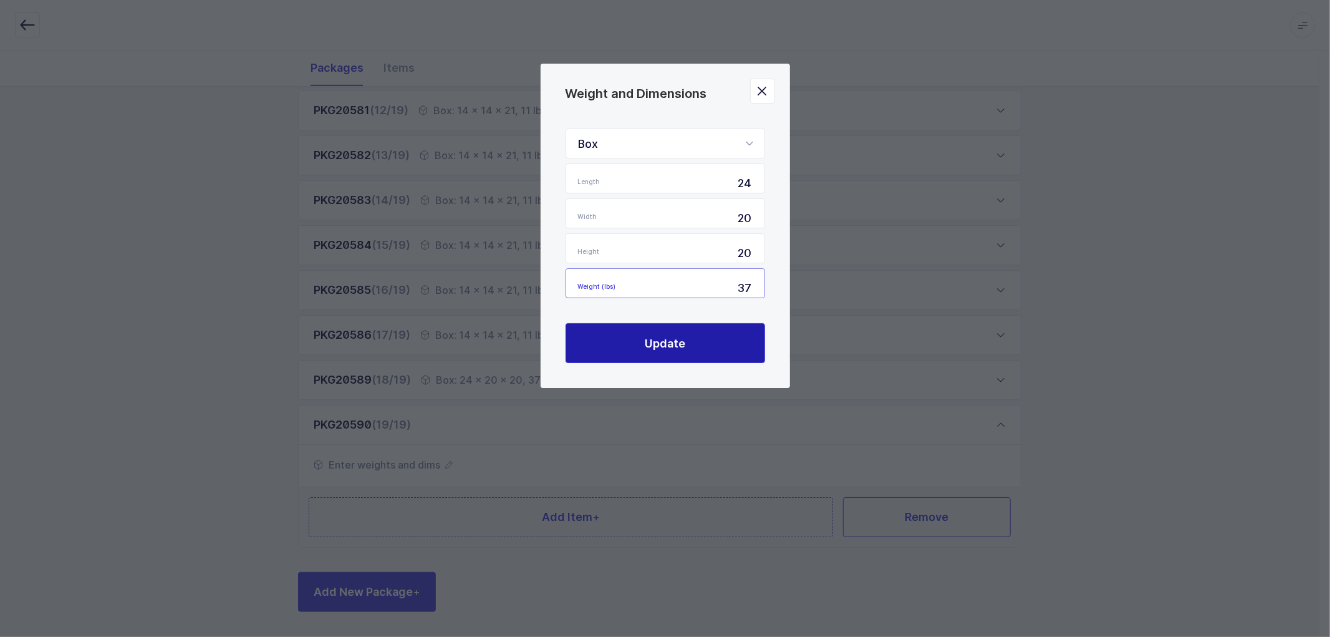
type input "37"
drag, startPoint x: 664, startPoint y: 334, endPoint x: 669, endPoint y: 325, distance: 10.1
click at [665, 332] on button "Update" at bounding box center [666, 343] width 200 height 40
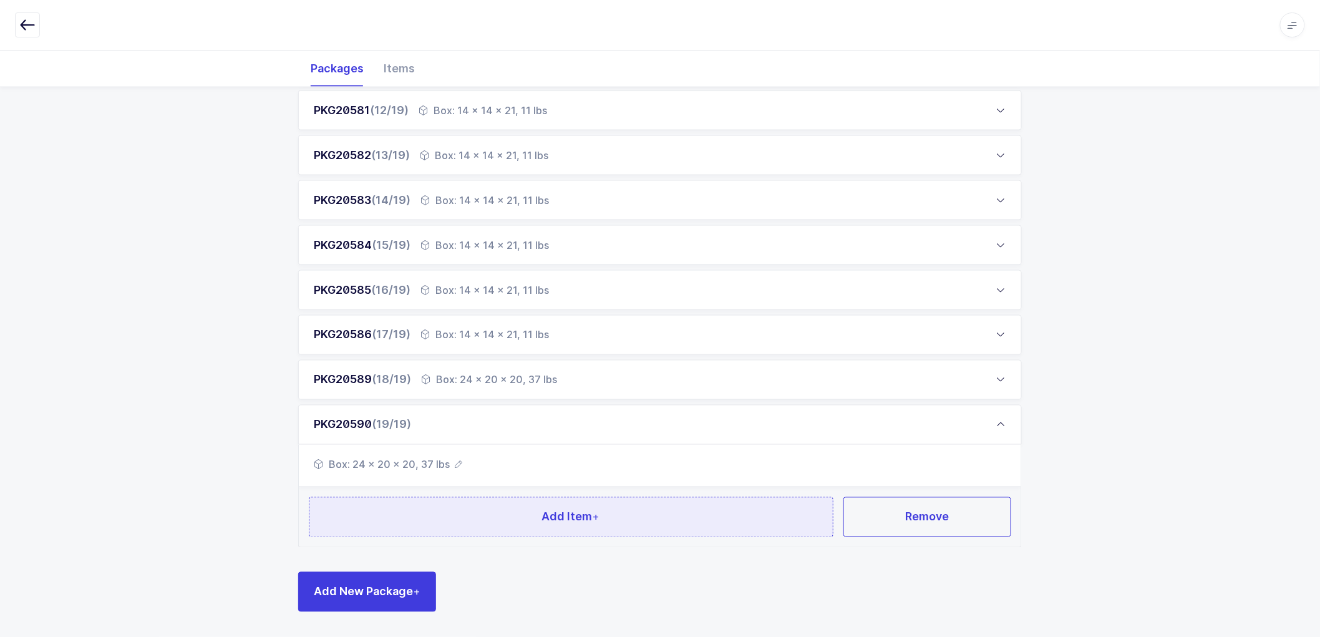
click at [557, 520] on span "Add Item +" at bounding box center [571, 517] width 58 height 16
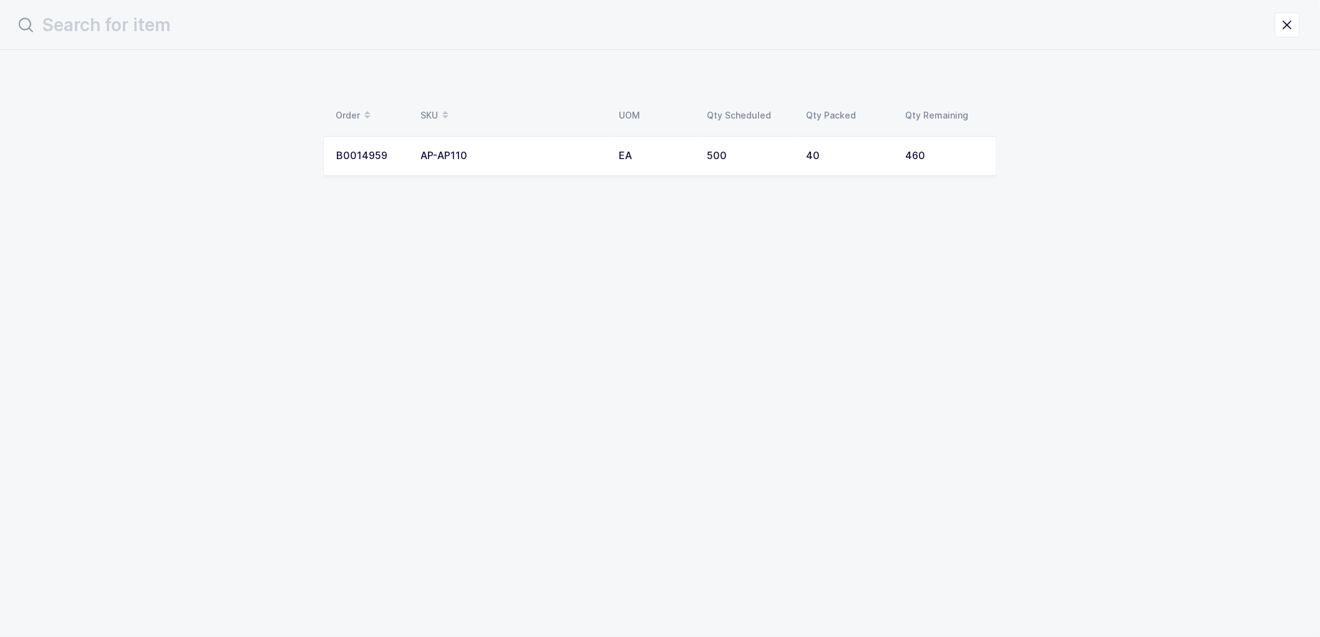
scroll to position [0, 0]
click at [485, 152] on div "AP-AP110" at bounding box center [517, 155] width 183 height 11
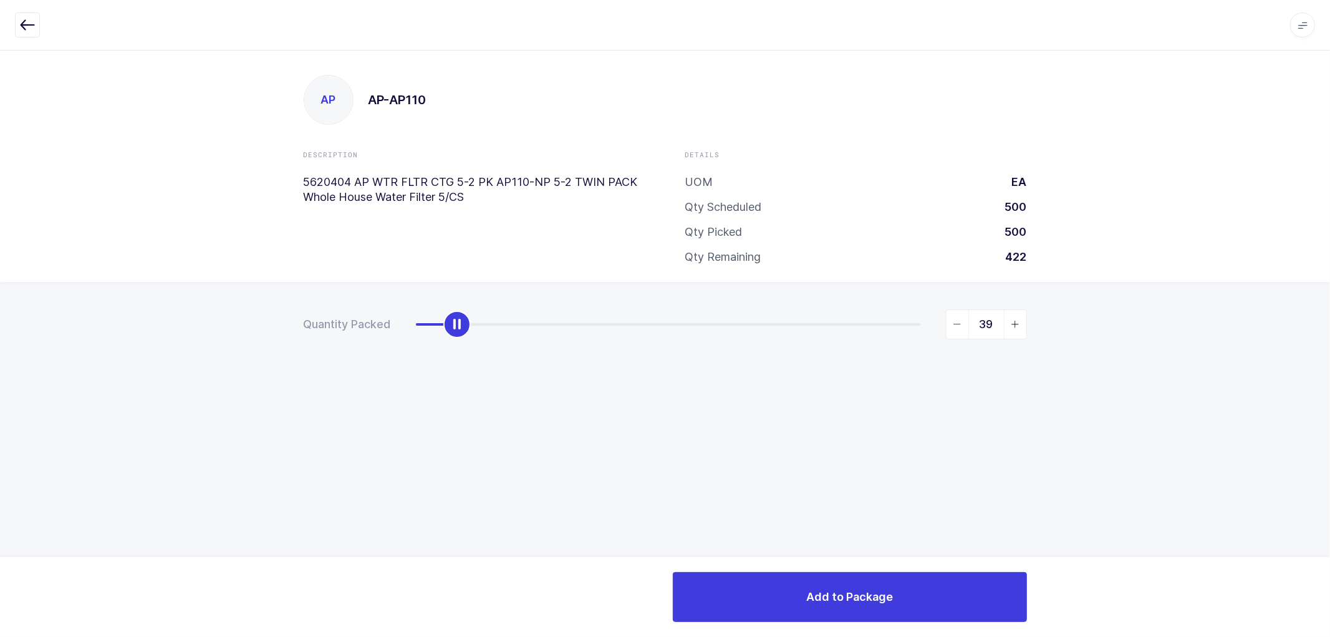
type input "40"
drag, startPoint x: 418, startPoint y: 325, endPoint x: 463, endPoint y: 338, distance: 46.2
click at [463, 338] on div "40" at bounding box center [721, 324] width 611 height 30
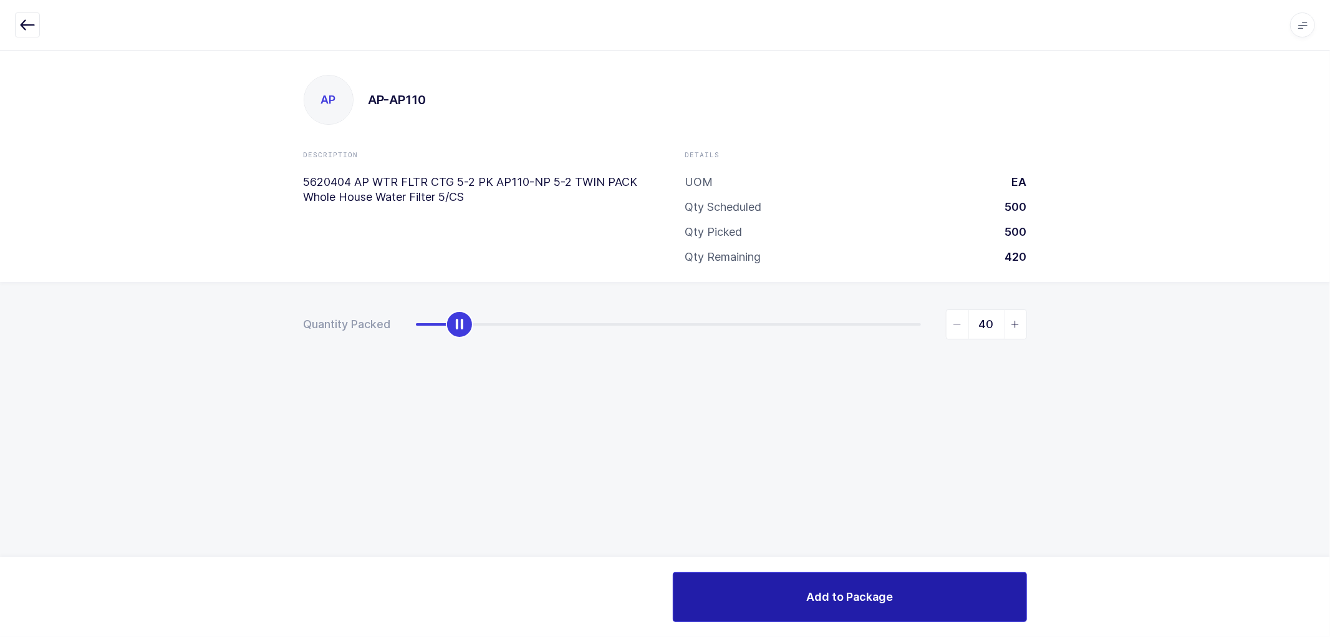
click at [846, 596] on span "Add to Package" at bounding box center [849, 597] width 87 height 16
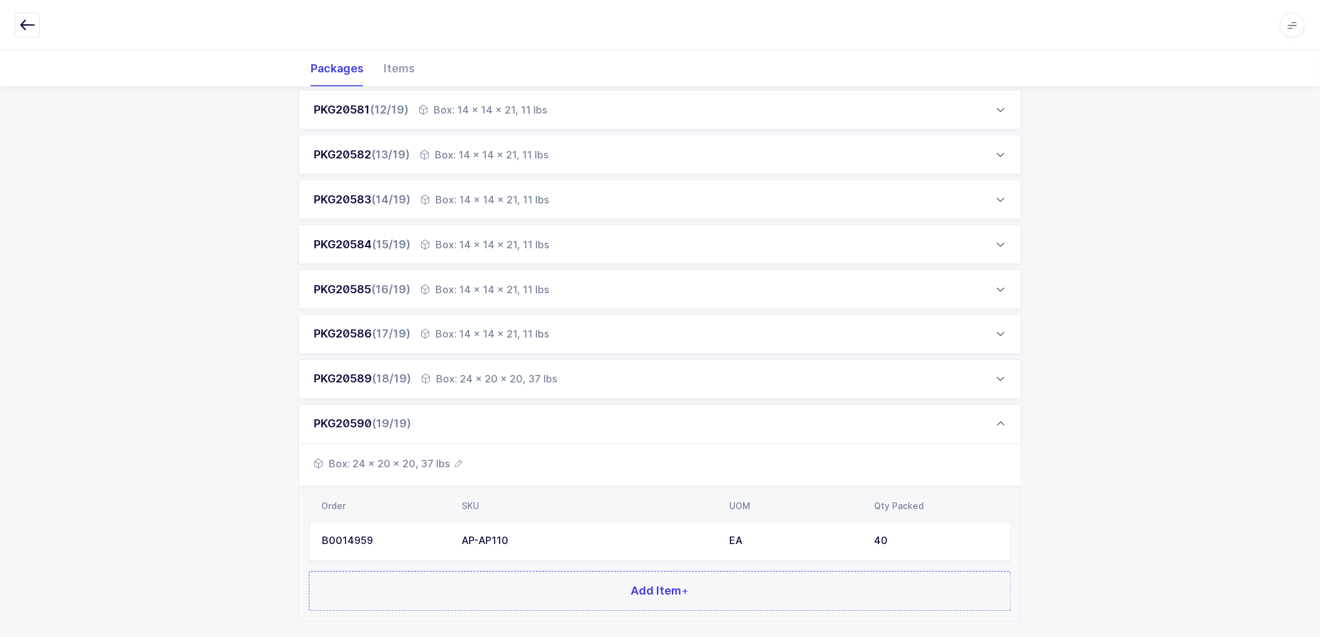
scroll to position [753, 0]
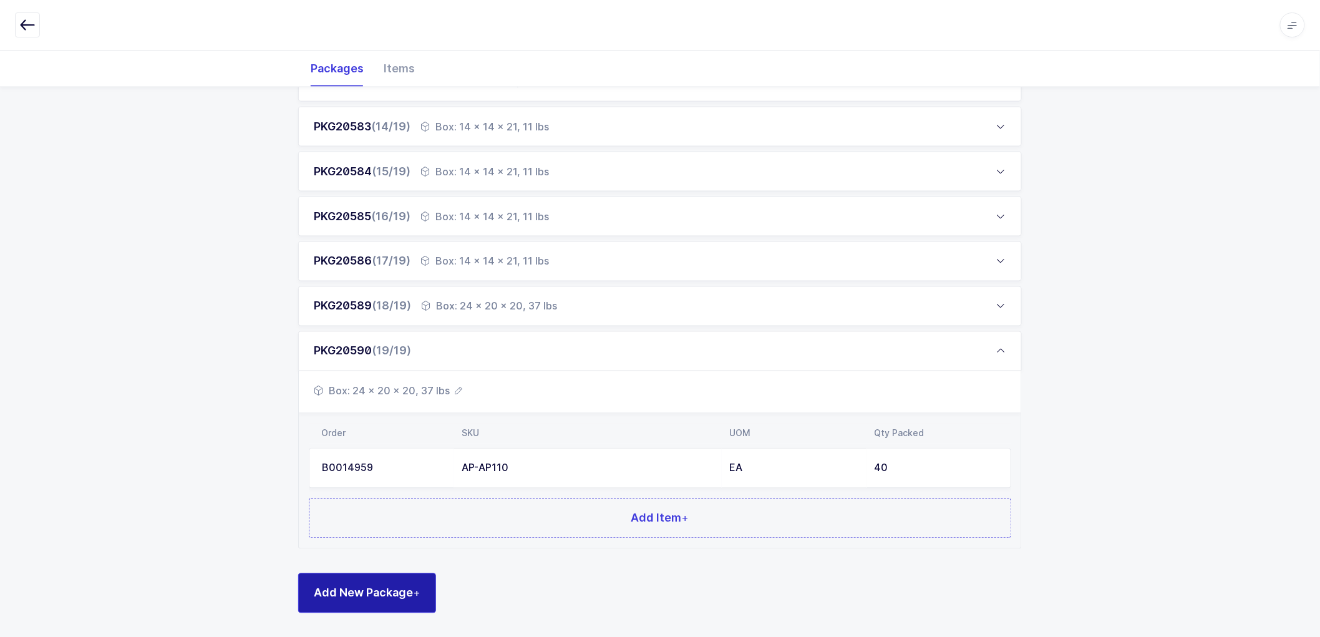
click at [368, 587] on span "Add New Package +" at bounding box center [367, 593] width 107 height 16
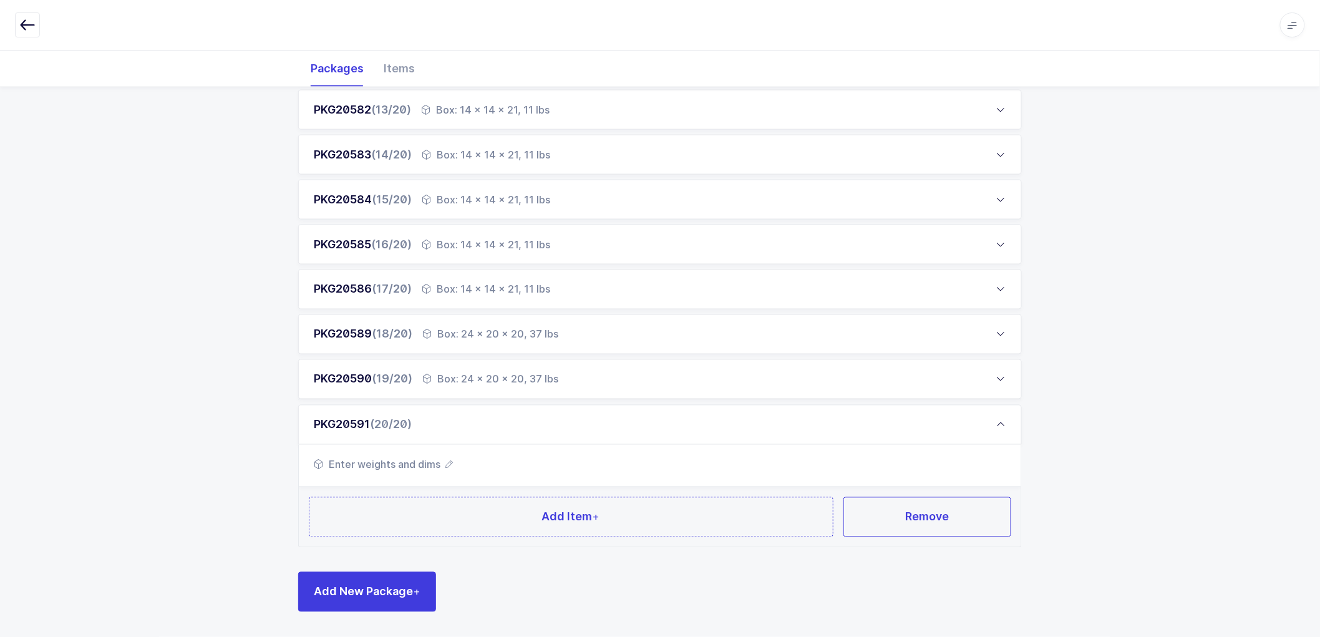
scroll to position [724, 0]
click at [452, 461] on icon "button" at bounding box center [448, 464] width 7 height 7
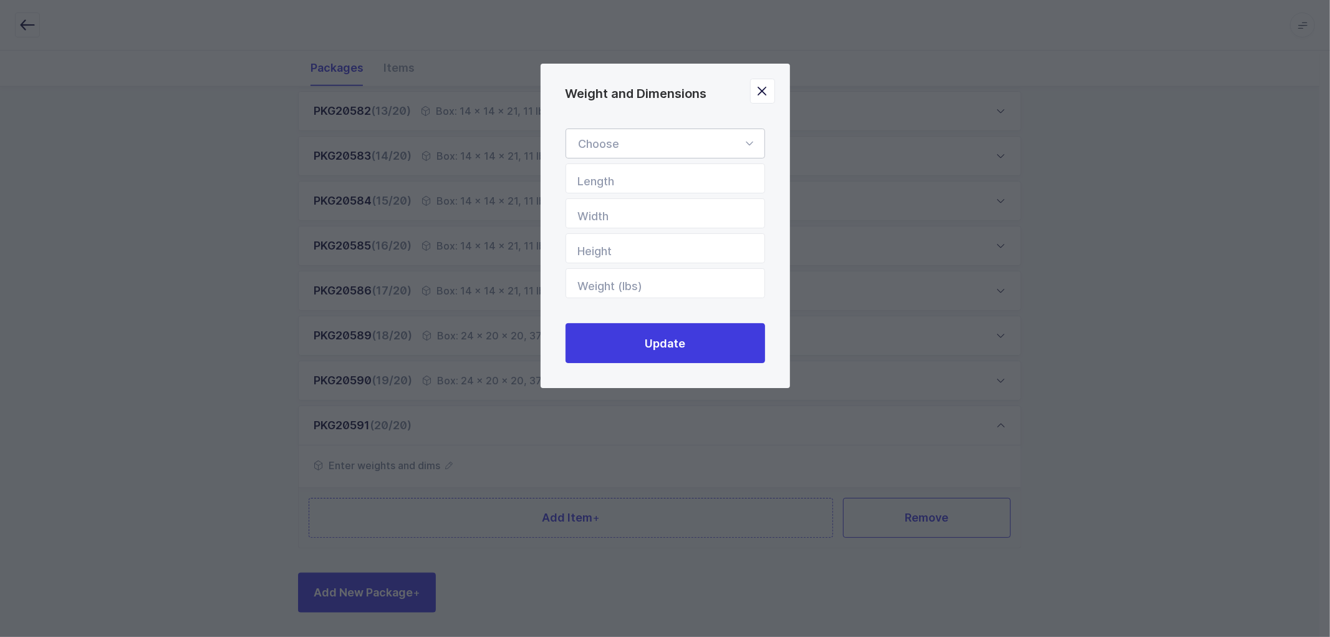
click at [645, 138] on div "Weight and Dimensions" at bounding box center [666, 143] width 200 height 30
click at [605, 229] on li "Box" at bounding box center [670, 227] width 199 height 24
type input "Box"
drag, startPoint x: 624, startPoint y: 170, endPoint x: 625, endPoint y: 183, distance: 12.5
click at [624, 171] on input "Length" at bounding box center [666, 178] width 200 height 30
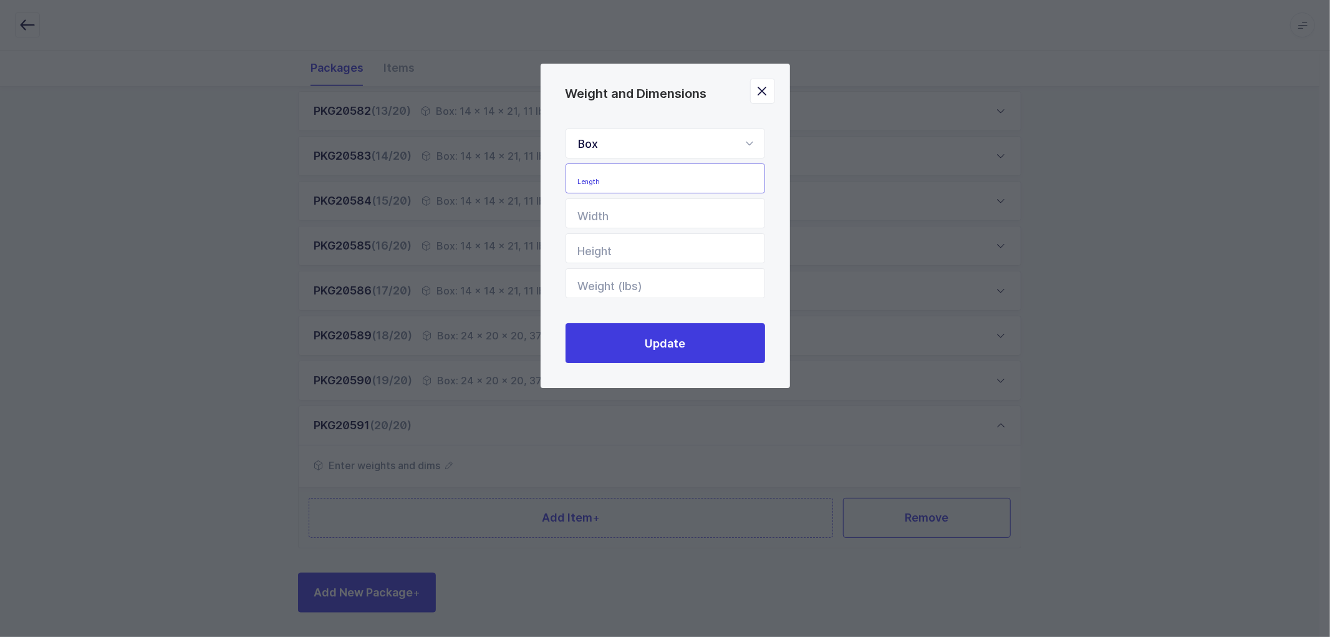
drag, startPoint x: 626, startPoint y: 177, endPoint x: 647, endPoint y: 176, distance: 20.6
click at [627, 176] on input "Length" at bounding box center [666, 178] width 200 height 30
type input "24"
type input "20"
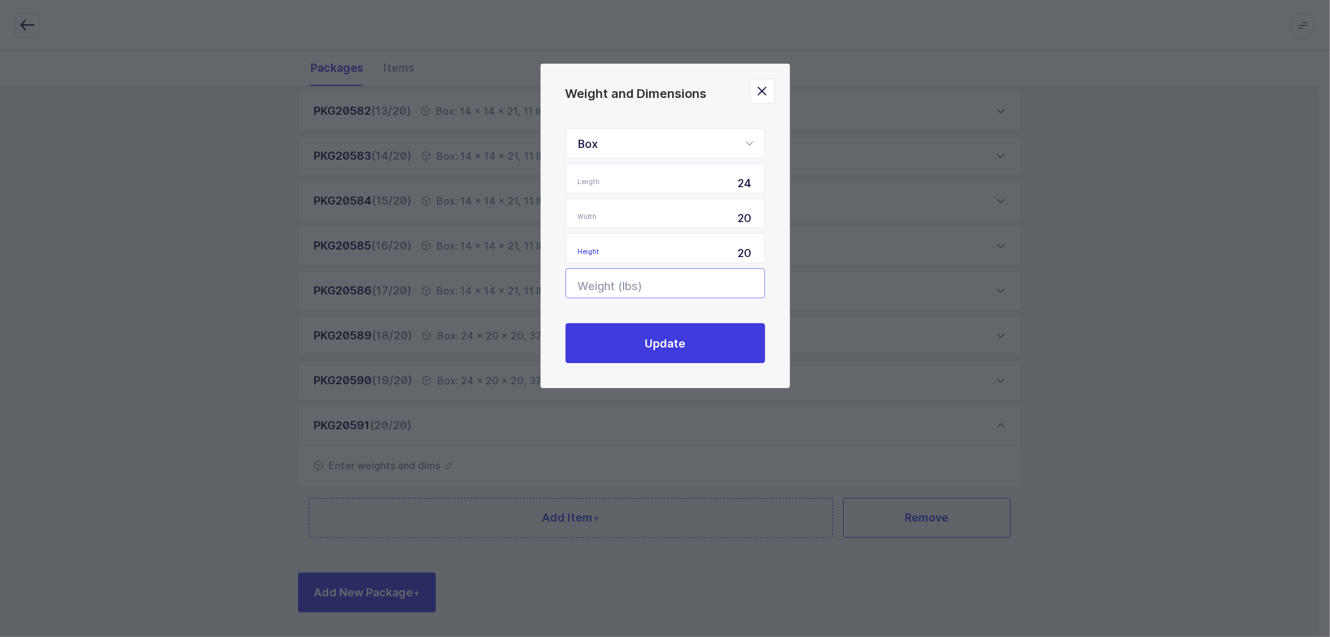
click at [714, 284] on input "Weight (lbs)" at bounding box center [666, 283] width 200 height 30
click at [712, 285] on input "Weight (lbs)" at bounding box center [666, 283] width 200 height 30
click at [683, 281] on input "Weight (lbs)" at bounding box center [666, 283] width 200 height 30
type input "37"
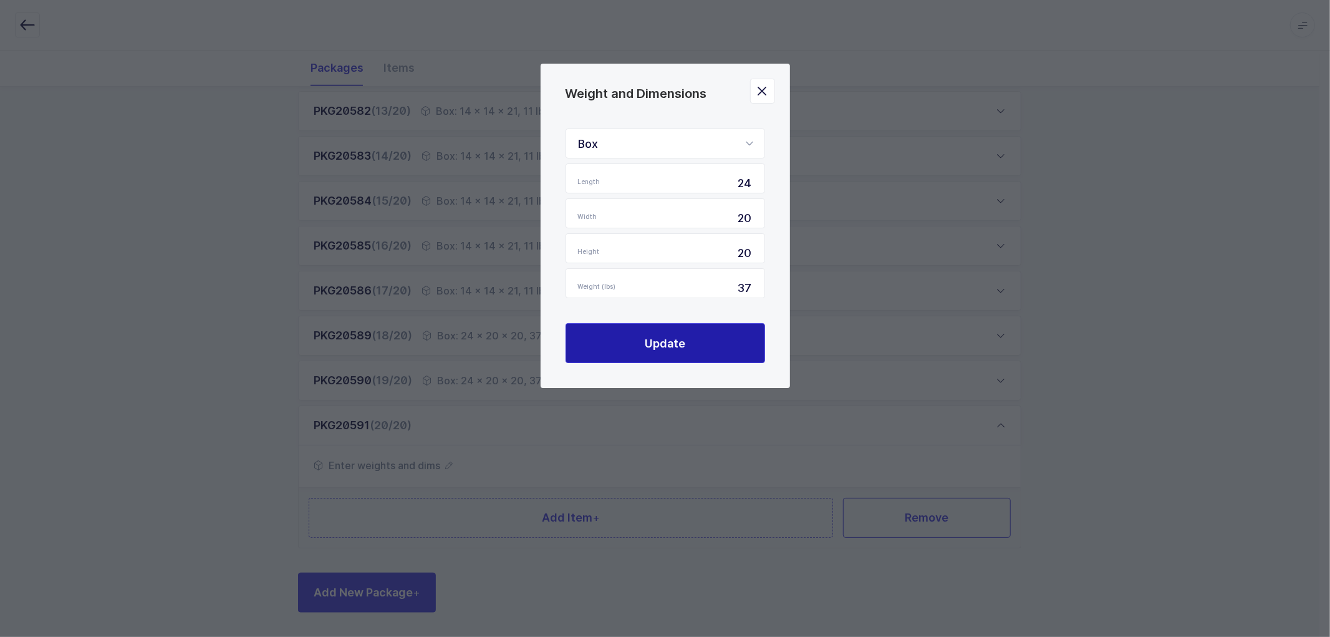
click at [655, 341] on span "Update" at bounding box center [665, 343] width 41 height 16
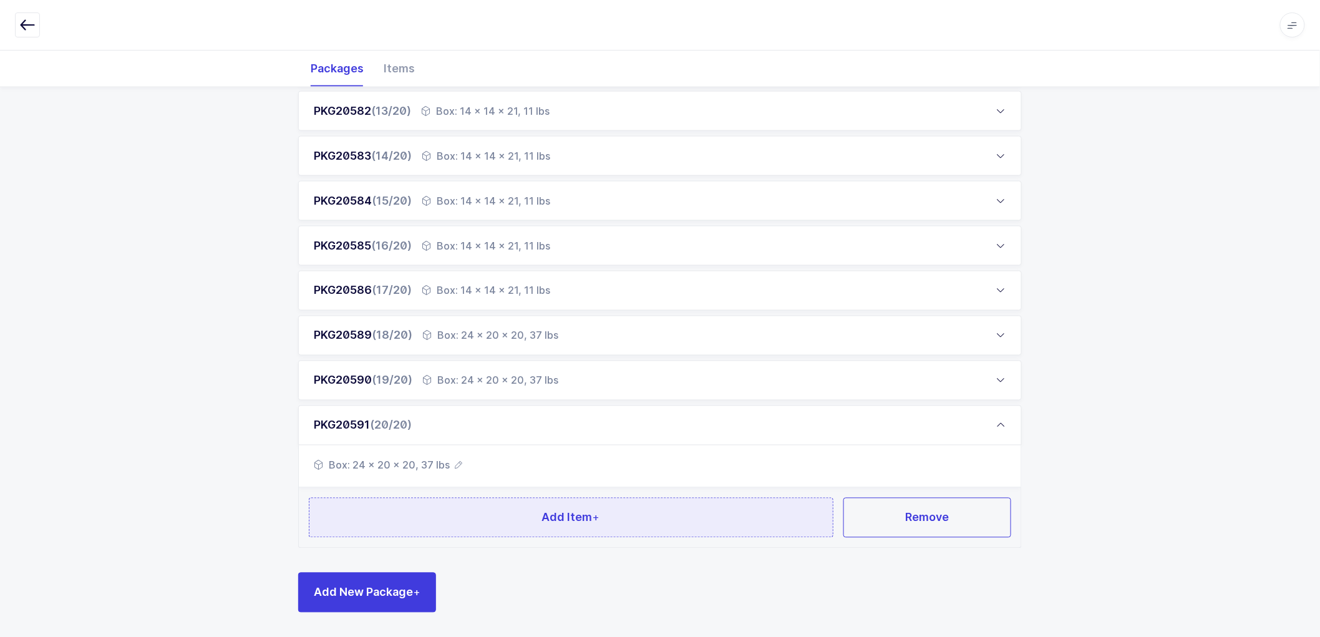
click at [570, 513] on span "Add Item +" at bounding box center [571, 517] width 58 height 16
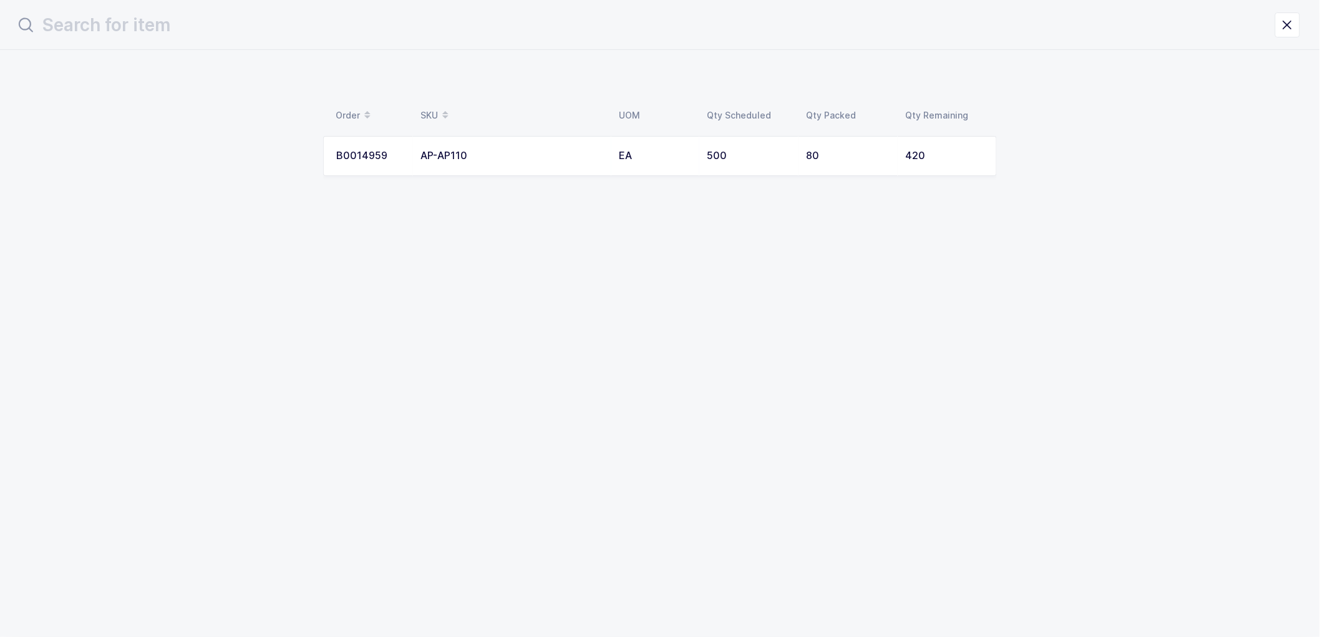
scroll to position [0, 0]
click at [641, 147] on td "EA" at bounding box center [661, 156] width 88 height 40
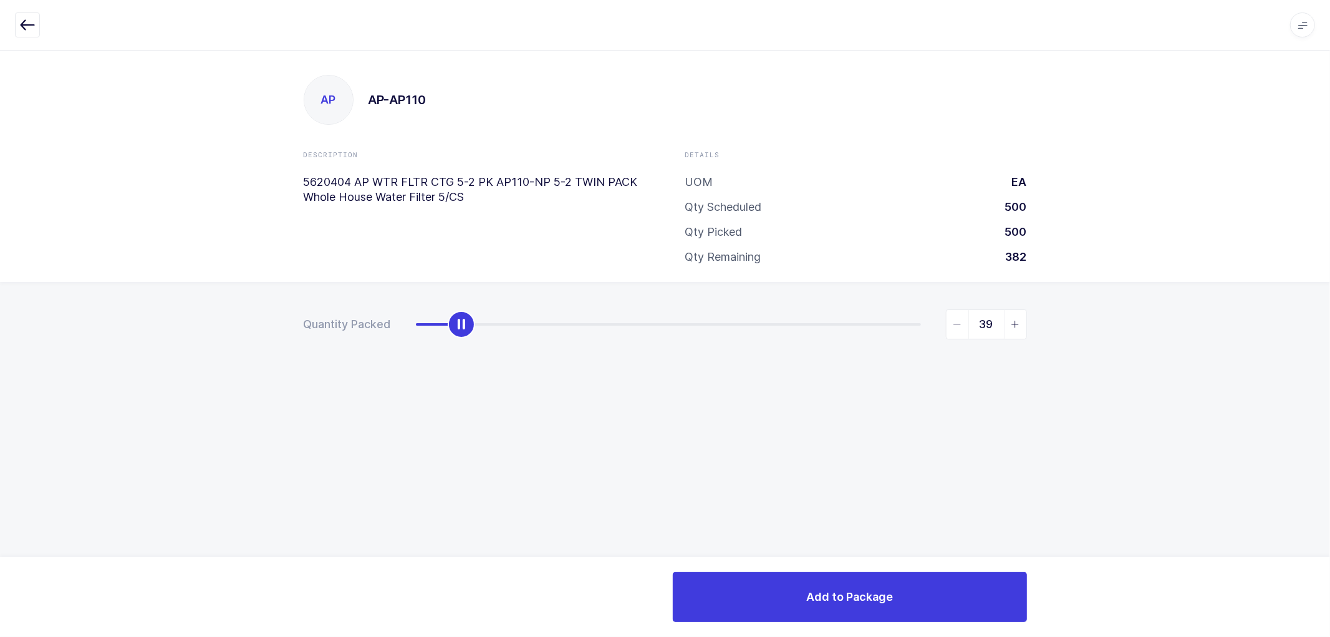
type input "40"
drag, startPoint x: 416, startPoint y: 322, endPoint x: 463, endPoint y: 327, distance: 47.6
click at [463, 327] on div "slider between 0 and 420" at bounding box center [463, 324] width 27 height 27
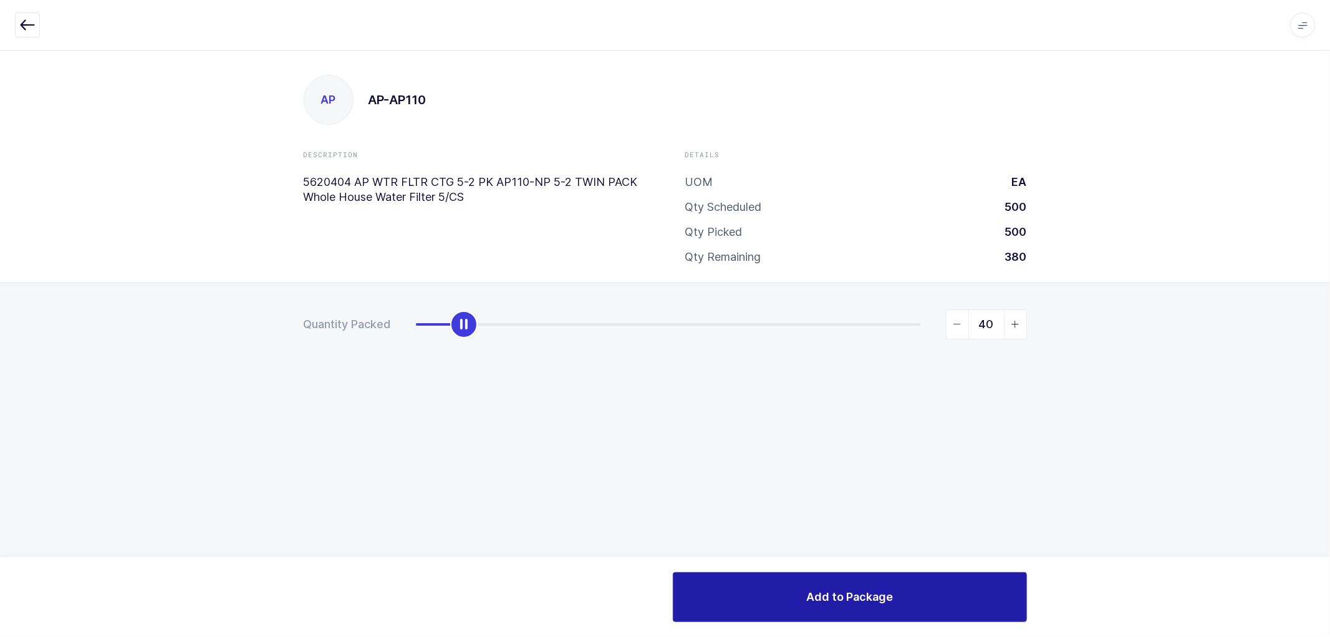
click at [818, 590] on span "Add to Package" at bounding box center [849, 597] width 87 height 16
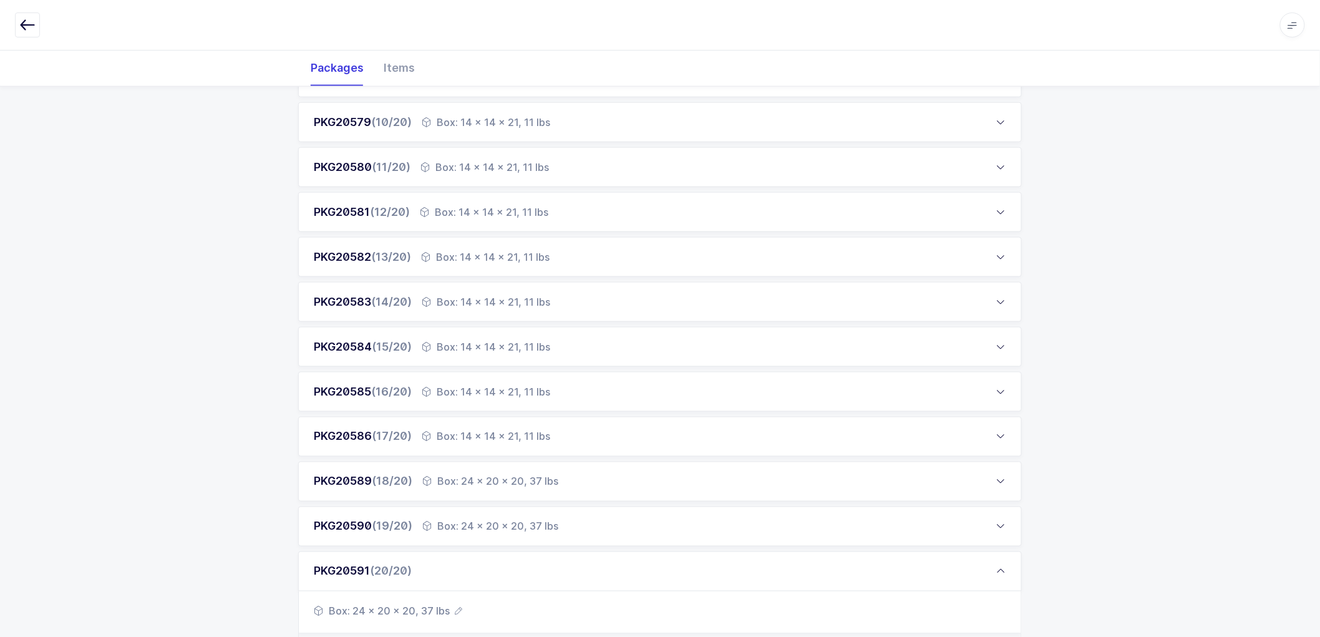
scroll to position [554, 0]
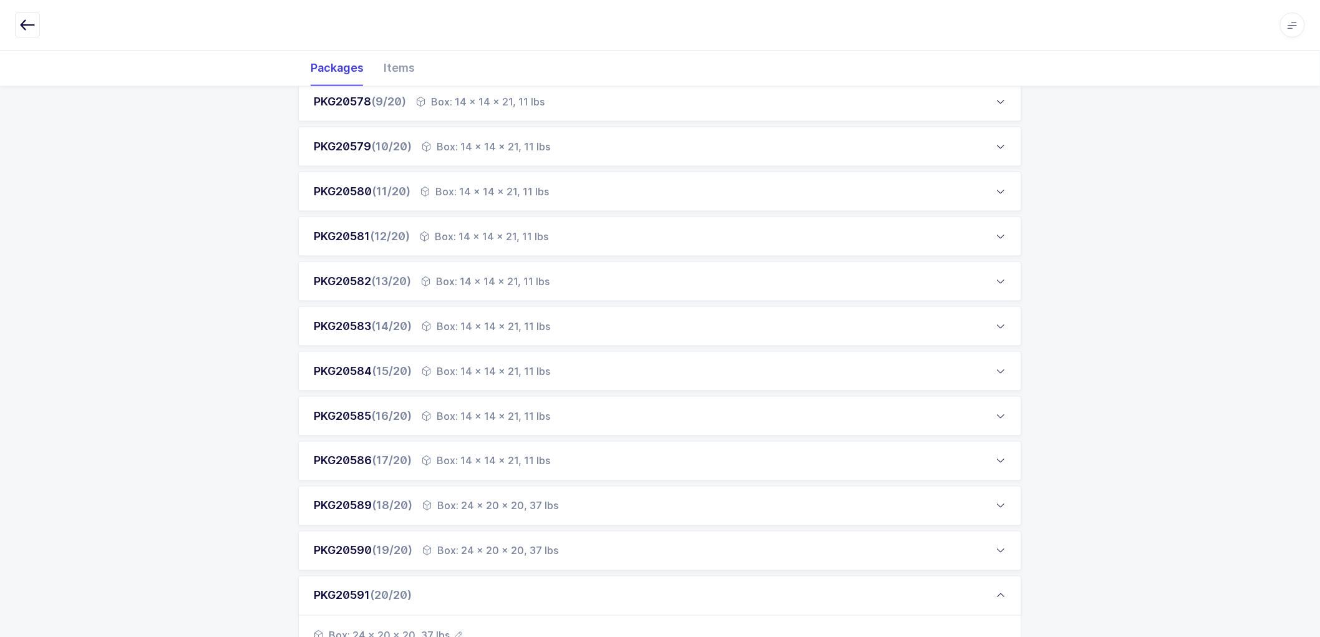
drag, startPoint x: 578, startPoint y: 448, endPoint x: 225, endPoint y: 399, distance: 356.3
click at [213, 412] on div "PKG20569 (1/20) Box: 24 x 20 x 20, 38 lbs Box: 24 x 20 x 20, 38 lbs Order SKU U…" at bounding box center [660, 288] width 1320 height 1187
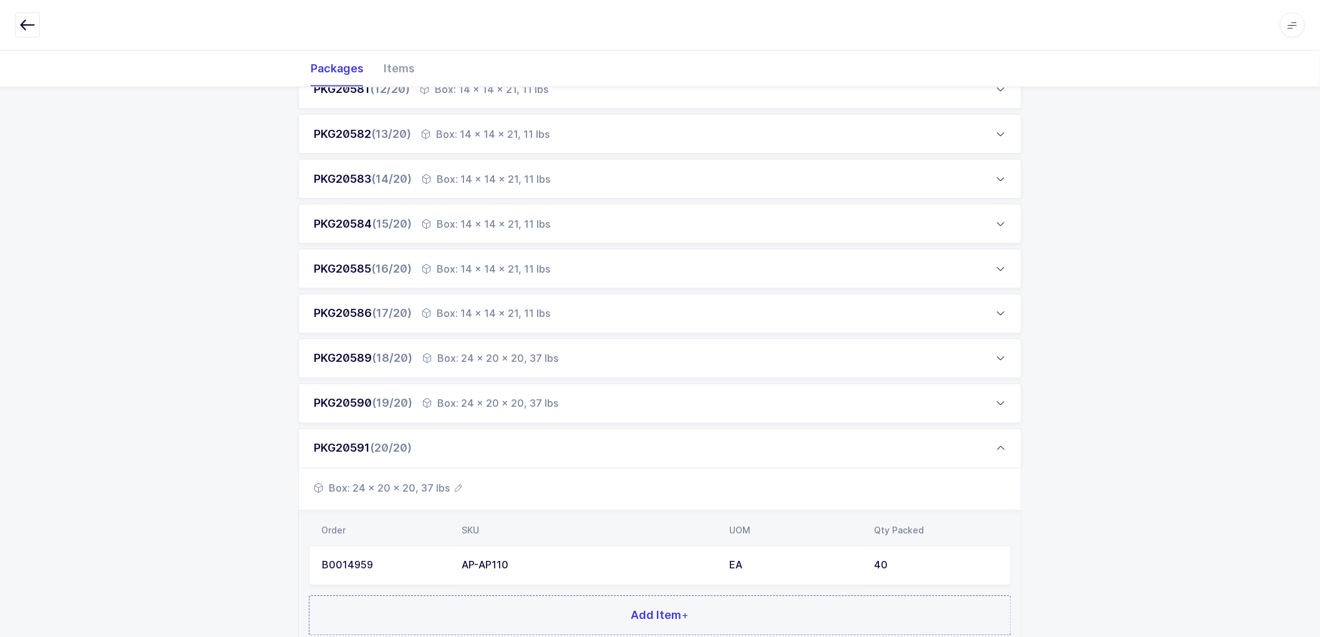
scroll to position [799, 0]
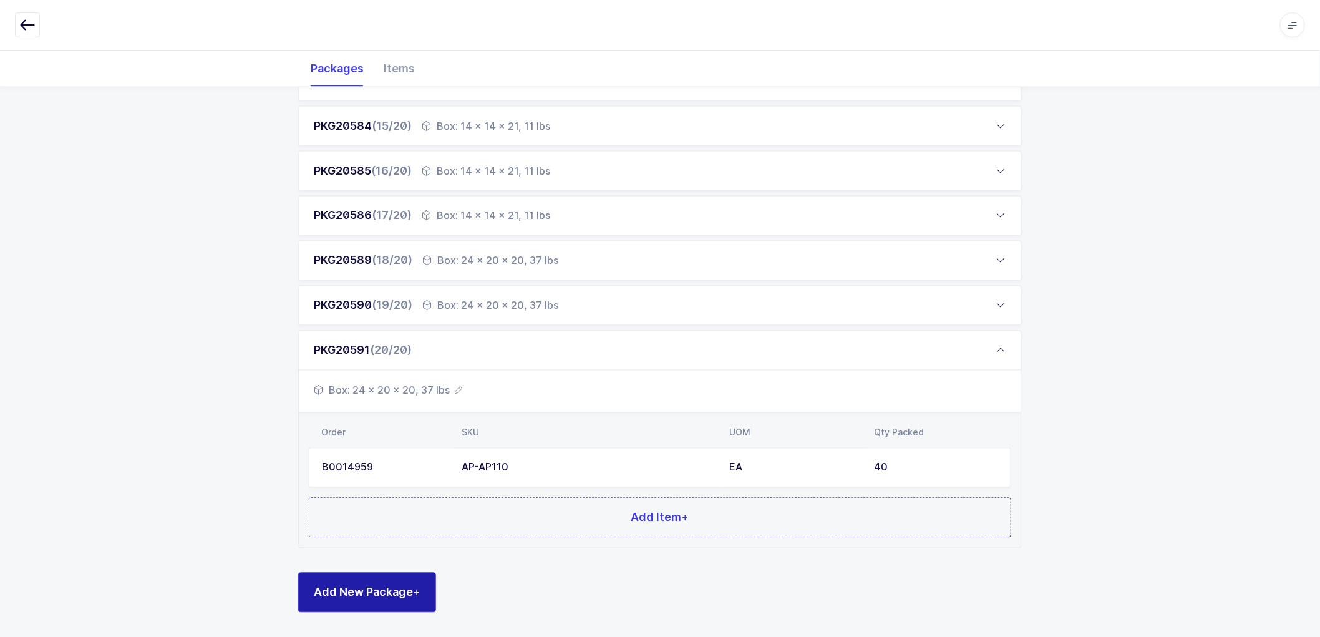
click at [380, 589] on span "Add New Package +" at bounding box center [367, 592] width 107 height 16
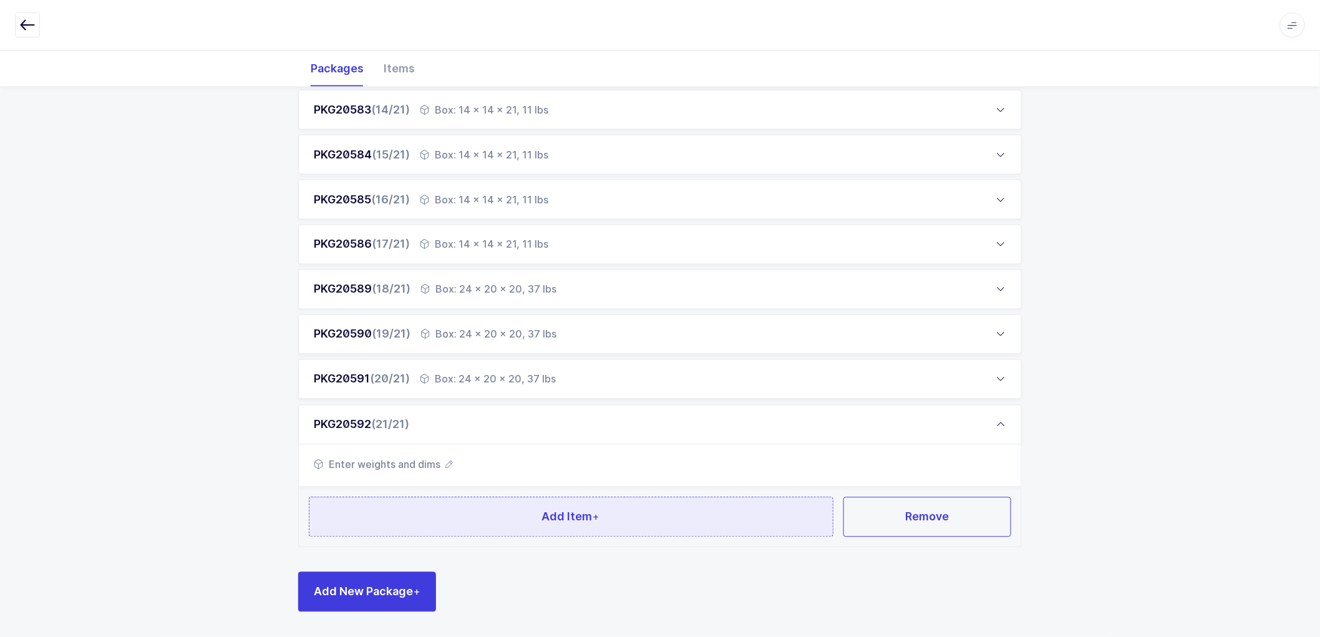
scroll to position [769, 0]
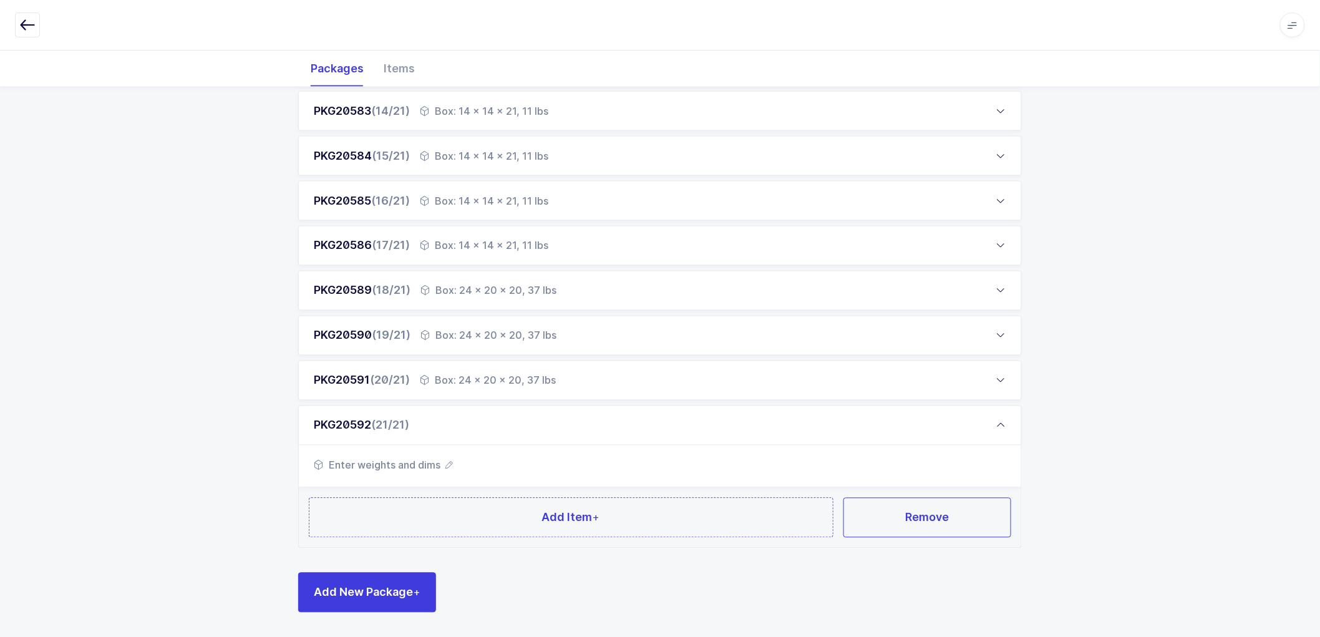
click at [445, 461] on icon "button" at bounding box center [448, 464] width 7 height 7
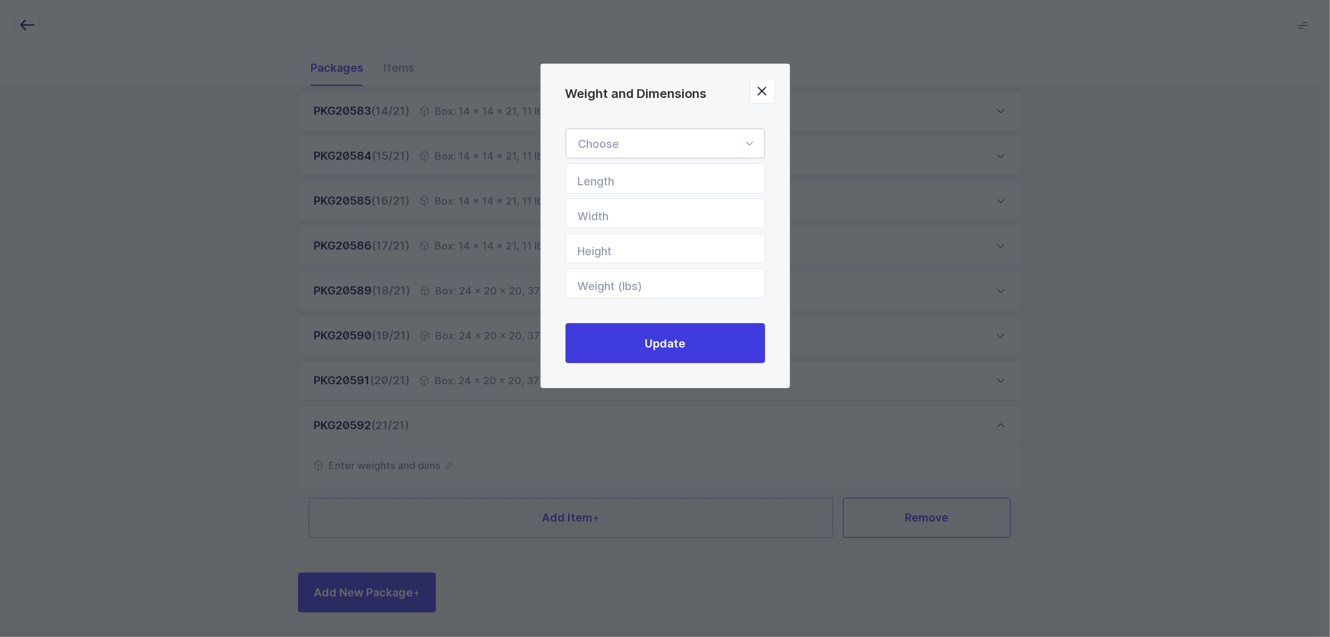
click at [634, 145] on div "Weight and Dimensions" at bounding box center [666, 143] width 200 height 30
click at [608, 227] on li "Box" at bounding box center [670, 227] width 199 height 24
type input "Box"
click at [637, 186] on input "Length" at bounding box center [666, 178] width 200 height 30
type input "24"
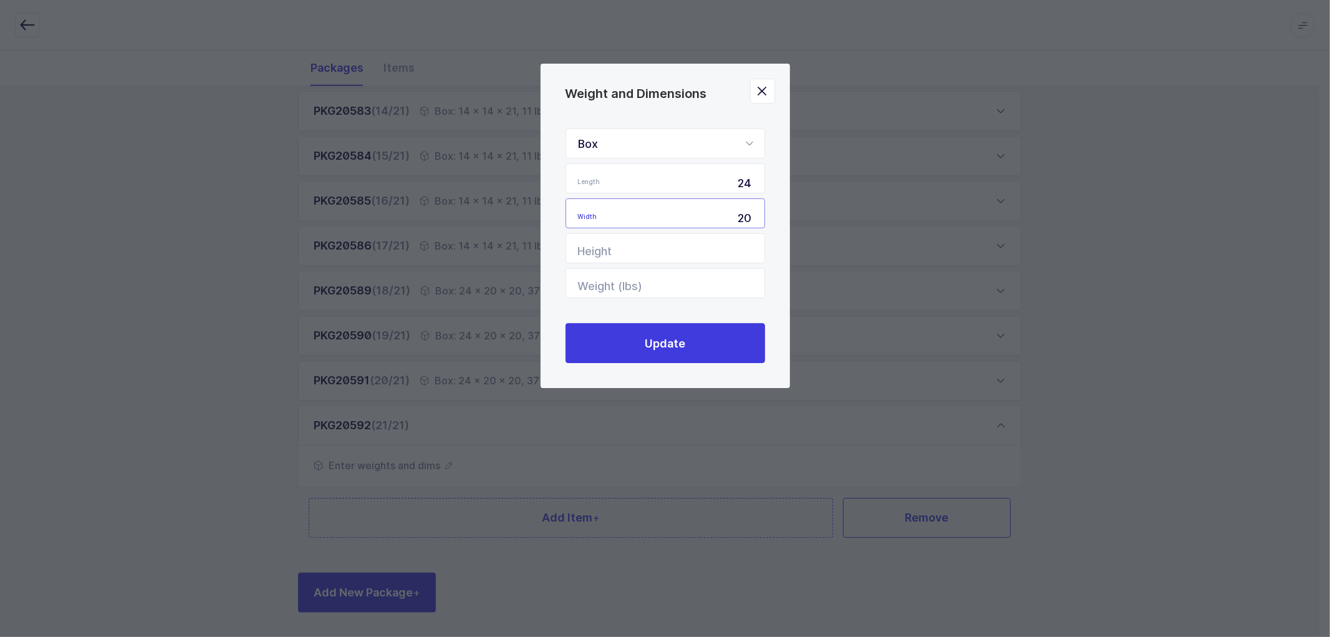
type input "20"
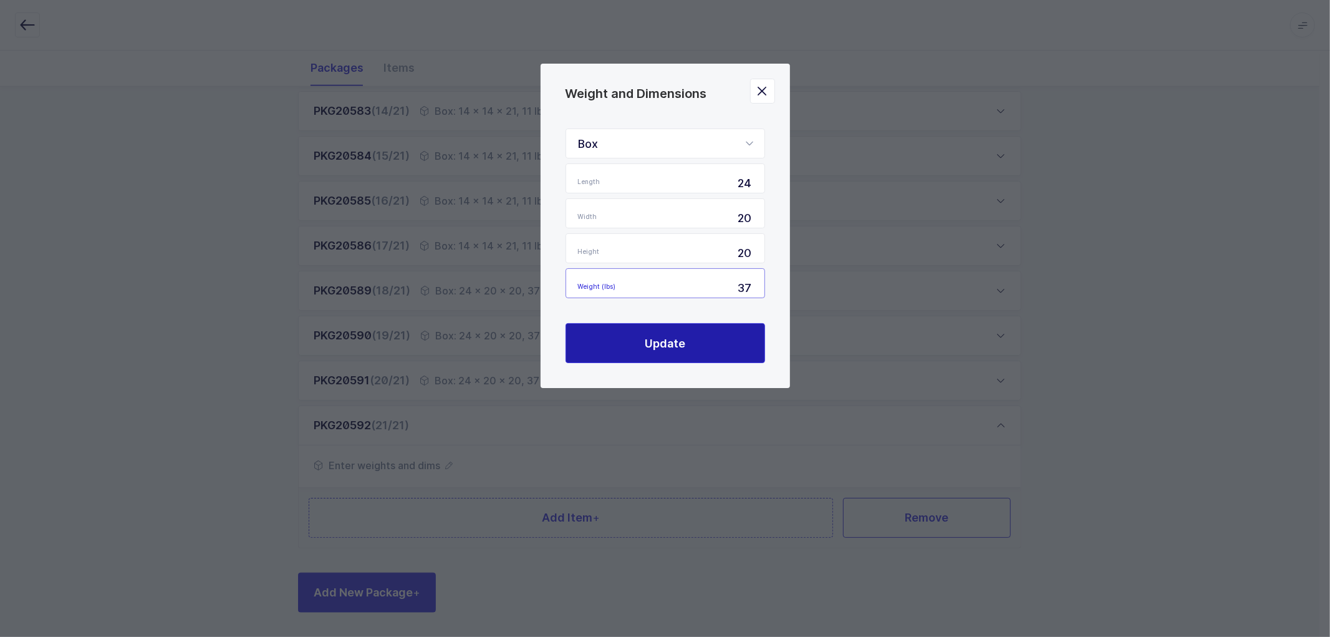
type input "37"
click at [654, 340] on span "Update" at bounding box center [665, 343] width 41 height 16
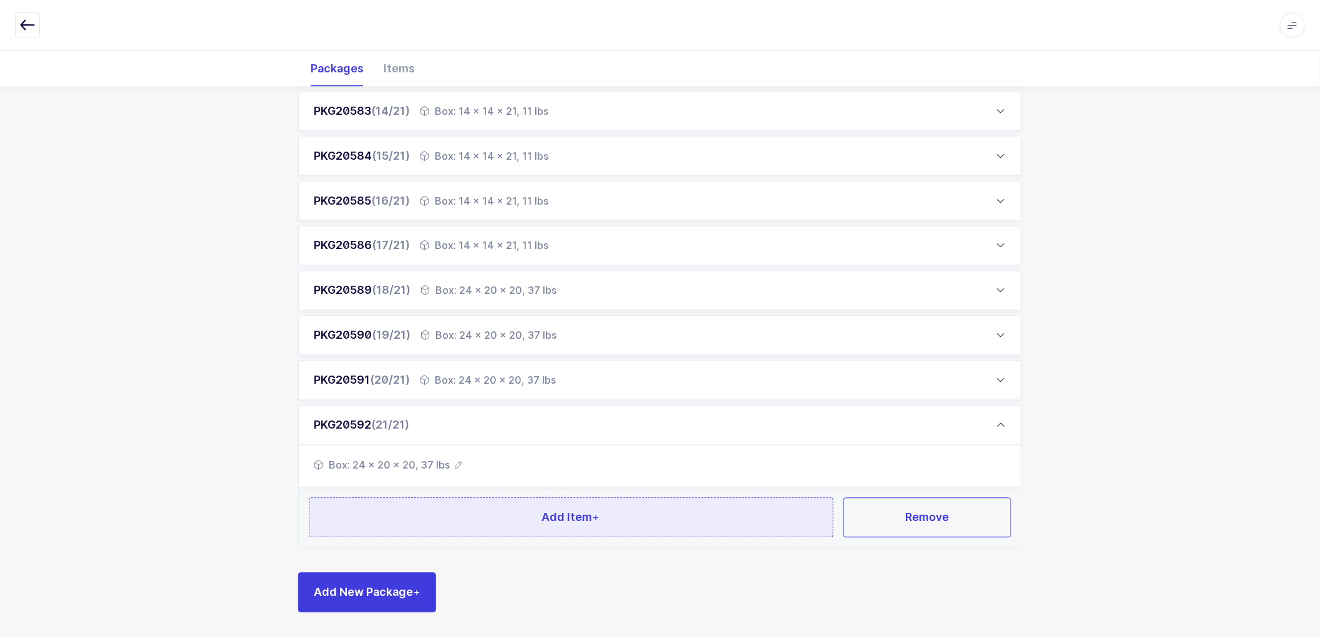
click at [591, 510] on span "Add Item +" at bounding box center [571, 517] width 58 height 16
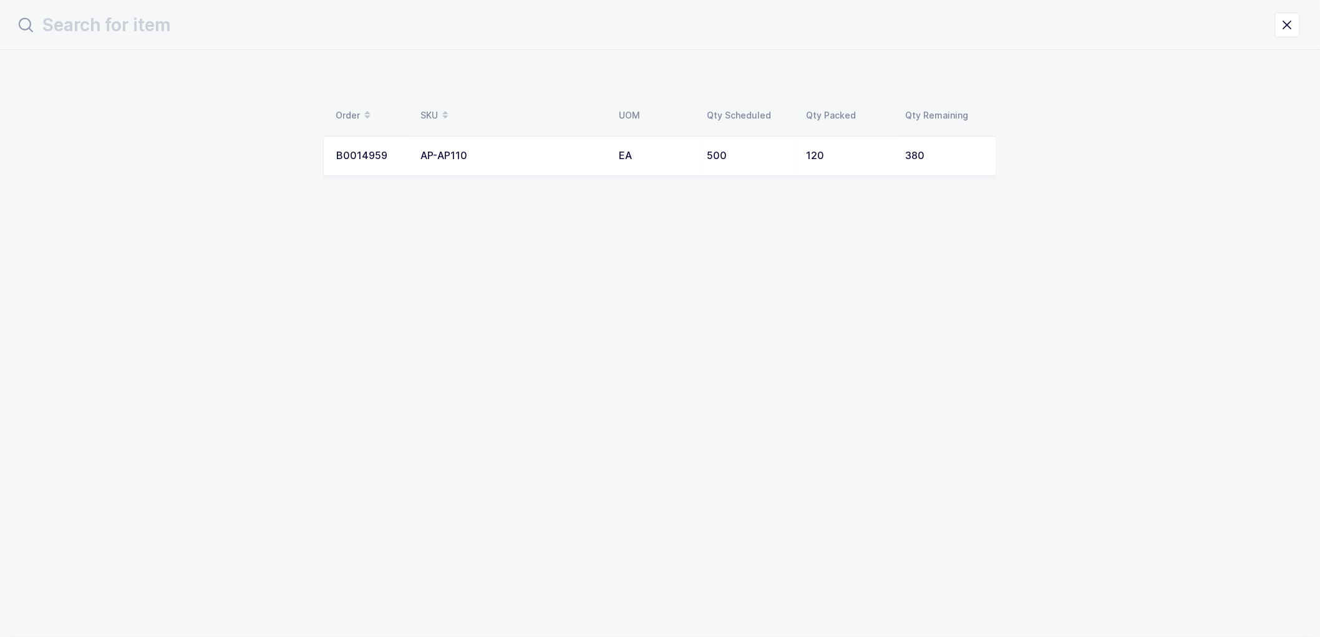
scroll to position [0, 0]
drag, startPoint x: 662, startPoint y: 163, endPoint x: 662, endPoint y: 156, distance: 7.5
click at [662, 156] on td "EA" at bounding box center [661, 156] width 88 height 40
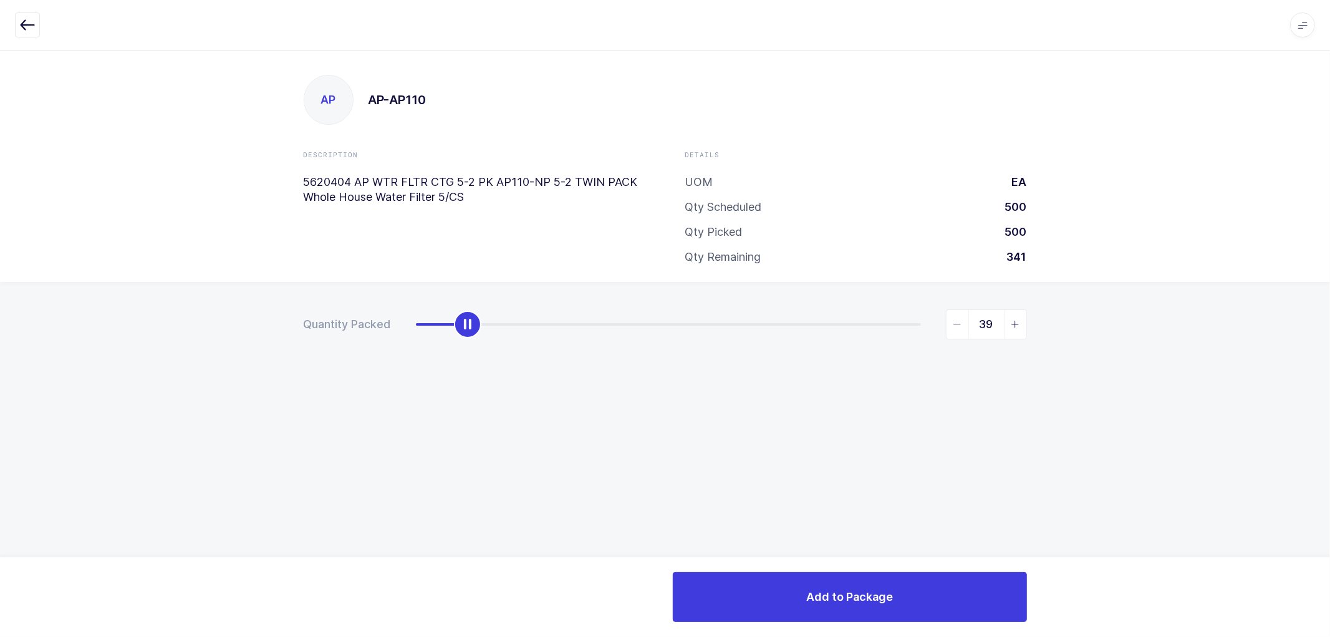
type input "40"
drag, startPoint x: 420, startPoint y: 331, endPoint x: 473, endPoint y: 335, distance: 52.6
click at [473, 335] on div "slider between 0 and 380" at bounding box center [468, 324] width 27 height 27
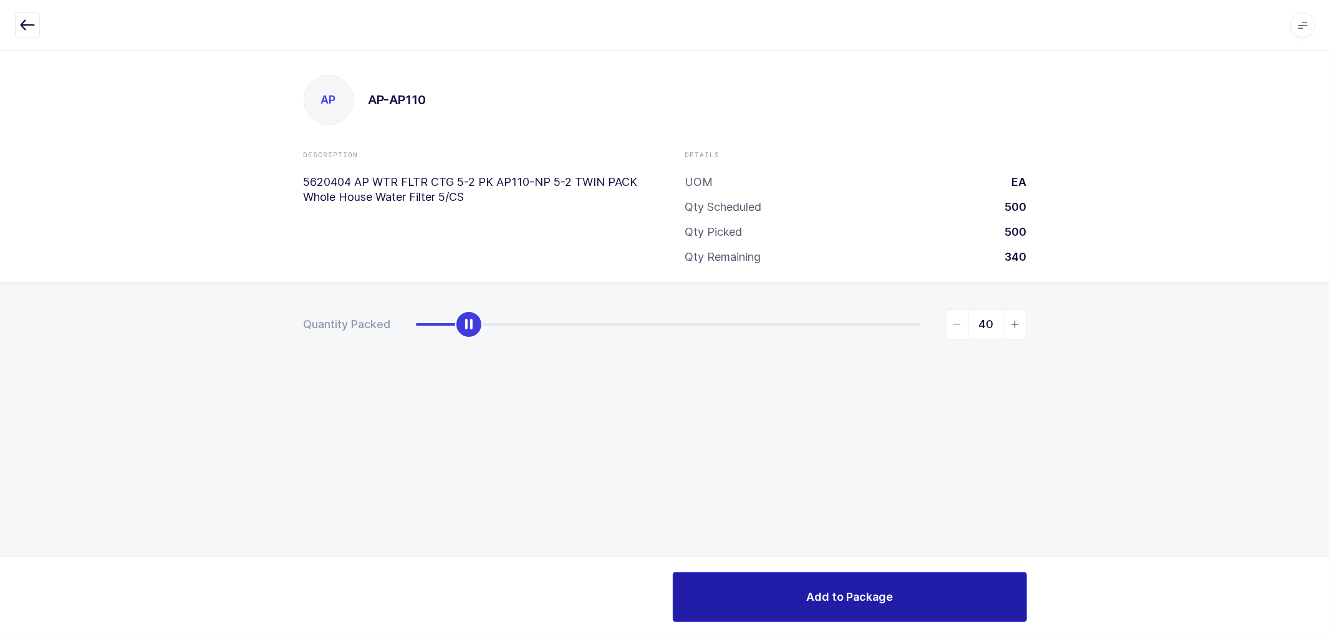
click at [808, 581] on button "Add to Package" at bounding box center [850, 597] width 354 height 50
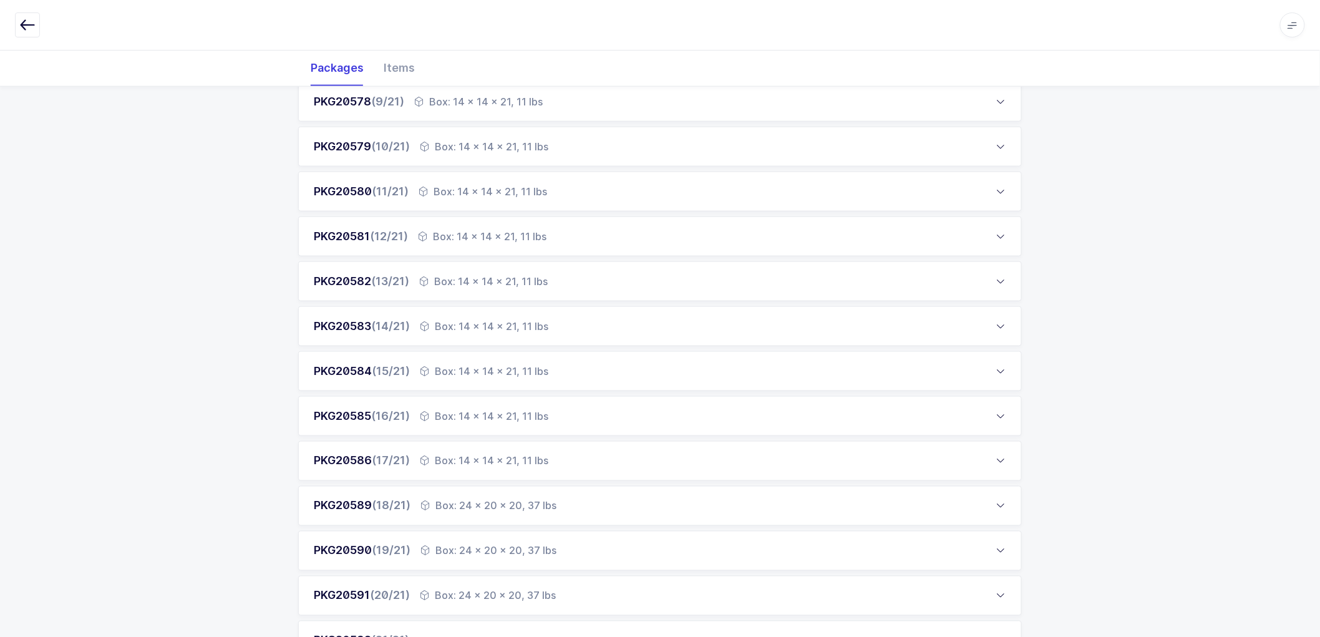
scroll to position [843, 0]
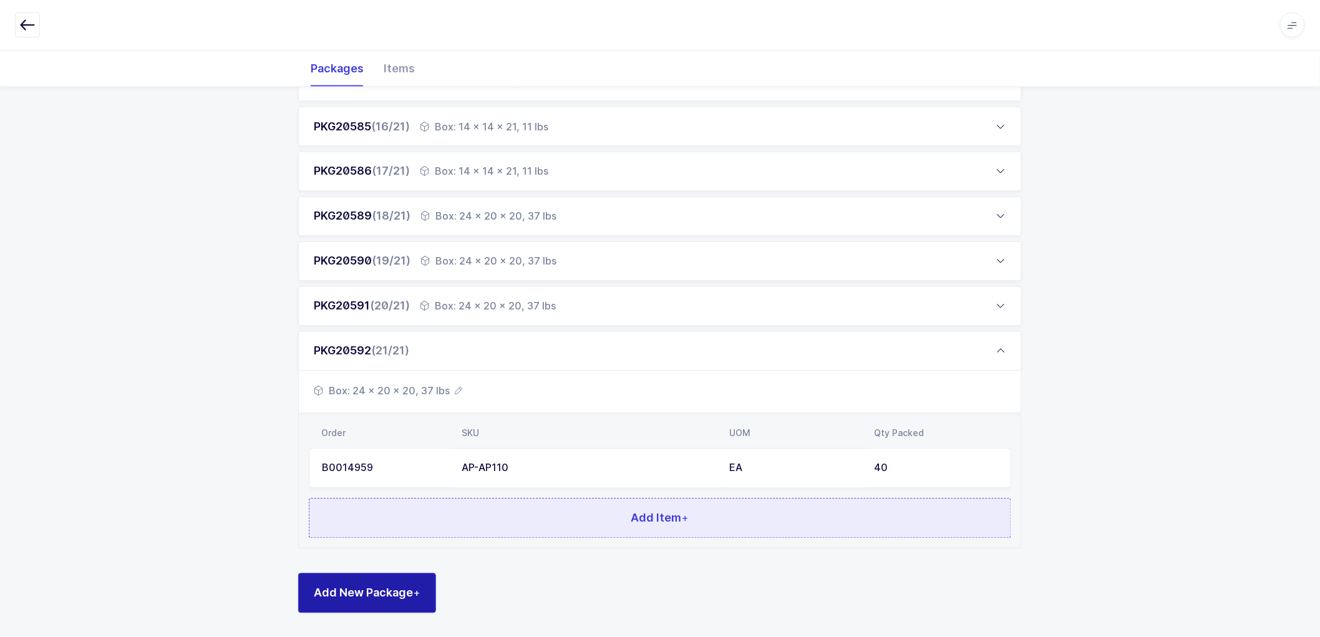
drag, startPoint x: 387, startPoint y: 586, endPoint x: 443, endPoint y: 526, distance: 81.6
click at [388, 586] on span "Add New Package +" at bounding box center [367, 593] width 107 height 16
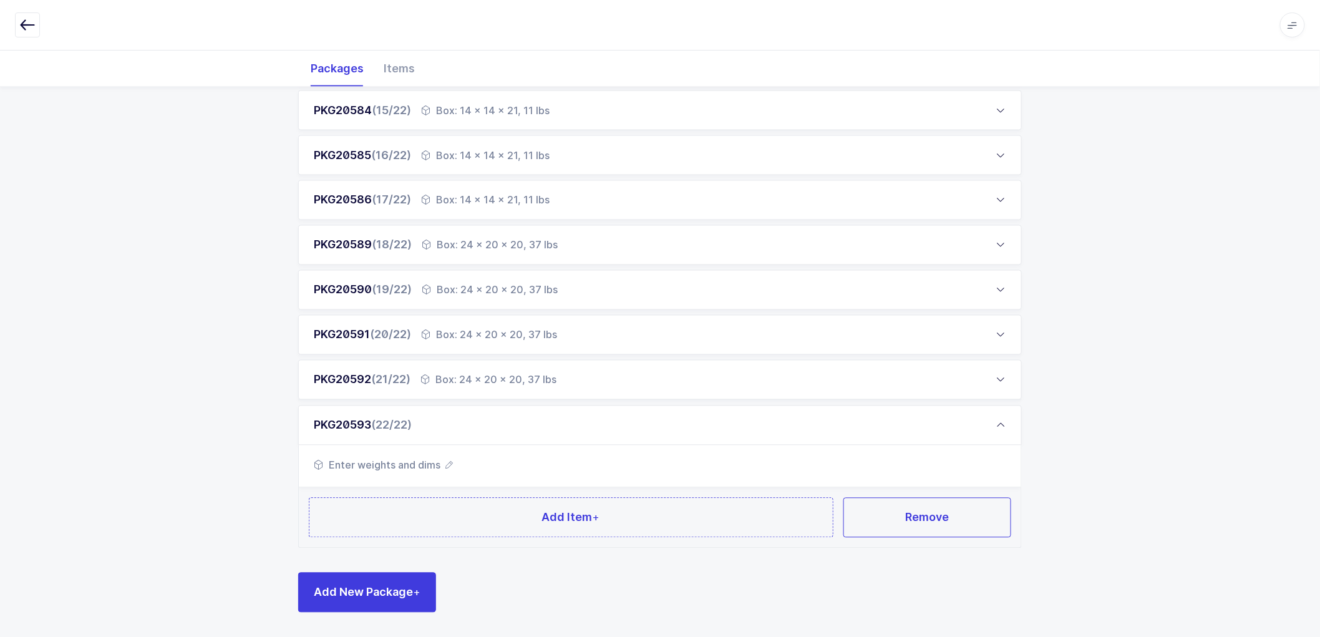
scroll to position [814, 0]
click at [440, 465] on span "Enter weights and dims" at bounding box center [383, 465] width 139 height 15
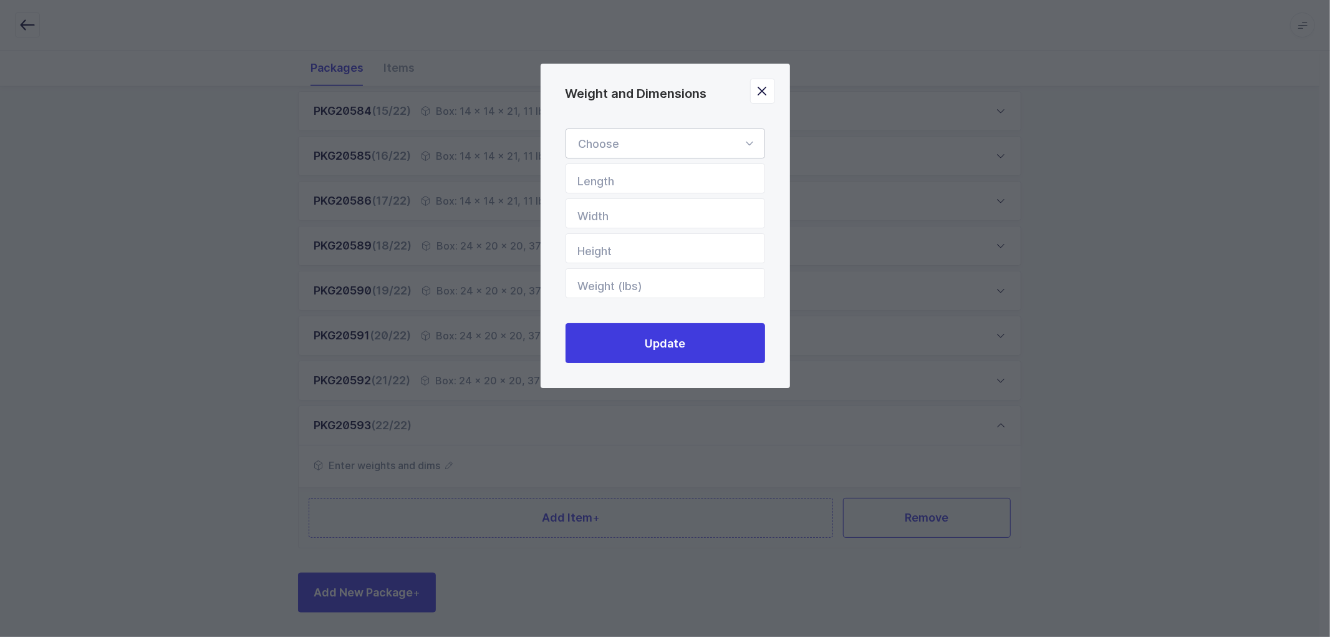
click at [632, 142] on div "Weight and Dimensions" at bounding box center [666, 143] width 200 height 30
drag, startPoint x: 612, startPoint y: 226, endPoint x: 621, endPoint y: 222, distance: 10.1
click at [612, 225] on li "Box" at bounding box center [670, 227] width 199 height 24
type input "Box"
click at [656, 175] on input "Length" at bounding box center [666, 178] width 200 height 30
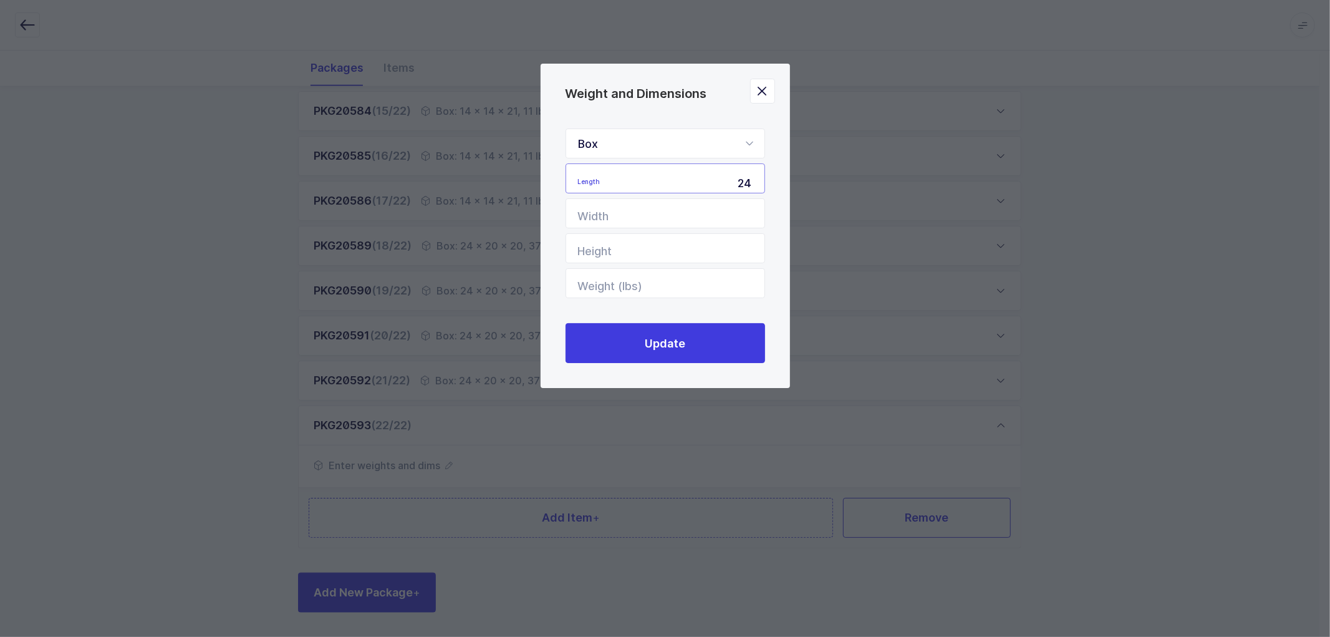
type input "24"
type input "20"
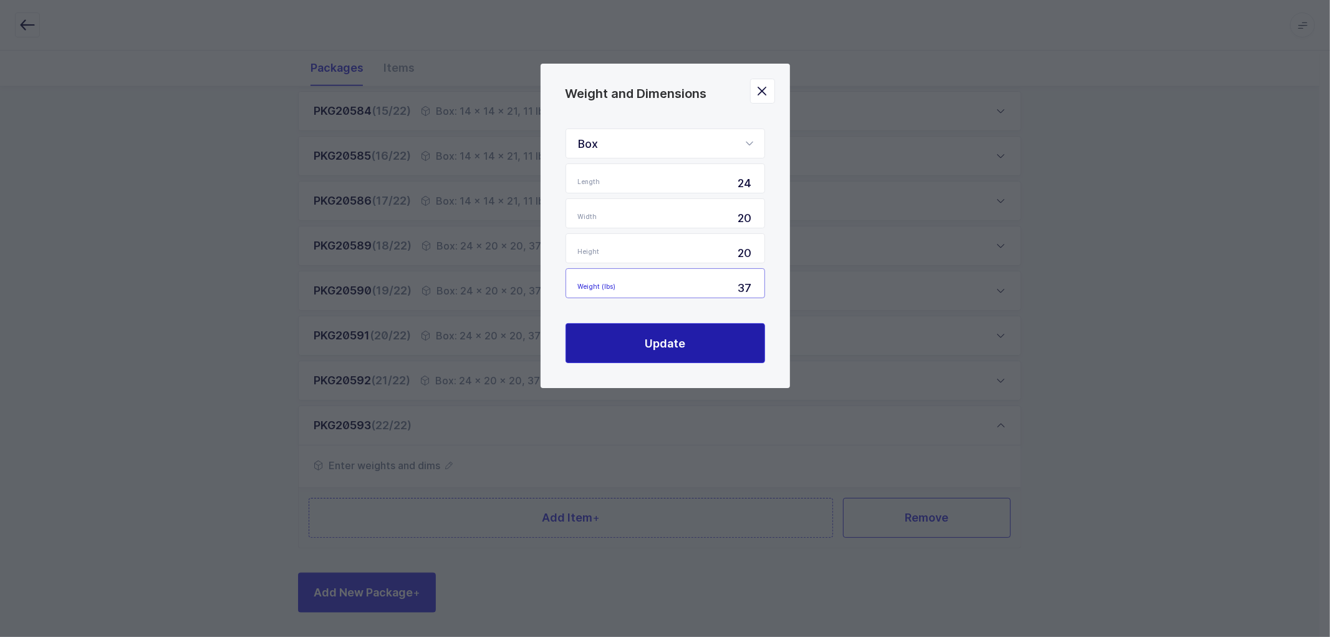
type input "37"
click at [665, 344] on span "Update" at bounding box center [665, 343] width 41 height 16
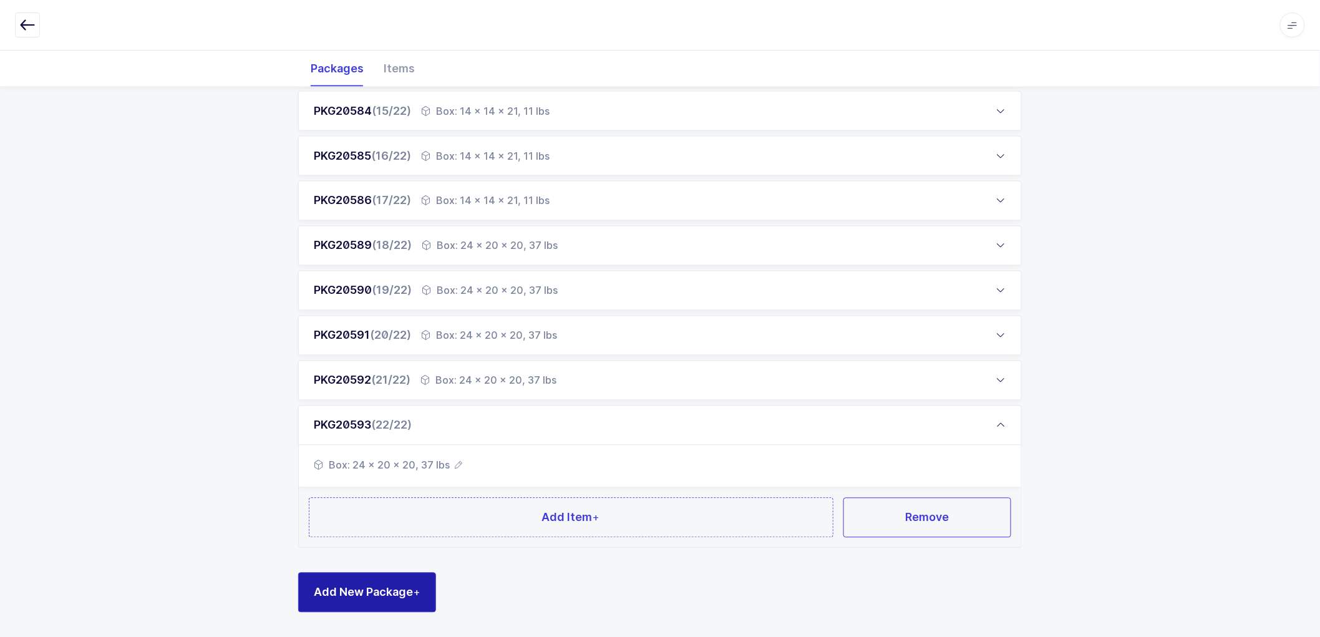
click at [377, 589] on span "Add New Package +" at bounding box center [367, 592] width 107 height 16
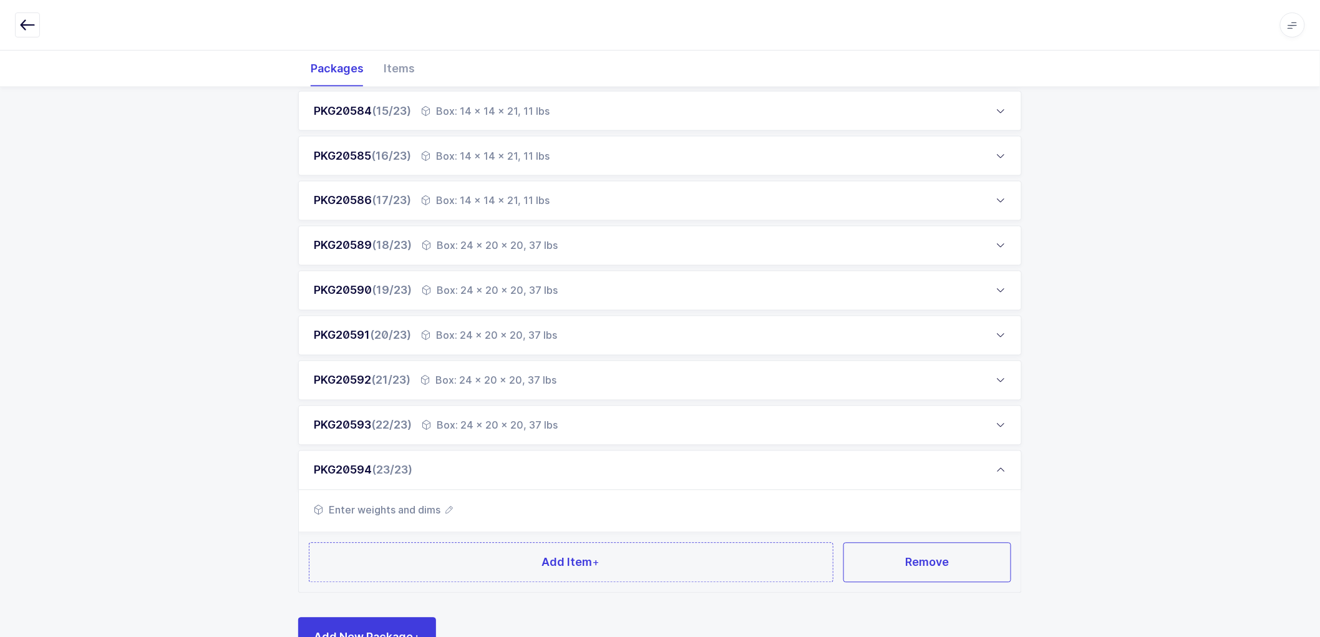
click at [447, 508] on icon "button" at bounding box center [448, 509] width 7 height 7
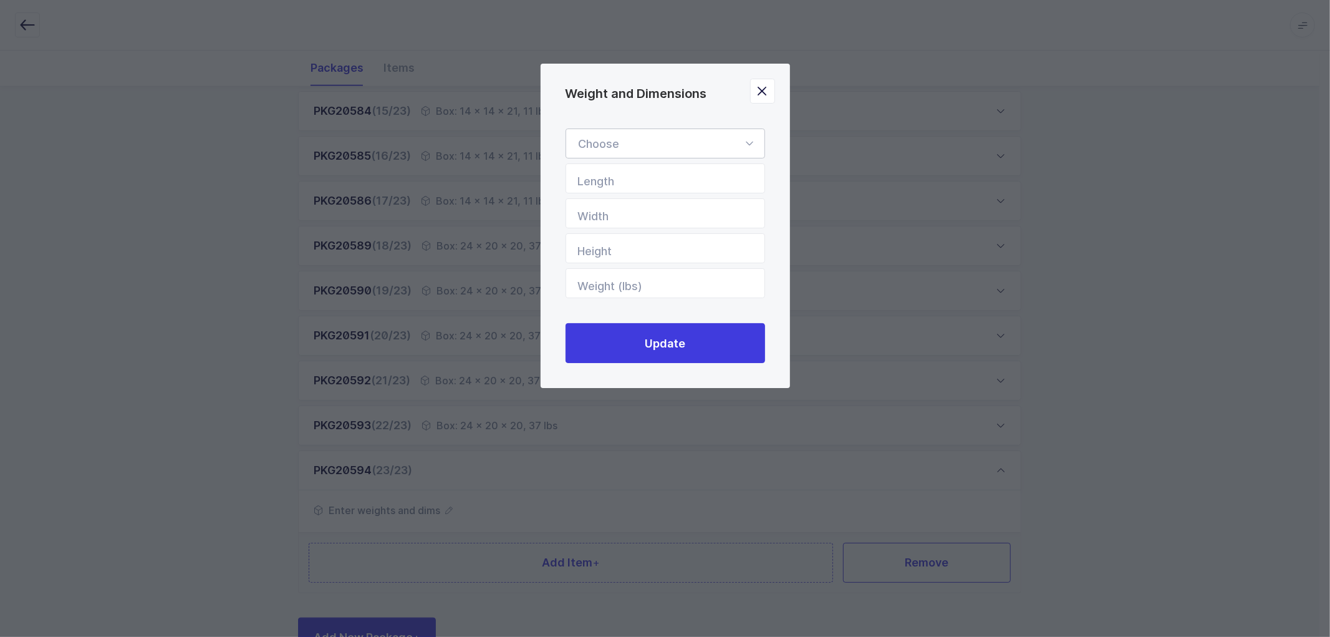
click at [644, 146] on div "Weight and Dimensions" at bounding box center [666, 143] width 200 height 30
click at [627, 229] on li "Box" at bounding box center [670, 227] width 199 height 24
type input "Box"
click at [637, 180] on input "Length" at bounding box center [666, 178] width 200 height 30
type input "24"
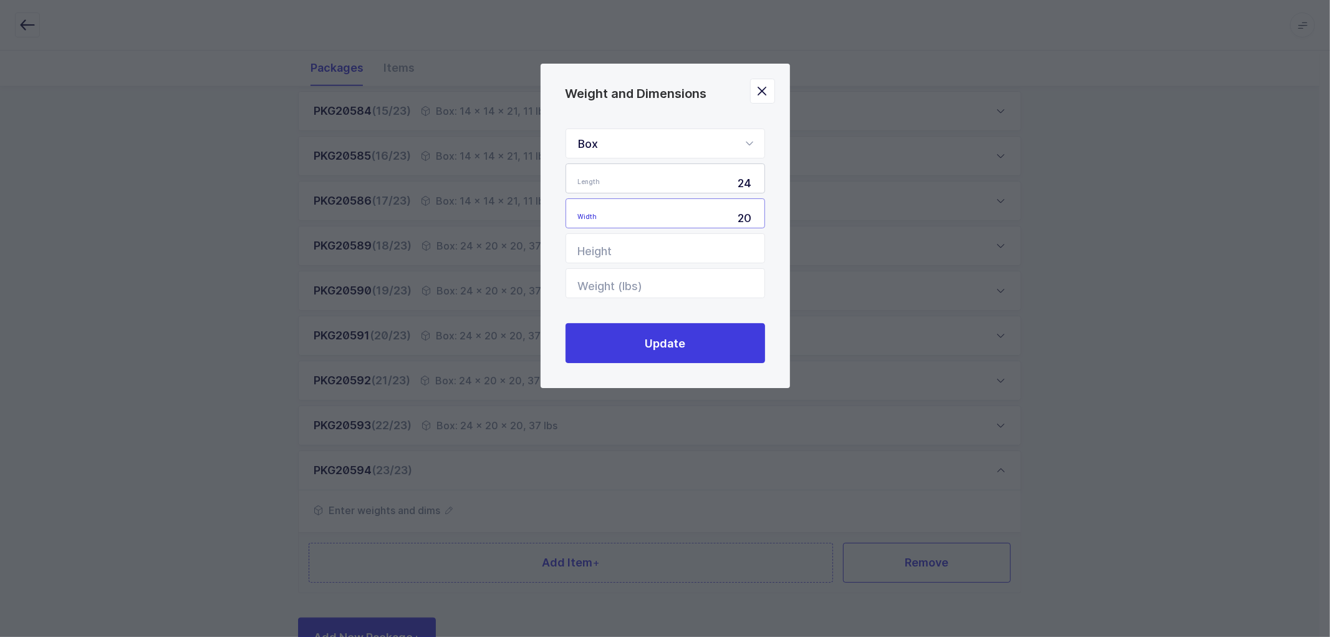
type input "20"
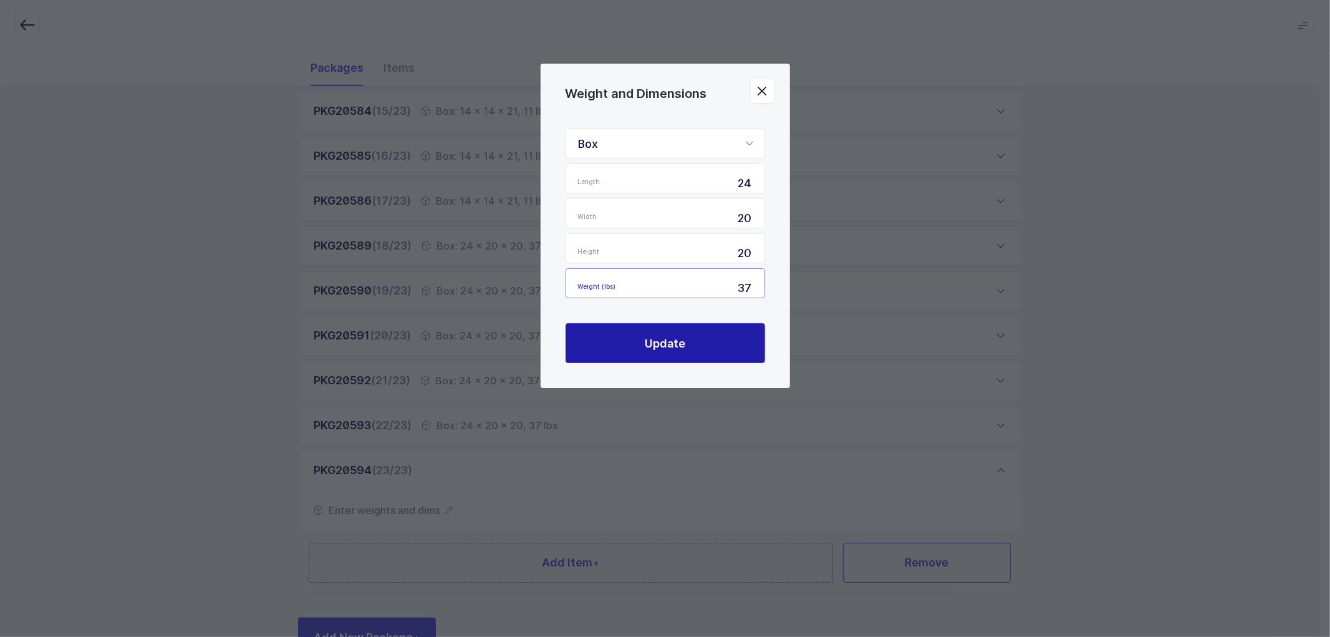
type input "37"
drag, startPoint x: 652, startPoint y: 332, endPoint x: 665, endPoint y: 326, distance: 13.9
click at [654, 332] on button "Update" at bounding box center [666, 343] width 200 height 40
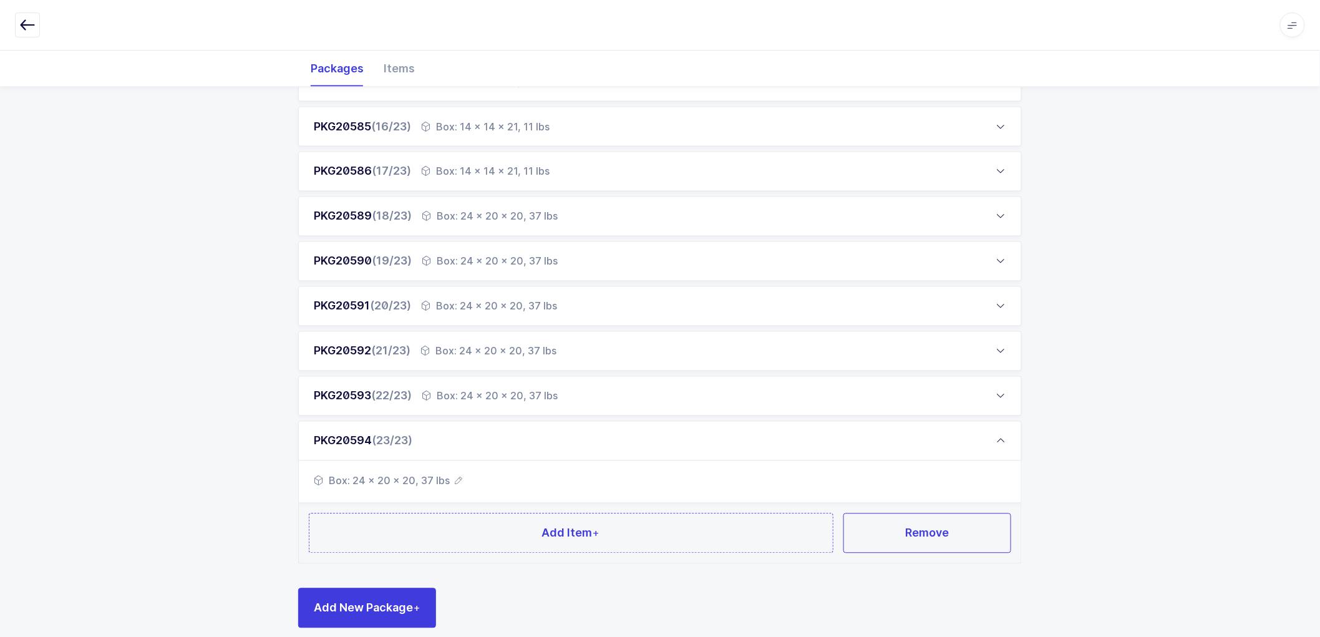
scroll to position [859, 0]
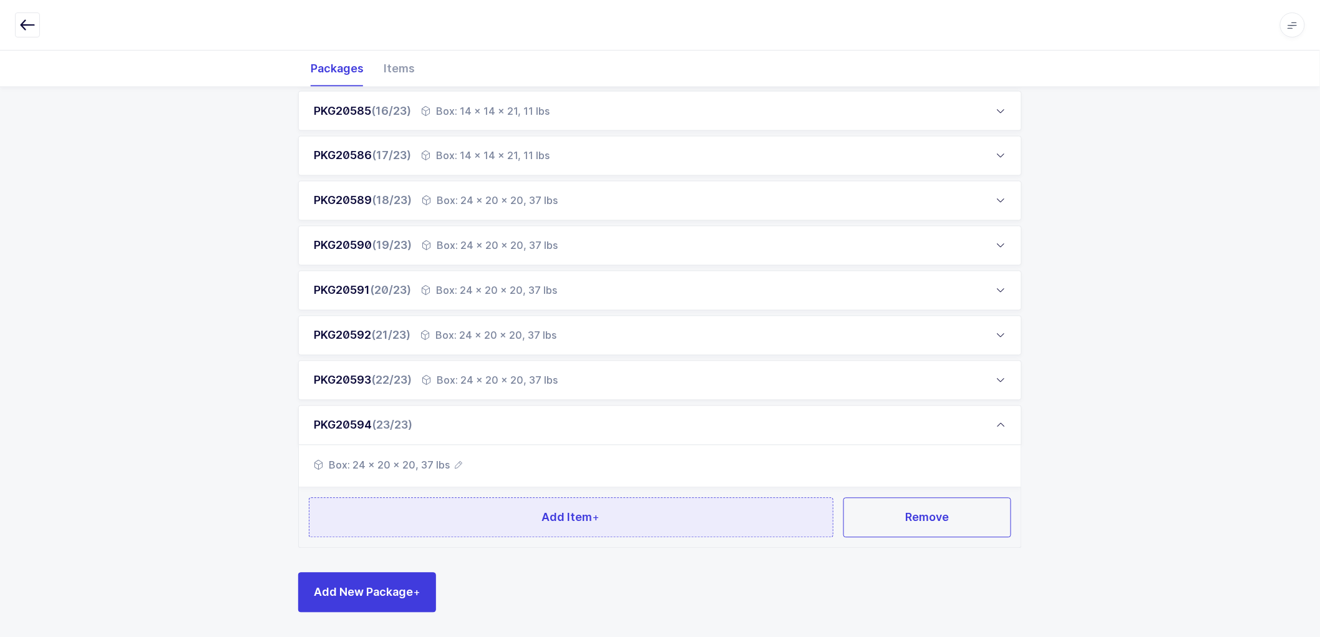
click at [546, 520] on span "Add Item +" at bounding box center [571, 517] width 58 height 16
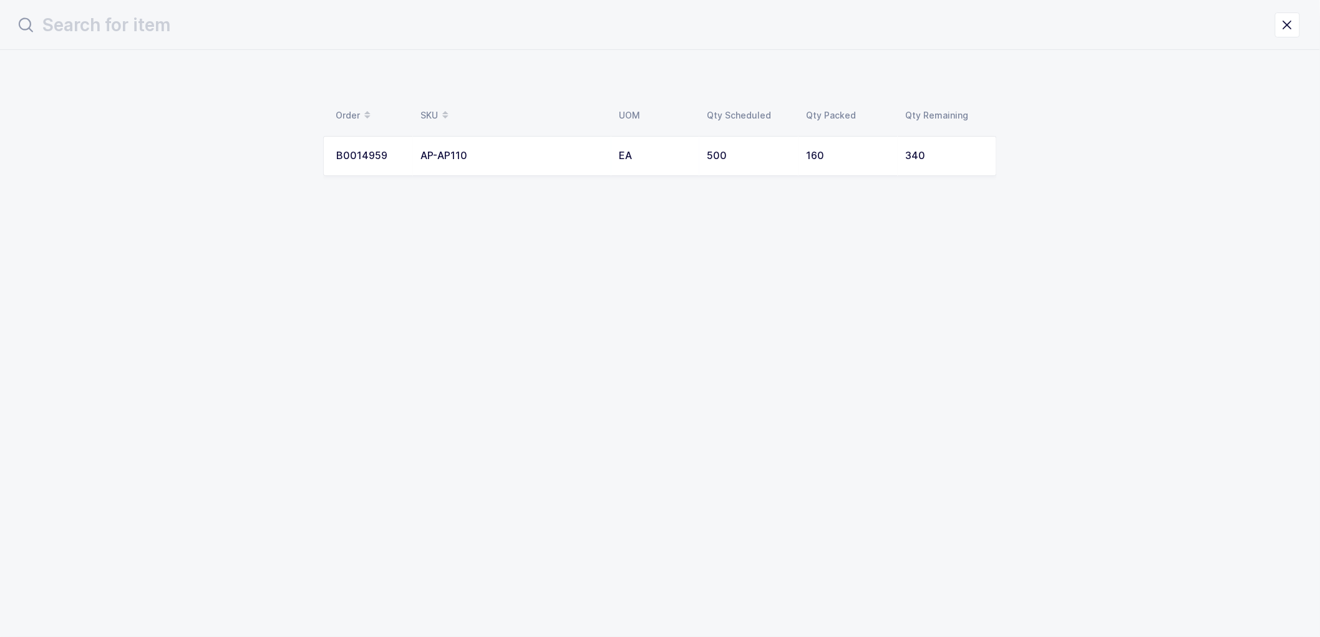
scroll to position [0, 0]
click at [463, 136] on div "Order SKU UOM Qty Scheduled Qty Packed Qty Remaining B0014959 AP-AP110 EA 500 1…" at bounding box center [665, 140] width 673 height 81
click at [466, 153] on div "AP-AP110" at bounding box center [517, 155] width 183 height 11
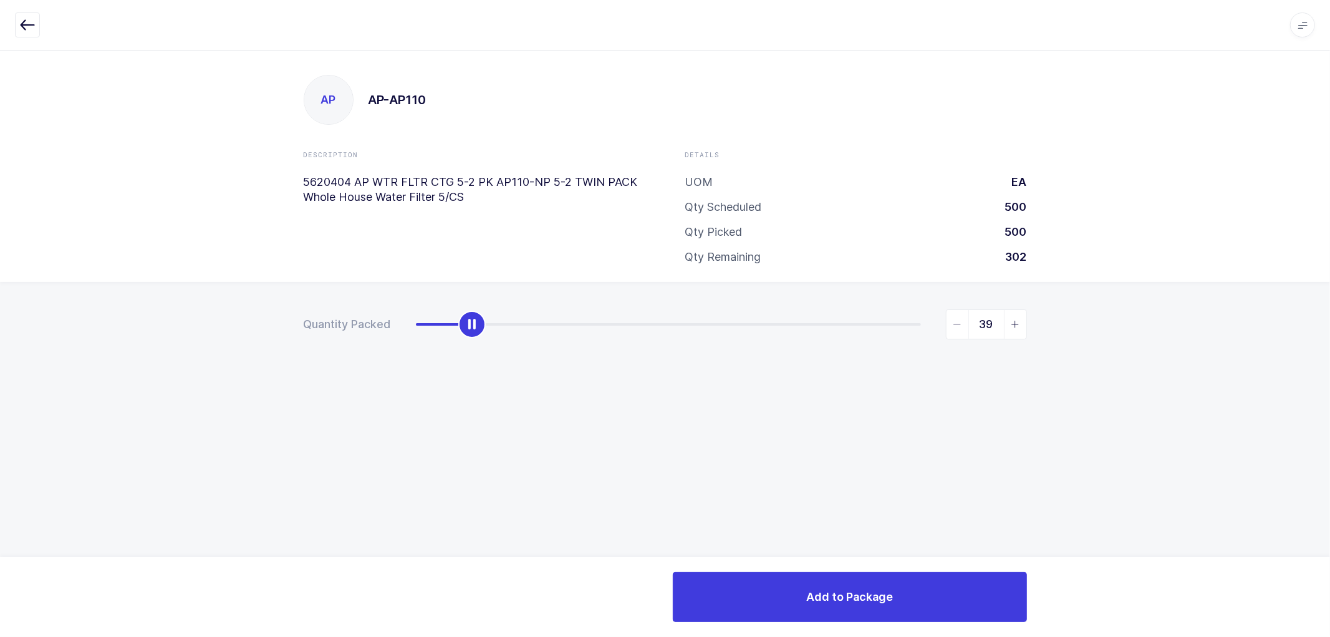
type input "40"
drag, startPoint x: 415, startPoint y: 332, endPoint x: 475, endPoint y: 329, distance: 59.9
click at [475, 329] on div "slider between 0 and 340" at bounding box center [474, 324] width 27 height 27
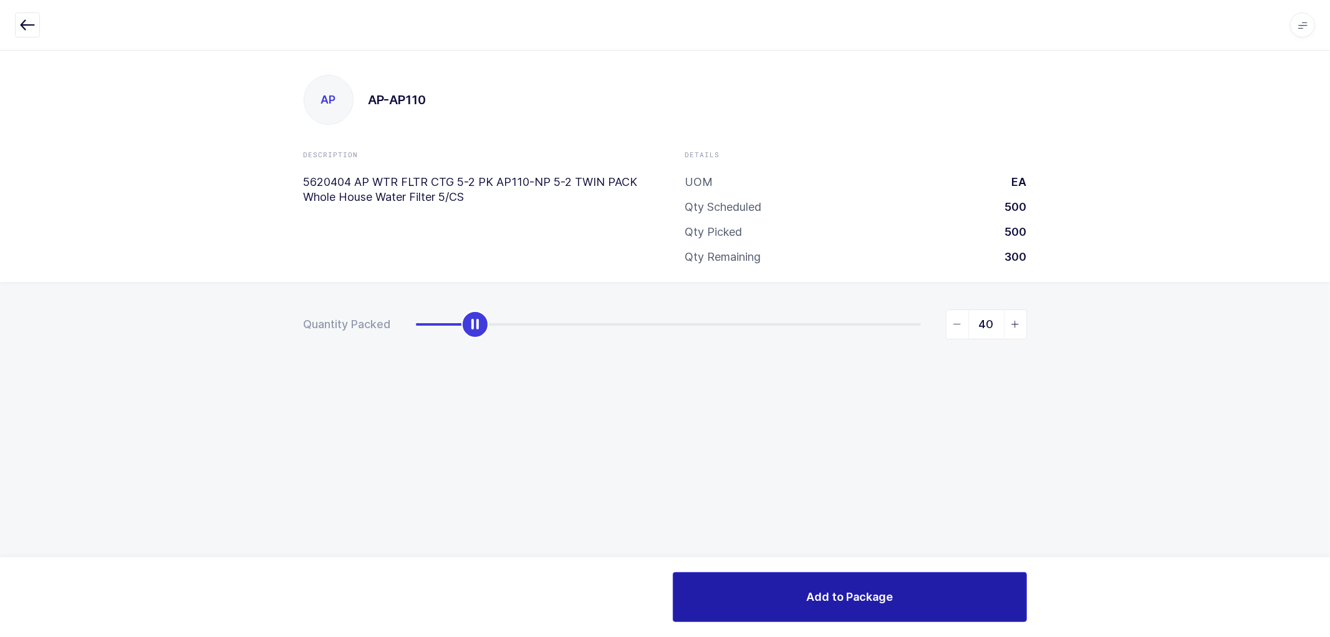
drag, startPoint x: 839, startPoint y: 600, endPoint x: 828, endPoint y: 576, distance: 26.8
click at [839, 599] on span "Add to Package" at bounding box center [849, 597] width 87 height 16
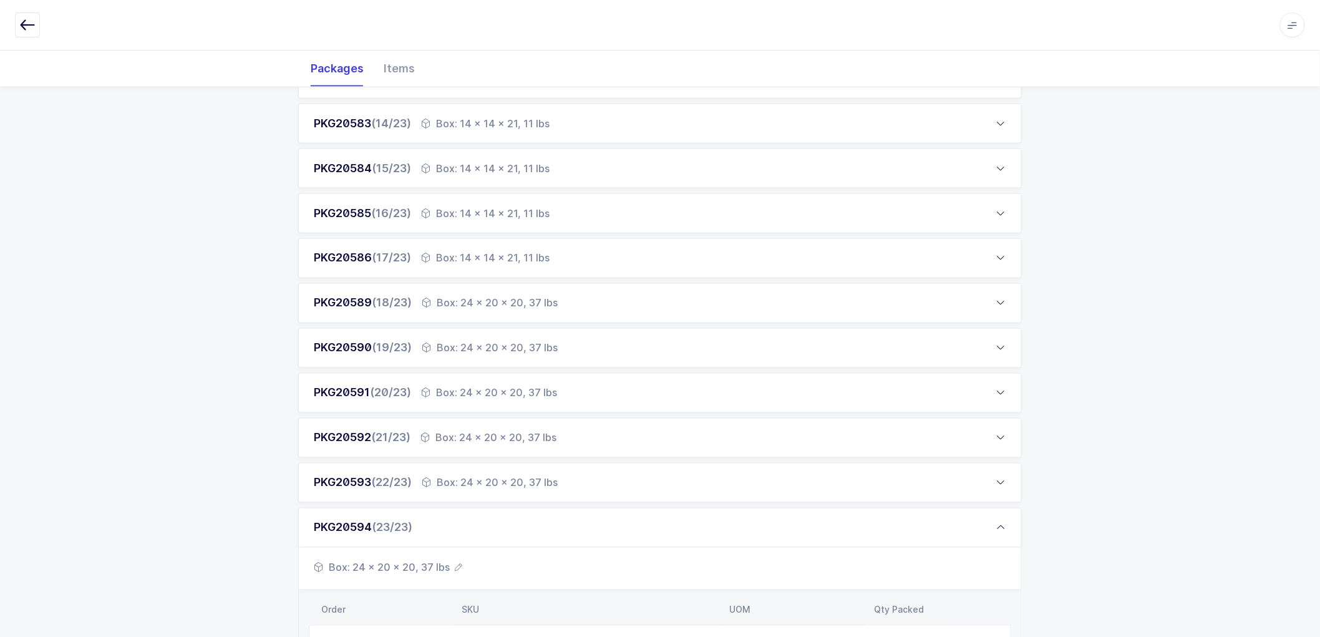
scroll to position [933, 0]
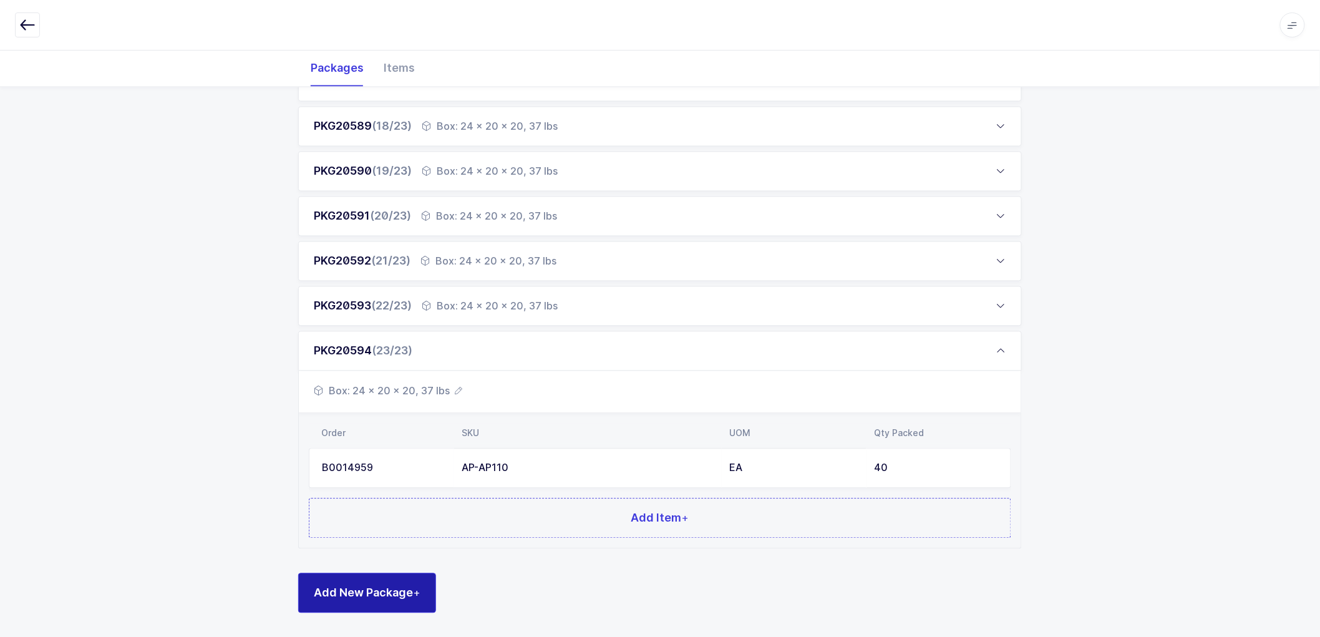
drag, startPoint x: 352, startPoint y: 594, endPoint x: 359, endPoint y: 545, distance: 49.7
click at [353, 594] on span "Add New Package +" at bounding box center [367, 593] width 107 height 16
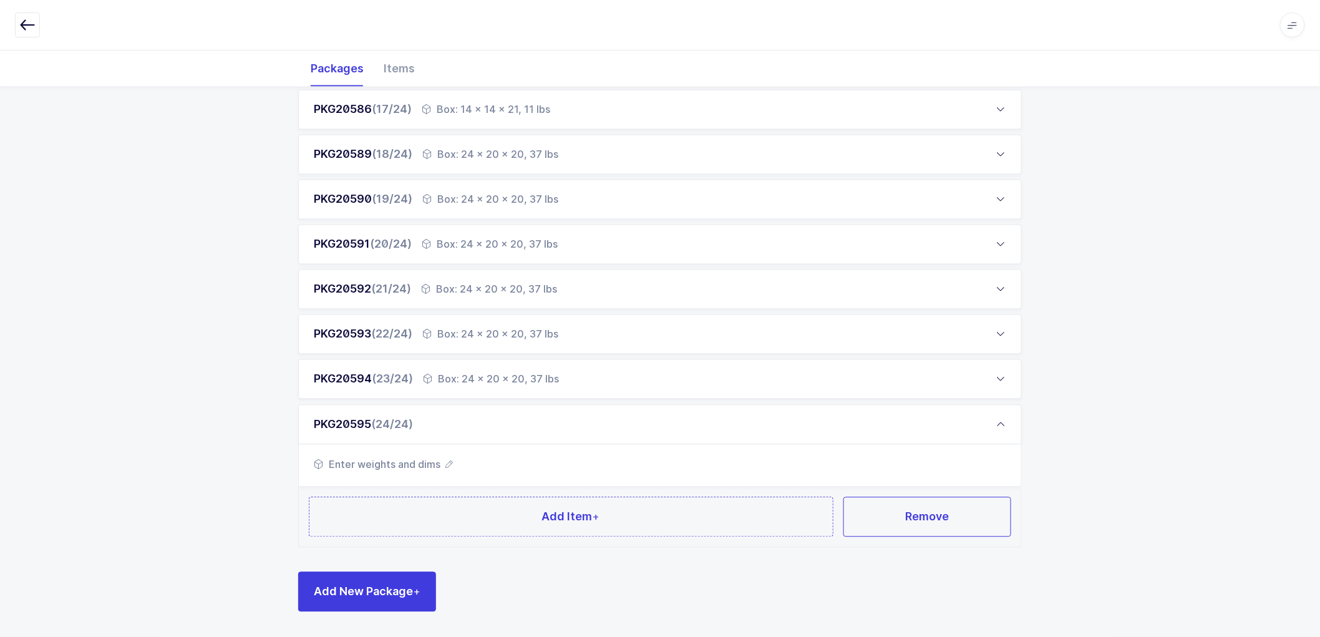
scroll to position [904, 0]
click at [451, 465] on icon "button" at bounding box center [448, 464] width 7 height 7
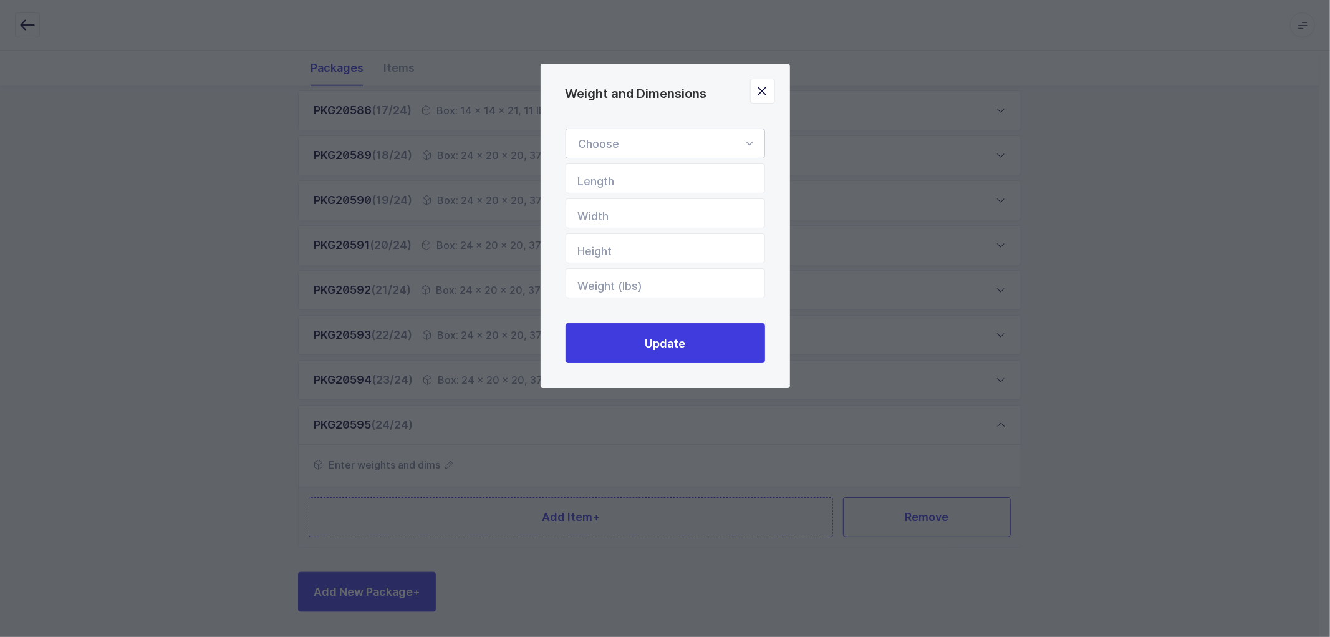
click at [622, 137] on div "Weight and Dimensions" at bounding box center [666, 143] width 200 height 30
click at [612, 224] on li "Box" at bounding box center [670, 227] width 199 height 24
type input "Box"
click at [637, 170] on input "Length" at bounding box center [666, 178] width 200 height 30
type input "24"
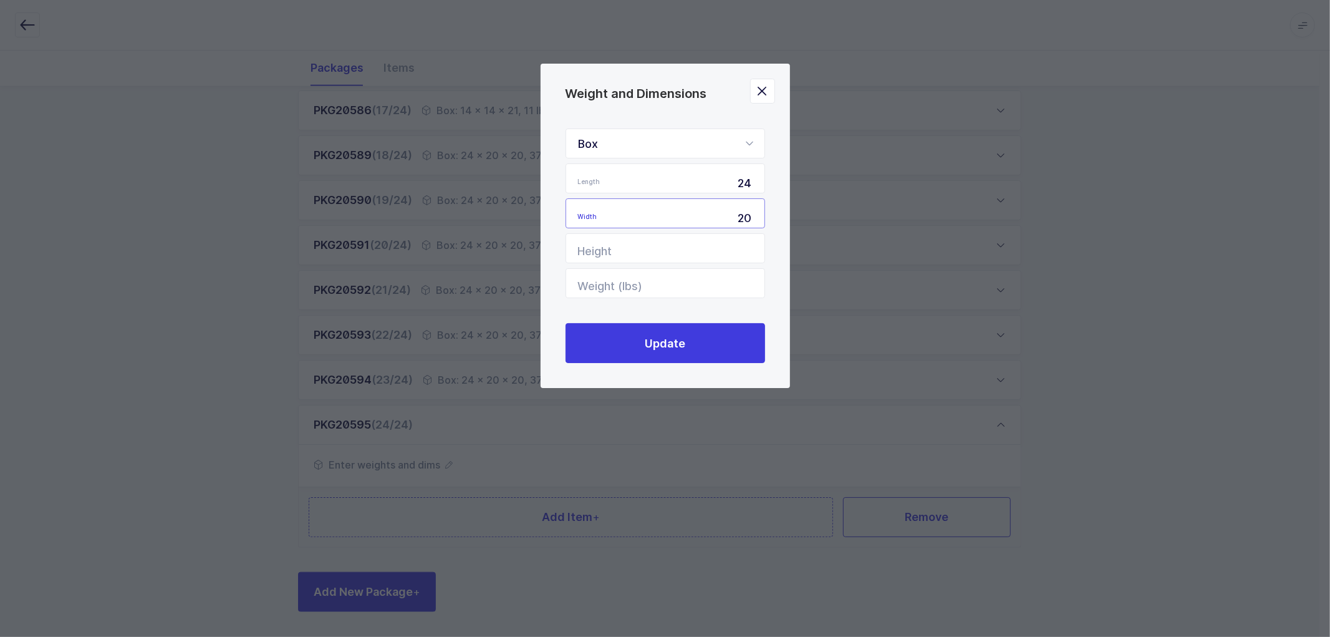
type input "20"
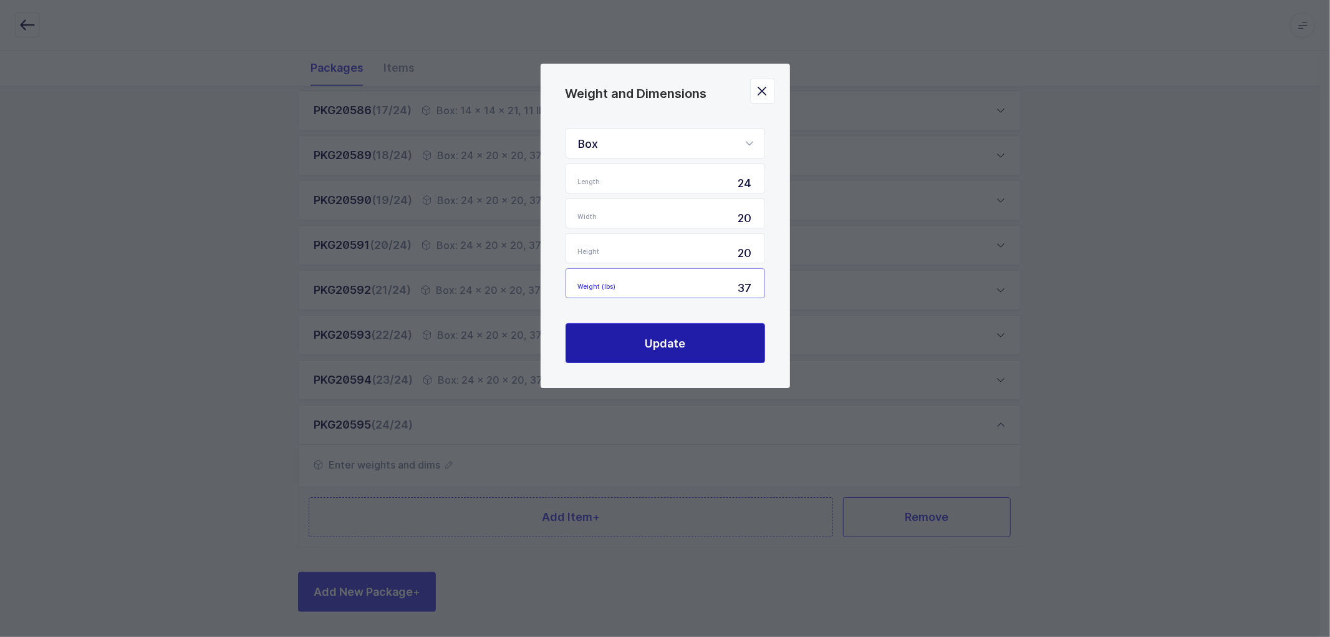
type input "37"
click at [659, 345] on span "Update" at bounding box center [665, 343] width 41 height 16
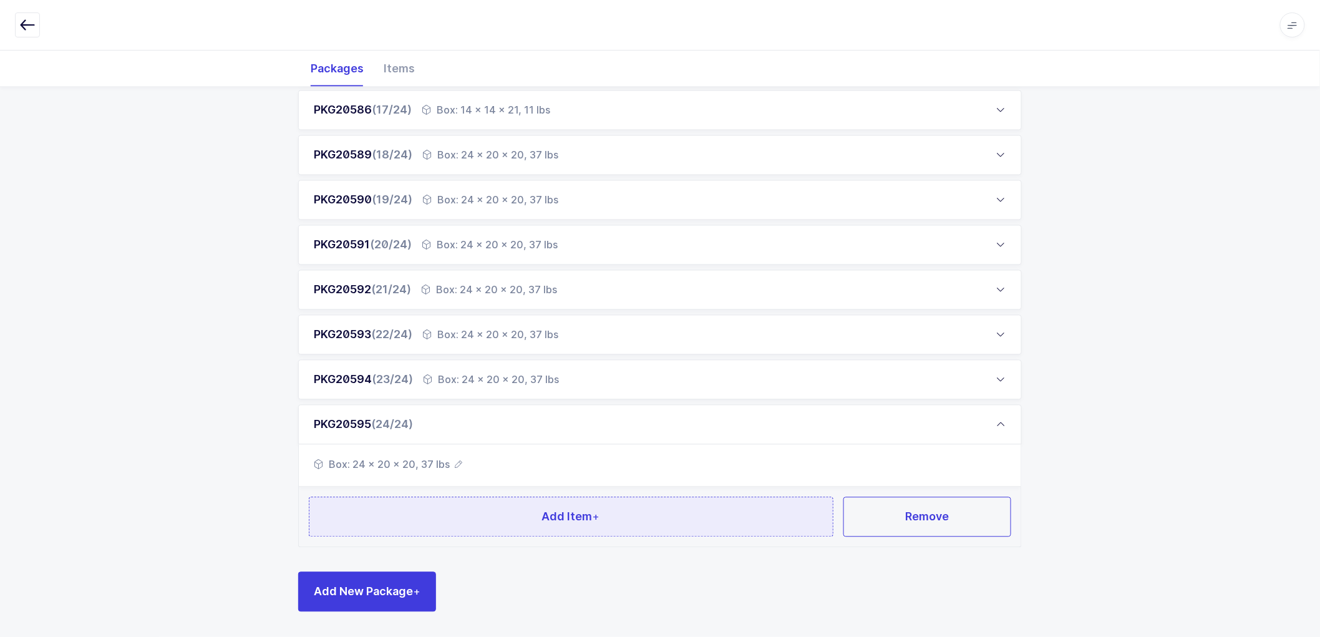
click at [572, 510] on span "Add Item +" at bounding box center [571, 517] width 58 height 16
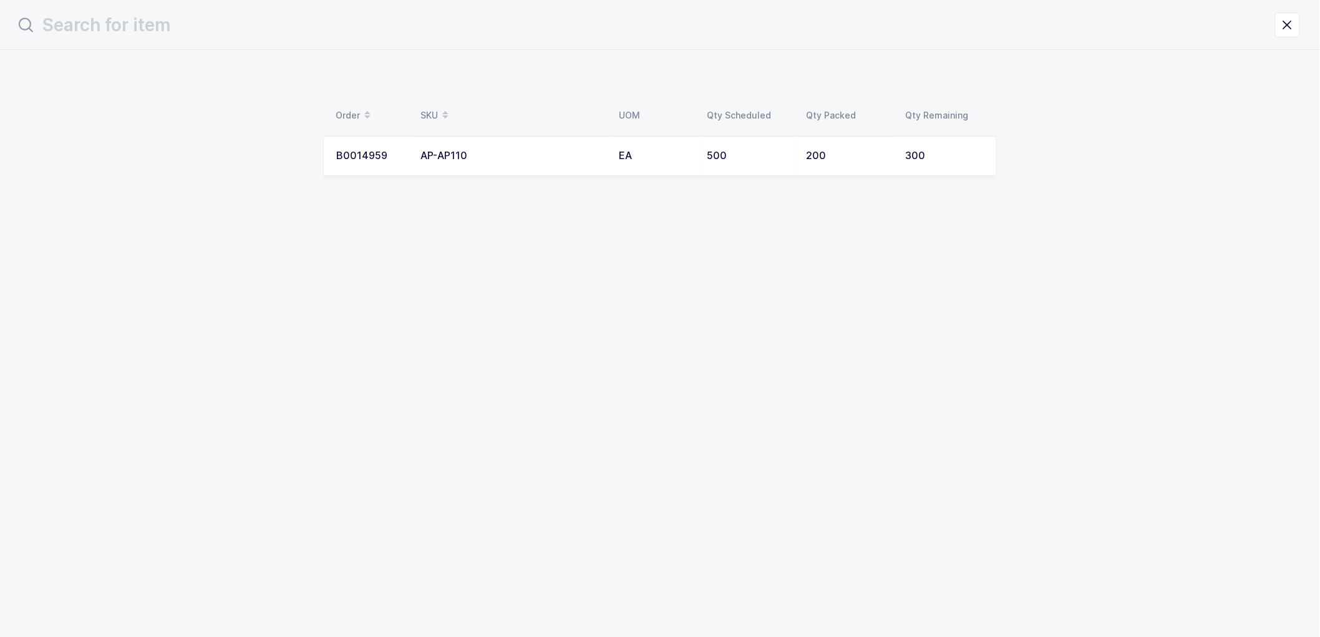
scroll to position [0, 0]
click at [475, 150] on div "AP-AP110" at bounding box center [517, 155] width 183 height 11
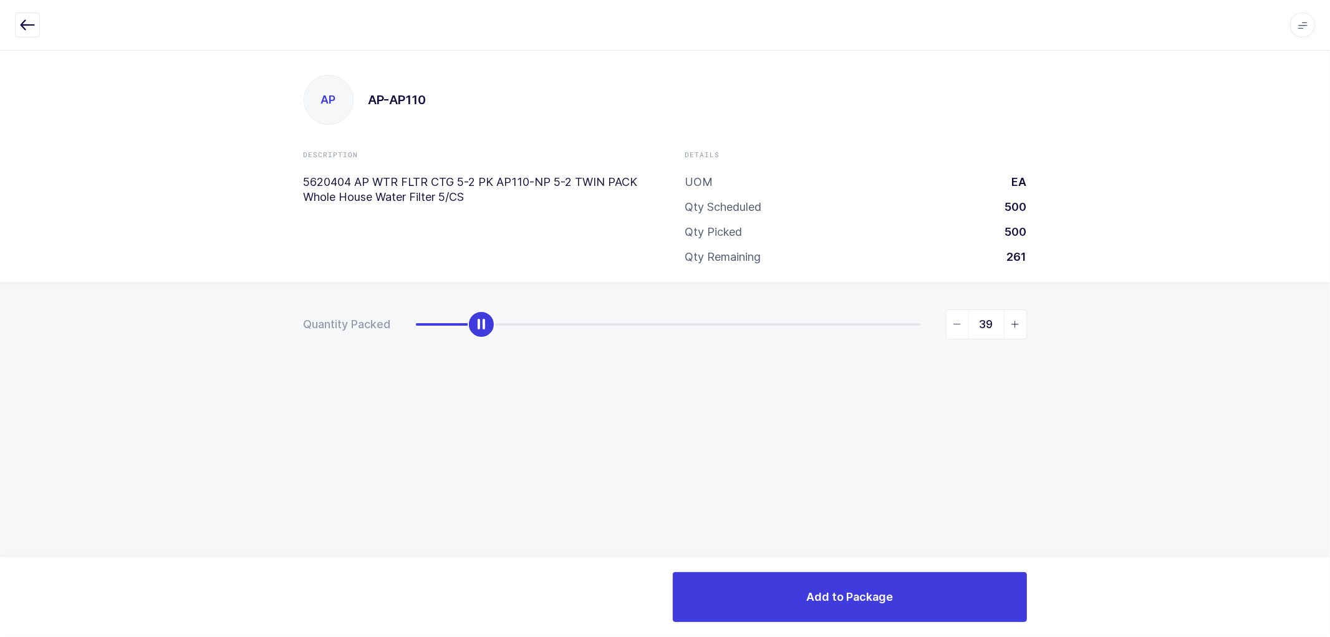
type input "40"
drag, startPoint x: 416, startPoint y: 326, endPoint x: 484, endPoint y: 332, distance: 68.2
click at [484, 332] on div "slider between 0 and 300" at bounding box center [482, 324] width 27 height 27
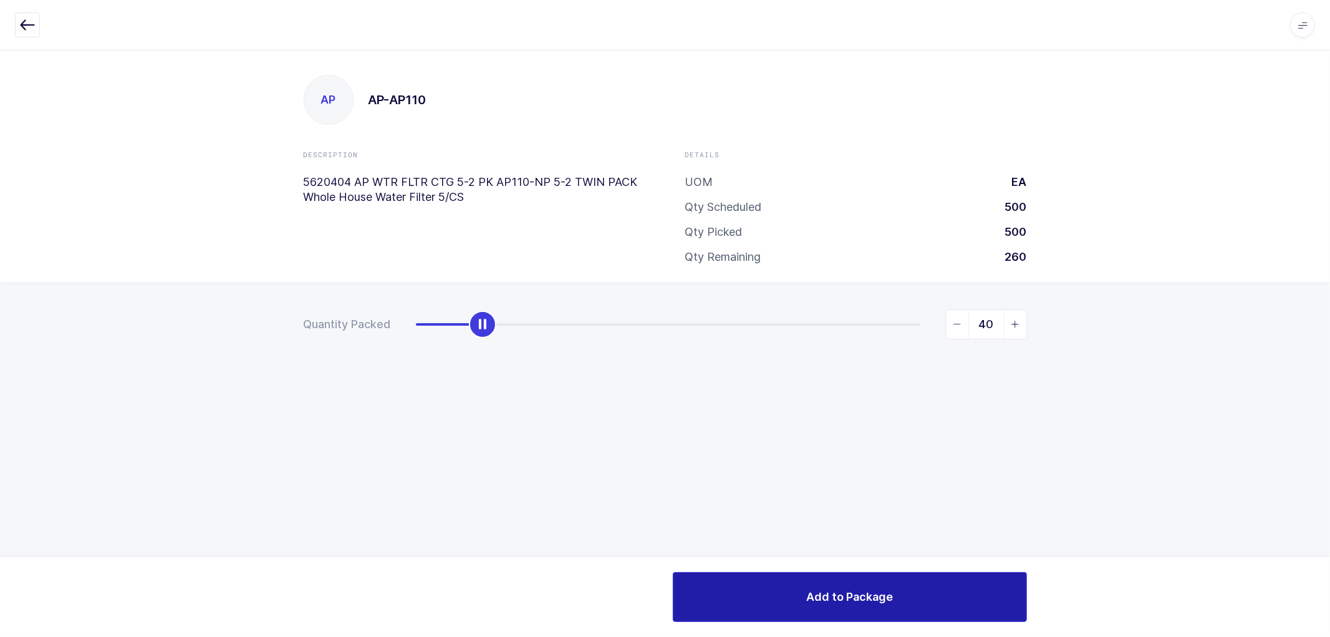
click at [836, 599] on span "Add to Package" at bounding box center [849, 597] width 87 height 16
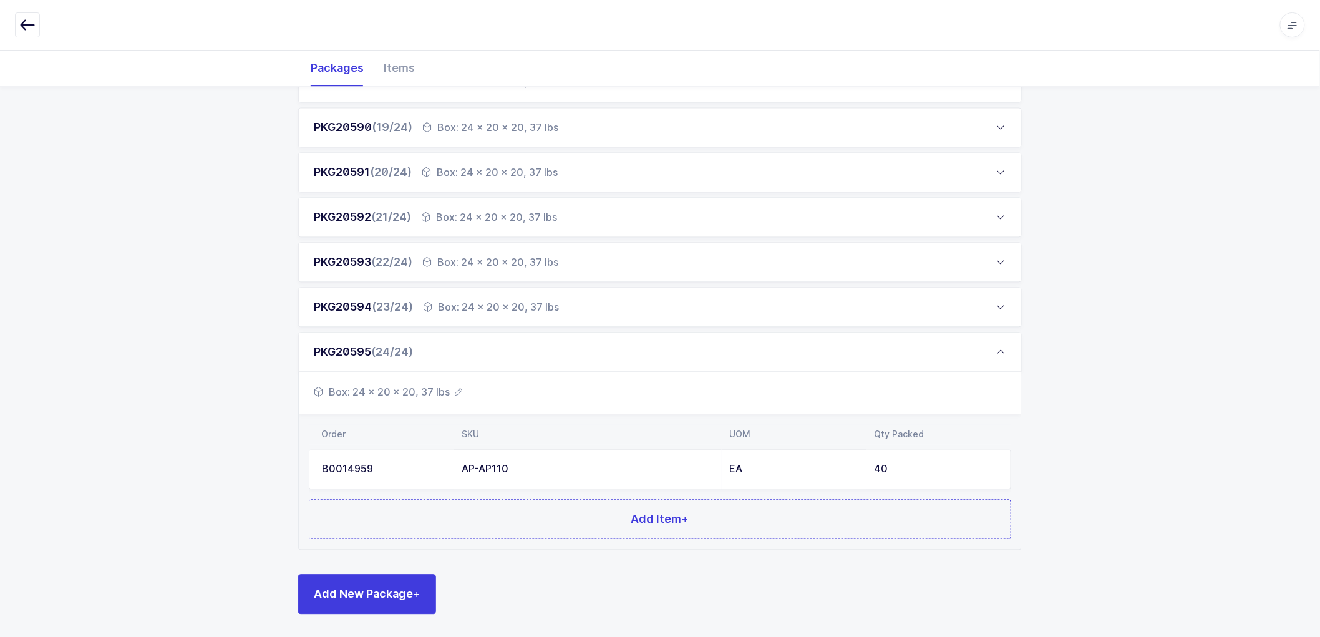
scroll to position [978, 0]
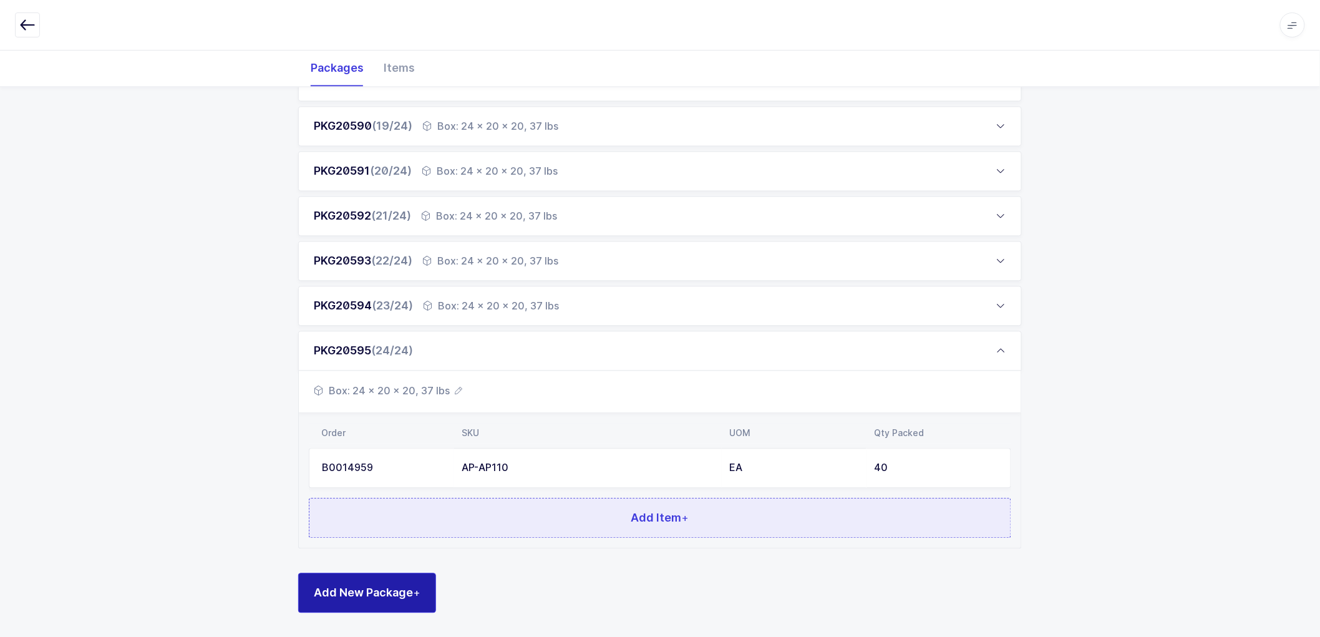
drag, startPoint x: 374, startPoint y: 594, endPoint x: 385, endPoint y: 496, distance: 98.5
click at [374, 592] on span "Add New Package +" at bounding box center [367, 593] width 107 height 16
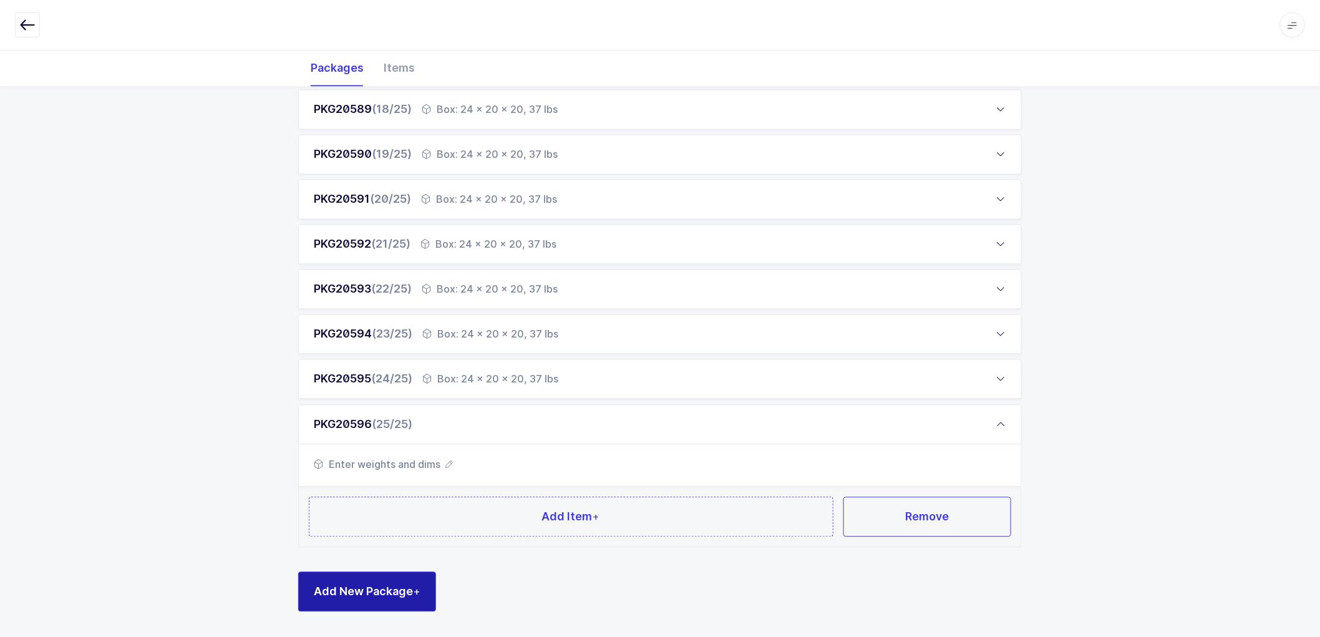
scroll to position [948, 0]
click at [448, 461] on icon "button" at bounding box center [448, 464] width 7 height 7
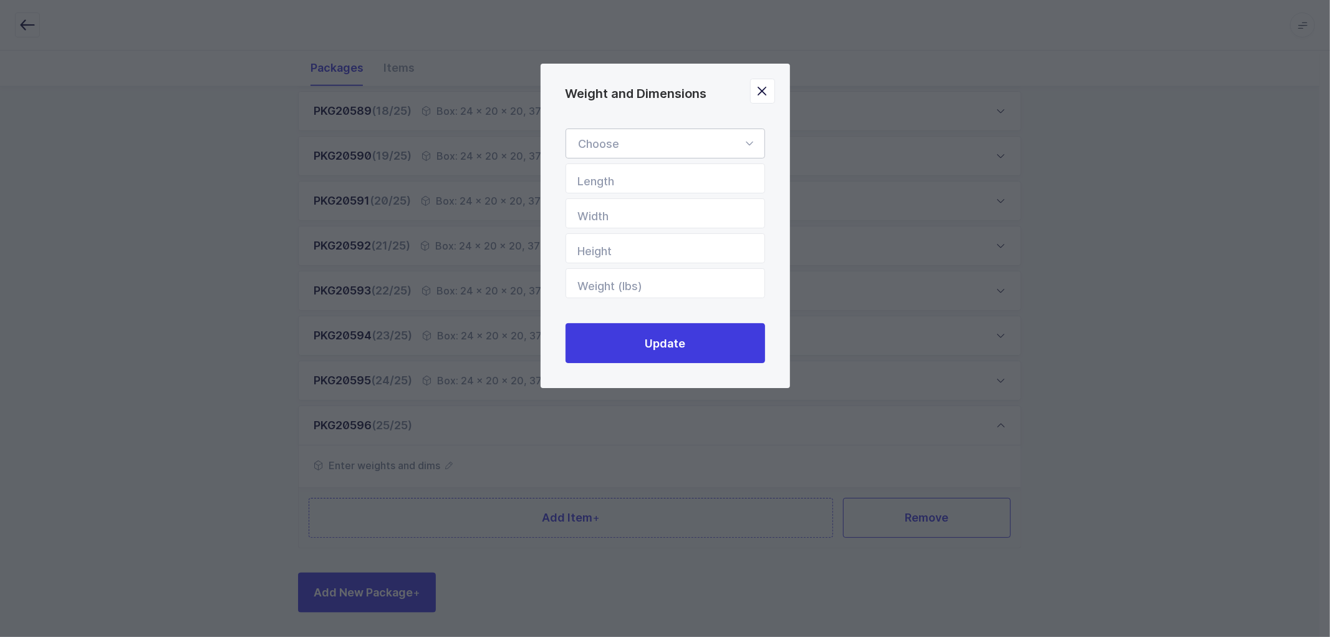
click at [579, 143] on div "Weight and Dimensions" at bounding box center [666, 143] width 200 height 30
click at [594, 223] on span "Box" at bounding box center [589, 226] width 20 height 13
type input "Box"
click at [628, 175] on input "Length" at bounding box center [666, 178] width 200 height 30
type input "24"
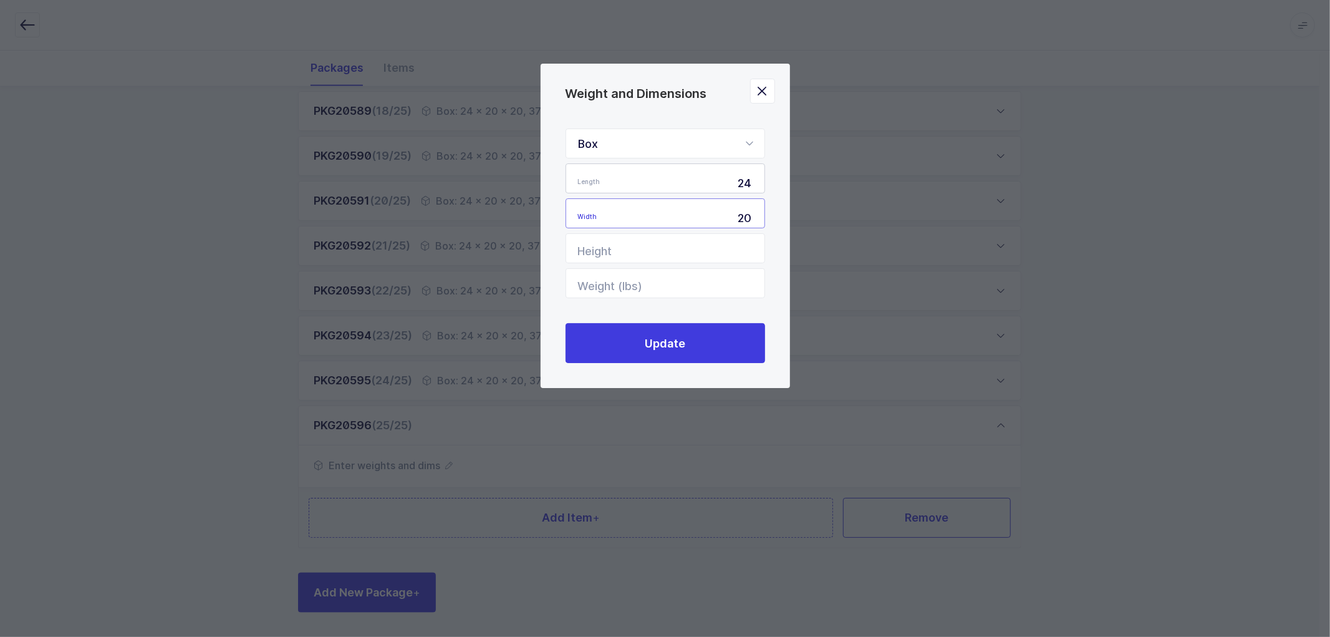
type input "20"
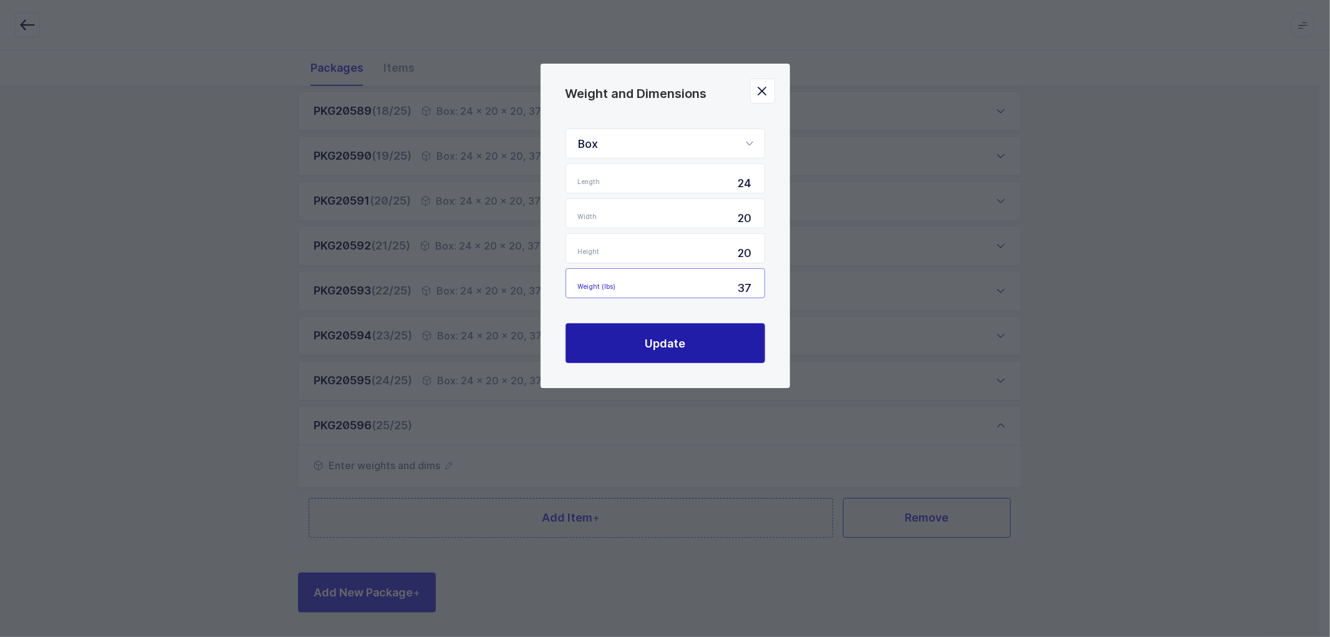
type input "37"
click at [720, 343] on button "Update" at bounding box center [666, 343] width 200 height 40
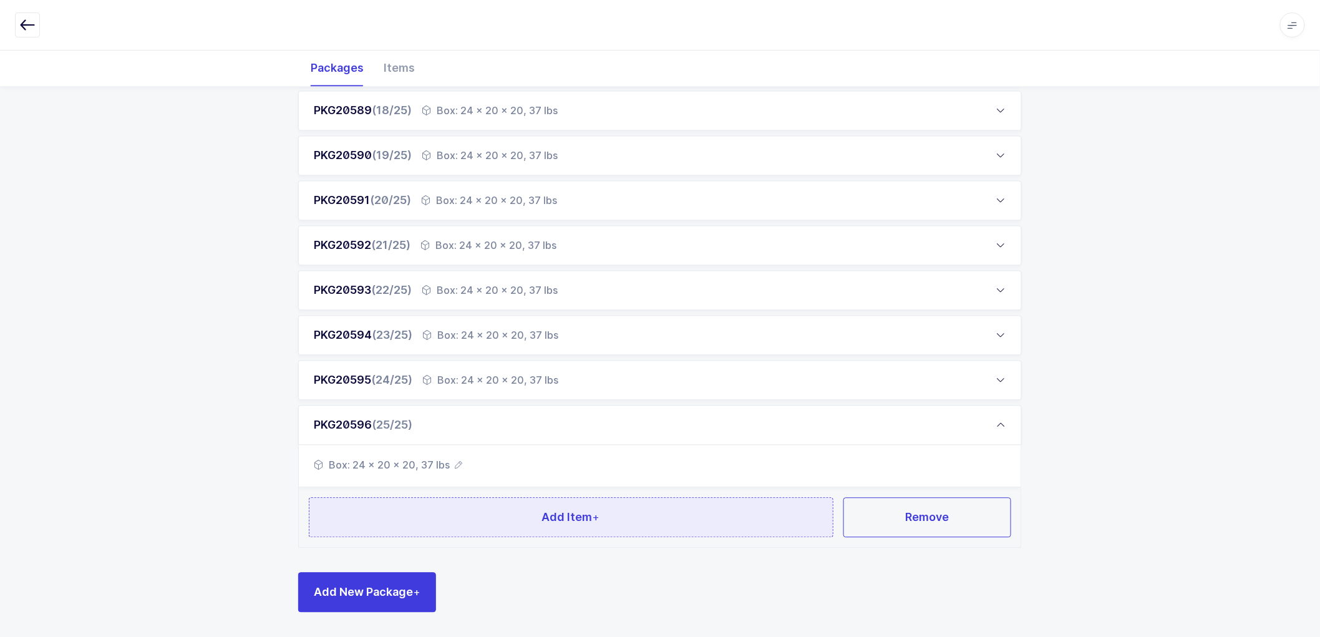
click at [557, 503] on button "Add Item +" at bounding box center [571, 518] width 524 height 40
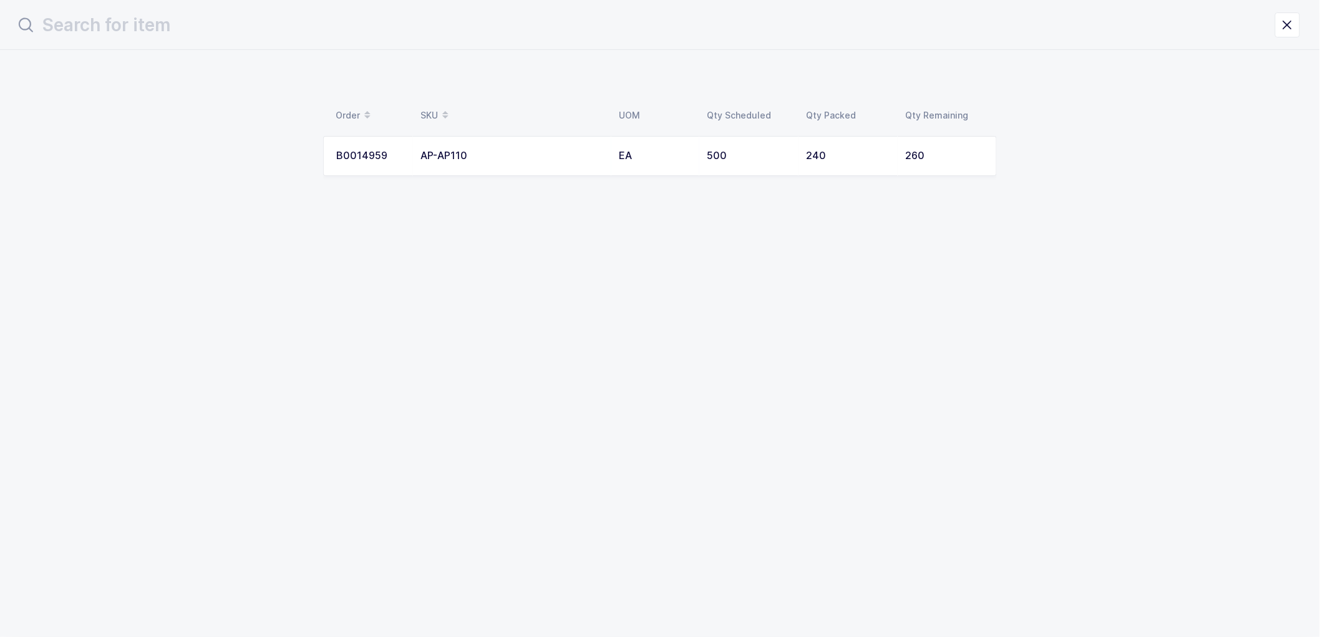
scroll to position [0, 0]
click at [624, 150] on div "EA" at bounding box center [660, 155] width 73 height 11
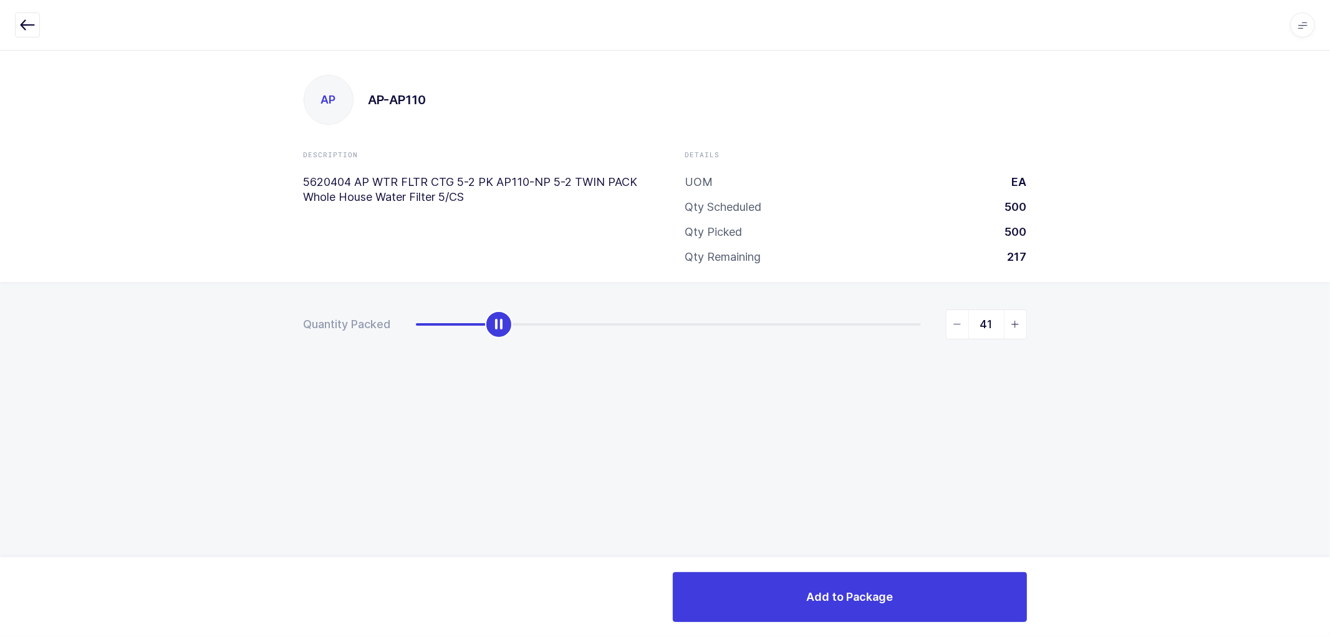
type input "40"
drag, startPoint x: 418, startPoint y: 327, endPoint x: 543, endPoint y: 362, distance: 128.7
click at [495, 339] on div "Quantity Packed 40" at bounding box center [665, 368] width 1330 height 172
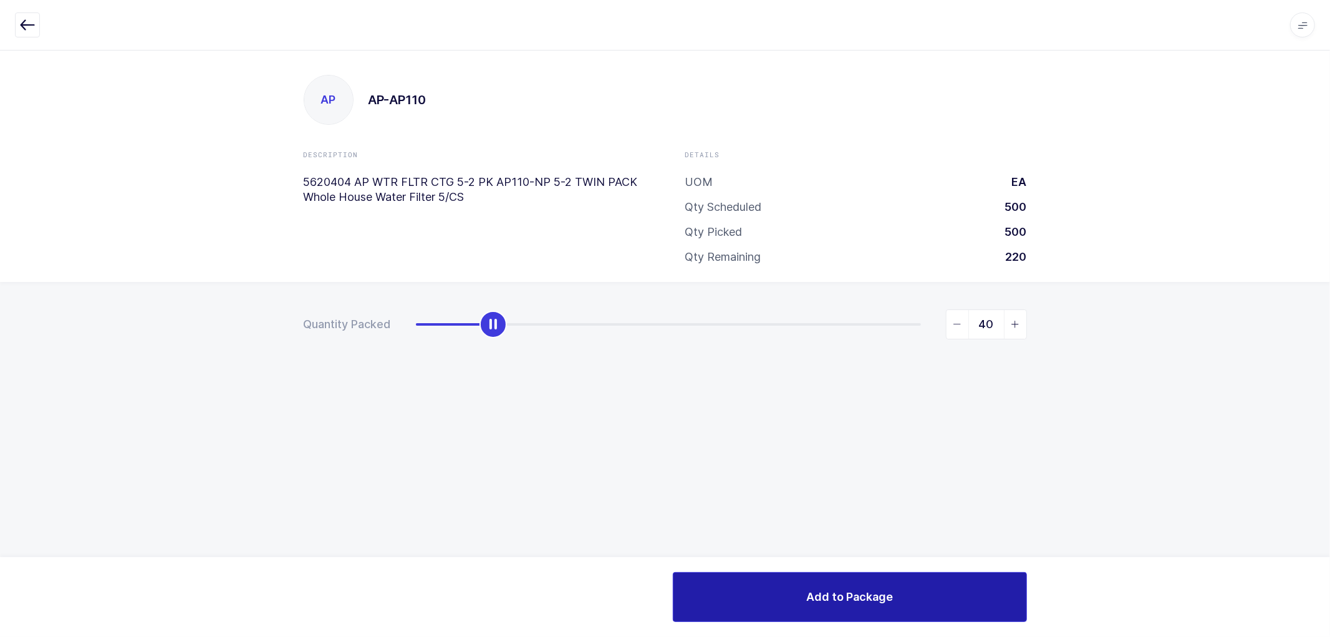
click at [829, 594] on span "Add to Package" at bounding box center [849, 597] width 87 height 16
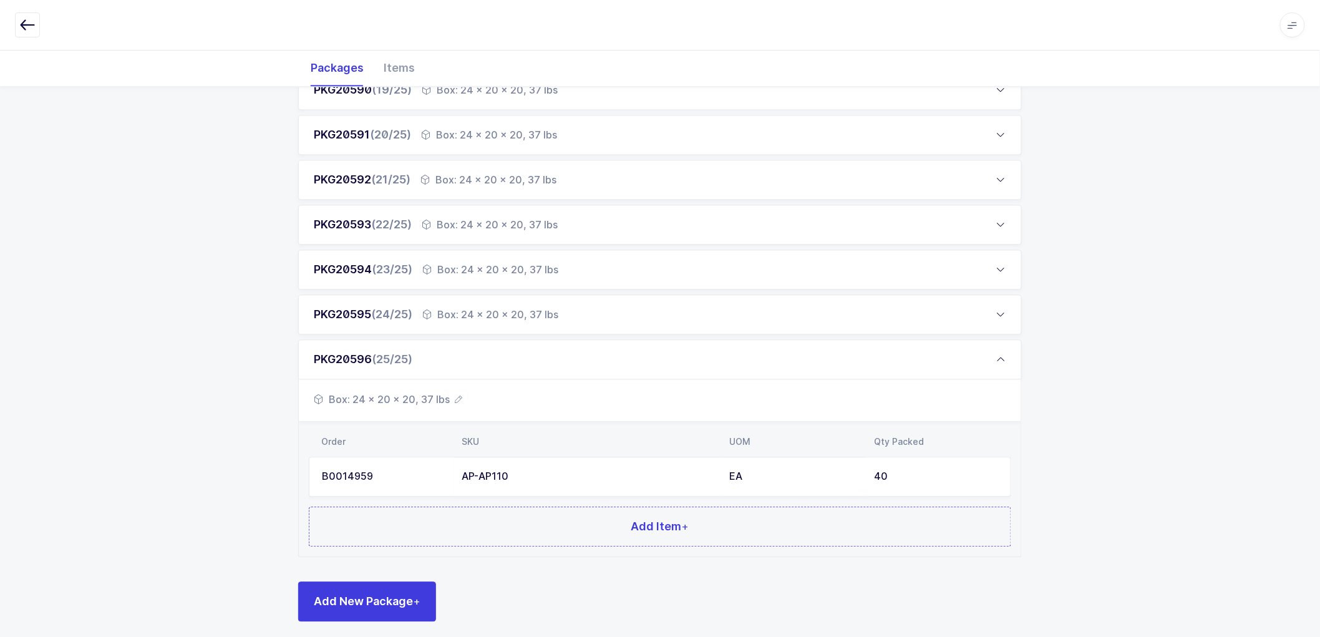
scroll to position [1023, 0]
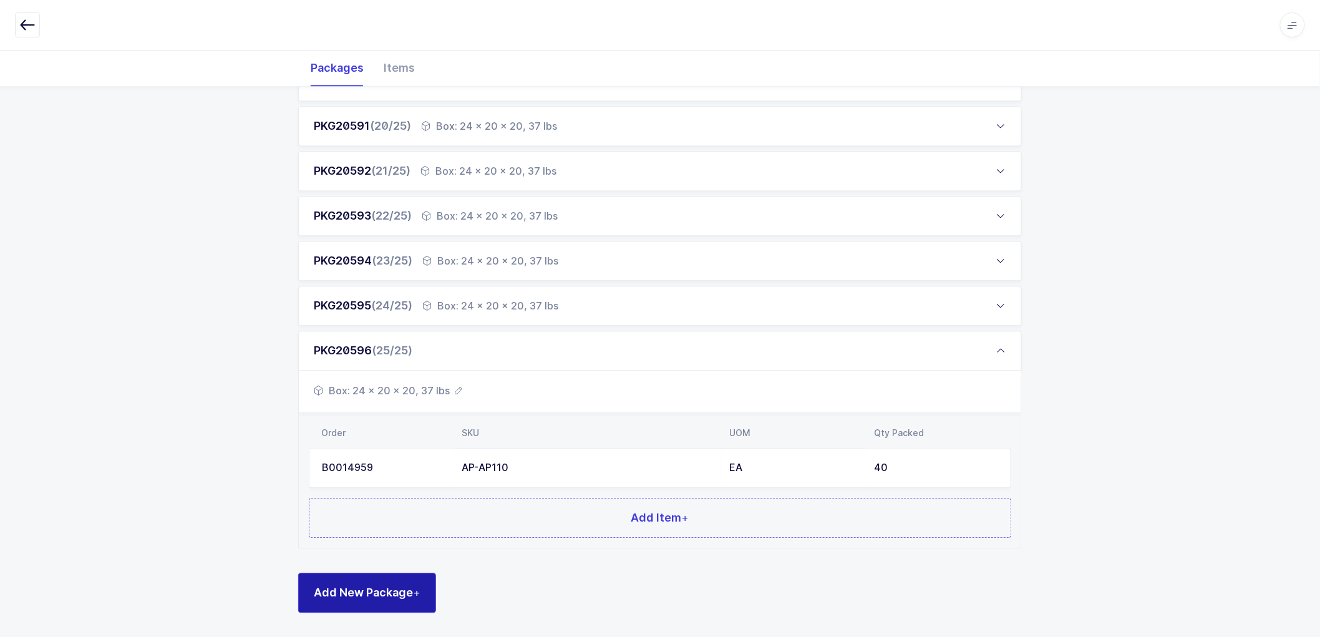
click at [366, 607] on button "Add New Package +" at bounding box center [367, 592] width 138 height 40
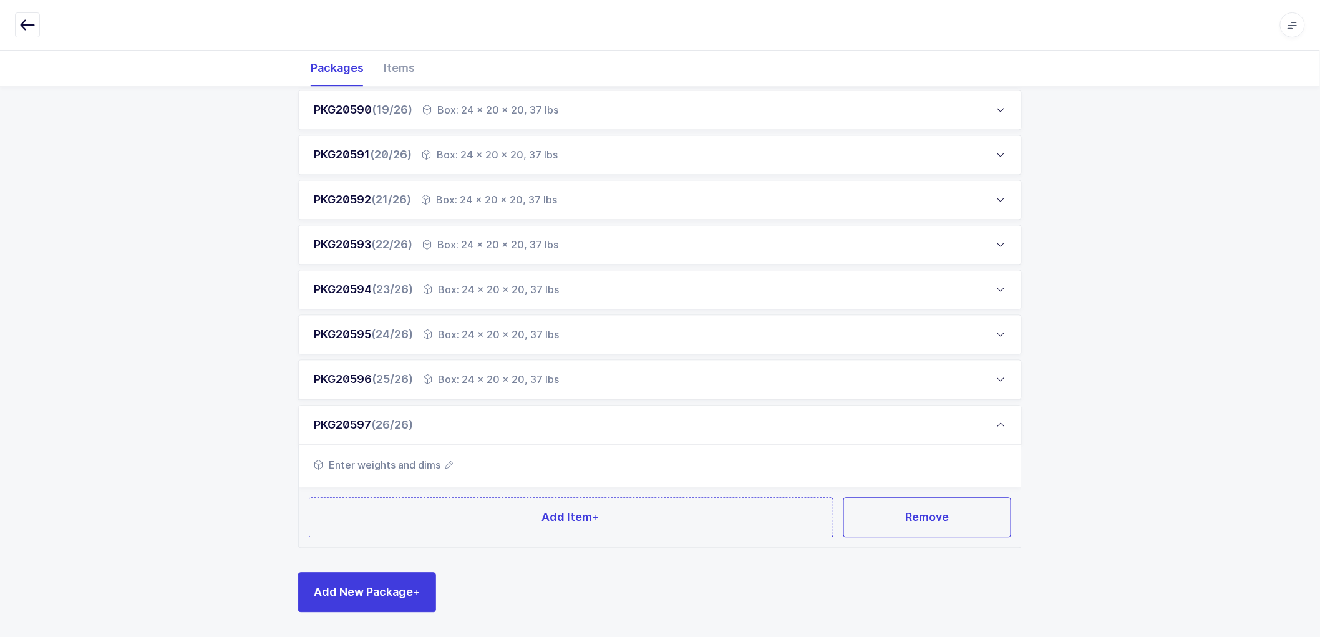
scroll to position [993, 0]
click at [447, 463] on icon "button" at bounding box center [448, 464] width 7 height 7
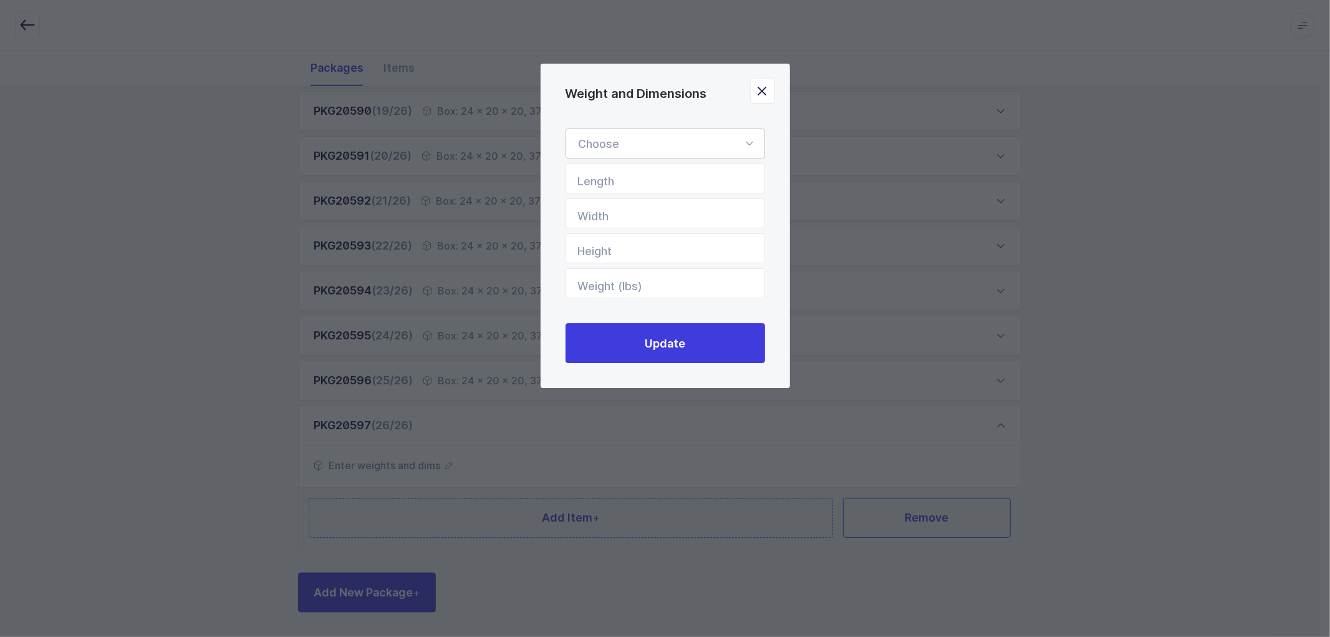
click at [608, 152] on div "Weight and Dimensions" at bounding box center [666, 143] width 200 height 30
click at [611, 144] on div "Weight and Dimensions" at bounding box center [666, 143] width 200 height 30
click at [610, 147] on div "Weight and Dimensions" at bounding box center [666, 143] width 200 height 30
click at [594, 221] on span "Box" at bounding box center [589, 226] width 20 height 13
type input "Box"
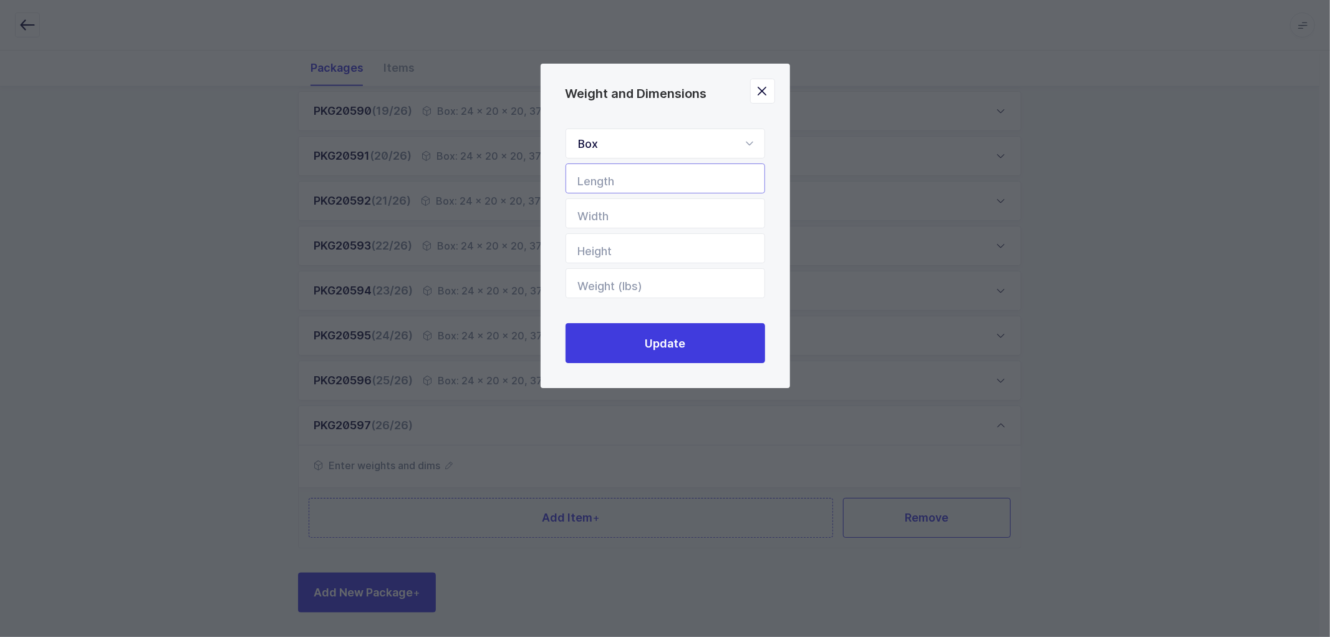
click at [606, 187] on input "Length" at bounding box center [666, 178] width 200 height 30
type input "24"
type input "20"
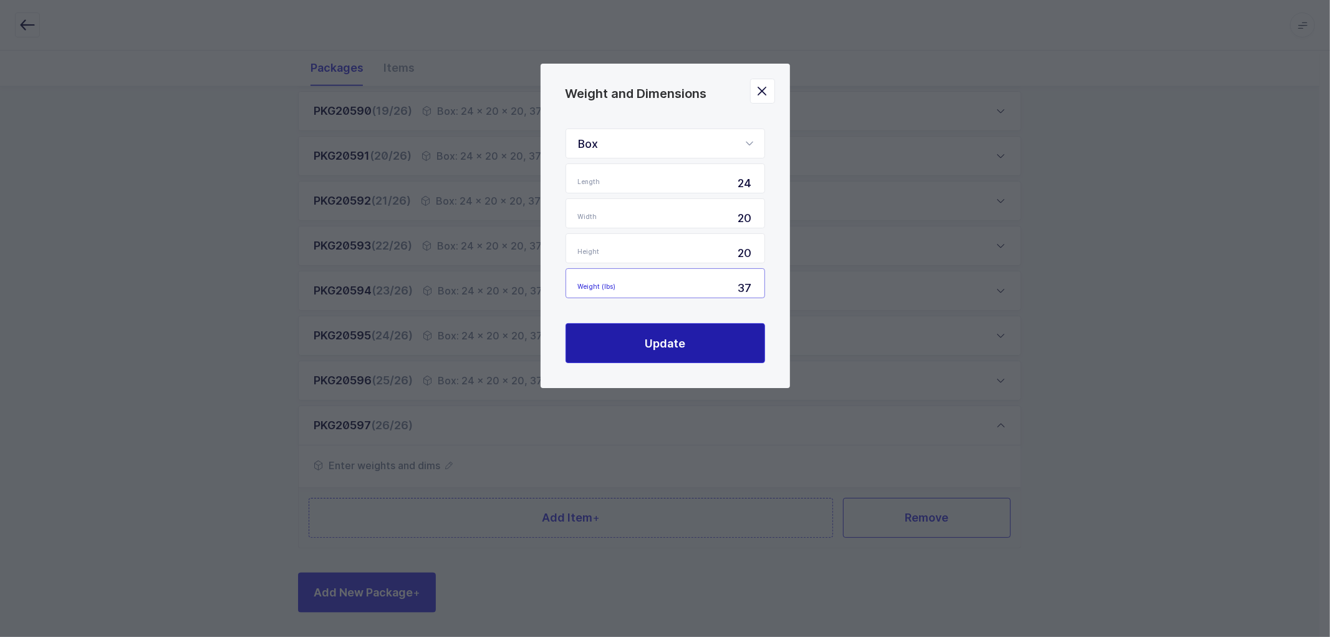
type input "37"
click at [655, 340] on span "Update" at bounding box center [665, 343] width 41 height 16
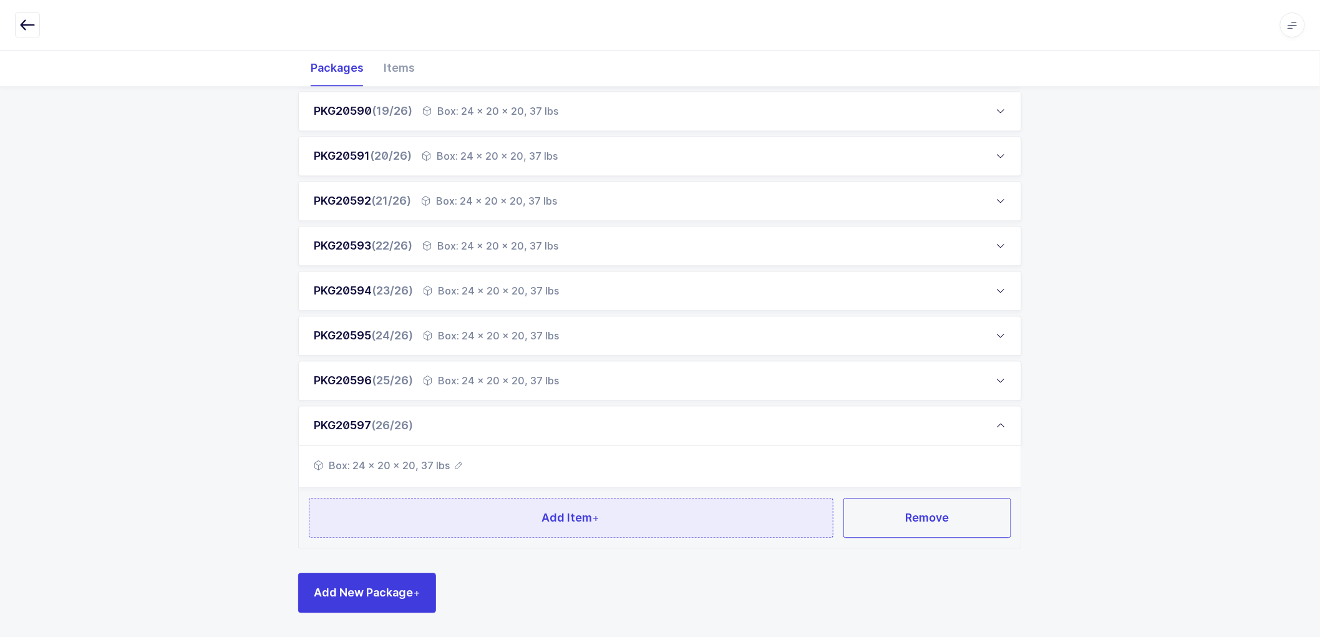
click at [574, 514] on span "Add Item +" at bounding box center [571, 517] width 58 height 16
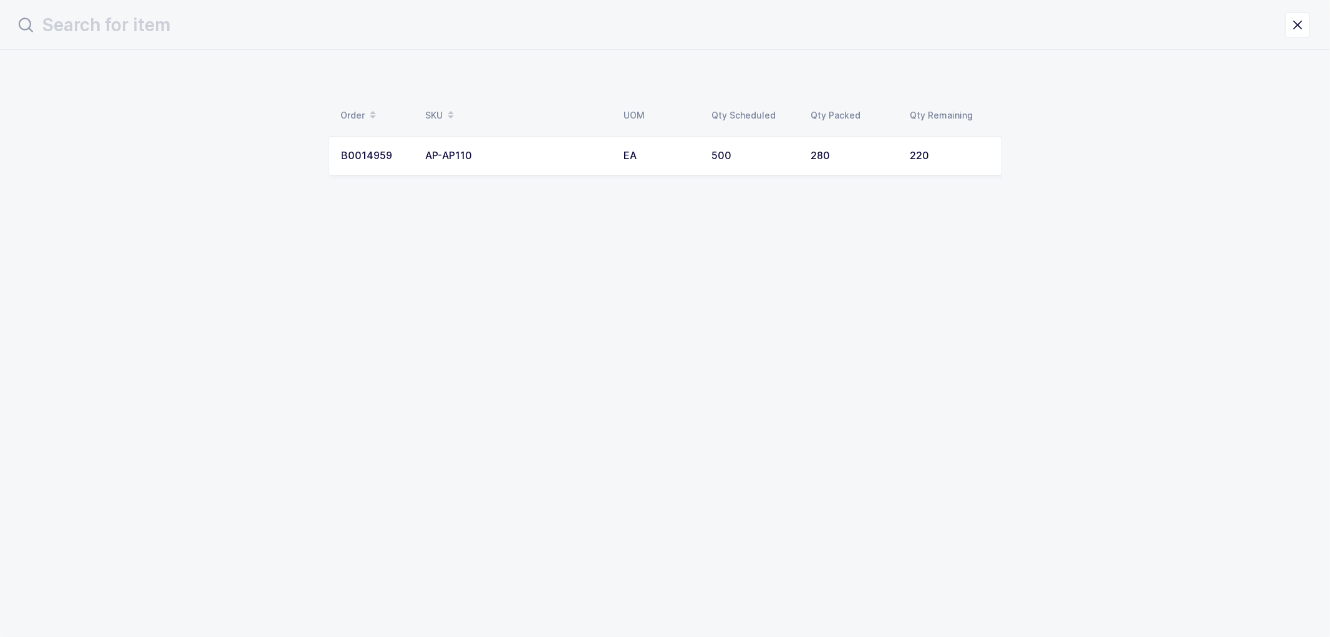
click at [516, 163] on td "AP-AP110" at bounding box center [517, 156] width 198 height 40
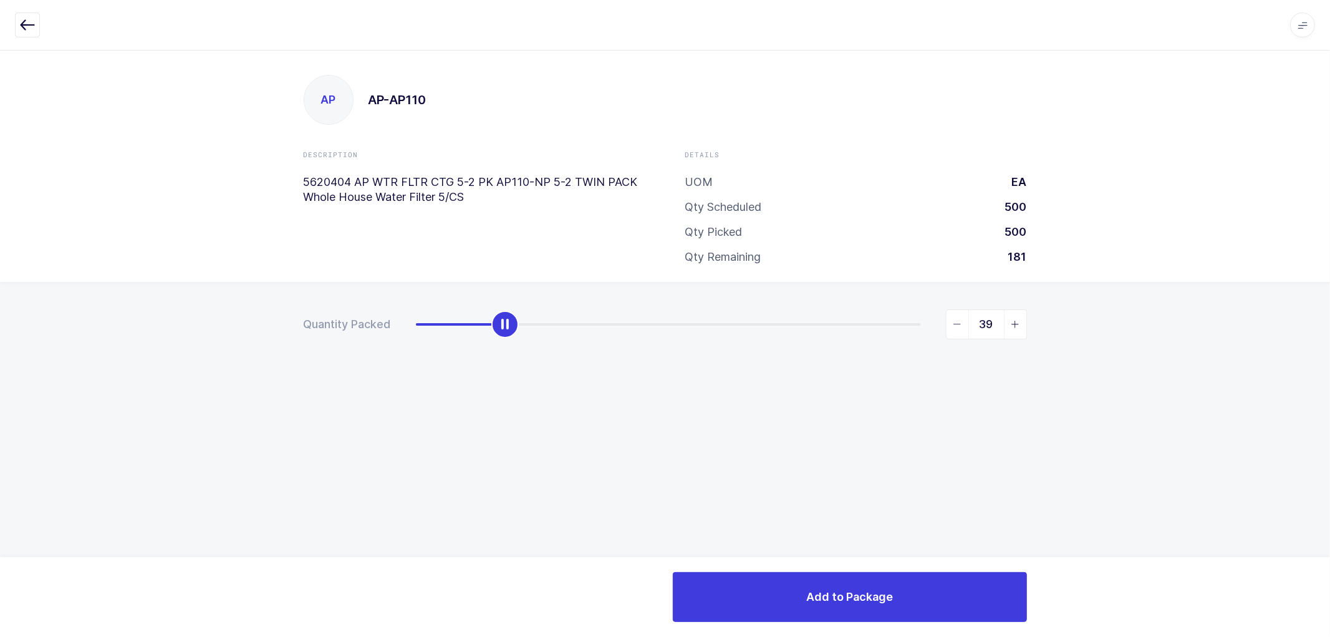
type input "40"
drag, startPoint x: 410, startPoint y: 327, endPoint x: 501, endPoint y: 319, distance: 91.4
click at [501, 319] on div "slider between 0 and 220" at bounding box center [507, 324] width 27 height 27
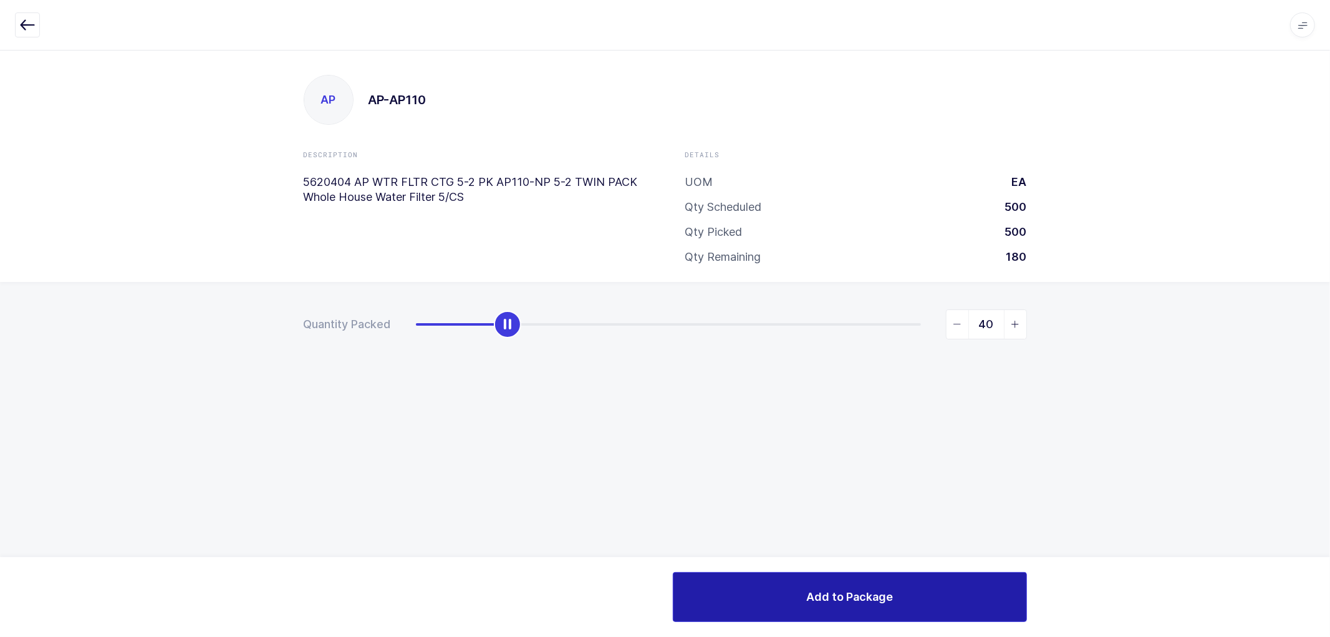
click at [794, 582] on button "Add to Package" at bounding box center [850, 597] width 354 height 50
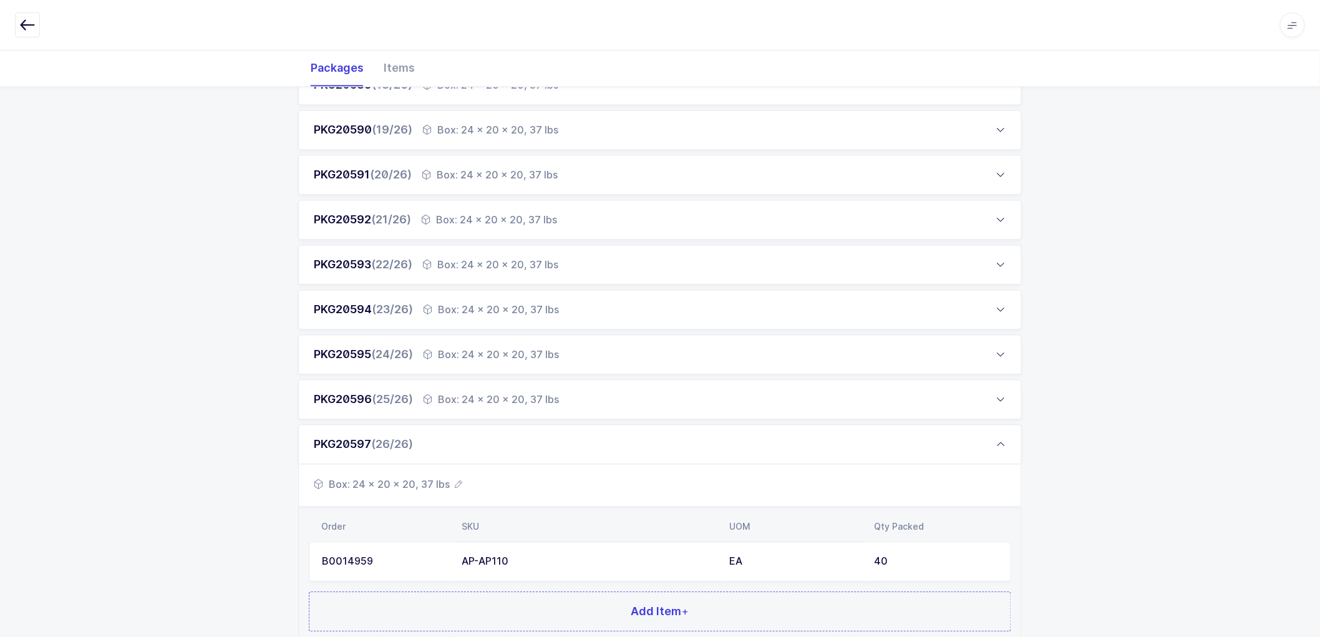
scroll to position [1068, 0]
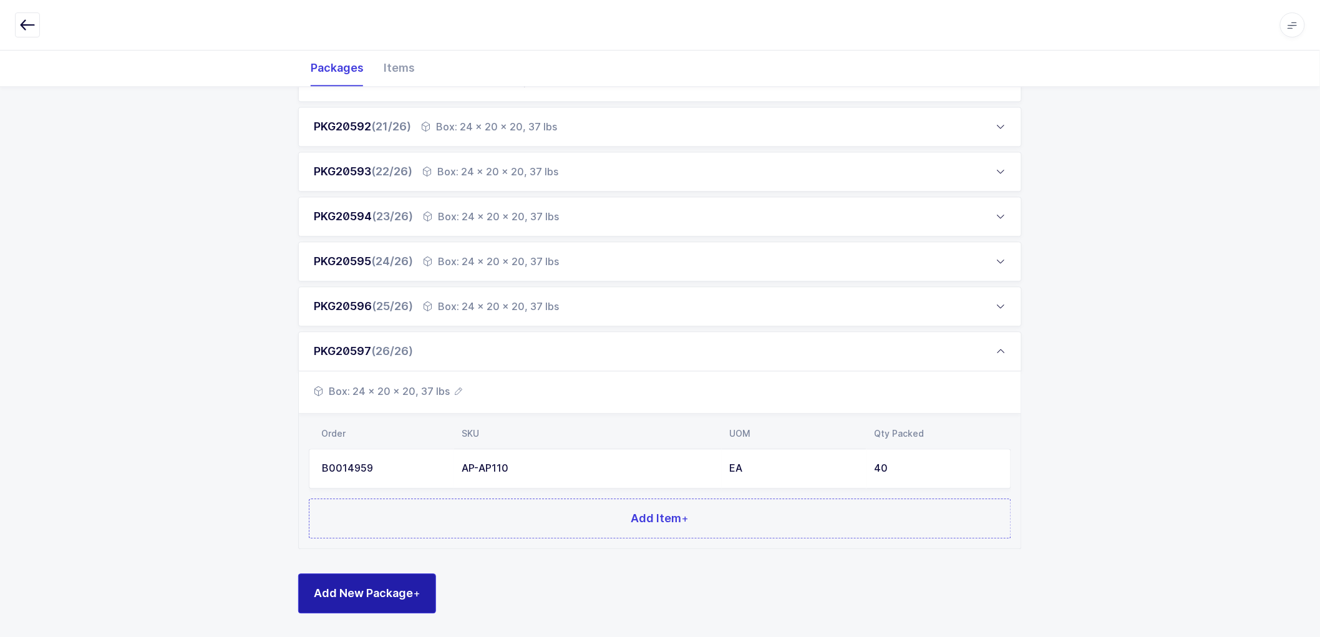
click at [367, 588] on span "Add New Package +" at bounding box center [367, 593] width 107 height 16
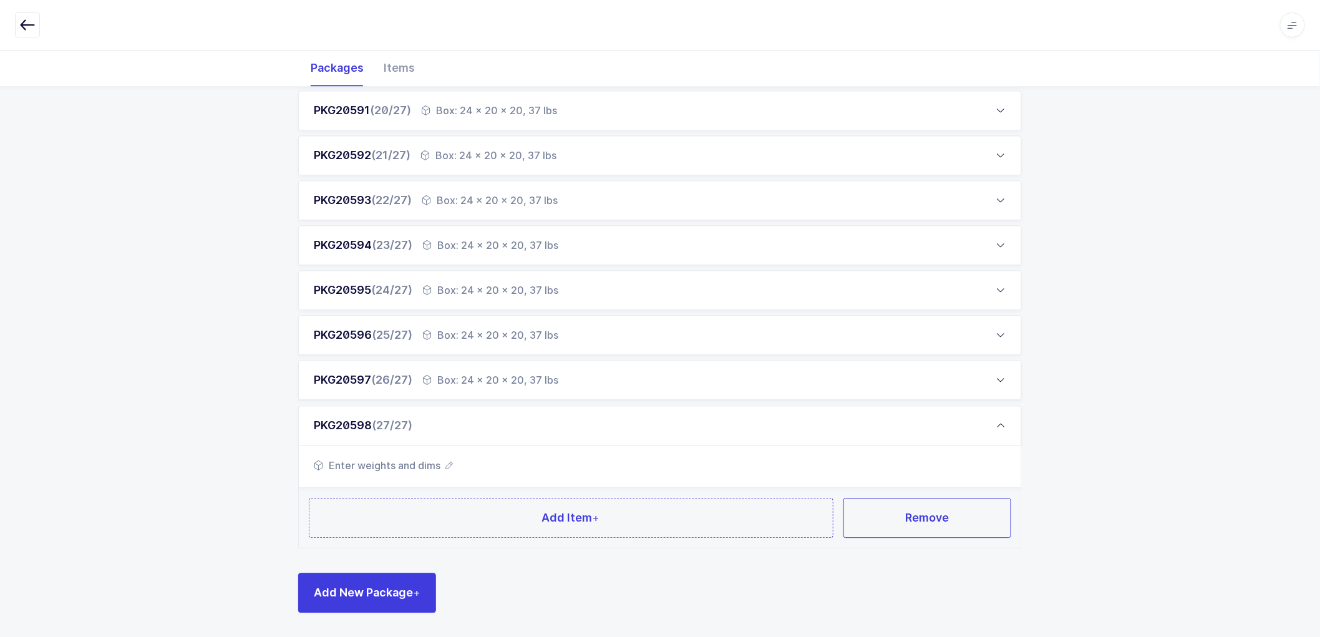
scroll to position [1038, 0]
click at [471, 377] on div "Box: 24 x 20 x 20, 37 lbs" at bounding box center [490, 380] width 136 height 15
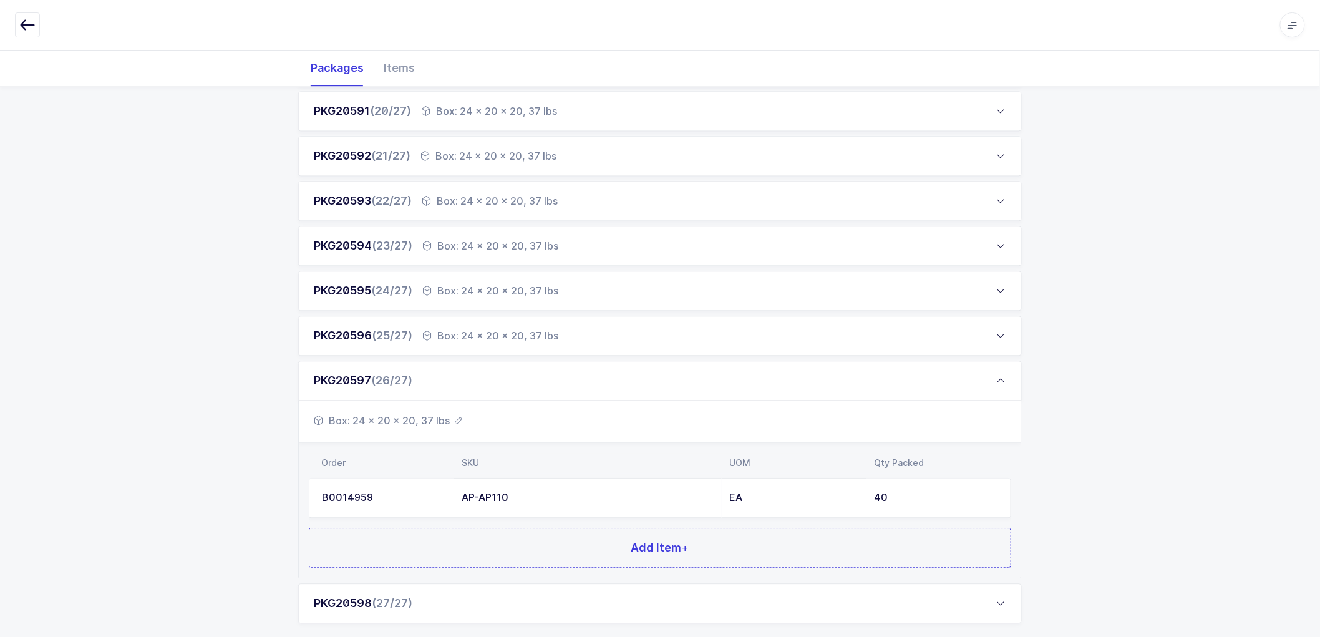
scroll to position [1112, 0]
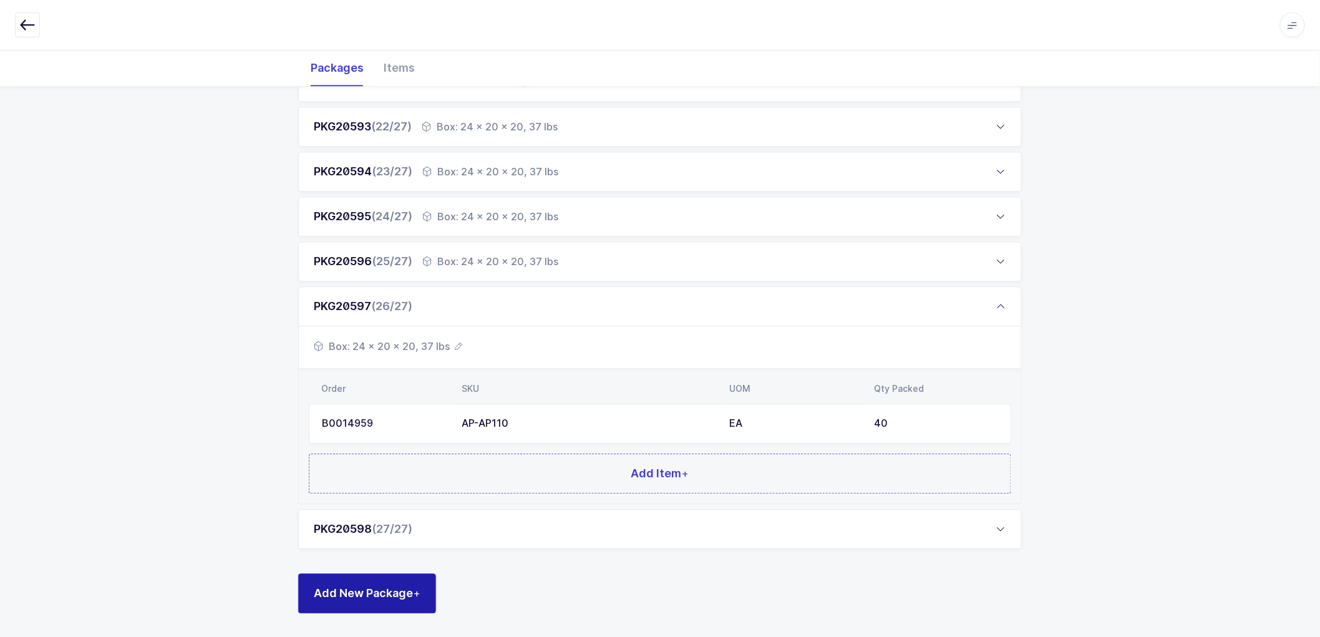
click at [363, 591] on span "Add New Package +" at bounding box center [367, 593] width 107 height 16
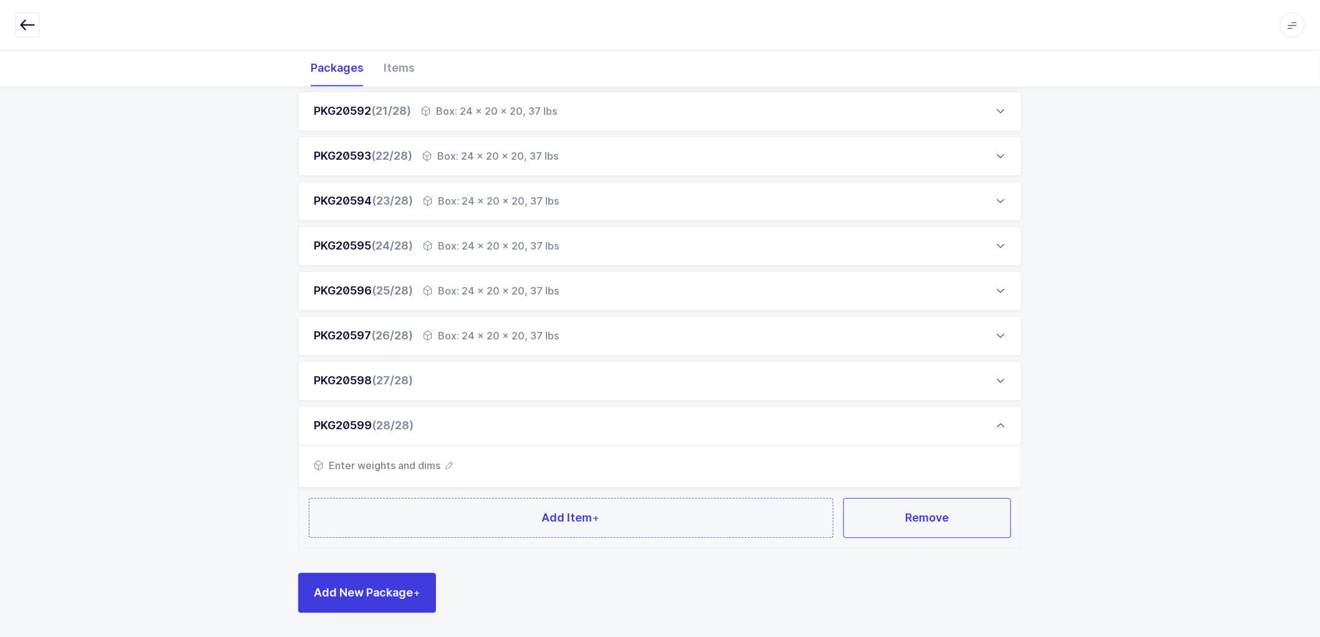
click at [439, 375] on div "PKG20598 (27/28)" at bounding box center [659, 380] width 723 height 40
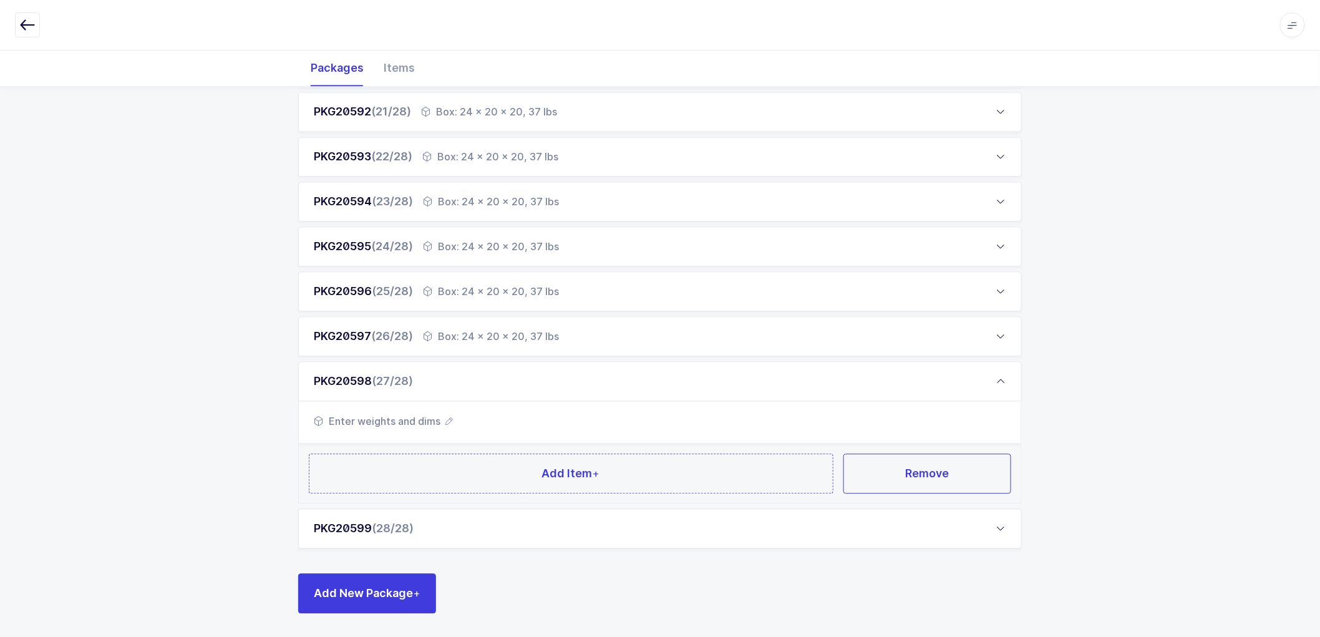
scroll to position [1083, 0]
click at [448, 417] on icon "button" at bounding box center [448, 420] width 7 height 7
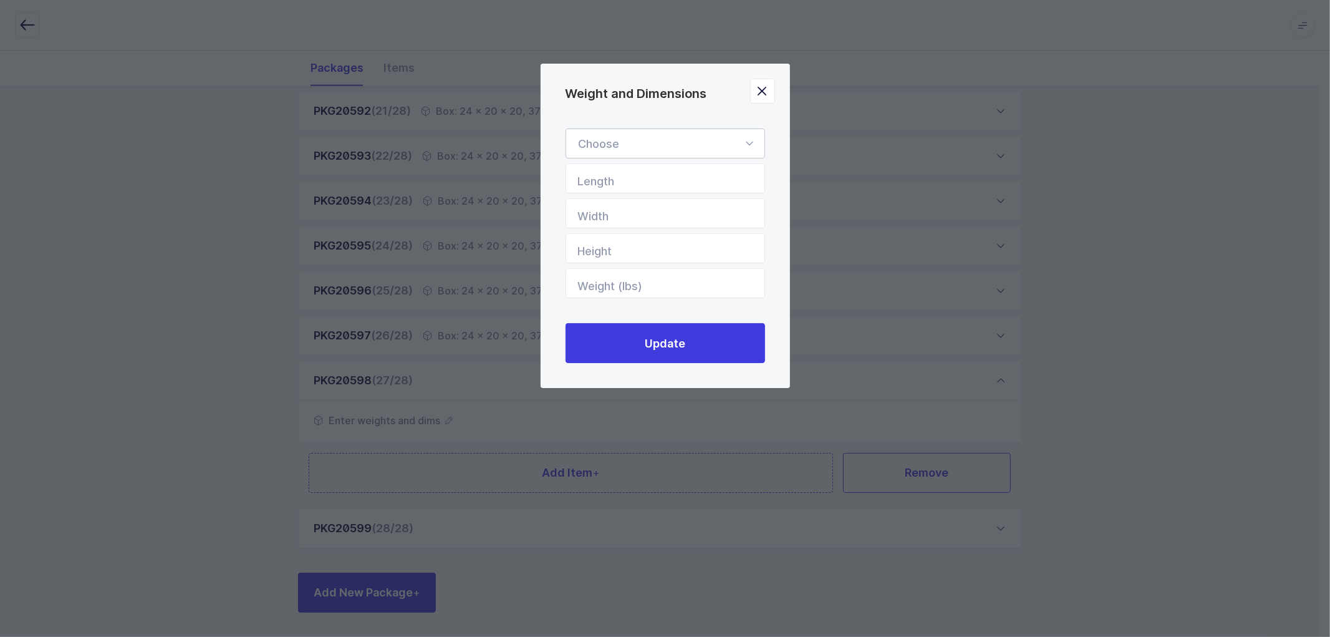
click at [614, 145] on div "Weight and Dimensions" at bounding box center [666, 143] width 200 height 30
click at [615, 223] on li "Box" at bounding box center [670, 227] width 199 height 24
type input "Box"
click at [644, 181] on input "Length" at bounding box center [666, 178] width 200 height 30
type input "24"
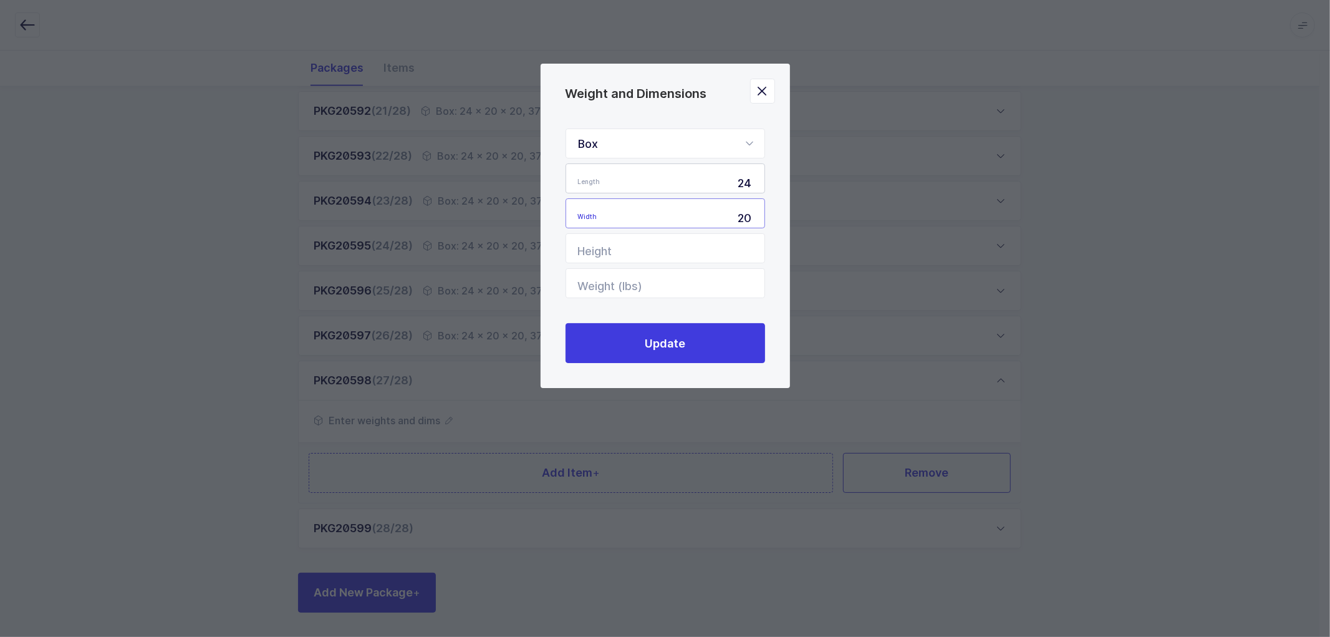
type input "20"
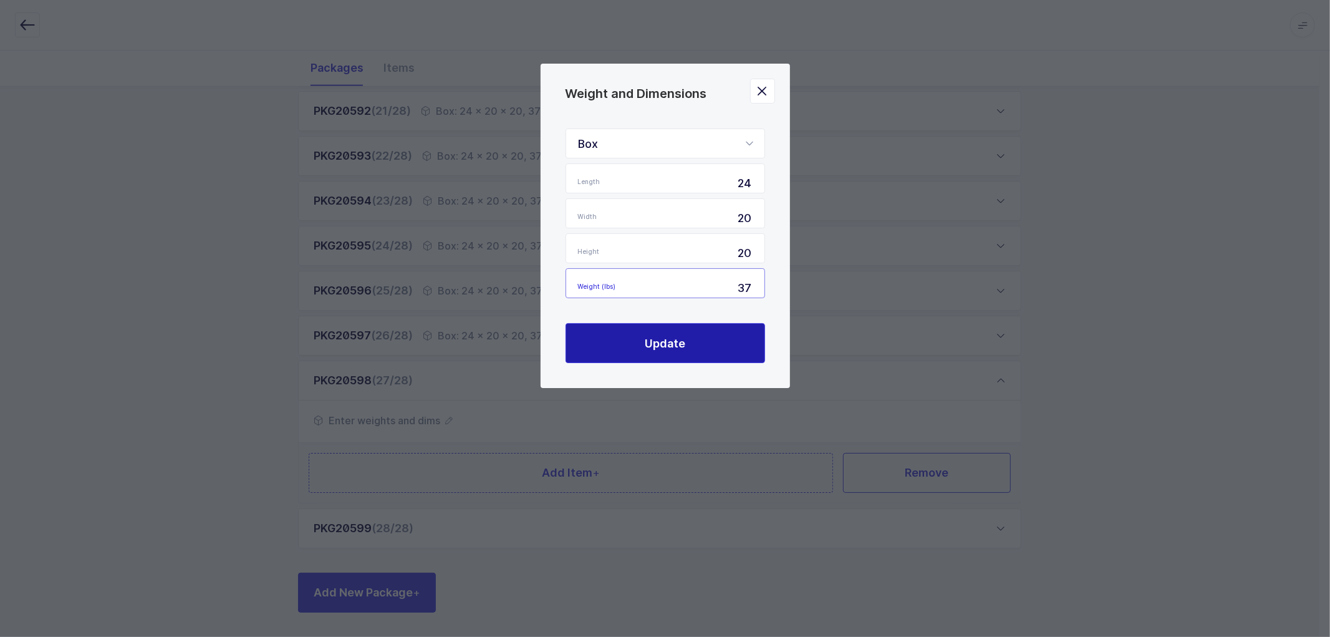
type input "37"
click at [668, 340] on span "Update" at bounding box center [665, 343] width 41 height 16
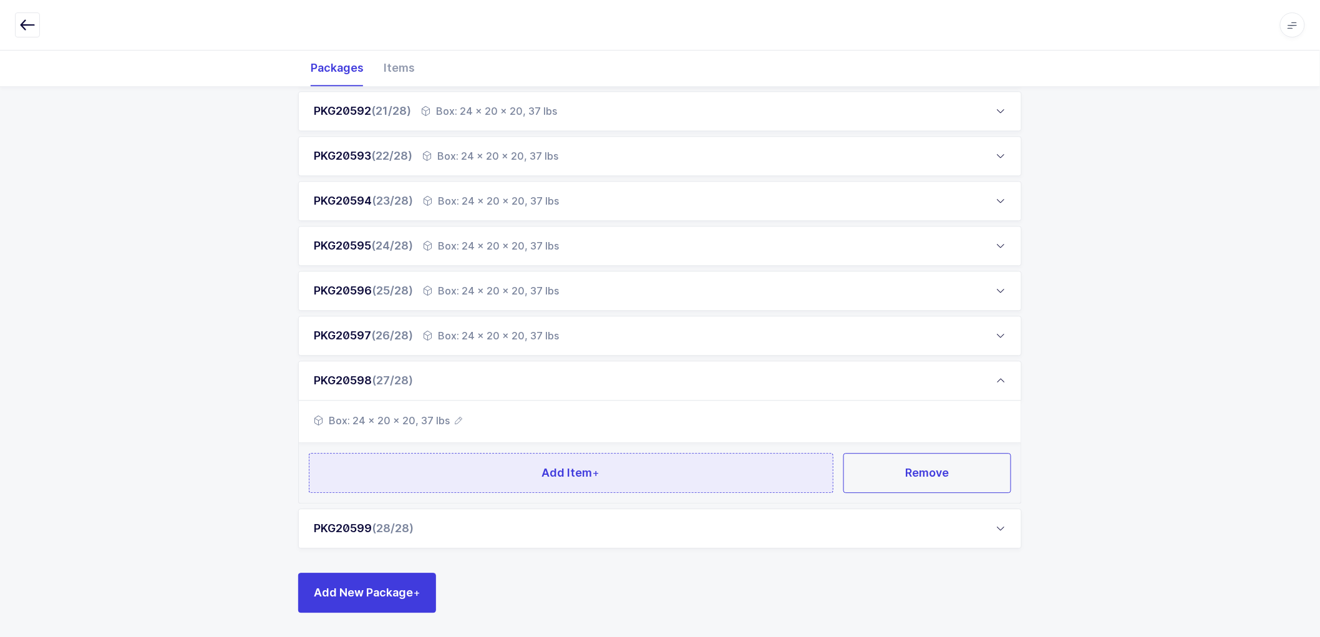
click at [575, 469] on span "Add Item +" at bounding box center [571, 473] width 58 height 16
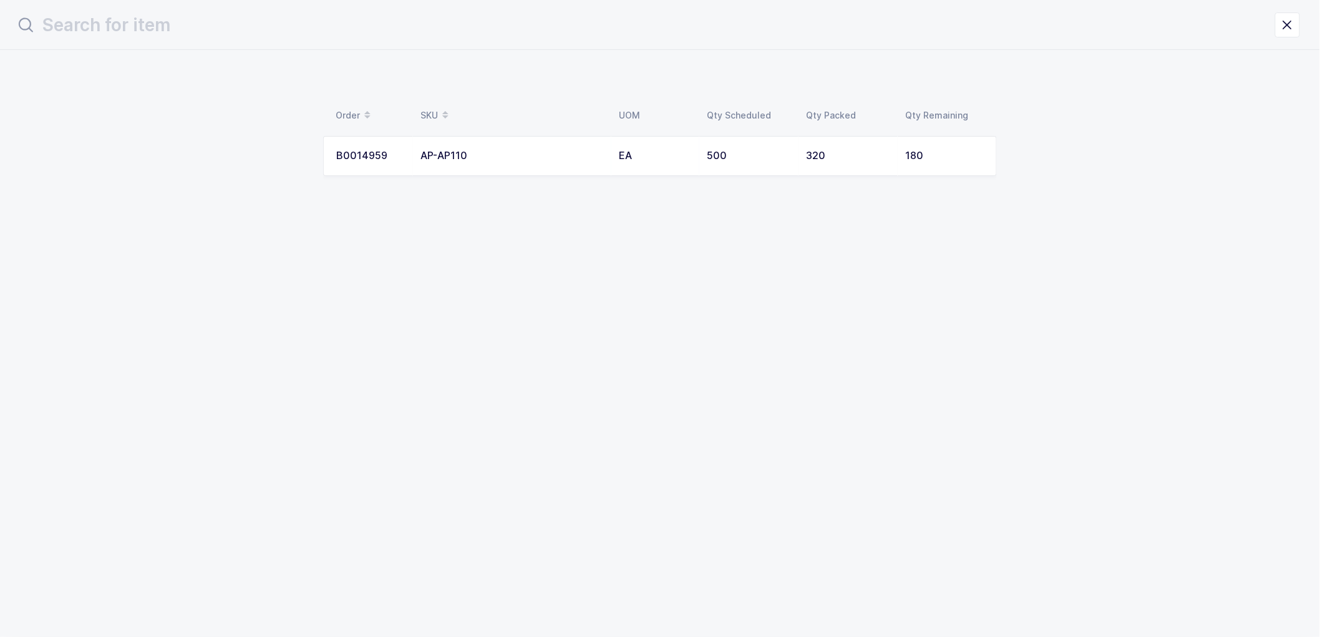
scroll to position [0, 0]
click at [530, 140] on td "AP-AP110" at bounding box center [517, 156] width 198 height 40
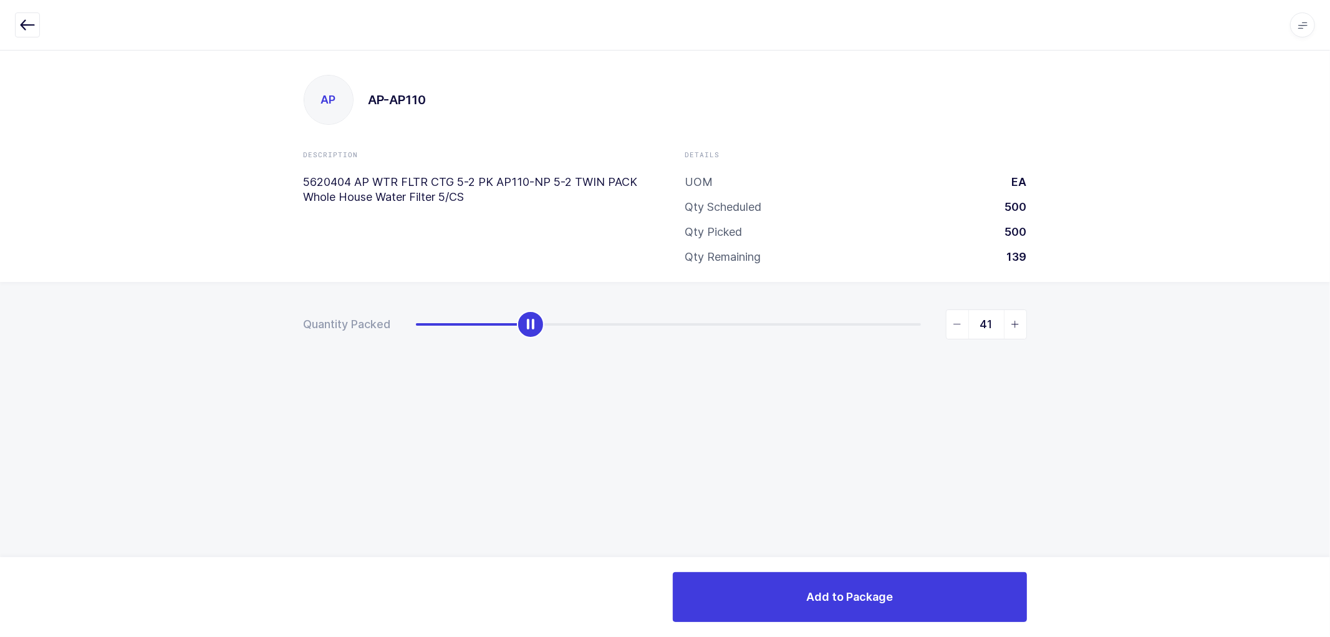
type input "40"
drag, startPoint x: 419, startPoint y: 329, endPoint x: 530, endPoint y: 335, distance: 111.1
click at [530, 335] on div "slider between 0 and 180" at bounding box center [527, 324] width 27 height 27
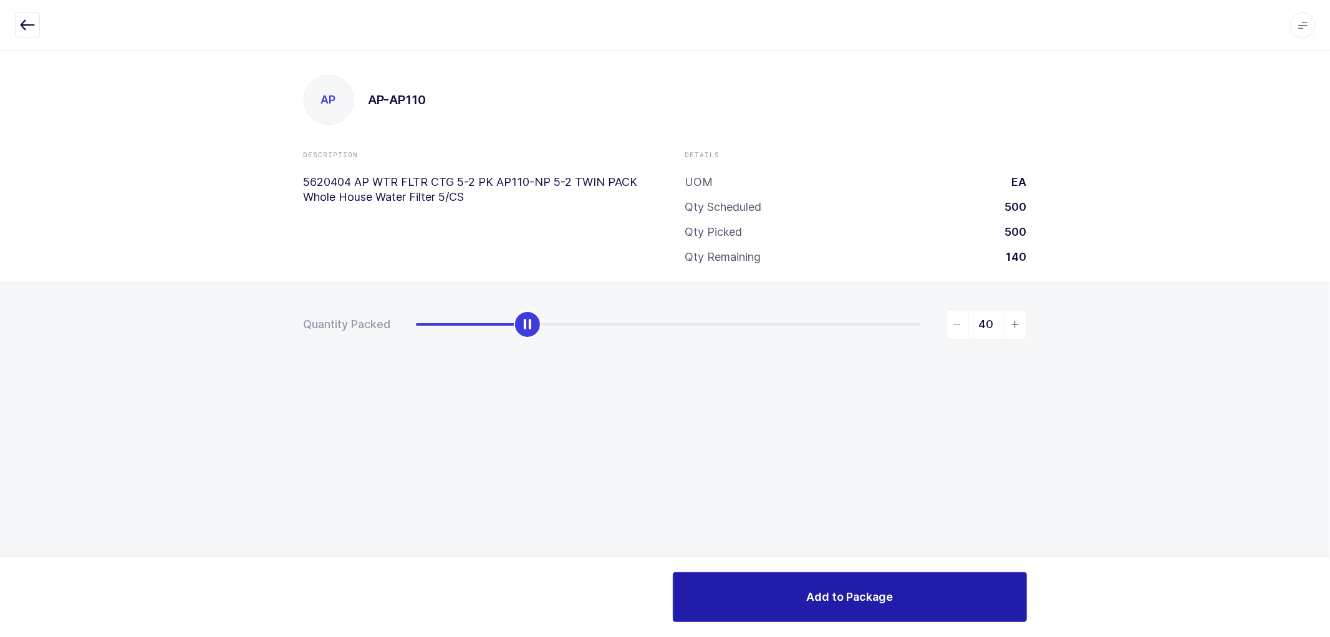
click at [830, 592] on span "Add to Package" at bounding box center [849, 597] width 87 height 16
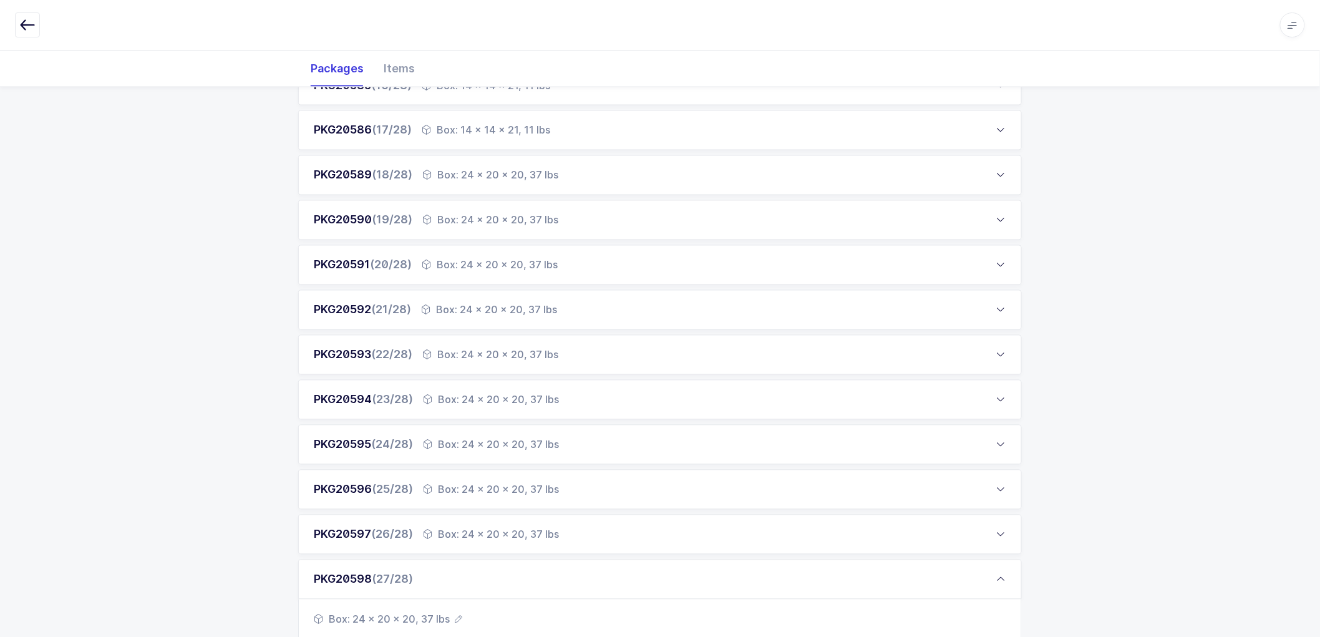
scroll to position [1157, 0]
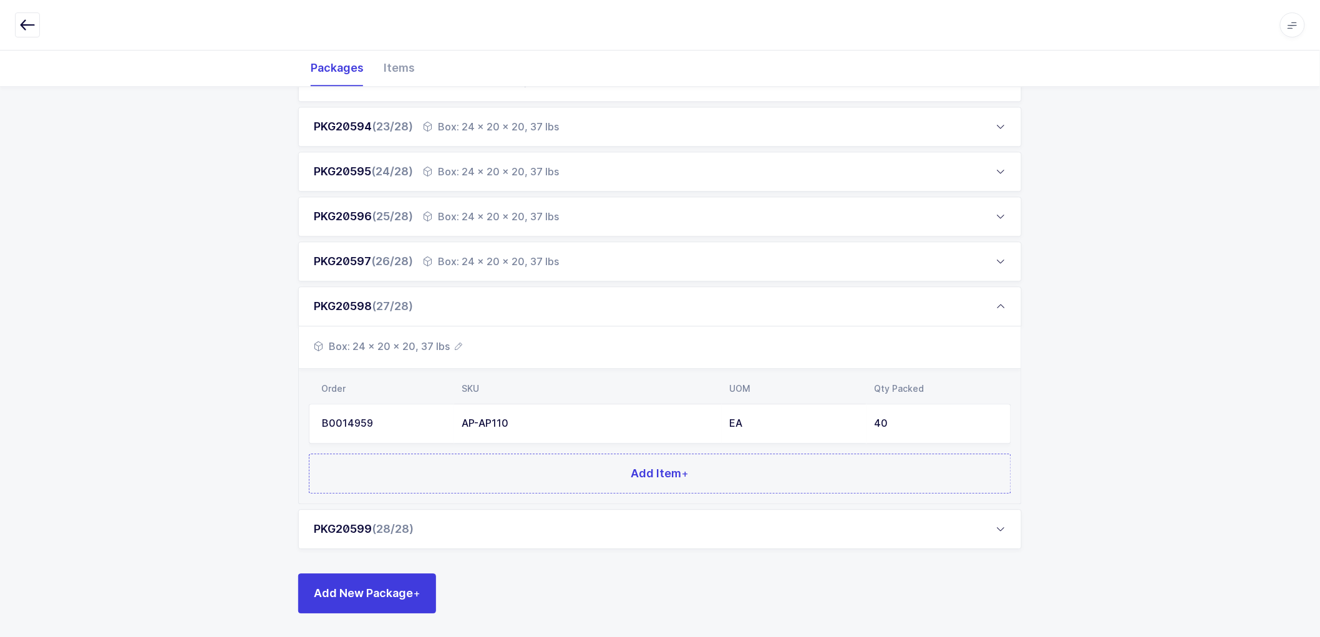
click at [433, 516] on div "PKG20599 (28/28)" at bounding box center [659, 529] width 723 height 40
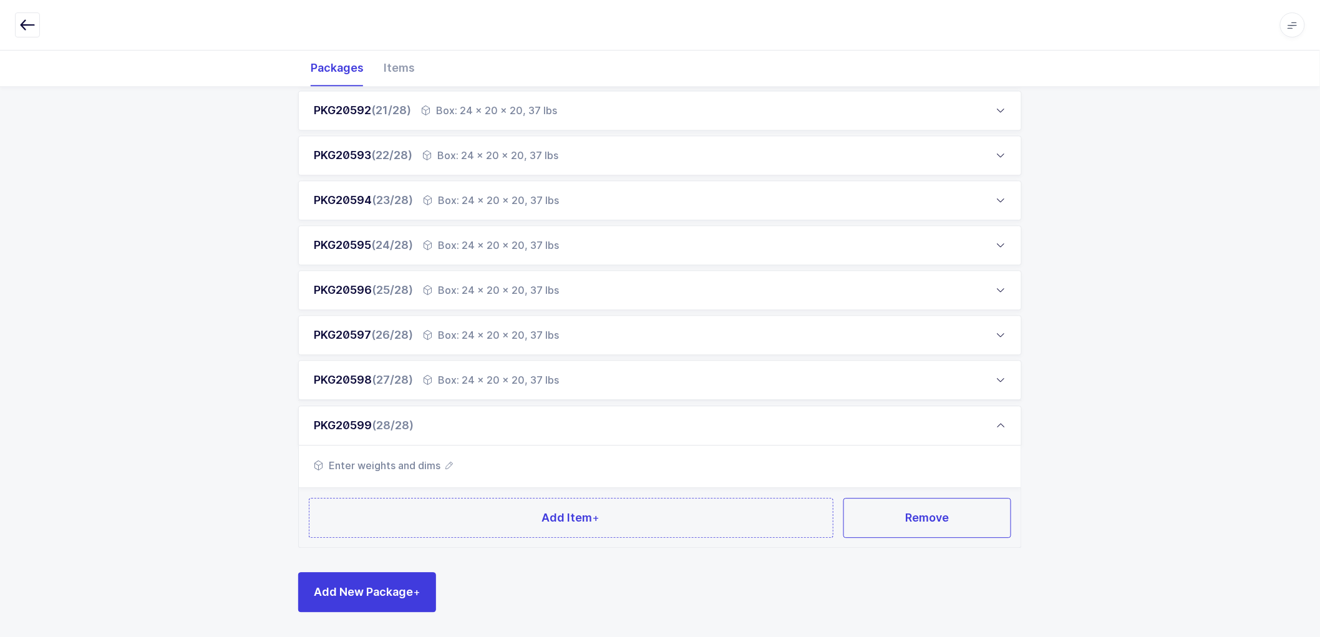
scroll to position [1083, 0]
click at [445, 461] on icon "button" at bounding box center [448, 464] width 7 height 7
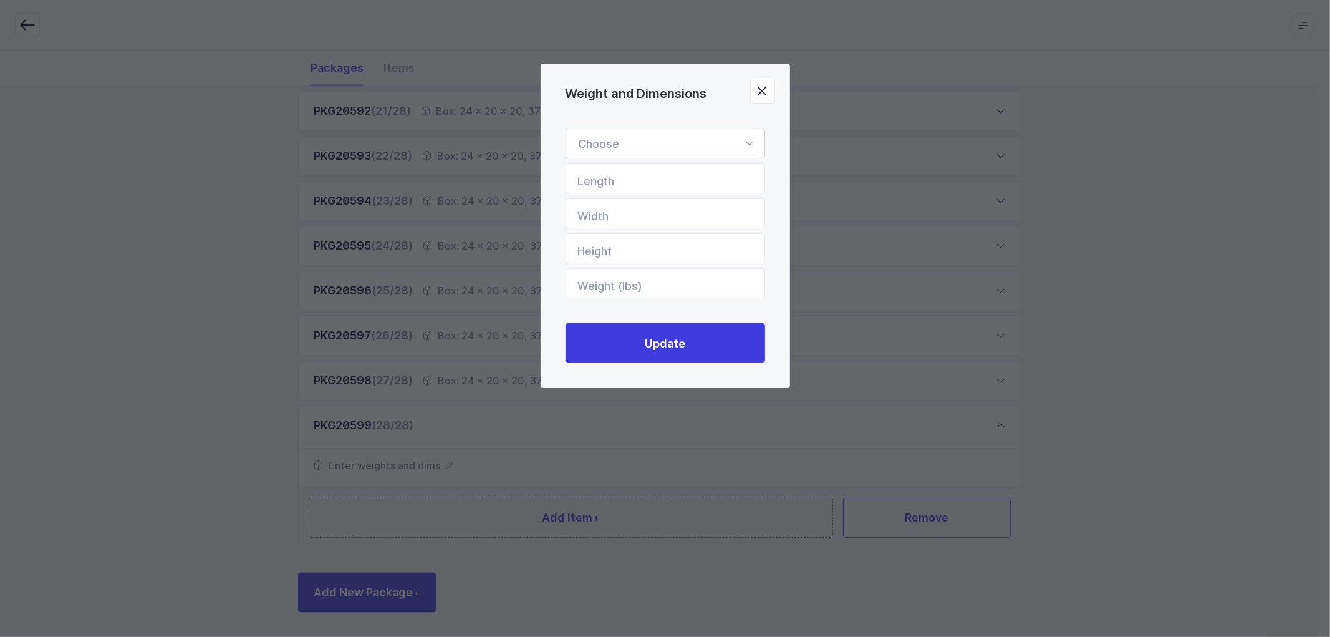
click at [640, 144] on div "Weight and Dimensions" at bounding box center [666, 143] width 200 height 30
click at [600, 223] on li "Box" at bounding box center [670, 227] width 199 height 24
type input "Box"
click at [625, 183] on input "Length" at bounding box center [666, 178] width 200 height 30
type input "24"
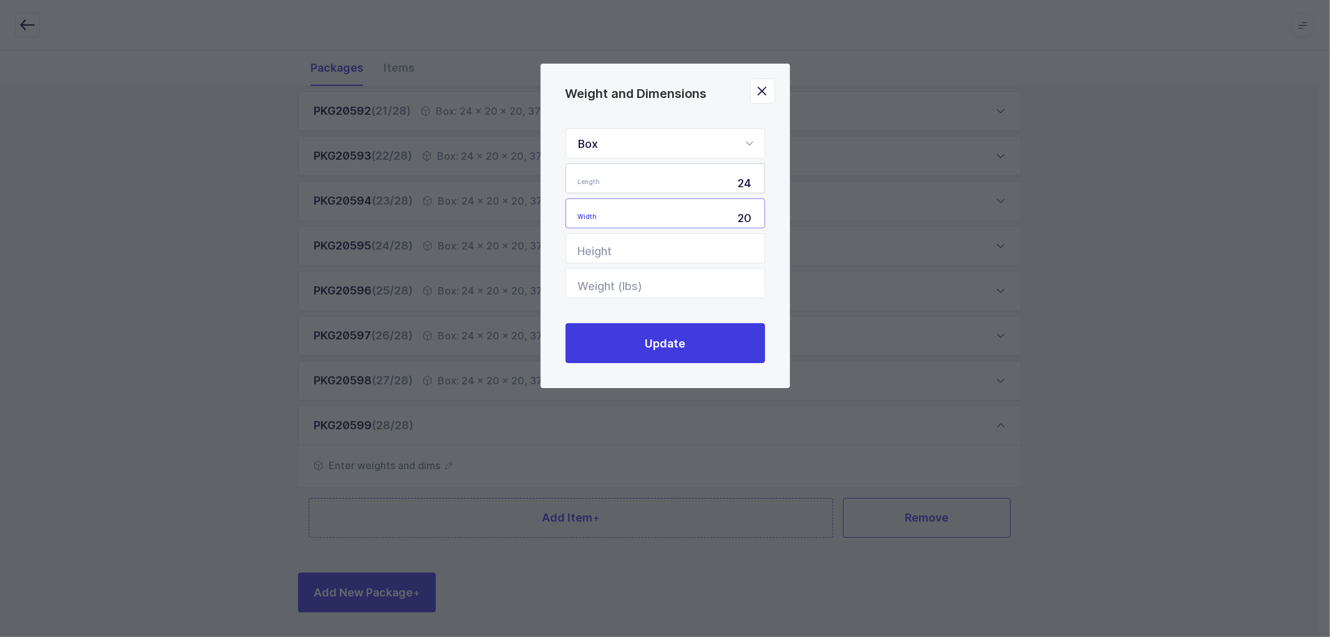
type input "20"
type input "4"
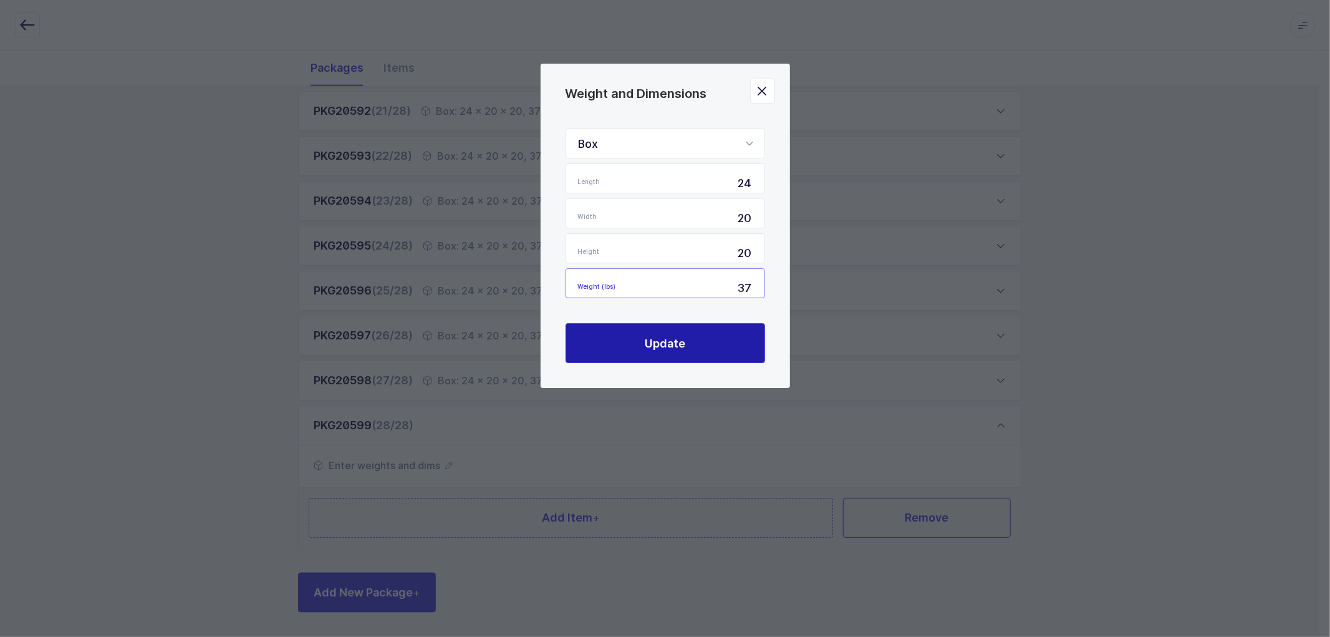
type input "37"
click at [660, 337] on span "Update" at bounding box center [665, 343] width 41 height 16
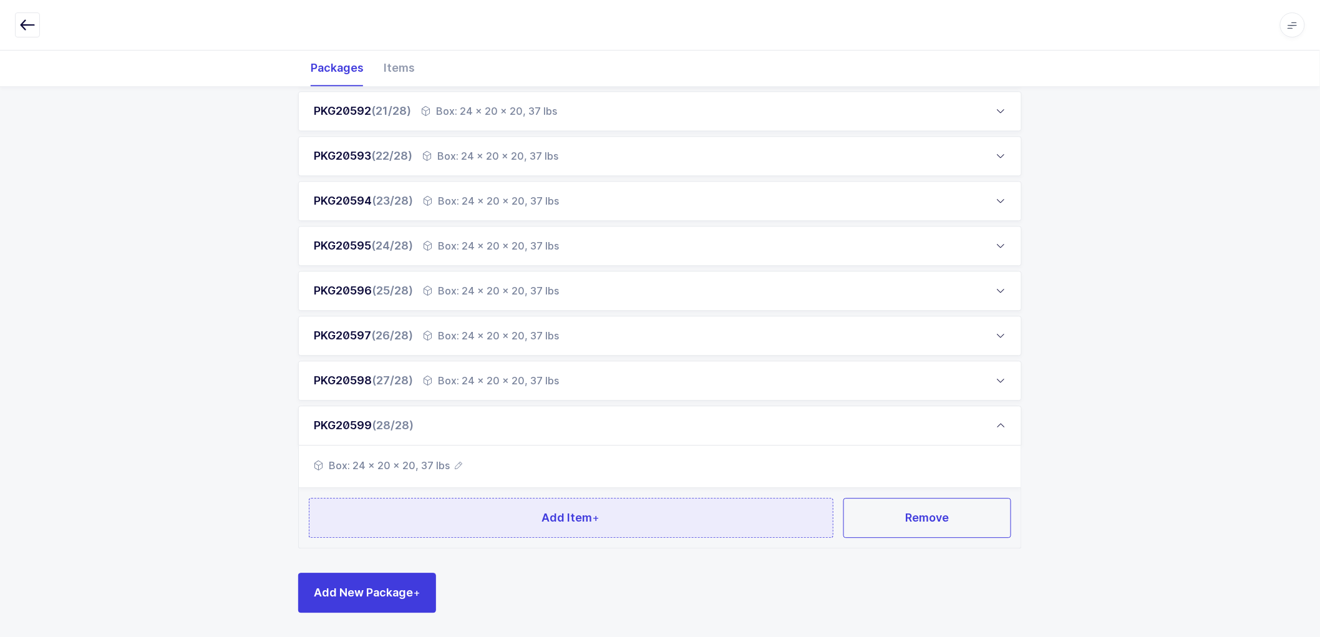
click at [548, 505] on button "Add Item +" at bounding box center [571, 518] width 524 height 40
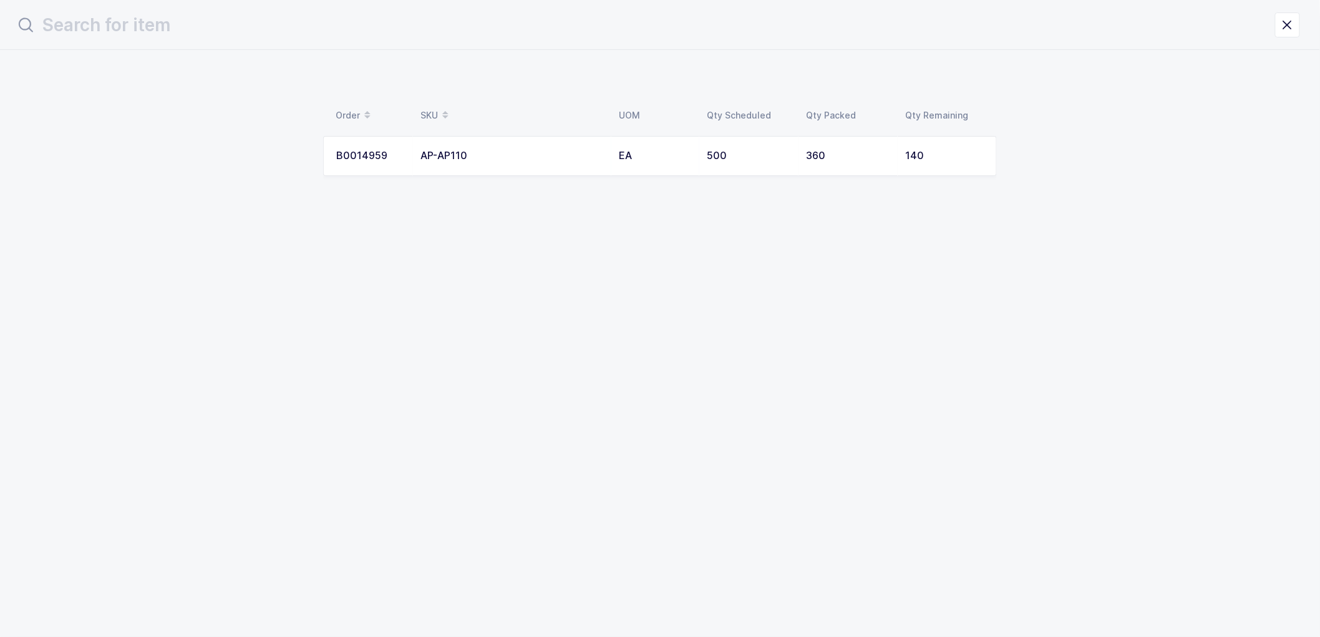
scroll to position [0, 0]
click at [559, 158] on td "AP-AP110" at bounding box center [517, 156] width 198 height 40
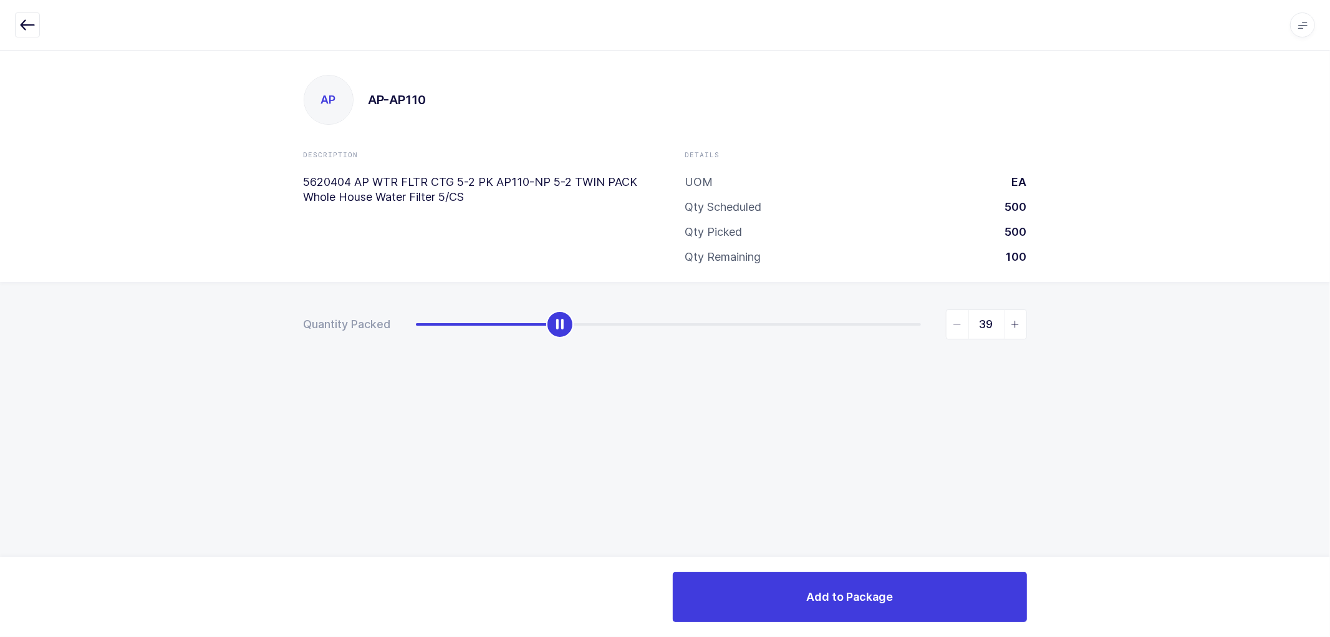
type input "40"
drag, startPoint x: 415, startPoint y: 326, endPoint x: 558, endPoint y: 327, distance: 142.8
click at [558, 327] on div "slider between 0 and 140" at bounding box center [559, 324] width 27 height 27
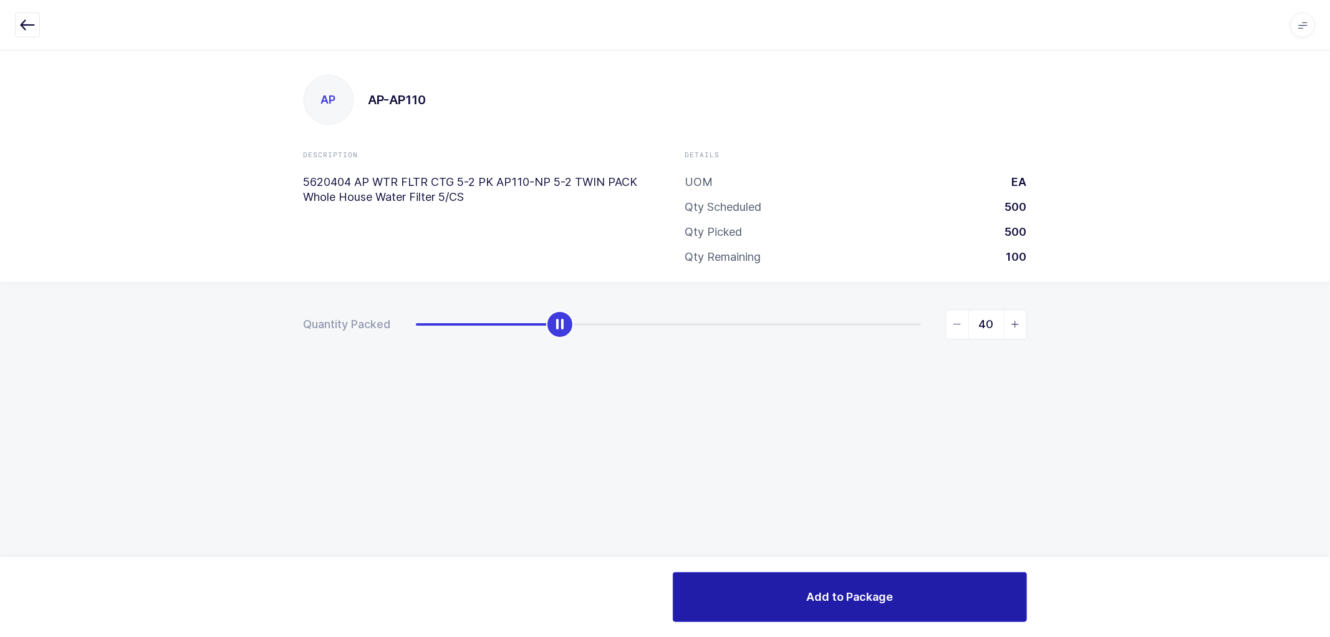
click at [850, 590] on span "Add to Package" at bounding box center [849, 597] width 87 height 16
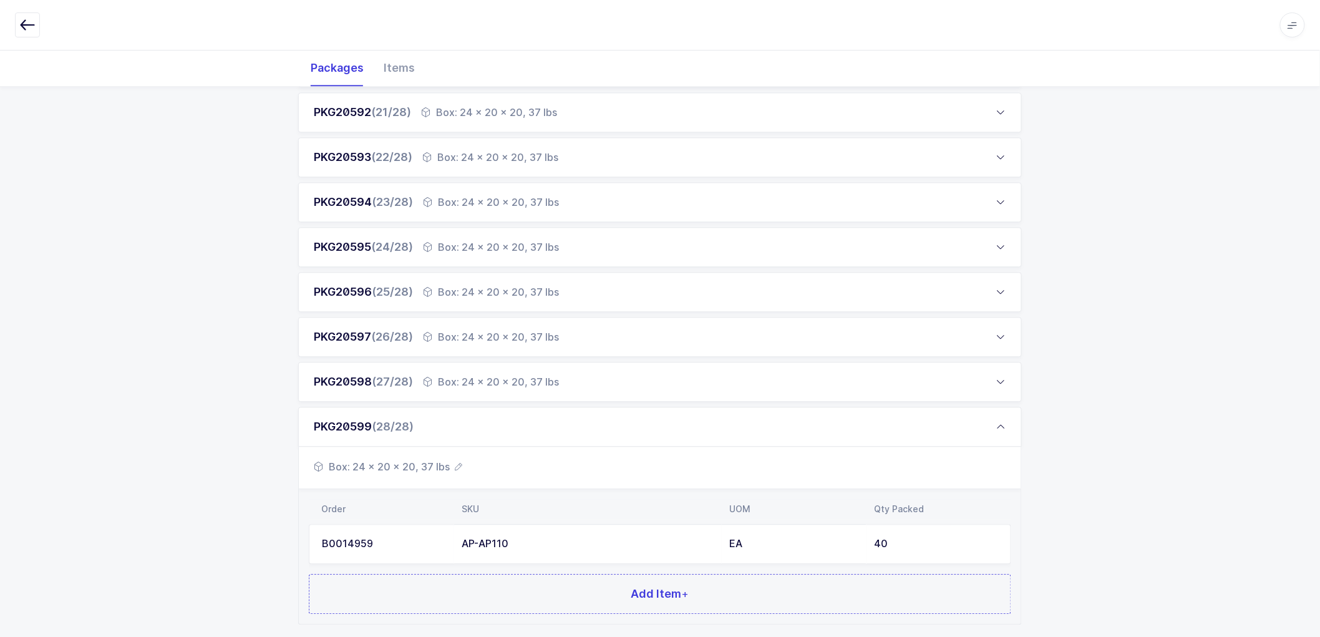
scroll to position [1157, 0]
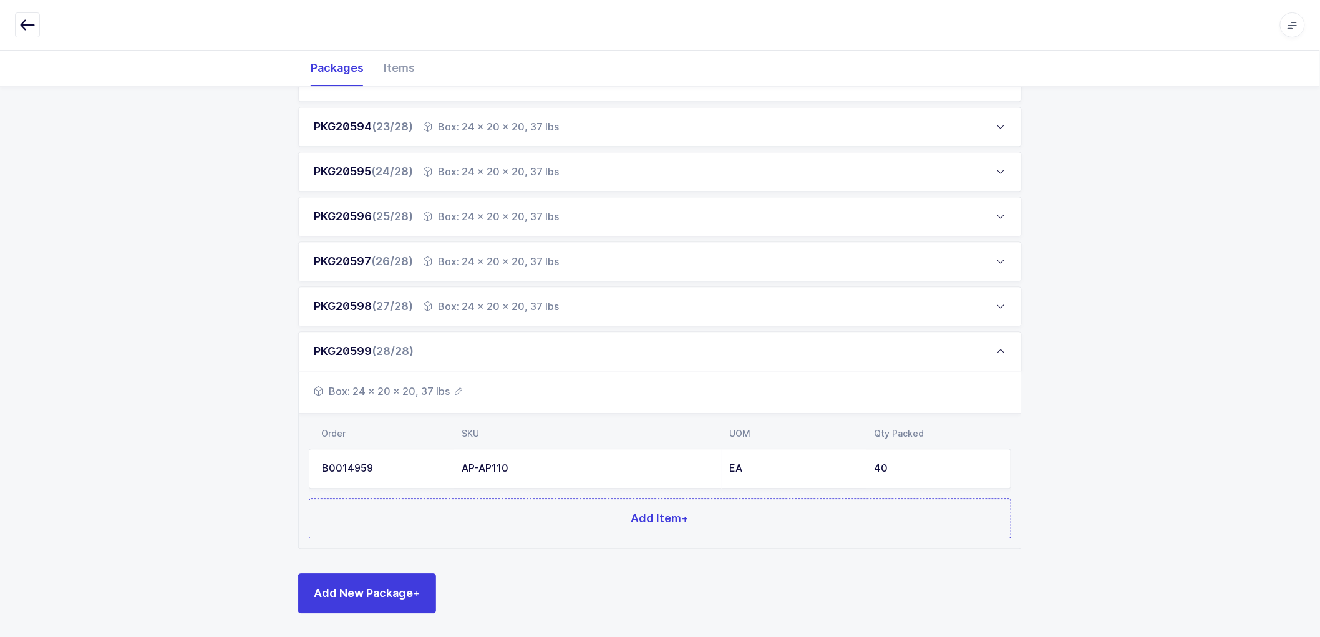
drag, startPoint x: 588, startPoint y: 470, endPoint x: 163, endPoint y: 412, distance: 428.6
drag, startPoint x: 233, startPoint y: 581, endPoint x: 371, endPoint y: 553, distance: 140.6
